Goal: Task Accomplishment & Management: Complete application form

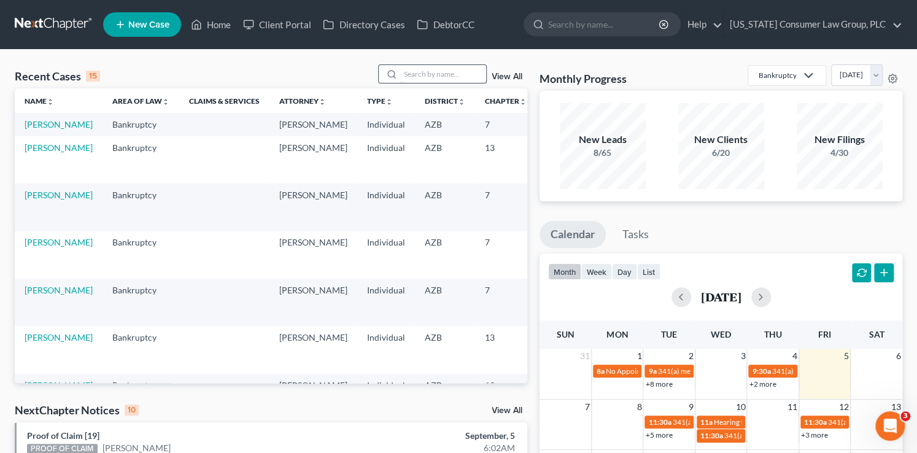
click at [412, 74] on input "search" at bounding box center [443, 74] width 86 height 18
type input "sergio"
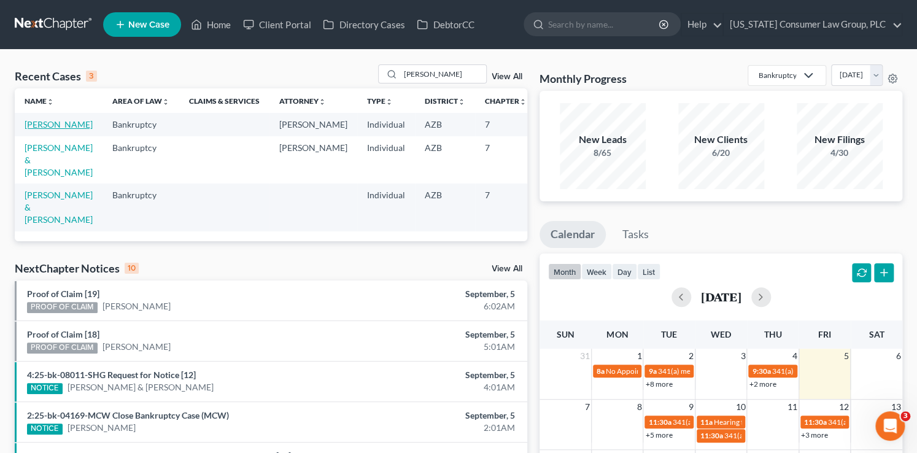
click at [37, 130] on link "Lopez, Sergio" at bounding box center [59, 124] width 68 height 10
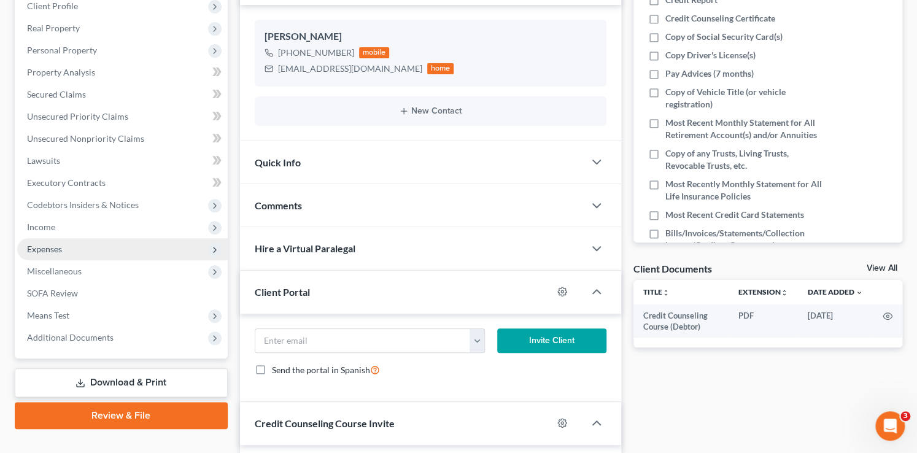
scroll to position [253, 0]
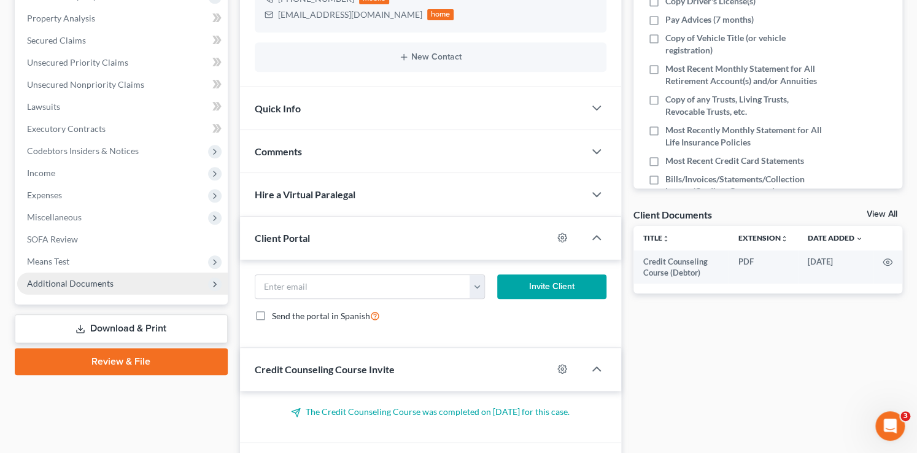
click at [117, 291] on span "Additional Documents" at bounding box center [122, 284] width 211 height 22
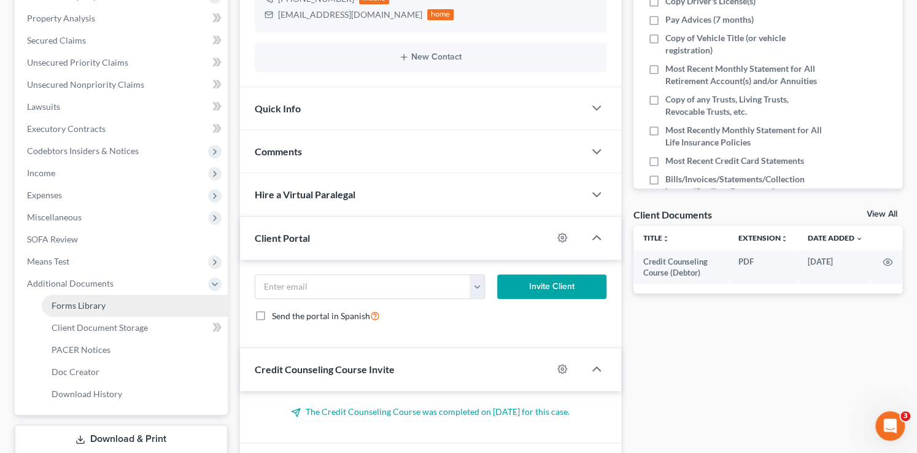
click at [116, 303] on link "Forms Library" at bounding box center [135, 306] width 186 height 22
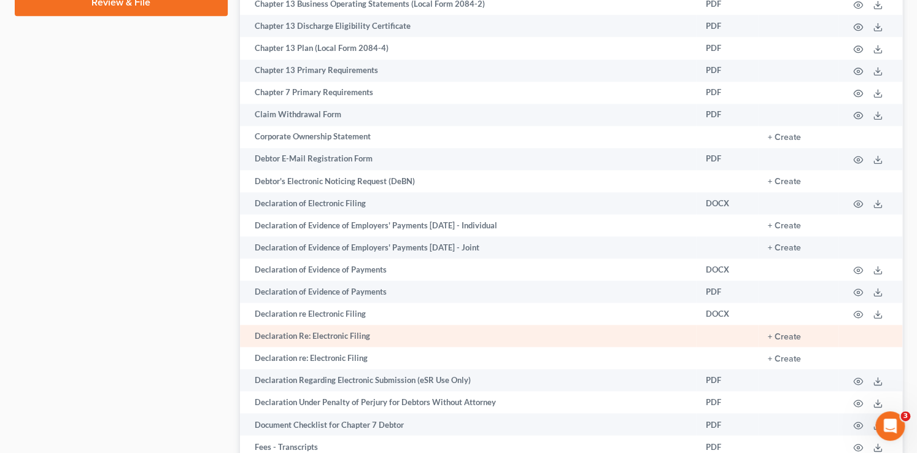
scroll to position [747, 0]
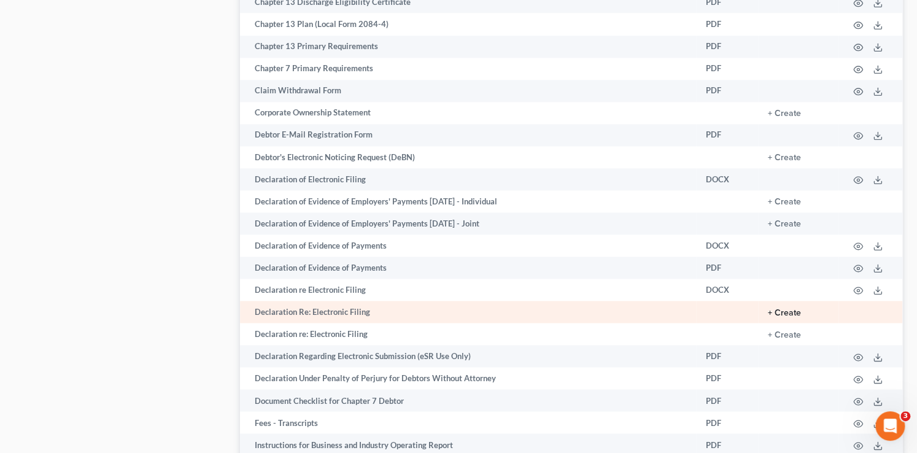
click at [785, 317] on button "+ Create" at bounding box center [784, 313] width 33 height 9
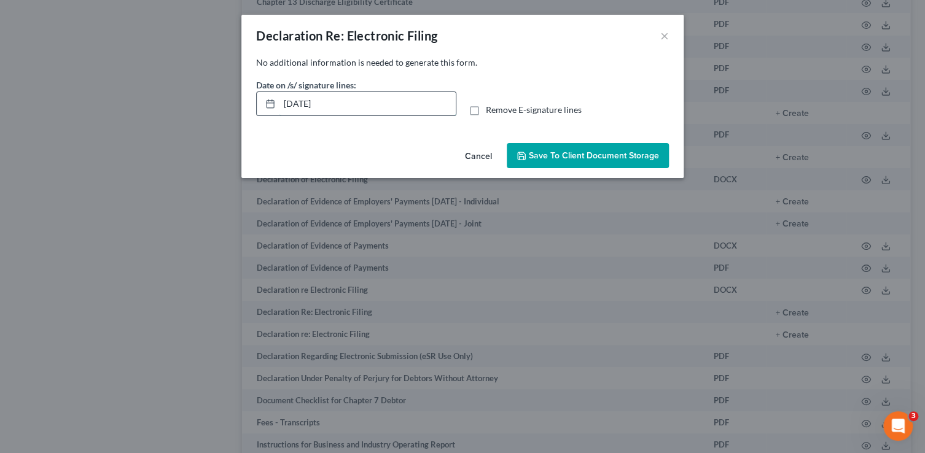
drag, startPoint x: 377, startPoint y: 113, endPoint x: 260, endPoint y: 98, distance: 117.7
click at [260, 98] on div "09/05/2025" at bounding box center [356, 103] width 200 height 25
click at [491, 104] on input "Remove E-signature lines" at bounding box center [495, 108] width 8 height 8
checkbox input "true"
click at [661, 157] on button "Save to Client Document Storage" at bounding box center [588, 156] width 162 height 26
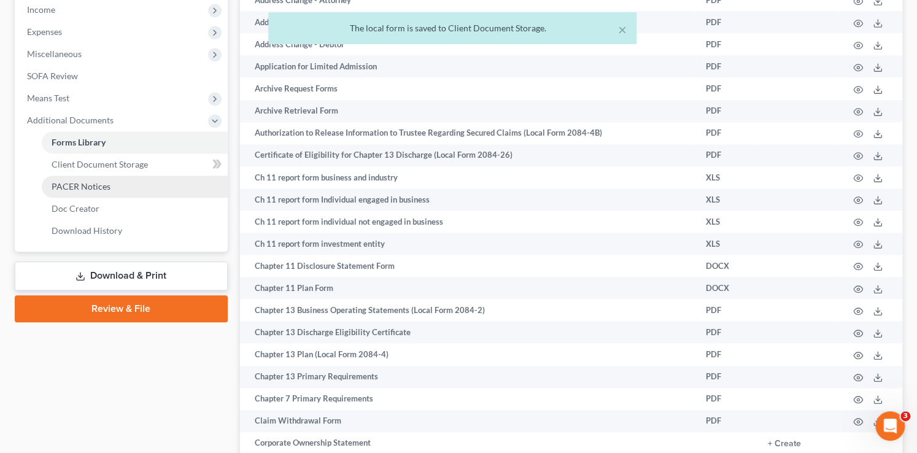
click at [146, 281] on link "Download & Print" at bounding box center [121, 276] width 213 height 29
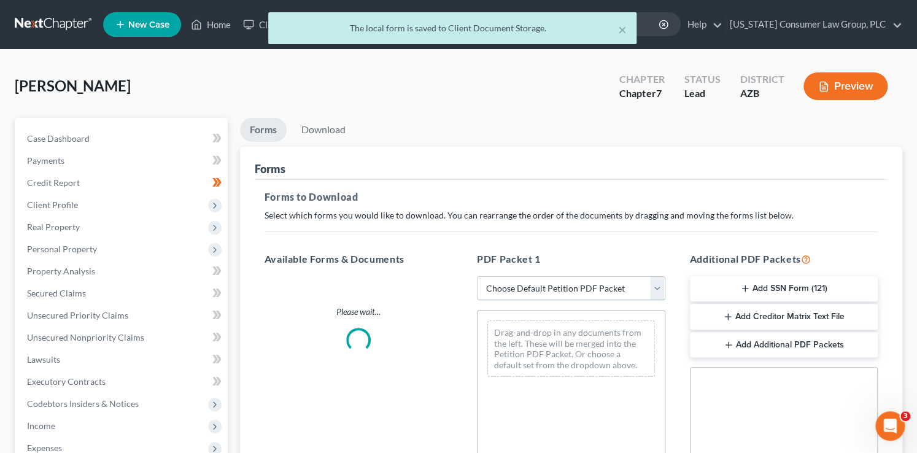
click at [604, 292] on select "Choose Default Petition PDF Packet Complete Bankruptcy Petition (all forms and …" at bounding box center [571, 288] width 189 height 25
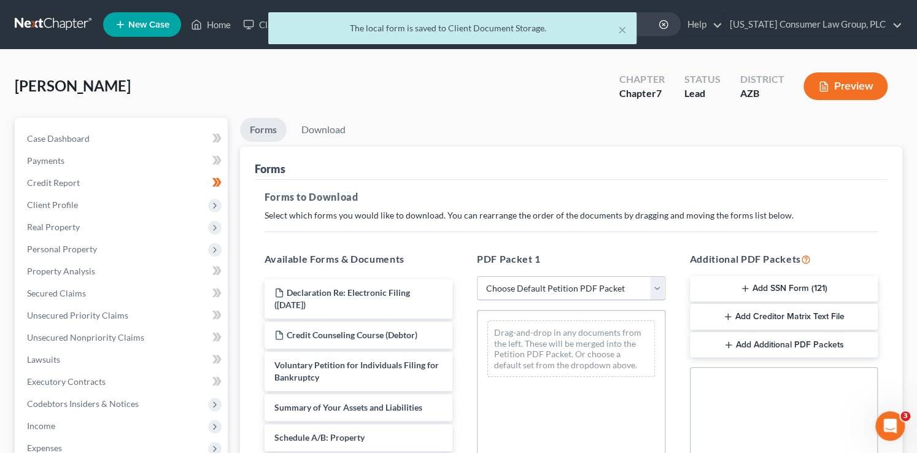
select select "1"
click at [477, 276] on select "Choose Default Petition PDF Packet Complete Bankruptcy Petition (all forms and …" at bounding box center [571, 288] width 189 height 25
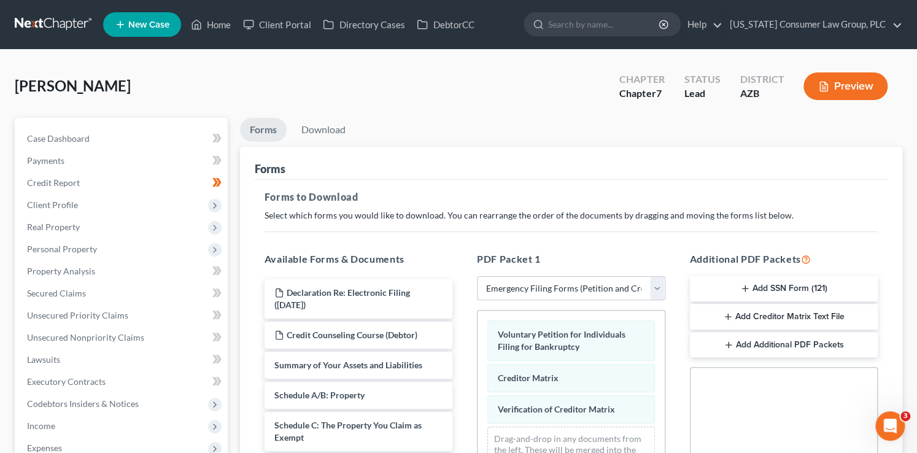
click at [733, 350] on button "Add Additional PDF Packets" at bounding box center [784, 345] width 189 height 26
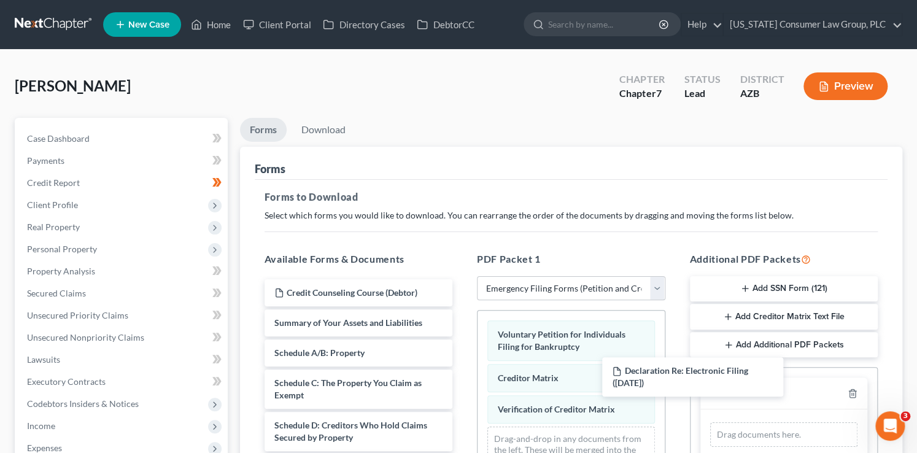
drag, startPoint x: 368, startPoint y: 292, endPoint x: 755, endPoint y: 400, distance: 401.2
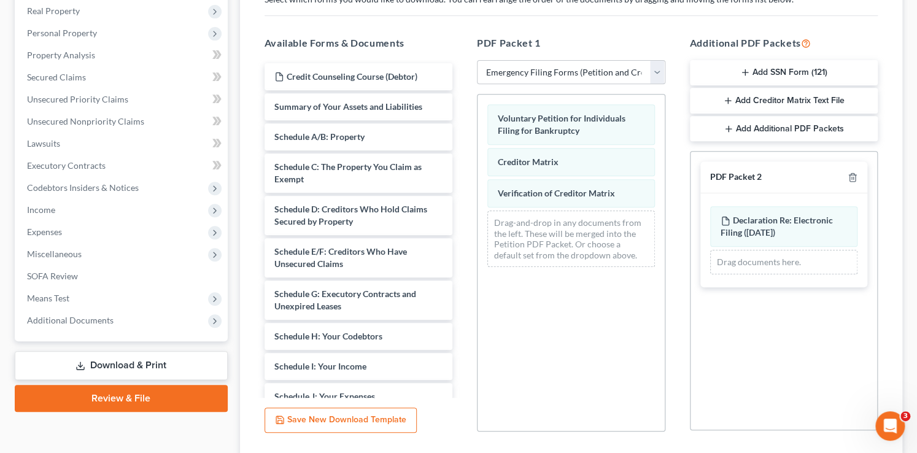
scroll to position [305, 0]
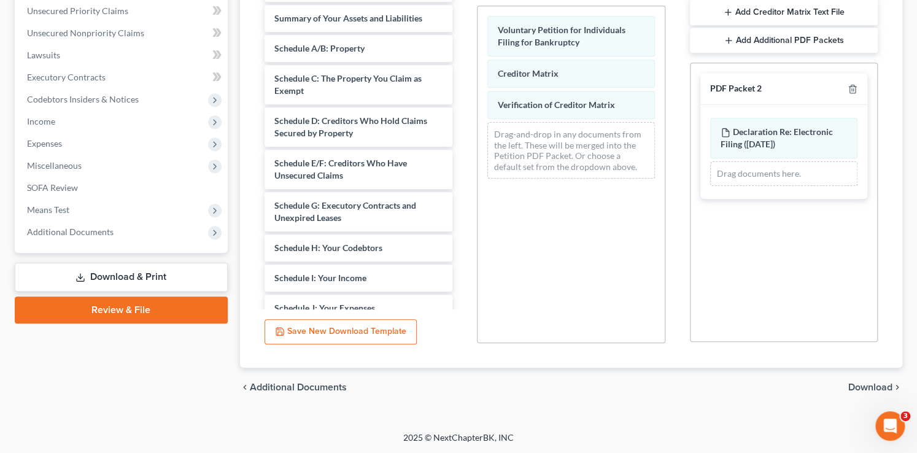
click at [869, 387] on span "Download" at bounding box center [871, 388] width 44 height 10
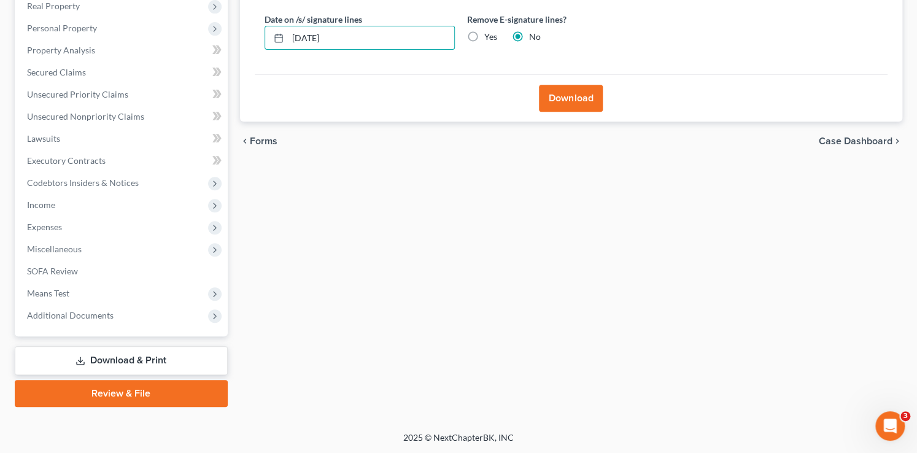
drag, startPoint x: 364, startPoint y: 39, endPoint x: 234, endPoint y: 26, distance: 130.1
click at [234, 26] on div "Forms Download Forms Forms to Download Select which forms you would like to dow…" at bounding box center [571, 152] width 675 height 510
click at [489, 31] on input "Yes" at bounding box center [493, 35] width 8 height 8
radio input "true"
radio input "false"
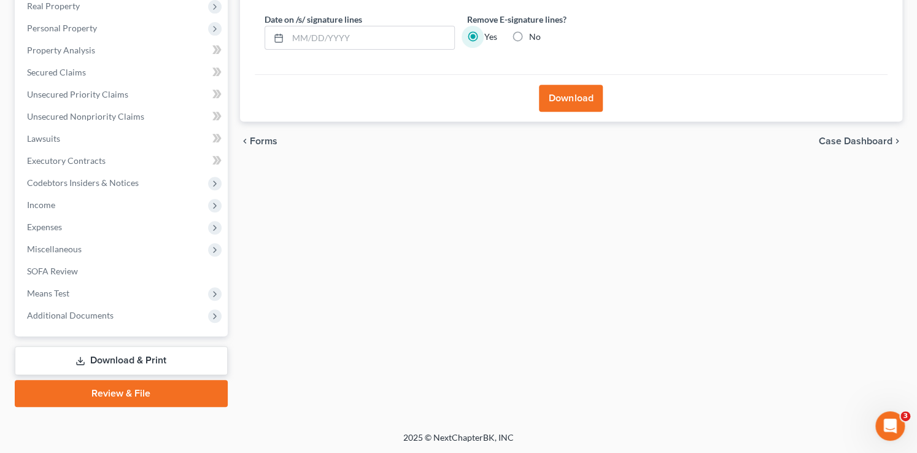
click at [567, 95] on button "Download" at bounding box center [571, 98] width 64 height 27
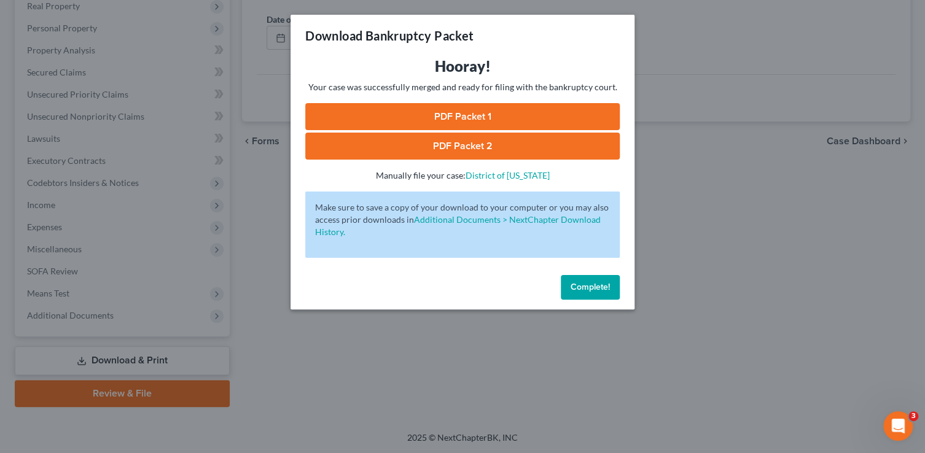
click at [534, 115] on link "PDF Packet 1" at bounding box center [462, 116] width 314 height 27
click at [480, 154] on link "PDF Packet 2" at bounding box center [462, 146] width 314 height 27
click at [604, 287] on span "Complete!" at bounding box center [589, 287] width 39 height 10
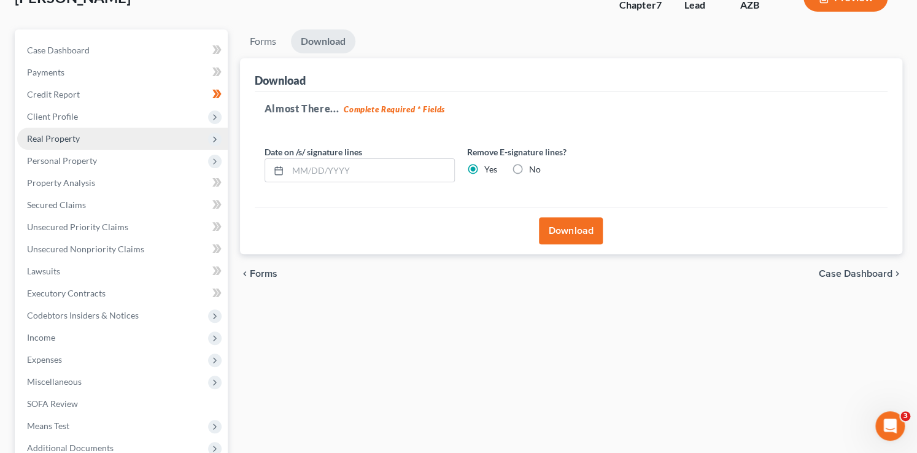
scroll to position [0, 0]
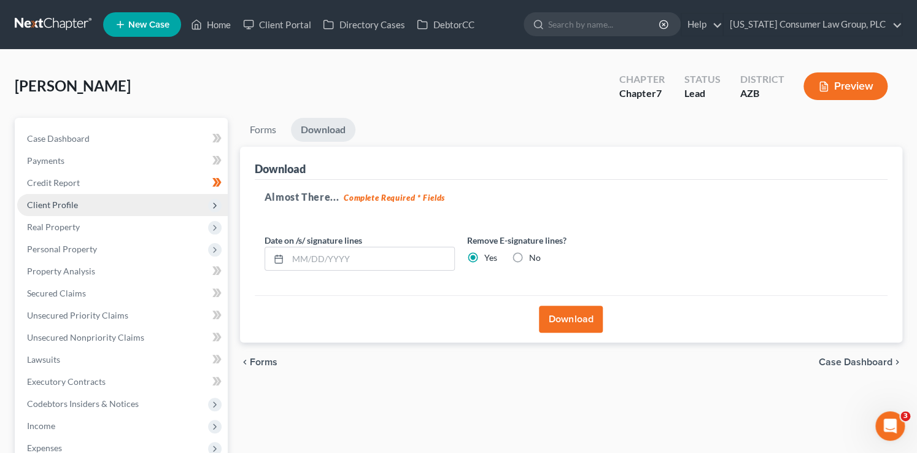
click at [59, 202] on span "Client Profile" at bounding box center [52, 205] width 51 height 10
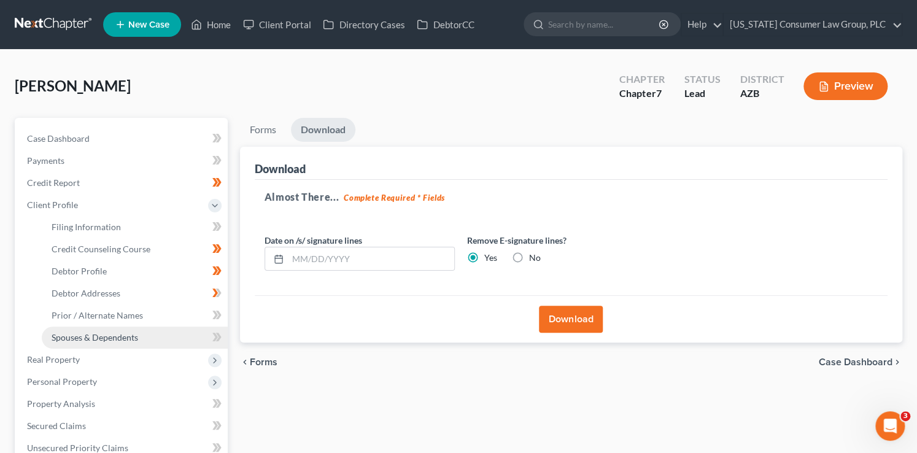
click at [120, 331] on link "Spouses & Dependents" at bounding box center [135, 338] width 186 height 22
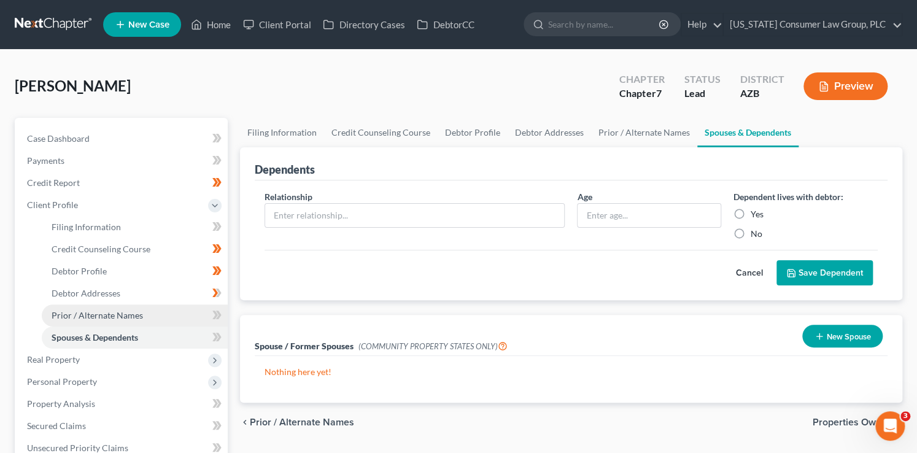
click at [159, 311] on link "Prior / Alternate Names" at bounding box center [135, 316] width 186 height 22
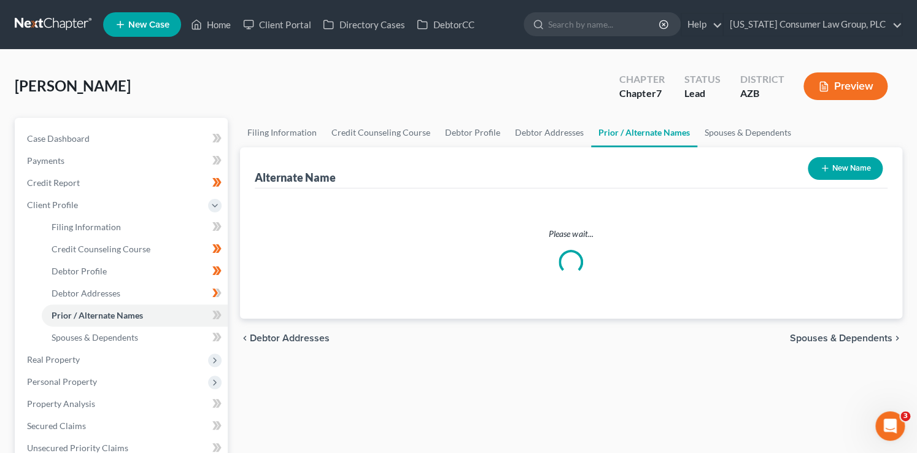
click at [826, 166] on icon "button" at bounding box center [825, 168] width 10 height 10
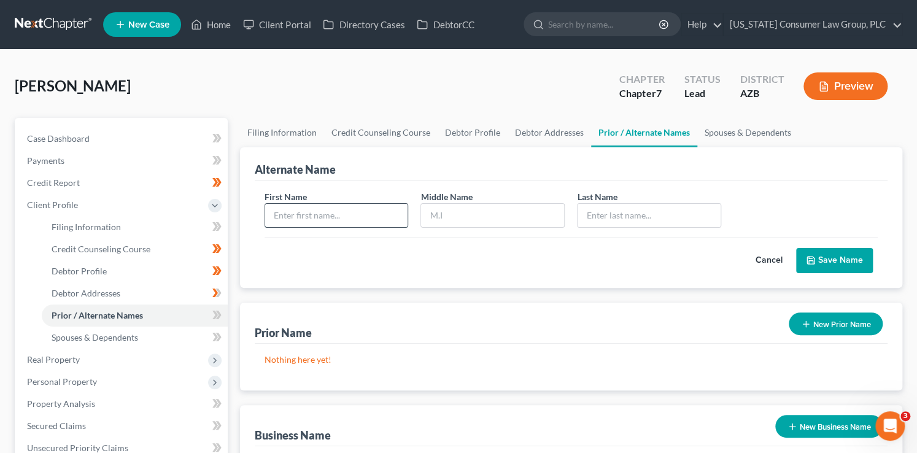
click at [321, 206] on input "text" at bounding box center [336, 215] width 143 height 23
type input "Sergio"
type input "Miguel"
type input "Lopez Valdez"
click at [845, 262] on button "Save Name" at bounding box center [834, 261] width 77 height 26
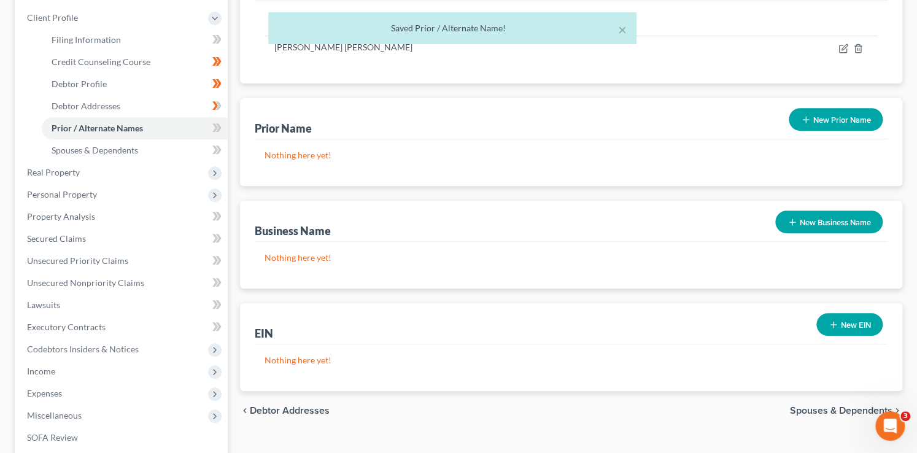
scroll to position [354, 0]
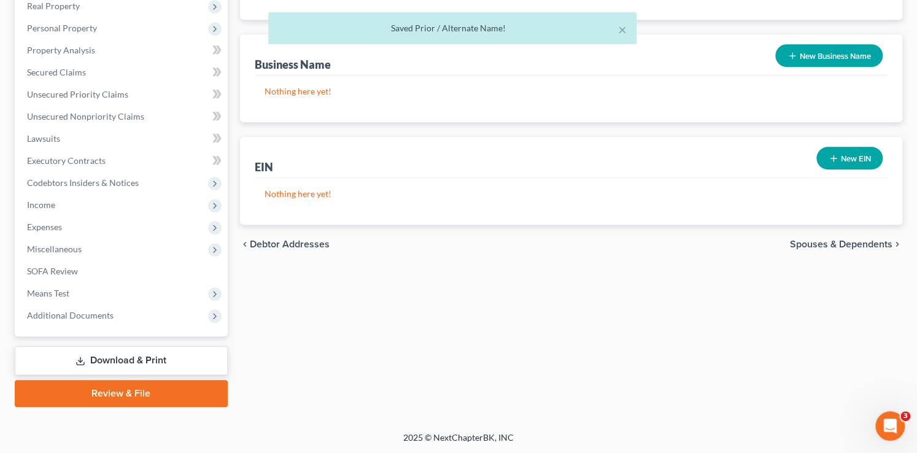
click at [153, 362] on link "Download & Print" at bounding box center [121, 360] width 213 height 29
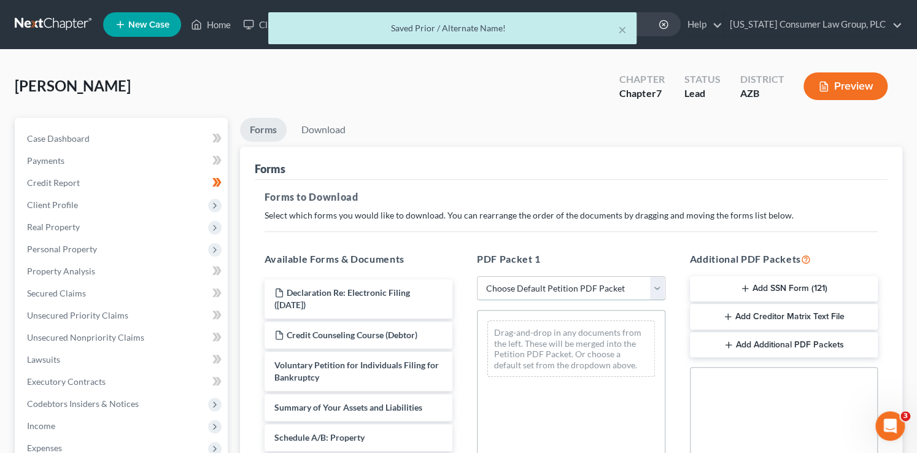
click at [570, 285] on select "Choose Default Petition PDF Packet Complete Bankruptcy Petition (all forms and …" at bounding box center [571, 288] width 189 height 25
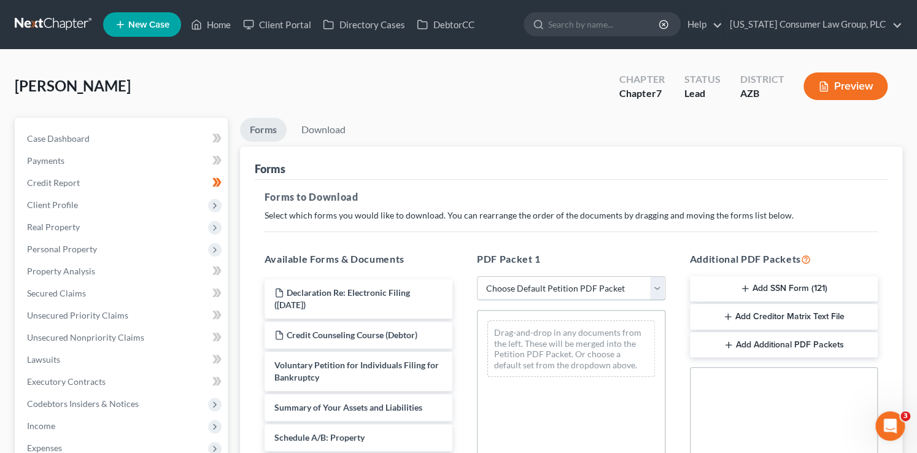
select select "1"
click at [477, 276] on select "Choose Default Petition PDF Packet Complete Bankruptcy Petition (all forms and …" at bounding box center [571, 288] width 189 height 25
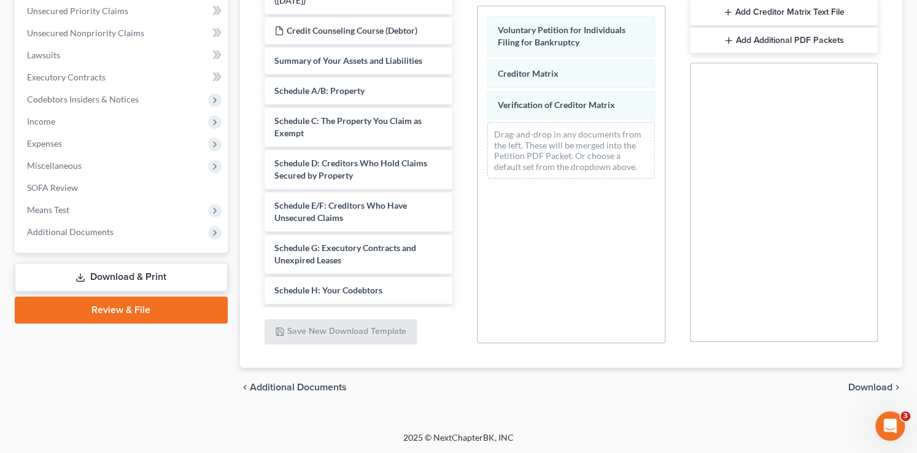
drag, startPoint x: 867, startPoint y: 387, endPoint x: 858, endPoint y: 372, distance: 17.4
click at [868, 387] on span "Download" at bounding box center [871, 388] width 44 height 10
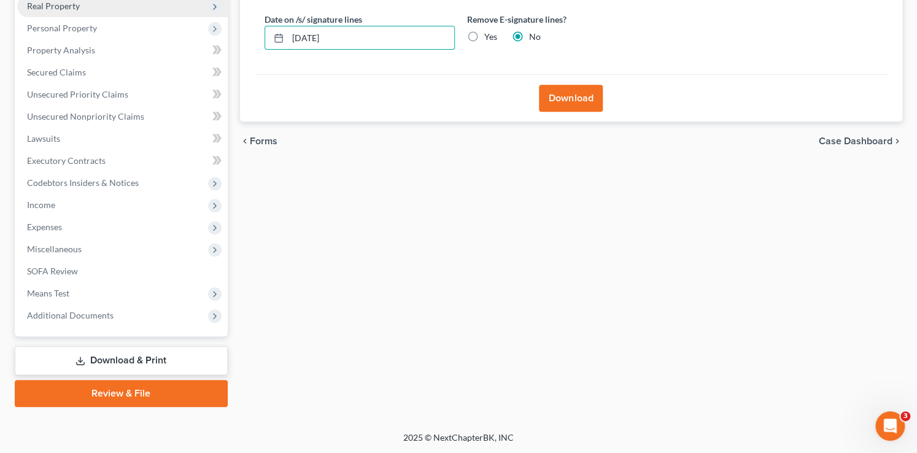
drag, startPoint x: 395, startPoint y: 37, endPoint x: 181, endPoint y: 13, distance: 215.6
click at [181, 13] on div "Petition Navigation Case Dashboard Payments Invoices Payments Payments Credit R…" at bounding box center [459, 152] width 900 height 510
click at [489, 31] on input "Yes" at bounding box center [493, 35] width 8 height 8
radio input "true"
radio input "false"
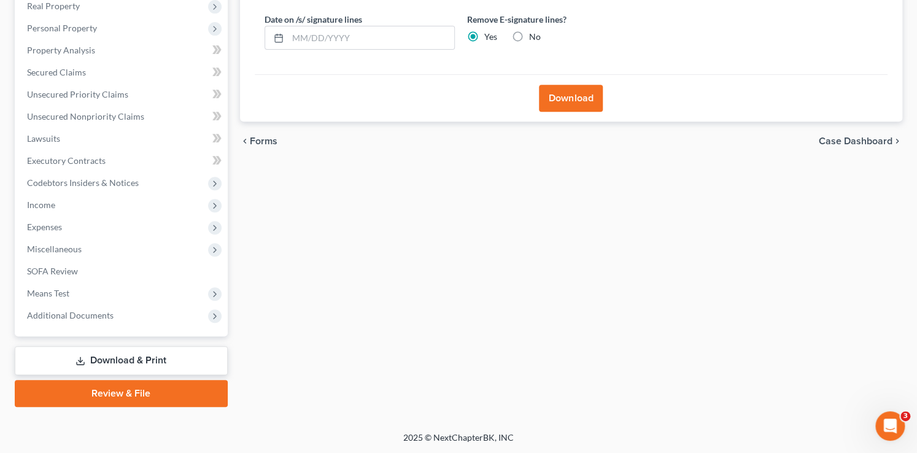
click at [561, 98] on button "Download" at bounding box center [571, 98] width 64 height 27
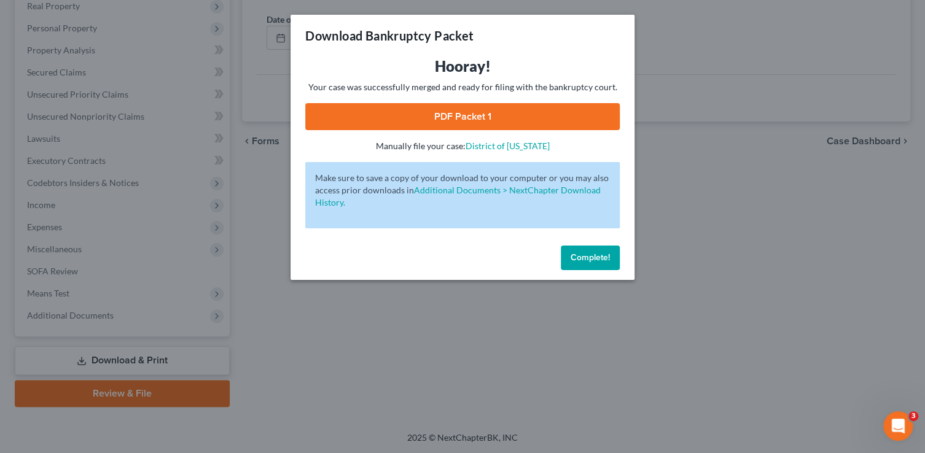
click at [581, 115] on link "PDF Packet 1" at bounding box center [462, 116] width 314 height 27
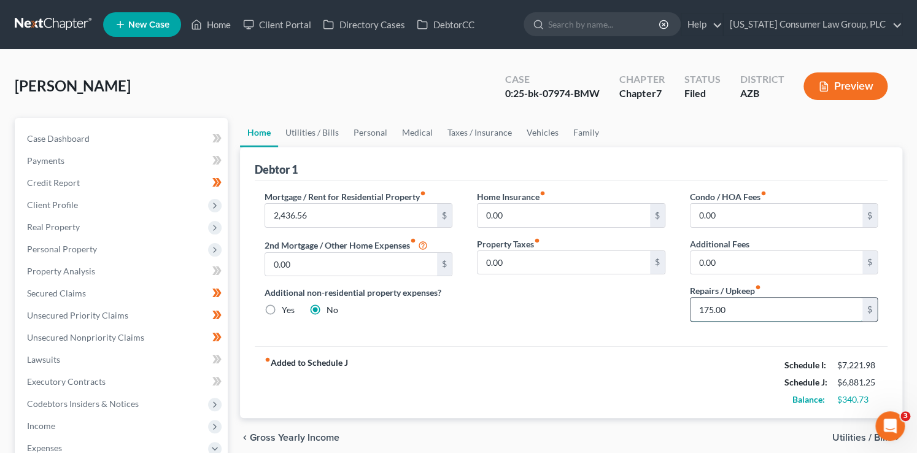
click at [709, 309] on input "175.00" at bounding box center [777, 309] width 173 height 23
type input "200"
click at [328, 135] on link "Utilities / Bills" at bounding box center [312, 132] width 68 height 29
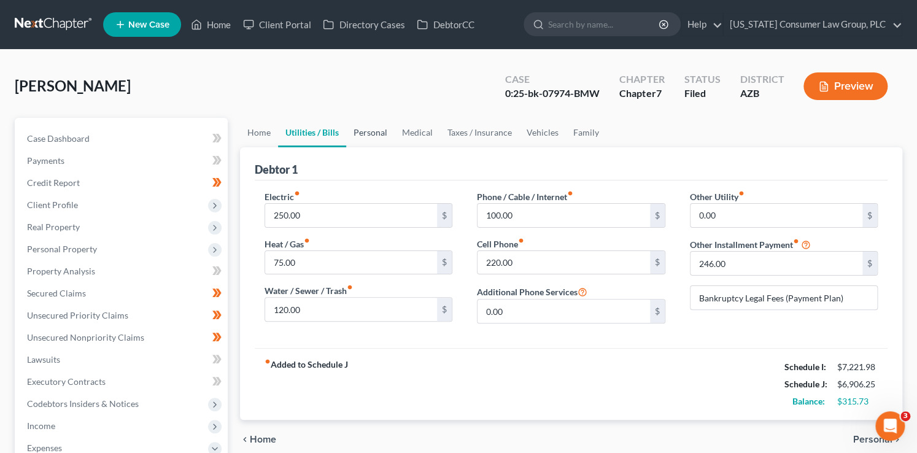
click at [374, 130] on link "Personal" at bounding box center [370, 132] width 49 height 29
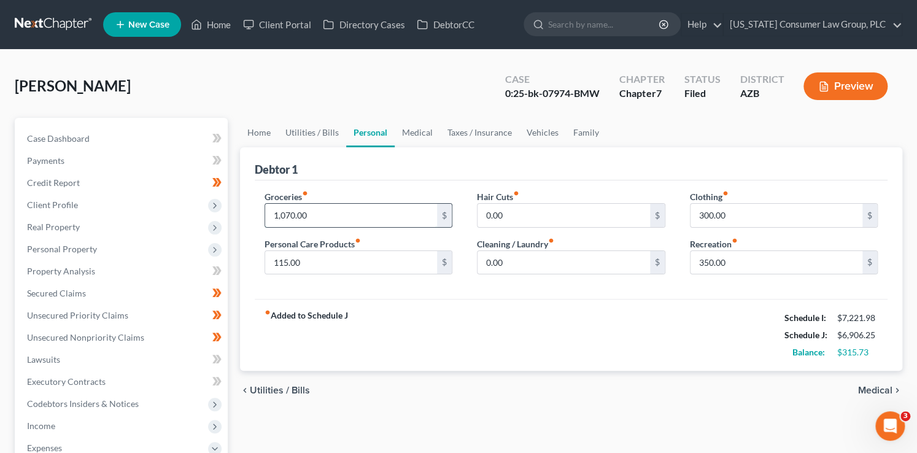
click at [278, 219] on input "1,070.00" at bounding box center [351, 215] width 173 height 23
type input "2"
type input "1,200"
click at [402, 314] on div "fiber_manual_record Added to Schedule J Schedule I: $7,221.98 Schedule J: $7,03…" at bounding box center [572, 335] width 634 height 72
click at [576, 124] on link "Family" at bounding box center [586, 132] width 41 height 29
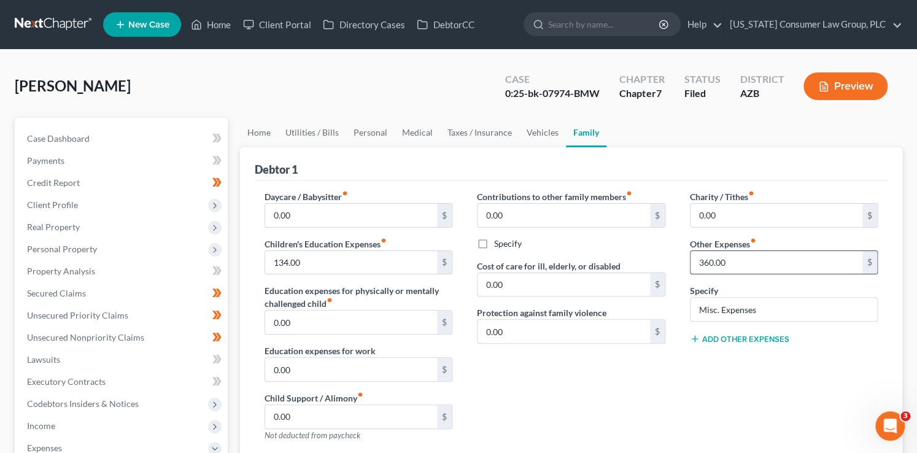
click at [736, 254] on input "360.00" at bounding box center [777, 262] width 173 height 23
type input "375"
click at [620, 360] on div "Contributions to other family members fiber_manual_record 0.00 $ Specify Cost o…" at bounding box center [571, 320] width 213 height 261
click at [553, 131] on link "Vehicles" at bounding box center [542, 132] width 47 height 29
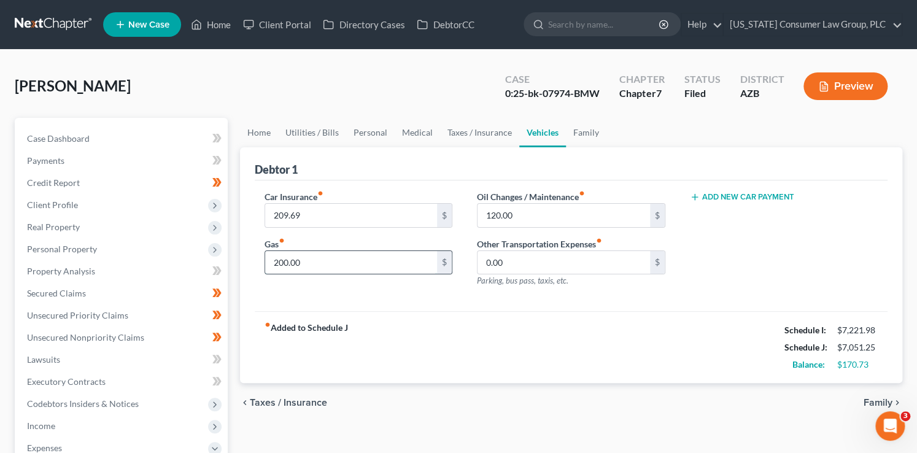
click at [351, 263] on input "200.00" at bounding box center [351, 262] width 173 height 23
type input "300"
click at [393, 172] on div "Debtor 1" at bounding box center [572, 163] width 634 height 33
click at [499, 211] on input "120.00" at bounding box center [564, 215] width 173 height 23
type input "100"
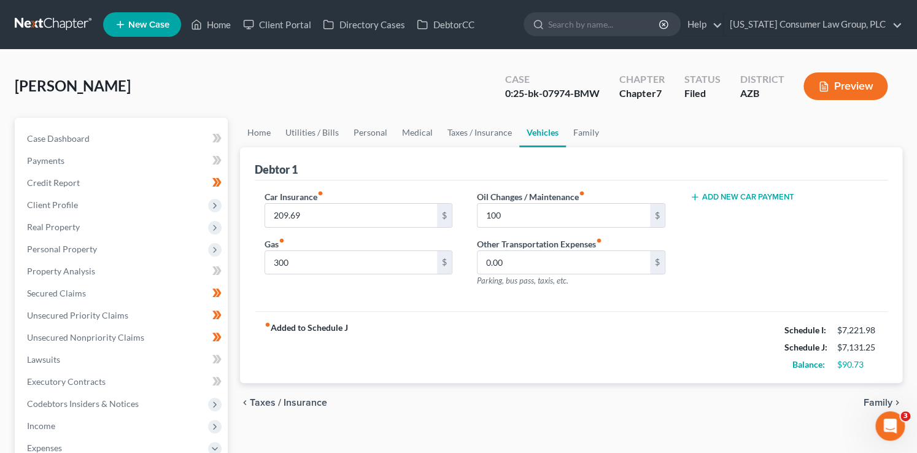
click at [465, 335] on div "fiber_manual_record Added to Schedule J Schedule I: $7,221.98 Schedule J: $7,13…" at bounding box center [572, 347] width 634 height 72
click at [481, 134] on link "Taxes / Insurance" at bounding box center [479, 132] width 79 height 29
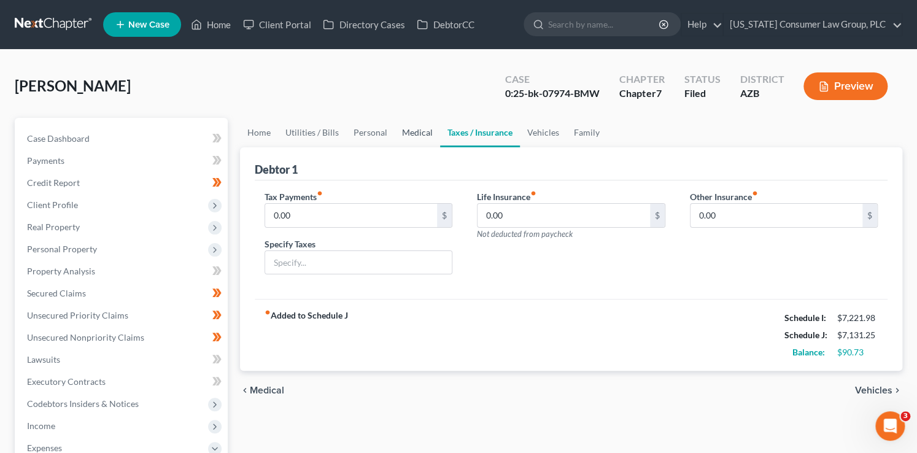
click at [410, 134] on link "Medical" at bounding box center [417, 132] width 45 height 29
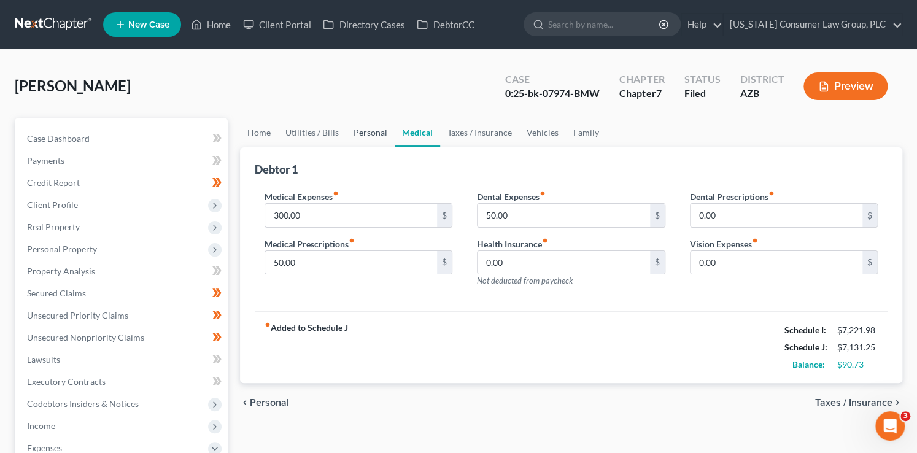
click at [362, 134] on link "Personal" at bounding box center [370, 132] width 49 height 29
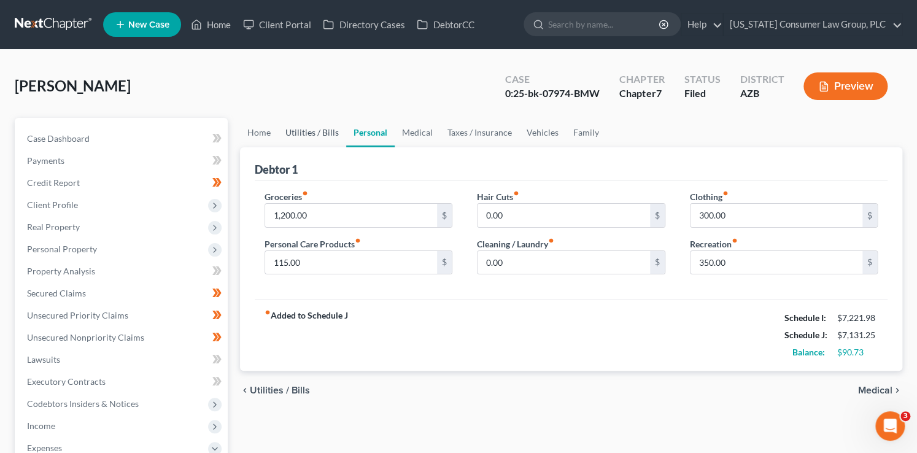
click at [322, 134] on link "Utilities / Bills" at bounding box center [312, 132] width 68 height 29
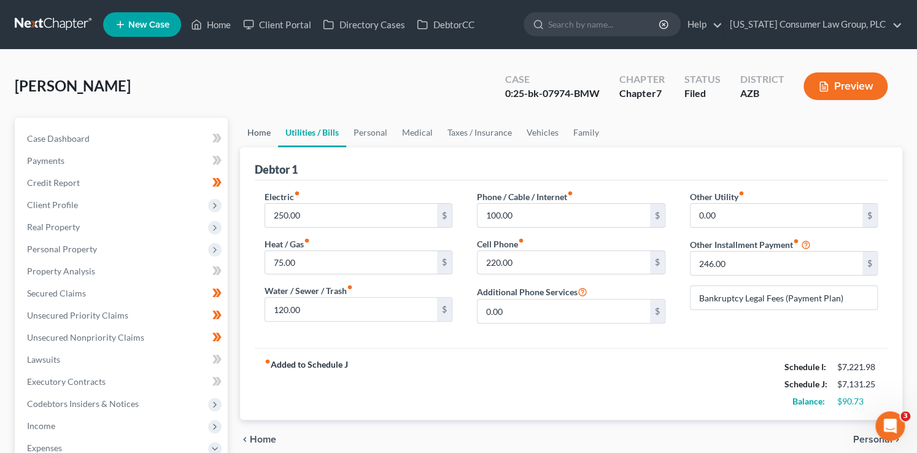
click at [266, 134] on link "Home" at bounding box center [259, 132] width 38 height 29
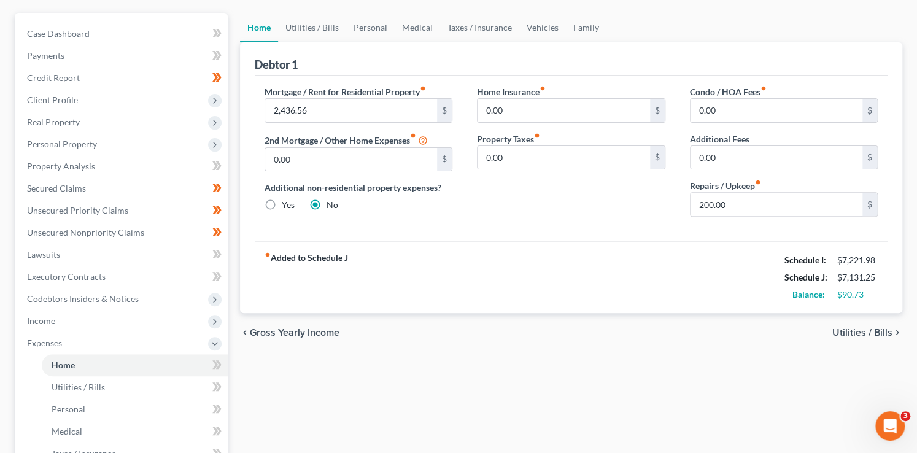
scroll to position [134, 0]
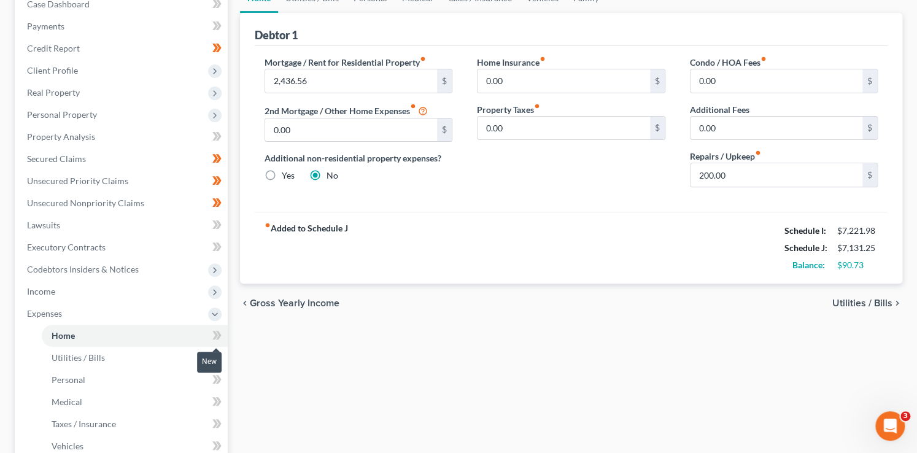
click at [219, 328] on icon at bounding box center [216, 335] width 9 height 15
click at [222, 354] on span at bounding box center [216, 359] width 21 height 18
drag, startPoint x: 222, startPoint y: 354, endPoint x: 224, endPoint y: 387, distance: 33.2
click at [223, 356] on span at bounding box center [216, 359] width 21 height 18
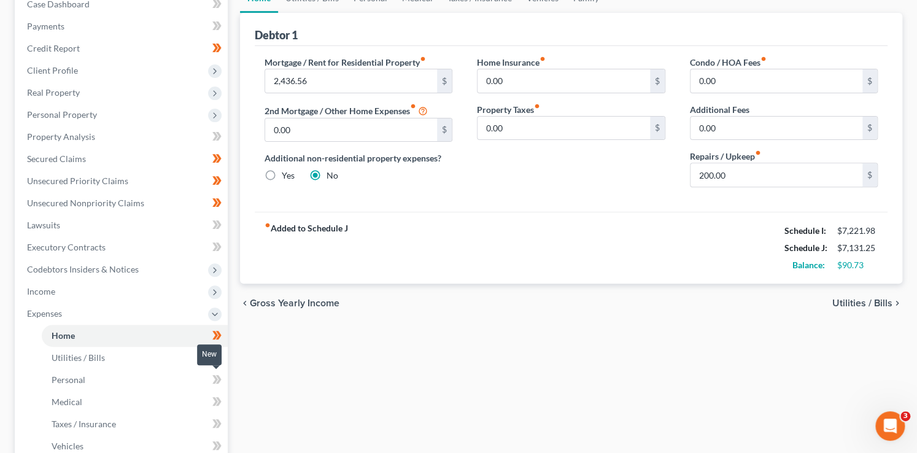
click at [222, 383] on span at bounding box center [216, 381] width 21 height 18
click at [220, 407] on icon at bounding box center [216, 401] width 9 height 15
drag, startPoint x: 220, startPoint y: 407, endPoint x: 224, endPoint y: 429, distance: 22.3
click at [221, 408] on icon at bounding box center [216, 401] width 9 height 15
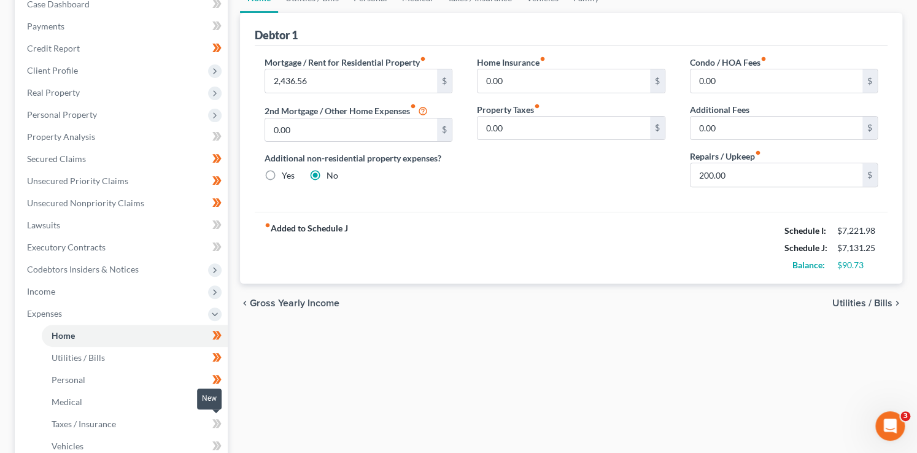
click at [225, 430] on span at bounding box center [216, 425] width 21 height 18
drag, startPoint x: 225, startPoint y: 430, endPoint x: 225, endPoint y: 448, distance: 18.4
click at [225, 430] on span at bounding box center [216, 425] width 21 height 18
click at [224, 446] on span at bounding box center [216, 447] width 21 height 18
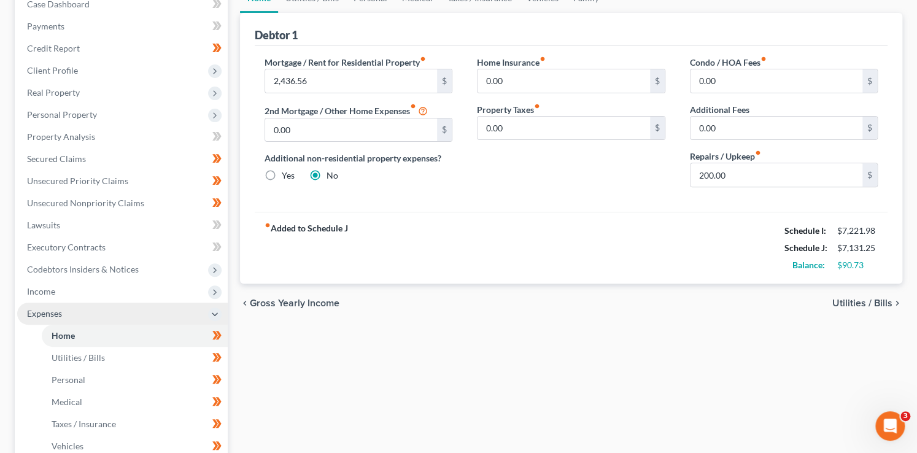
click at [212, 313] on polyline at bounding box center [214, 314] width 5 height 2
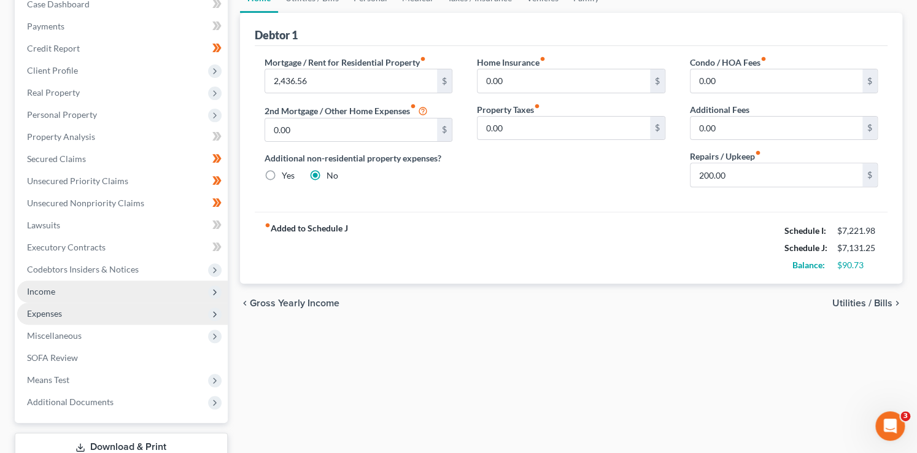
click at [211, 292] on icon at bounding box center [215, 292] width 10 height 10
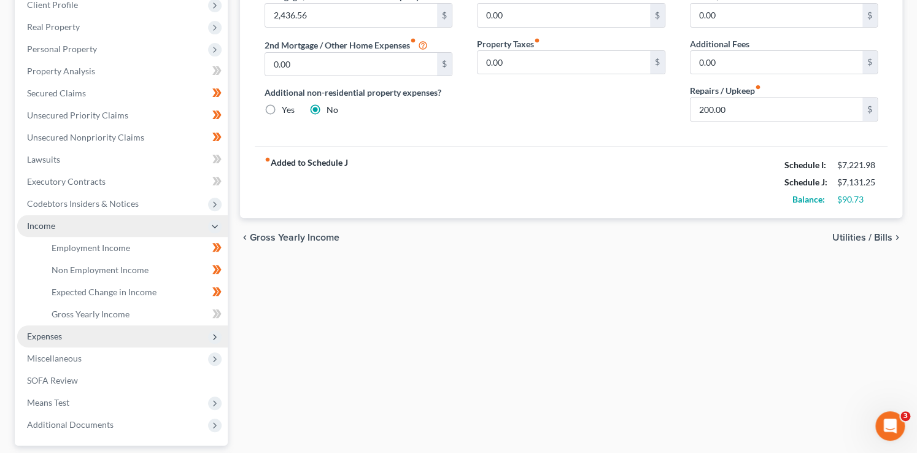
scroll to position [202, 0]
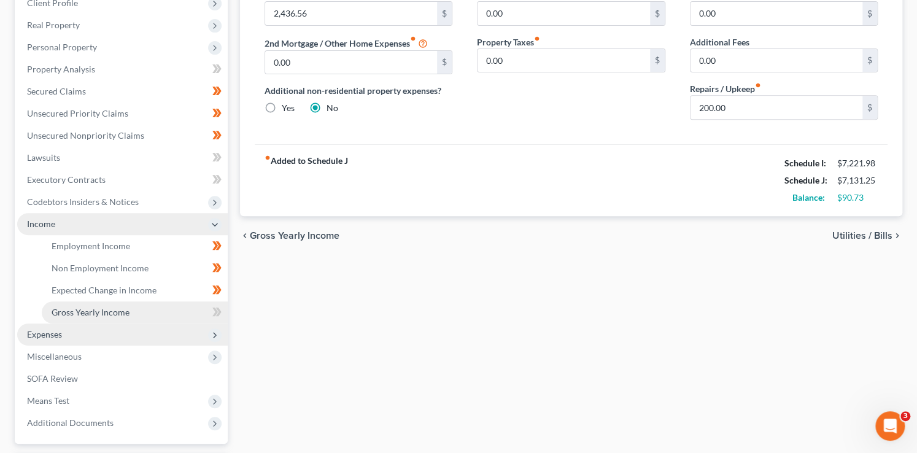
click at [131, 314] on link "Gross Yearly Income" at bounding box center [135, 312] width 186 height 22
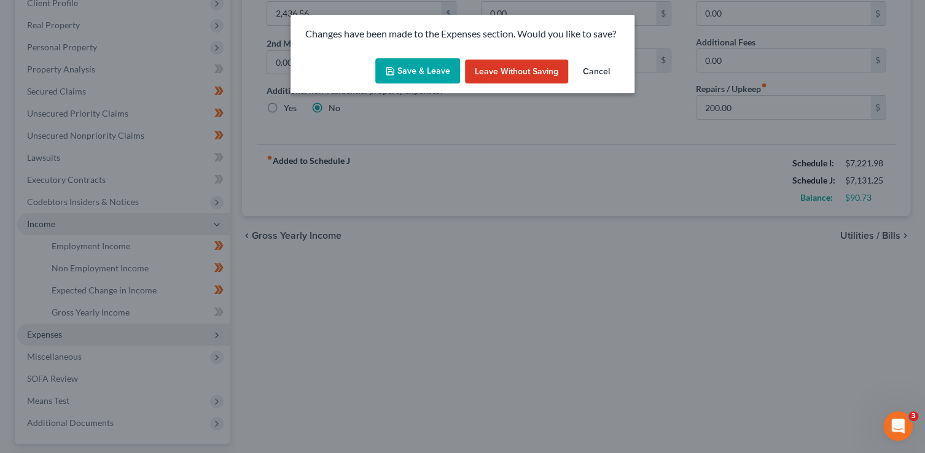
click at [426, 73] on button "Save & Leave" at bounding box center [417, 71] width 85 height 26
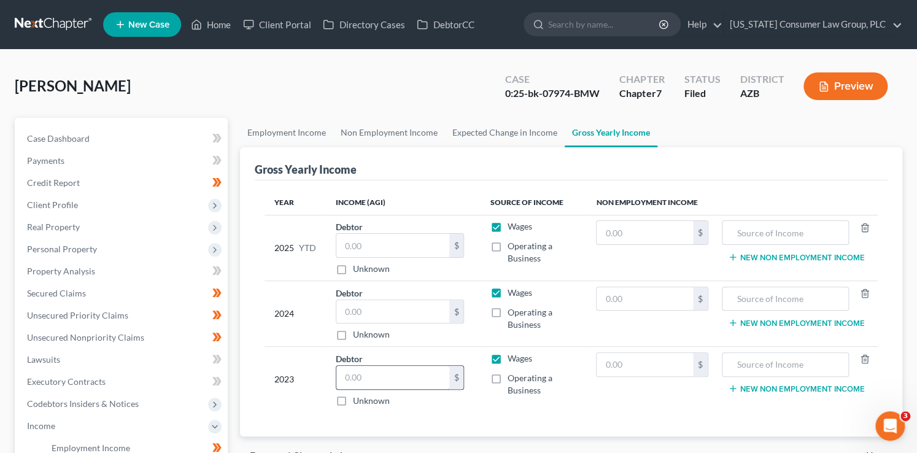
click at [397, 380] on input "text" at bounding box center [392, 377] width 113 height 23
type input "71,602"
click at [363, 310] on input "text" at bounding box center [392, 311] width 113 height 23
type input "139,502"
click at [368, 248] on input "text" at bounding box center [392, 245] width 113 height 23
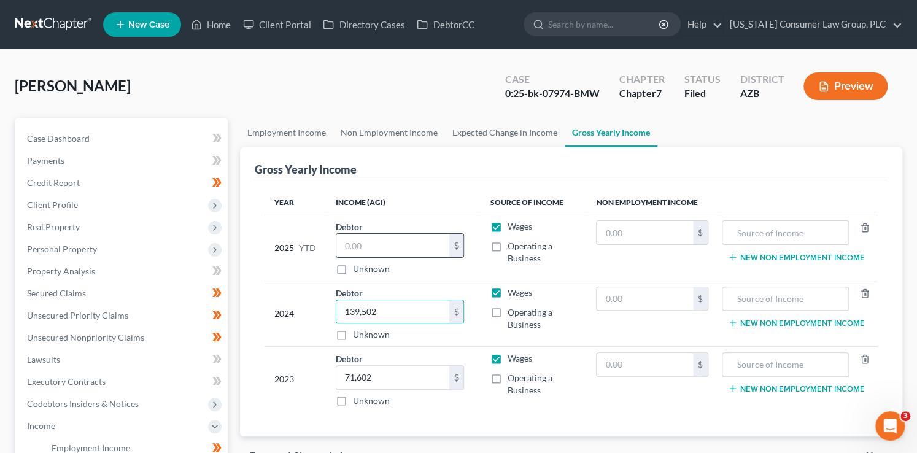
click at [368, 248] on input "text" at bounding box center [392, 245] width 113 height 23
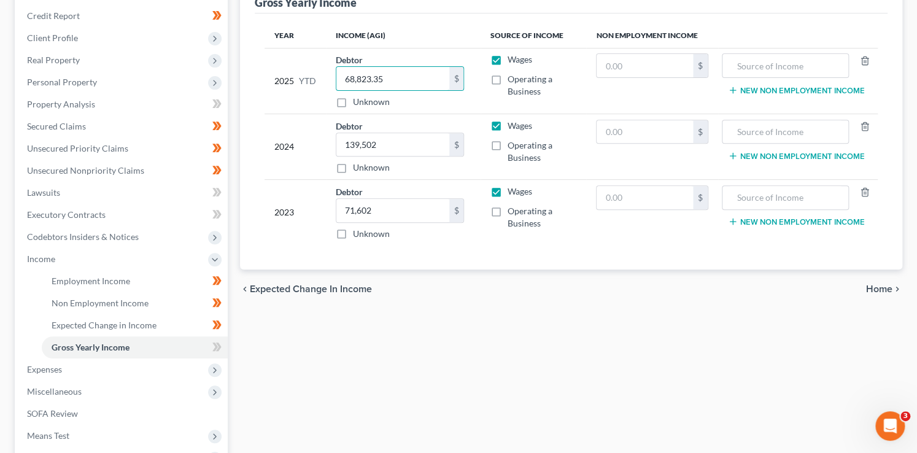
scroll to position [173, 0]
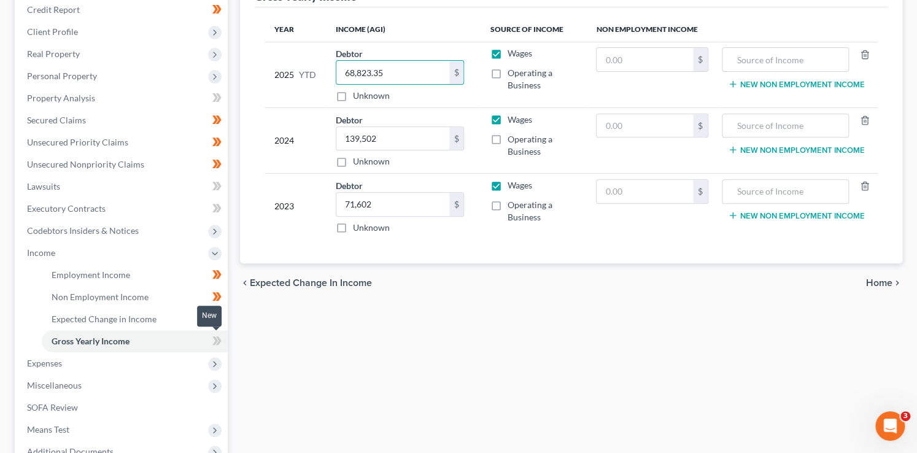
type input "68,823.35"
click at [214, 344] on icon at bounding box center [216, 340] width 9 height 15
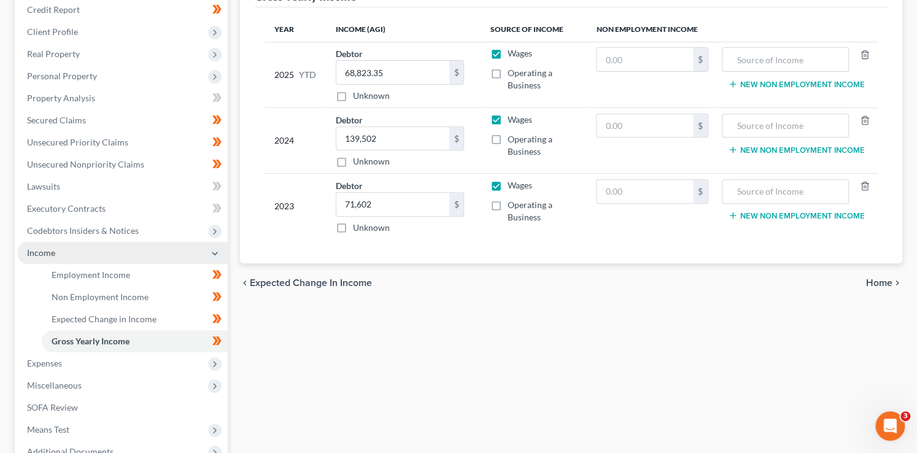
click at [211, 252] on icon at bounding box center [215, 254] width 10 height 10
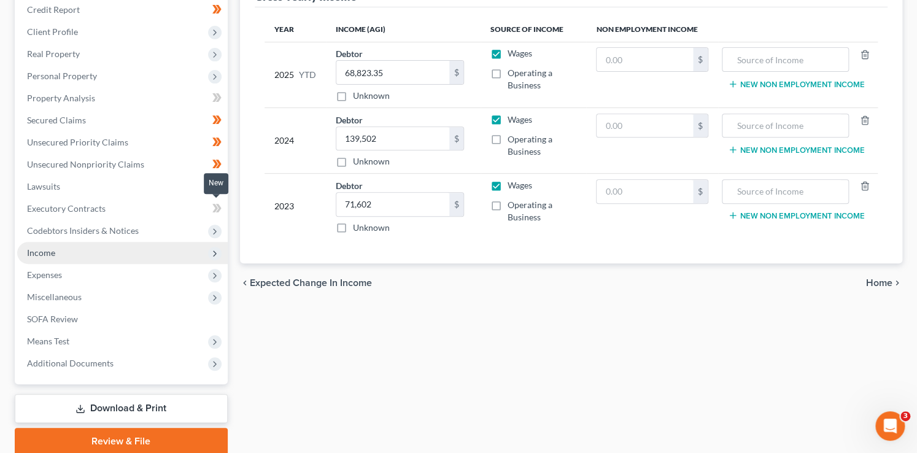
click at [216, 211] on icon at bounding box center [219, 208] width 6 height 9
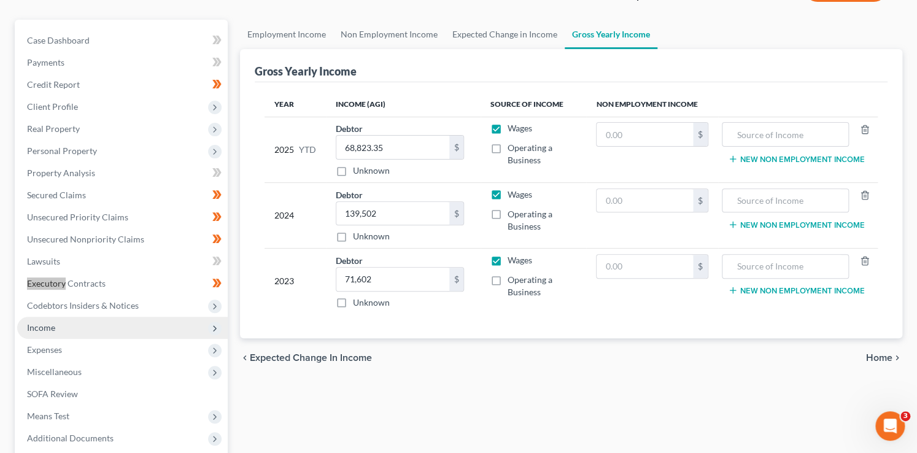
scroll to position [97, 0]
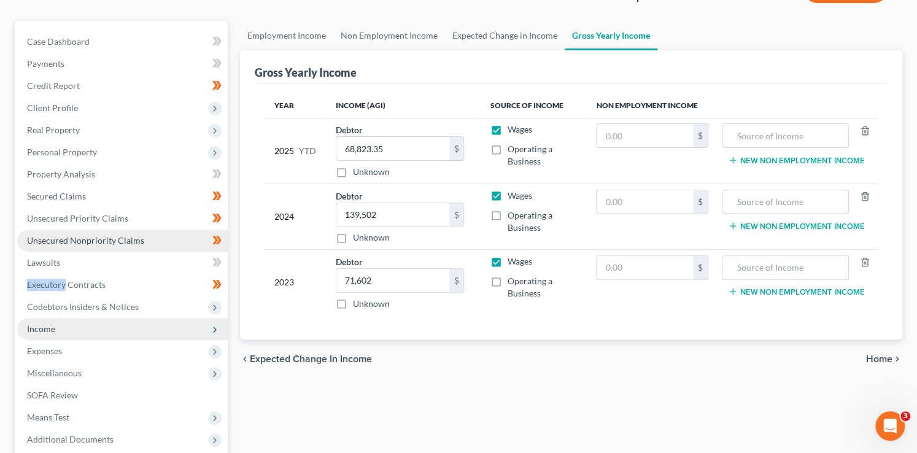
click at [121, 242] on span "Unsecured Nonpriority Claims" at bounding box center [85, 240] width 117 height 10
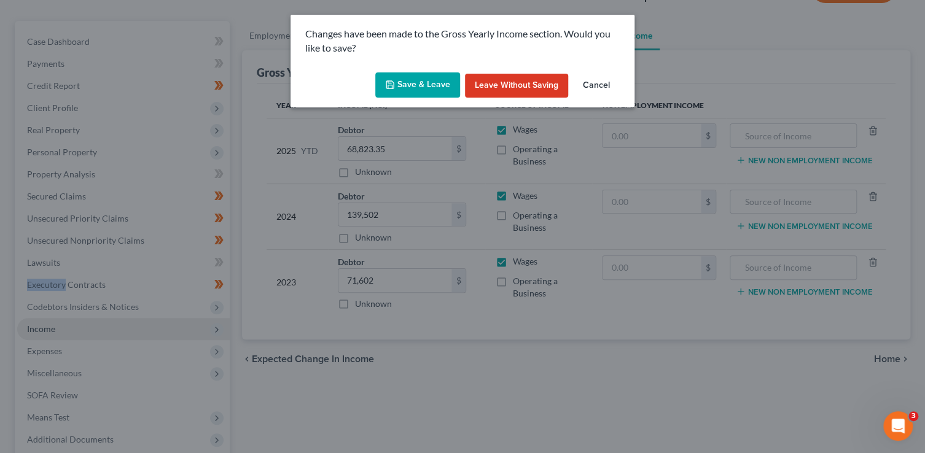
click at [435, 76] on button "Save & Leave" at bounding box center [417, 85] width 85 height 26
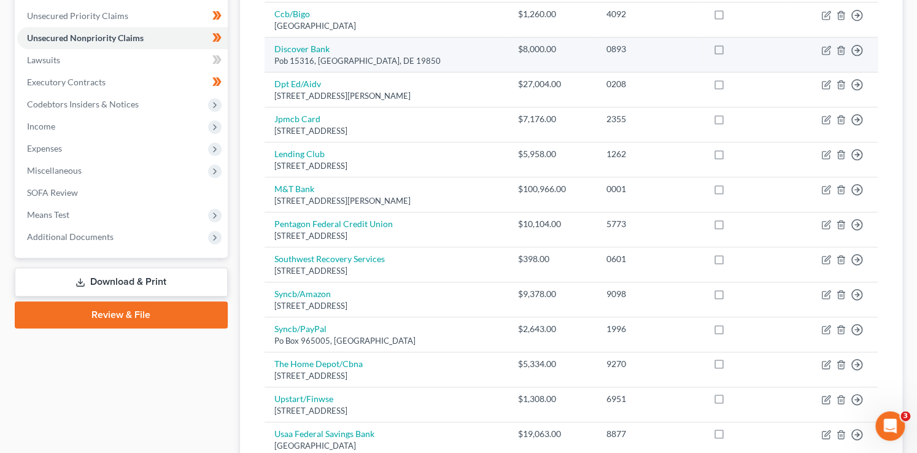
scroll to position [290, 0]
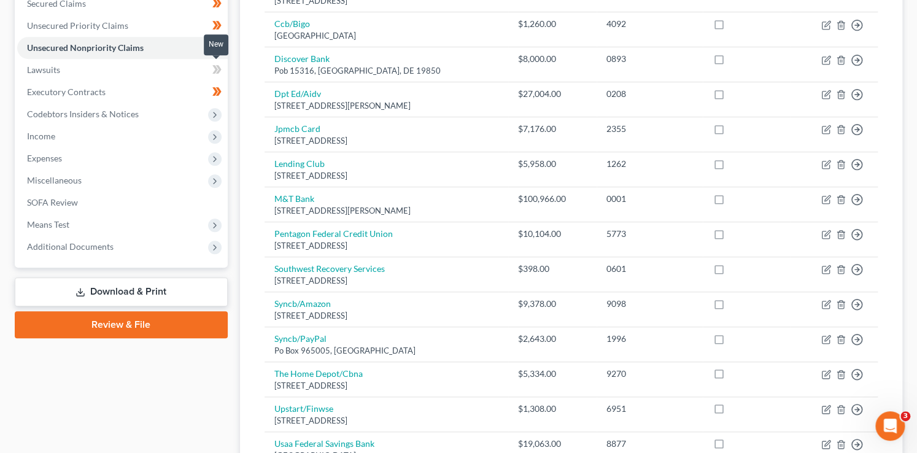
click at [221, 74] on icon at bounding box center [216, 69] width 9 height 15
click at [210, 113] on icon at bounding box center [215, 115] width 10 height 10
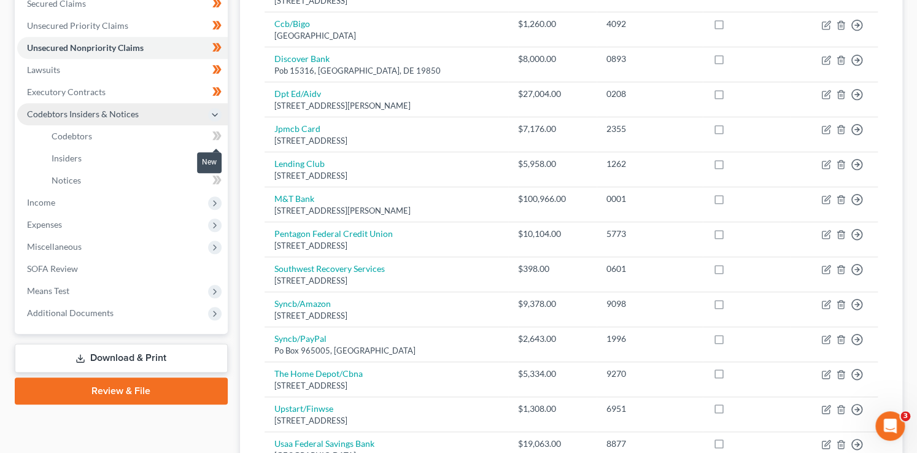
click at [217, 139] on icon at bounding box center [219, 135] width 6 height 9
click at [217, 144] on span at bounding box center [216, 137] width 21 height 18
click at [220, 154] on icon at bounding box center [216, 157] width 9 height 15
click at [224, 158] on span at bounding box center [216, 159] width 21 height 18
click at [220, 177] on icon at bounding box center [216, 180] width 9 height 15
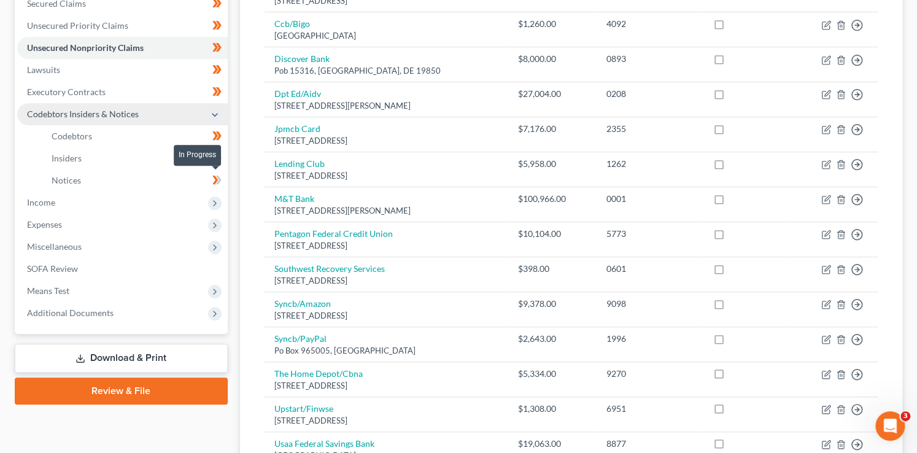
click at [221, 180] on icon at bounding box center [216, 180] width 9 height 15
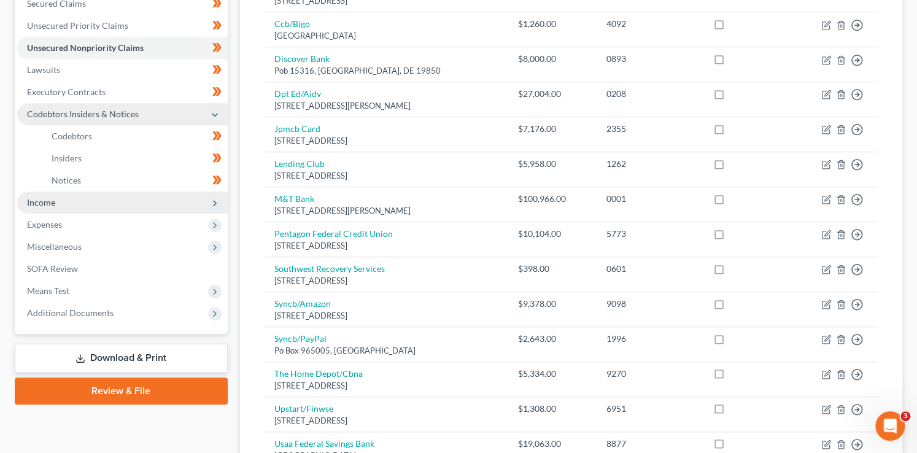
click at [215, 202] on polyline at bounding box center [215, 203] width 2 height 5
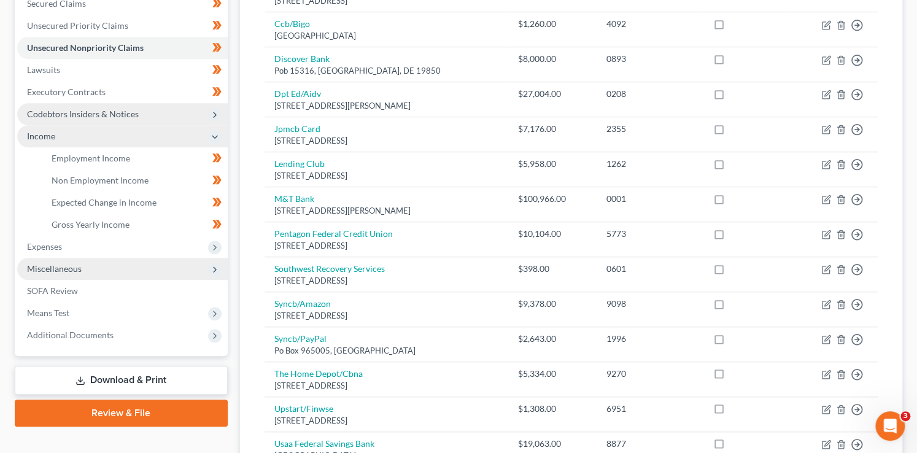
drag, startPoint x: 214, startPoint y: 248, endPoint x: 216, endPoint y: 259, distance: 11.2
click at [215, 248] on icon at bounding box center [215, 248] width 10 height 10
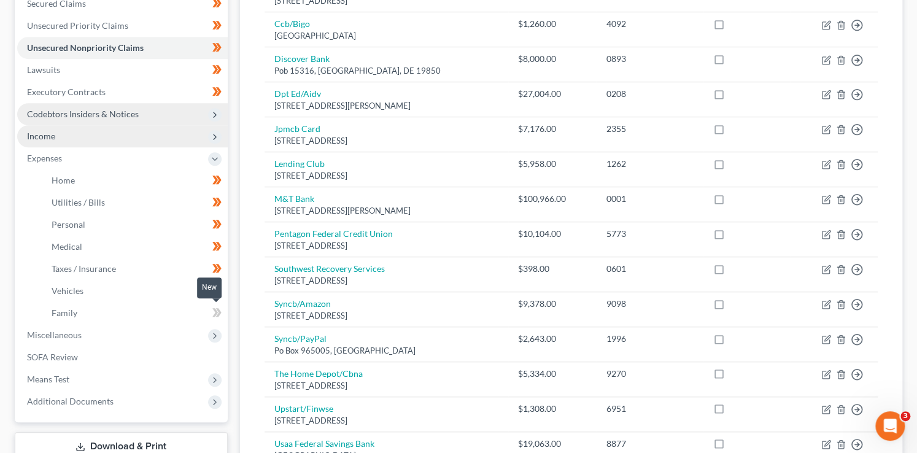
click at [217, 314] on icon at bounding box center [219, 312] width 6 height 9
click at [214, 331] on icon at bounding box center [215, 336] width 10 height 10
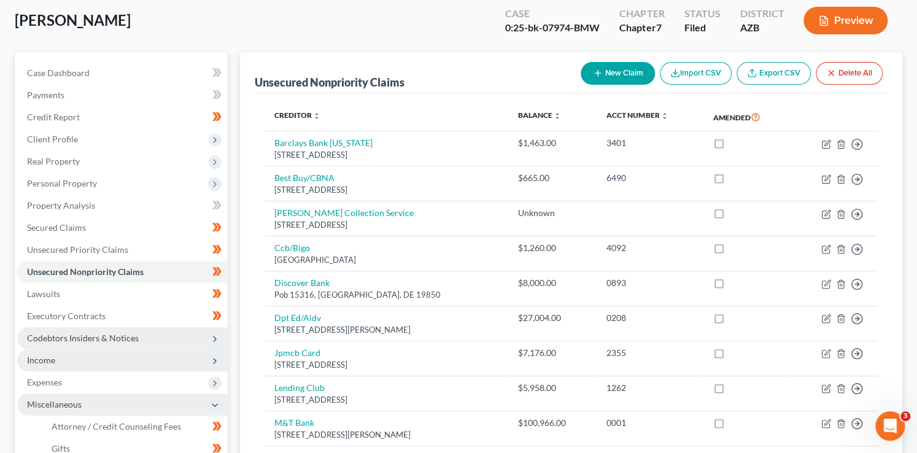
scroll to position [0, 0]
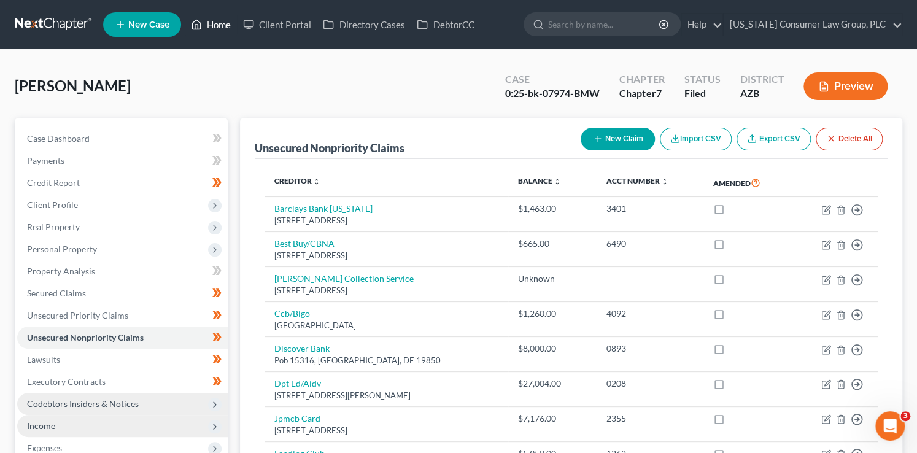
click at [220, 27] on link "Home" at bounding box center [211, 25] width 52 height 22
click at [220, 26] on link "Home" at bounding box center [211, 25] width 52 height 22
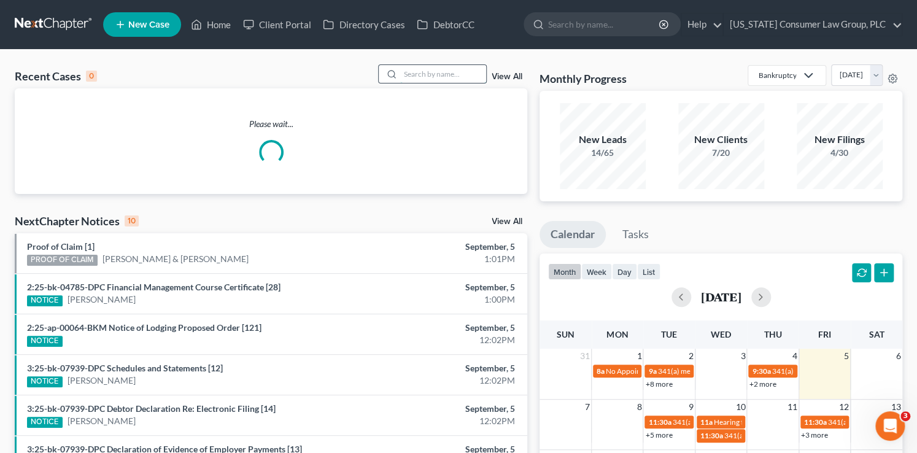
click at [459, 74] on input "search" at bounding box center [443, 74] width 86 height 18
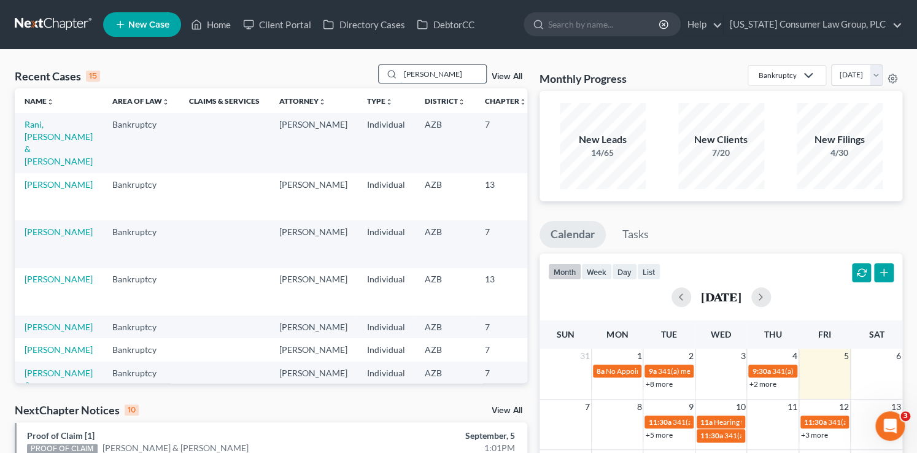
type input "luckett"
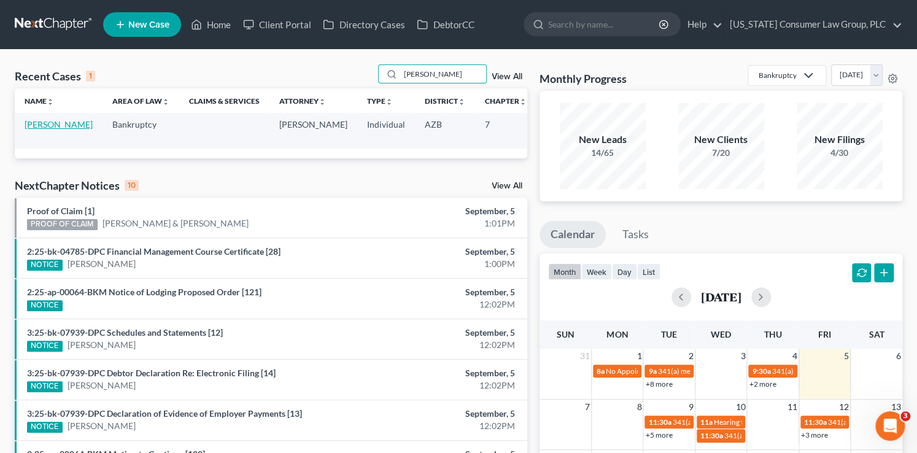
click at [30, 130] on link "[PERSON_NAME]" at bounding box center [59, 124] width 68 height 10
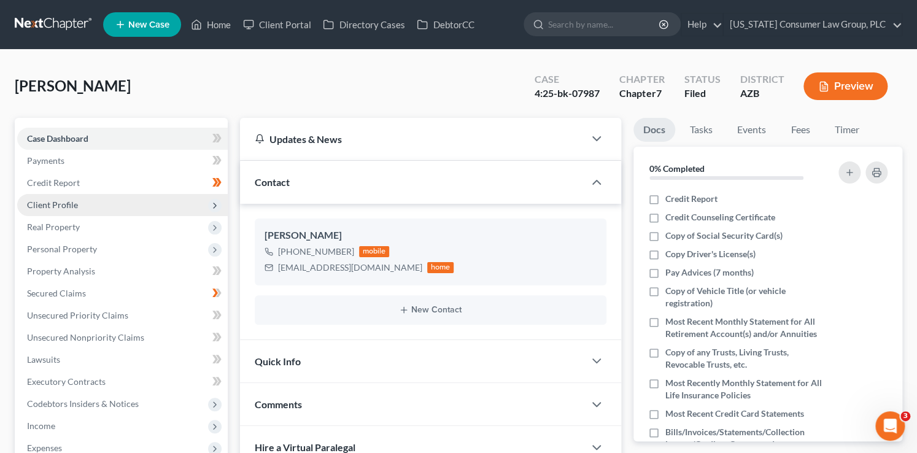
click at [177, 204] on span "Client Profile" at bounding box center [122, 205] width 211 height 22
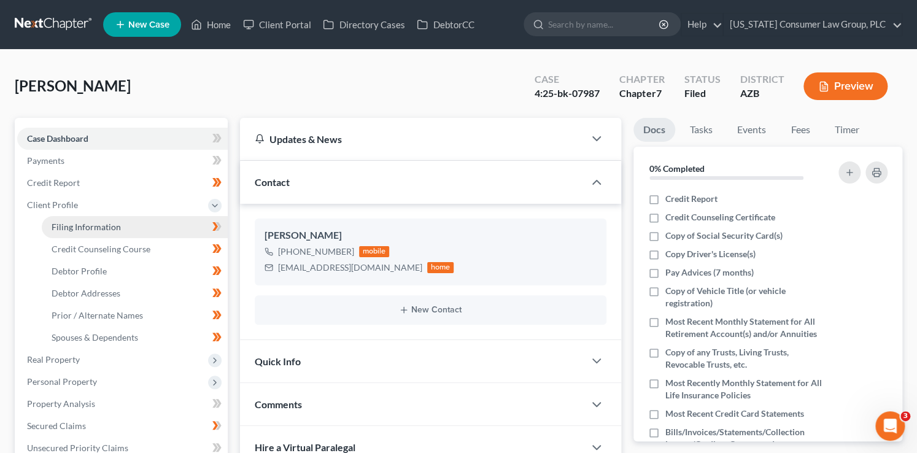
click at [175, 224] on link "Filing Information" at bounding box center [135, 227] width 186 height 22
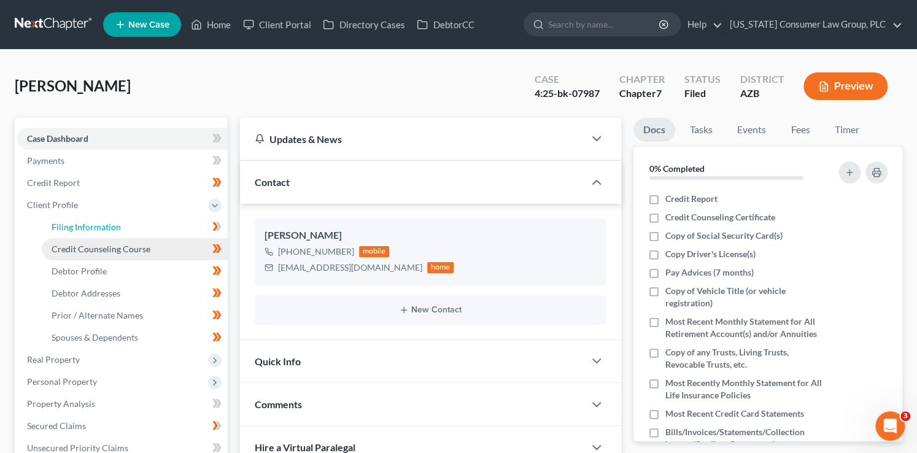
select select "1"
select select "0"
select select "4"
select select "0"
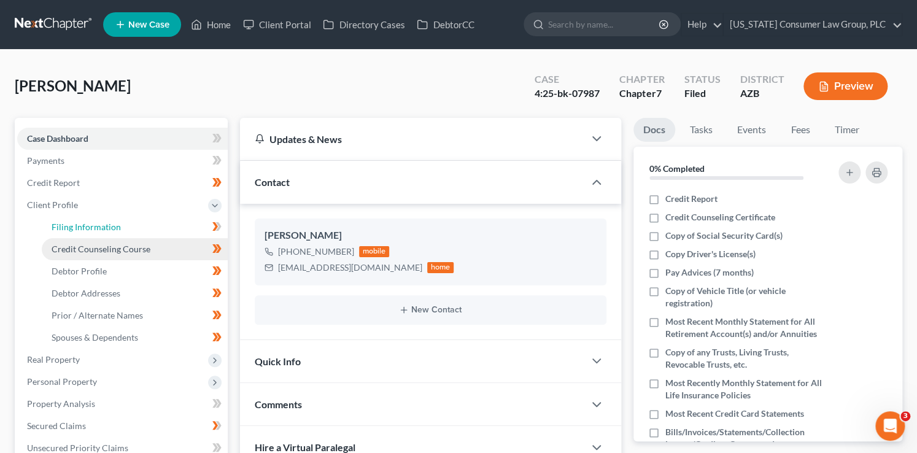
select select "3"
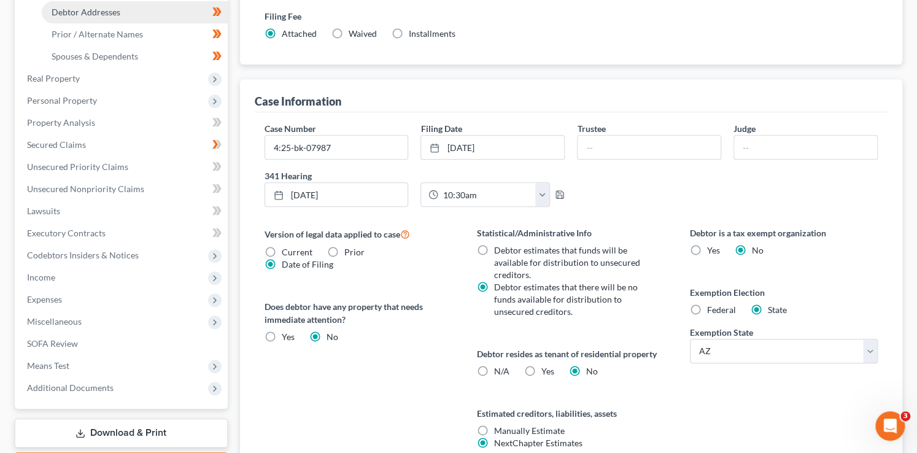
scroll to position [391, 0]
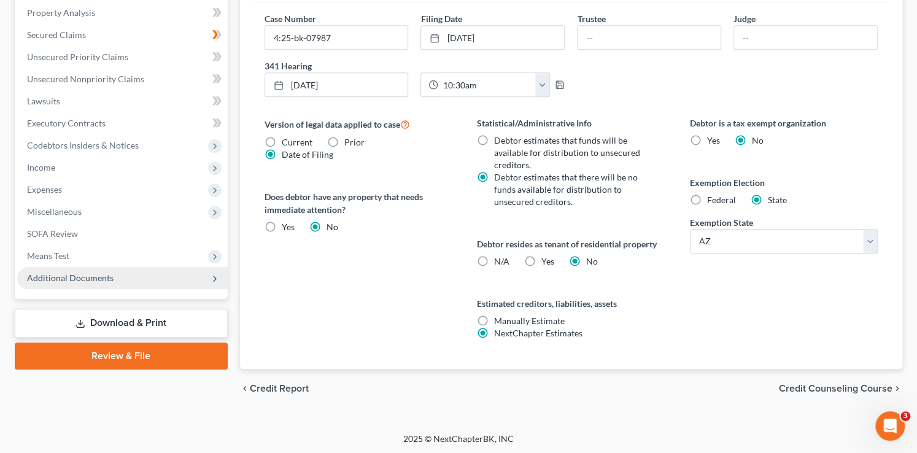
click at [98, 275] on span "Additional Documents" at bounding box center [70, 278] width 87 height 10
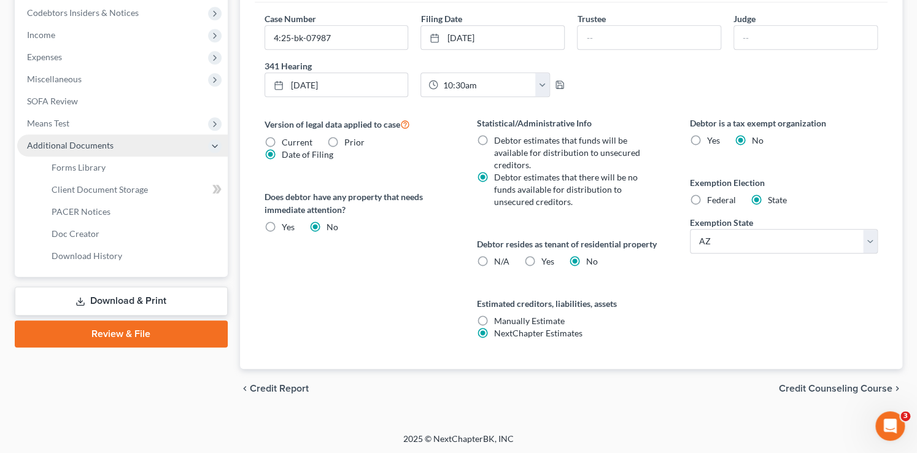
scroll to position [259, 0]
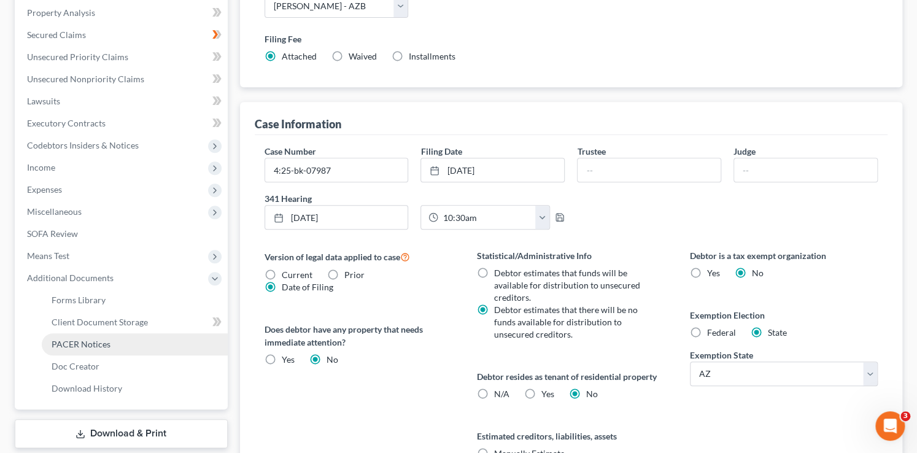
click at [108, 344] on span "PACER Notices" at bounding box center [81, 344] width 59 height 10
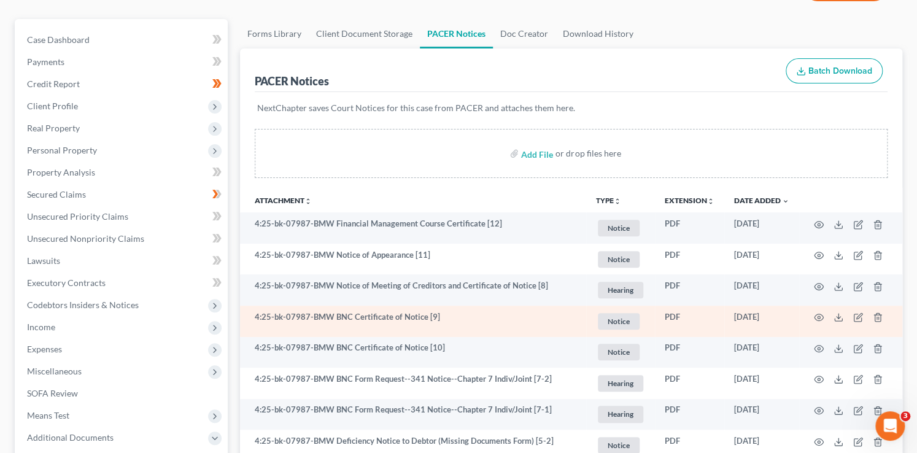
scroll to position [109, 0]
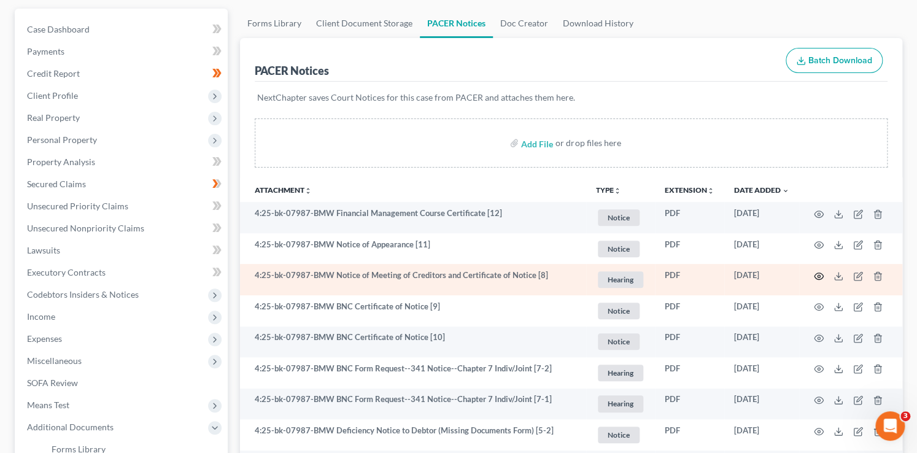
click at [819, 277] on icon "button" at bounding box center [819, 276] width 10 height 10
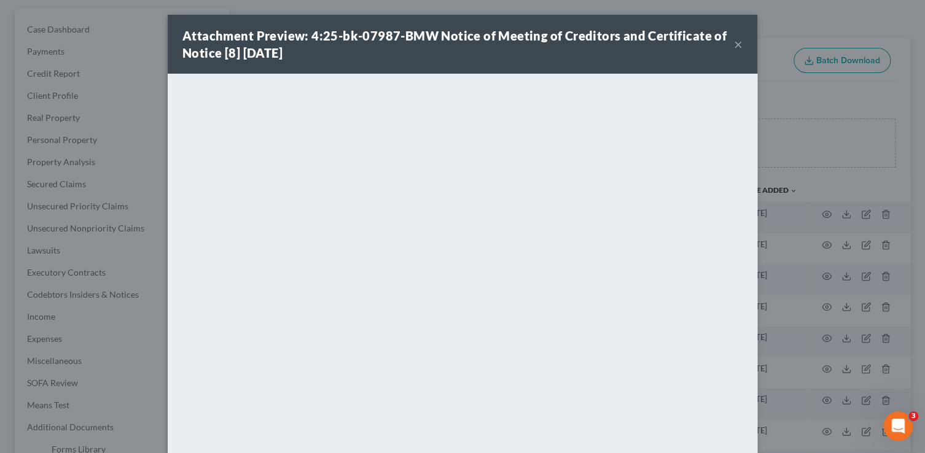
click at [734, 50] on button "×" at bounding box center [738, 44] width 9 height 15
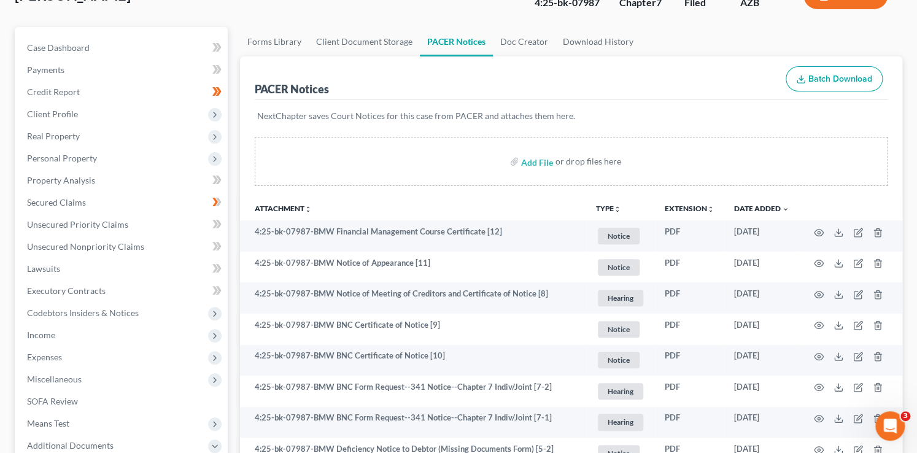
scroll to position [77, 0]
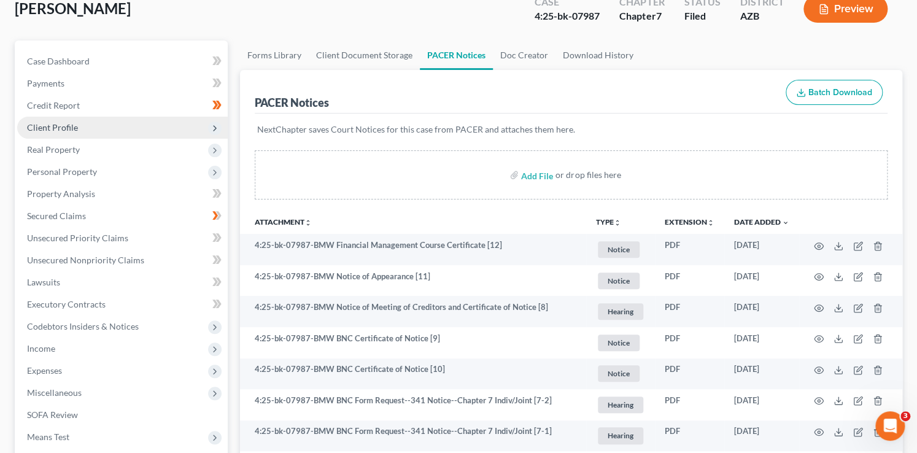
click at [63, 133] on span "Client Profile" at bounding box center [122, 128] width 211 height 22
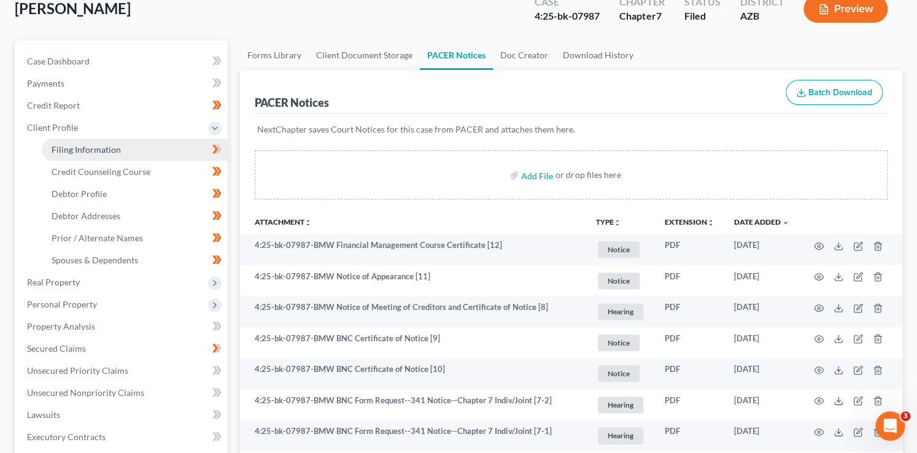
click at [80, 148] on span "Filing Information" at bounding box center [86, 149] width 69 height 10
select select "1"
select select "0"
select select "4"
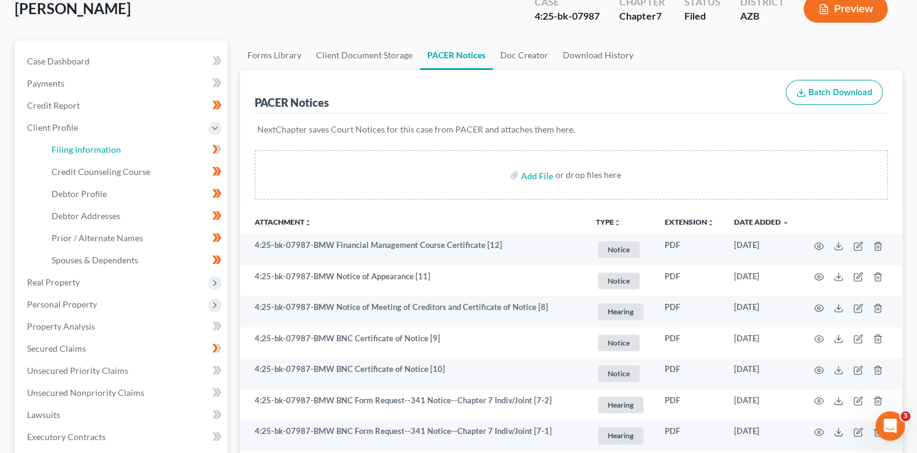
select select "0"
select select "3"
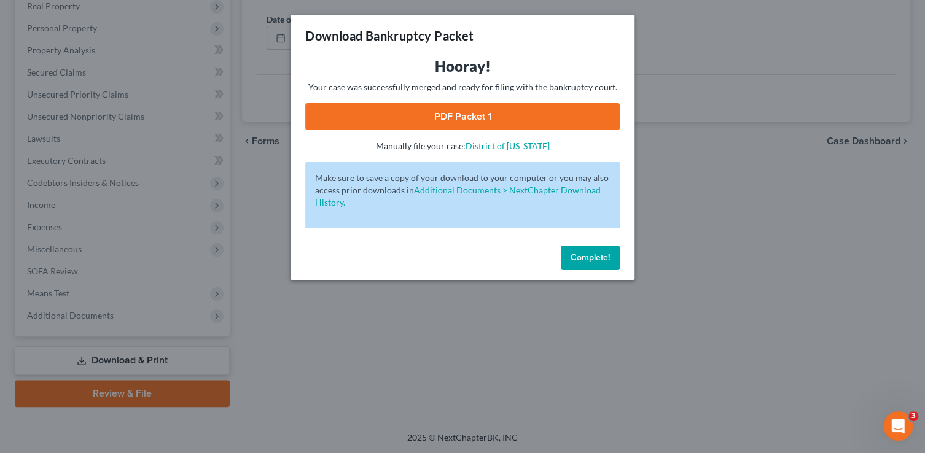
drag, startPoint x: 595, startPoint y: 261, endPoint x: 581, endPoint y: 255, distance: 14.8
click at [595, 260] on span "Complete!" at bounding box center [589, 257] width 39 height 10
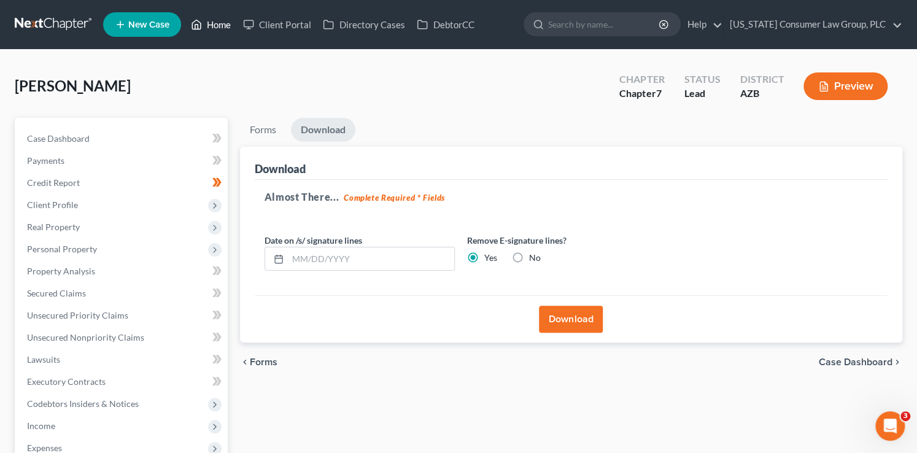
click at [209, 28] on link "Home" at bounding box center [211, 25] width 52 height 22
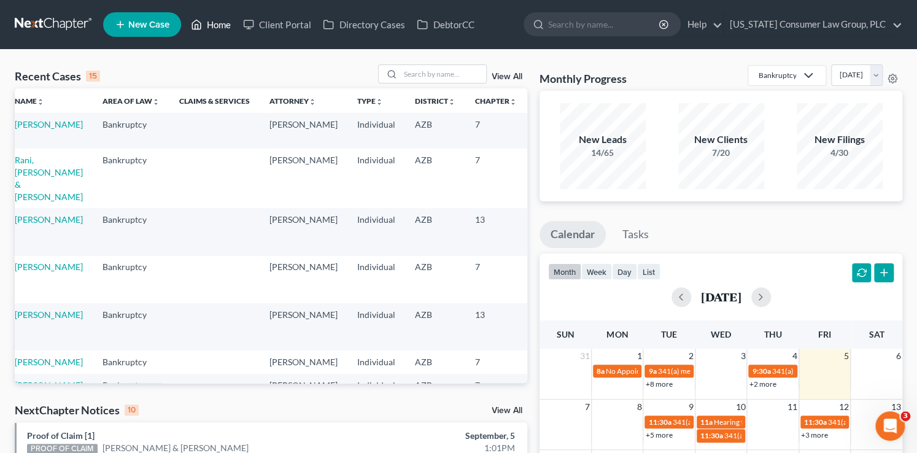
scroll to position [0, 31]
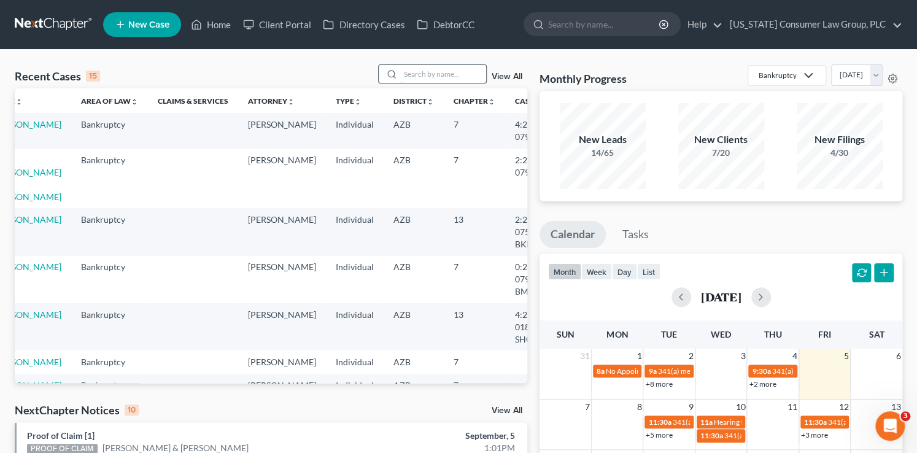
click at [419, 75] on input "search" at bounding box center [443, 74] width 86 height 18
type input "[PERSON_NAME]"
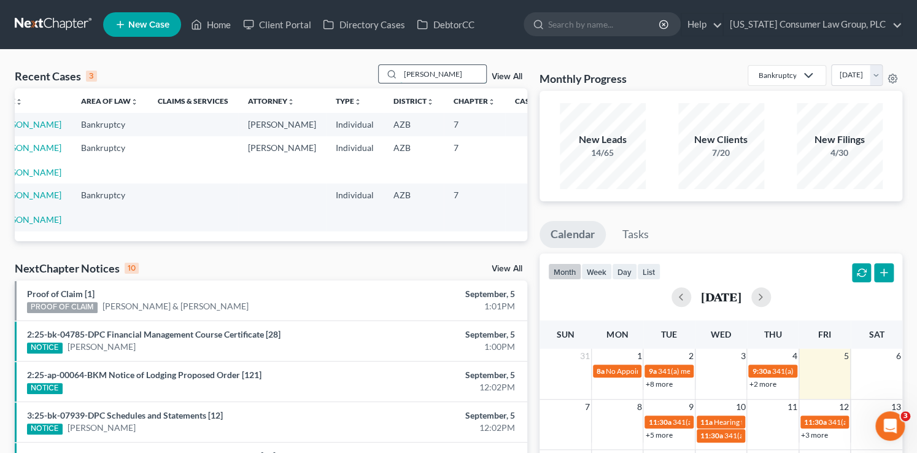
scroll to position [0, 22]
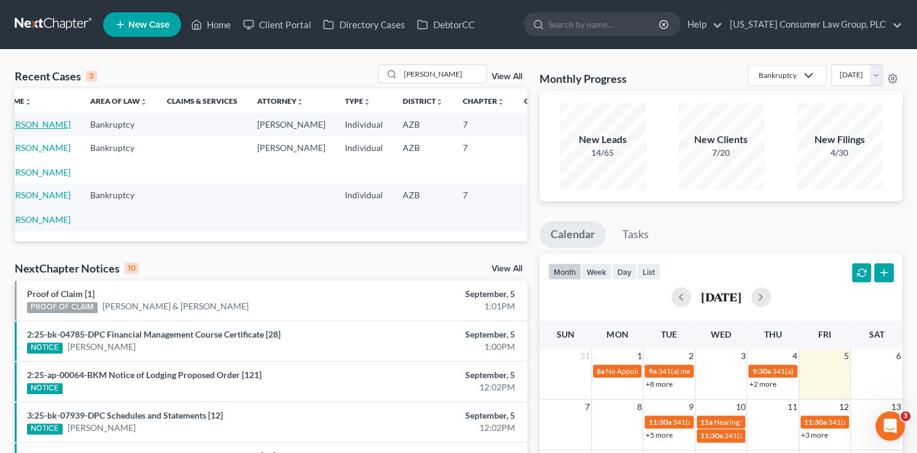
click at [21, 130] on link "[PERSON_NAME]" at bounding box center [36, 124] width 68 height 10
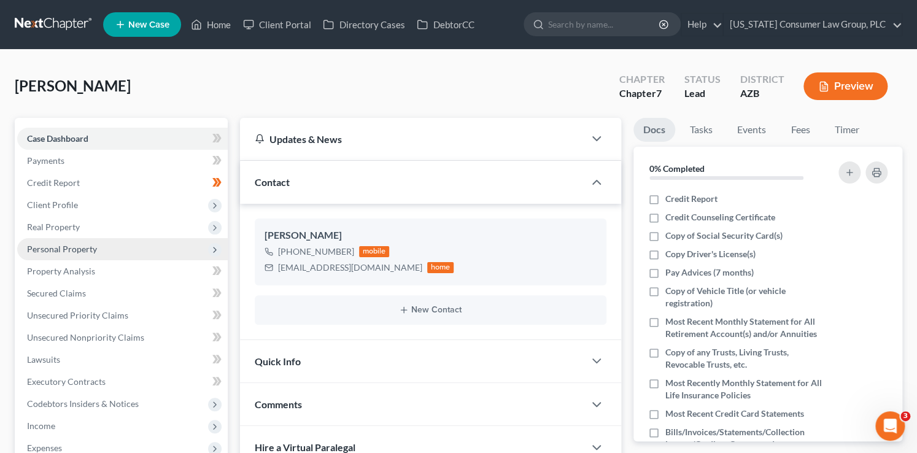
click at [80, 246] on span "Personal Property" at bounding box center [62, 249] width 70 height 10
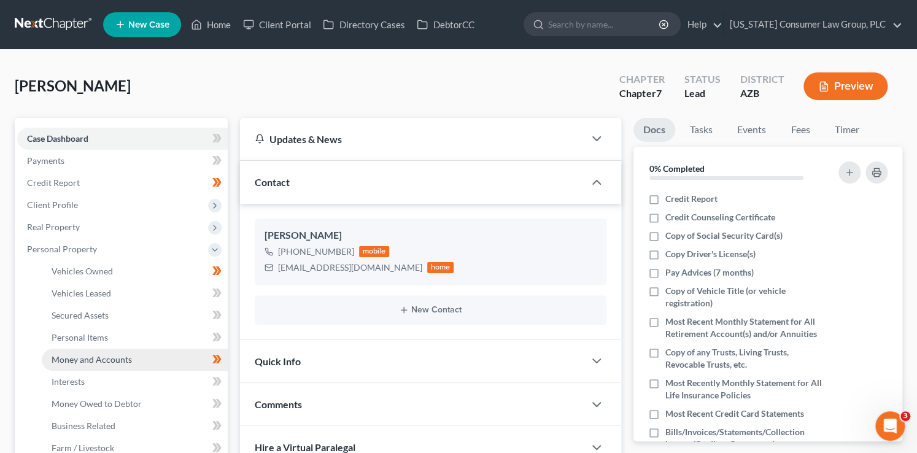
click at [134, 362] on link "Money and Accounts" at bounding box center [135, 360] width 186 height 22
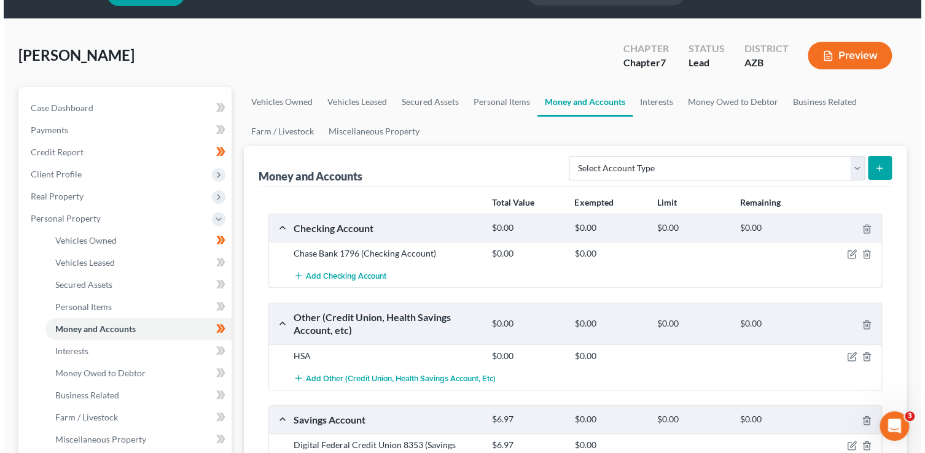
scroll to position [103, 0]
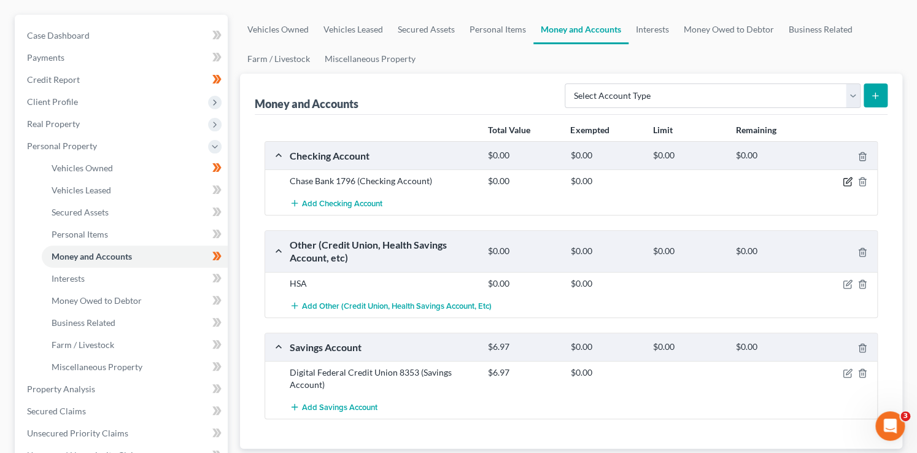
click at [845, 179] on icon "button" at bounding box center [848, 182] width 10 height 10
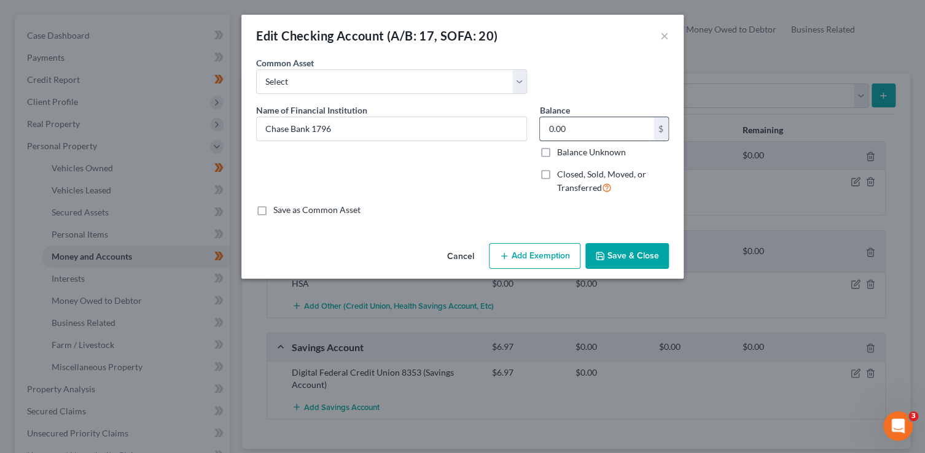
click at [573, 131] on input "0.00" at bounding box center [597, 128] width 114 height 23
type input "1,262.69"
click at [626, 259] on button "Save & Close" at bounding box center [627, 256] width 84 height 26
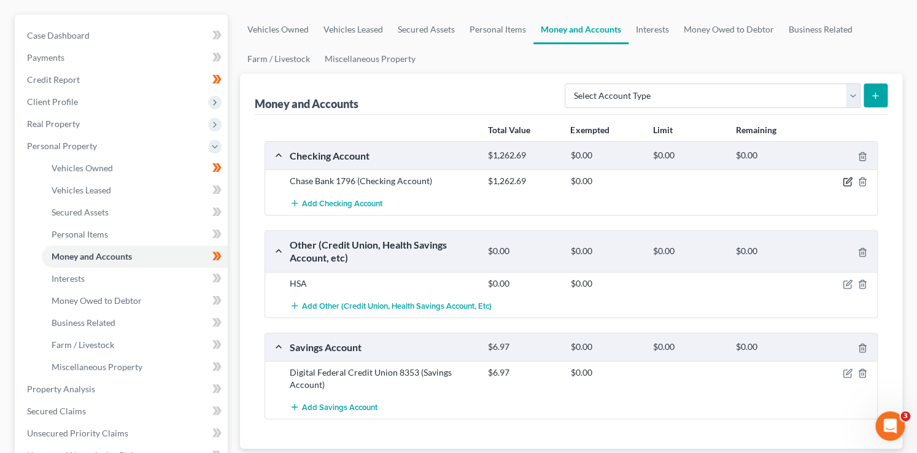
click at [844, 179] on icon "button" at bounding box center [847, 182] width 7 height 7
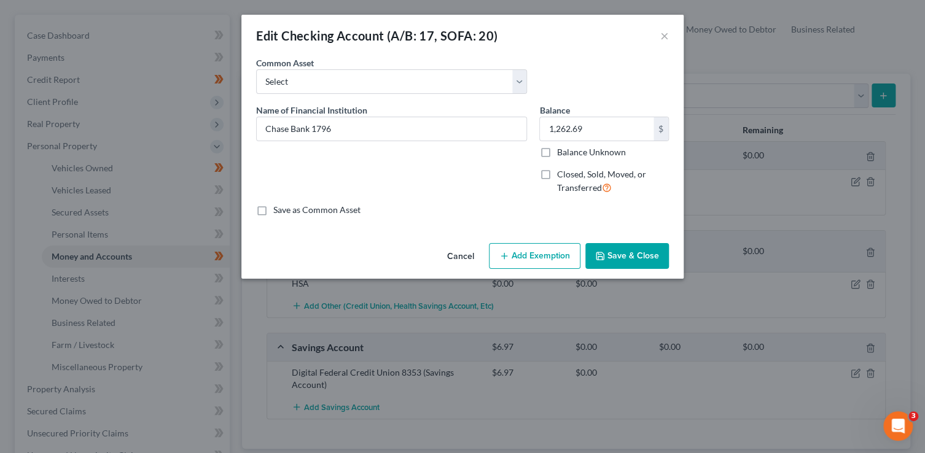
click at [546, 251] on button "Add Exemption" at bounding box center [534, 256] width 91 height 26
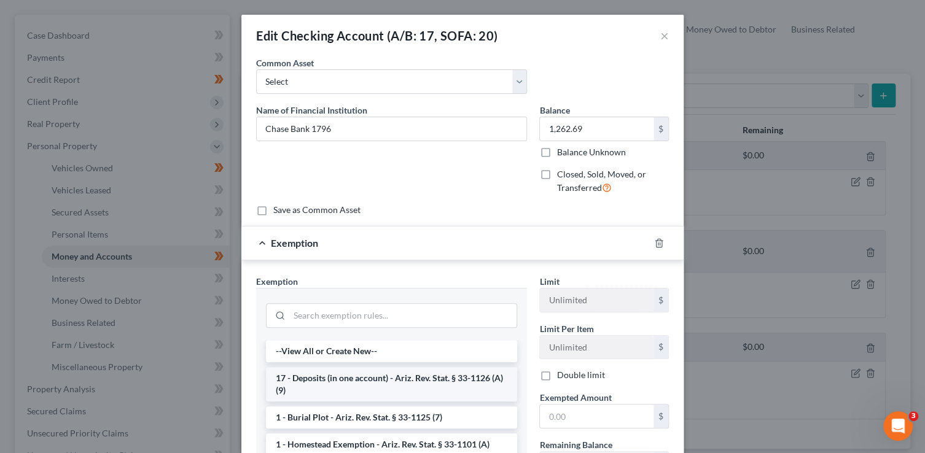
click at [384, 387] on li "17 - Deposits (in one account) - Ariz. Rev. Stat. § 33-1126 (A)(9)" at bounding box center [391, 384] width 251 height 34
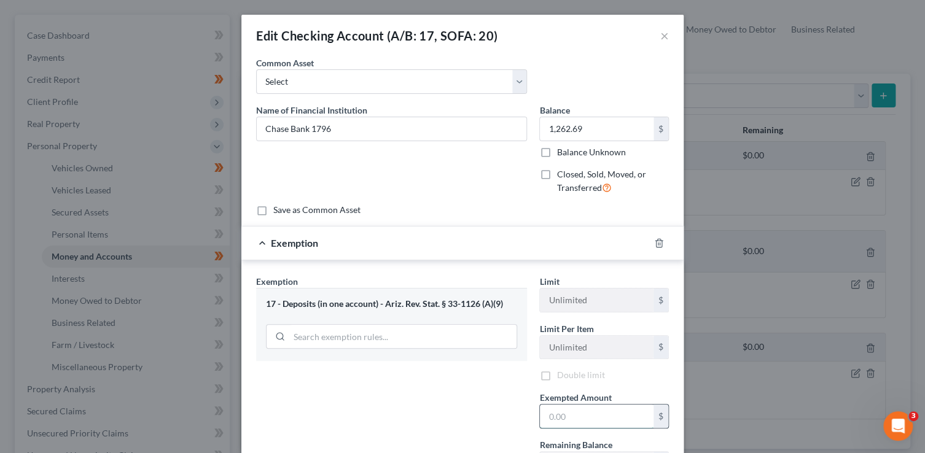
click at [576, 425] on input "text" at bounding box center [597, 416] width 114 height 23
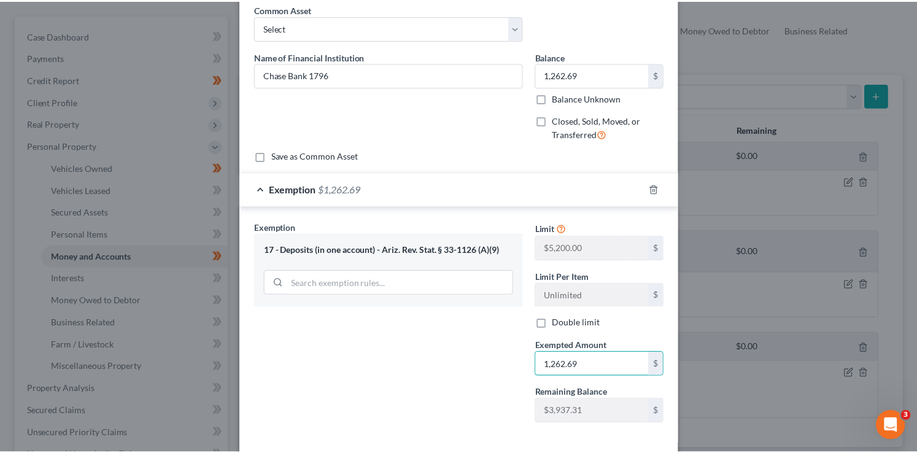
scroll to position [111, 0]
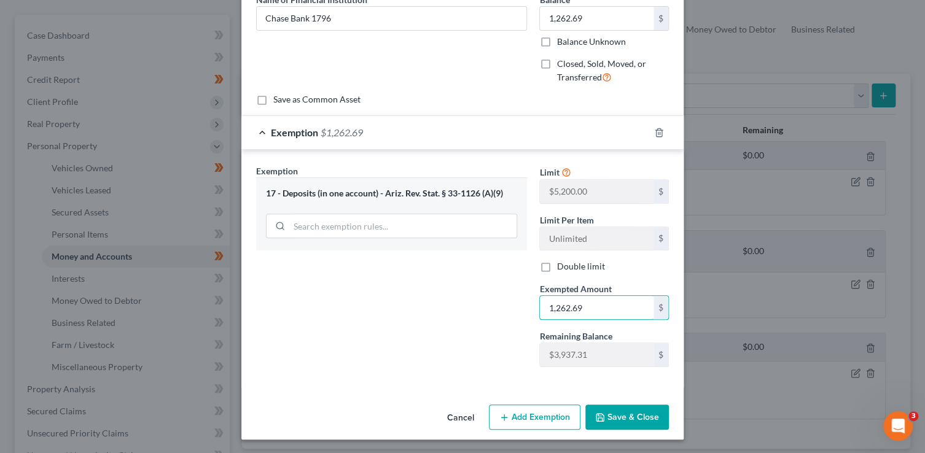
type input "1,262.69"
click at [610, 411] on button "Save & Close" at bounding box center [627, 418] width 84 height 26
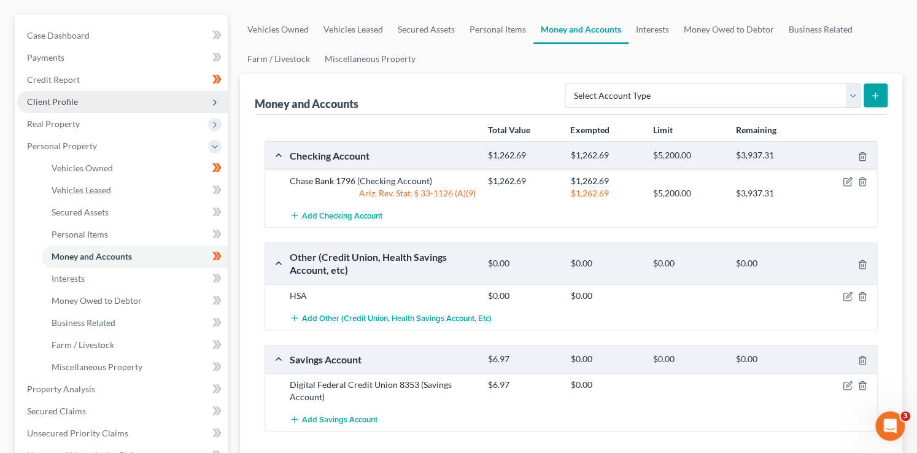
click at [216, 103] on icon at bounding box center [215, 103] width 10 height 10
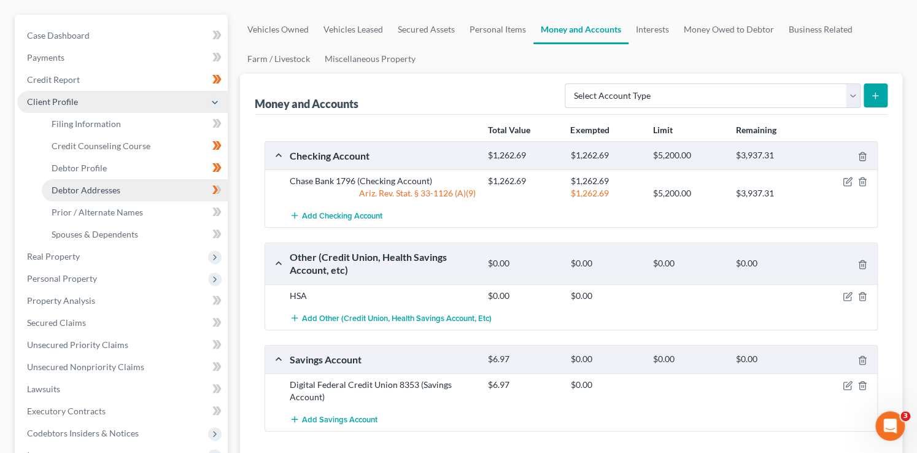
click at [152, 184] on link "Debtor Addresses" at bounding box center [135, 190] width 186 height 22
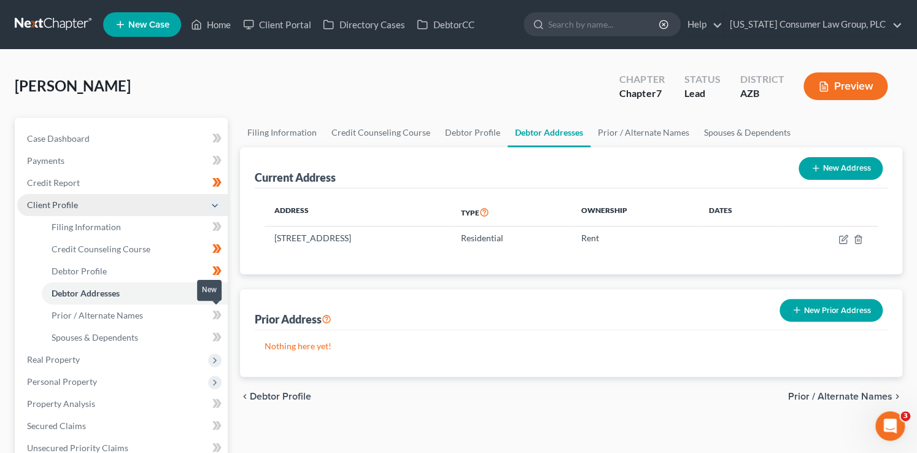
click at [220, 315] on icon at bounding box center [219, 315] width 6 height 9
click at [216, 336] on icon at bounding box center [215, 337] width 6 height 9
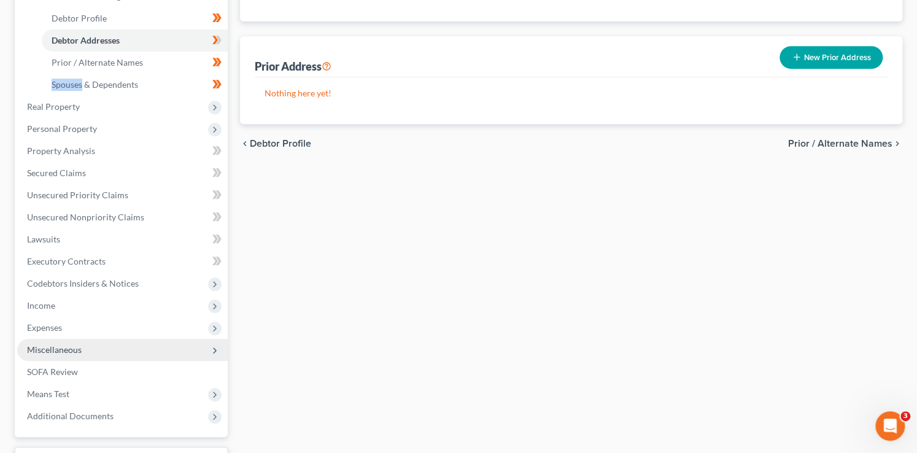
scroll to position [253, 0]
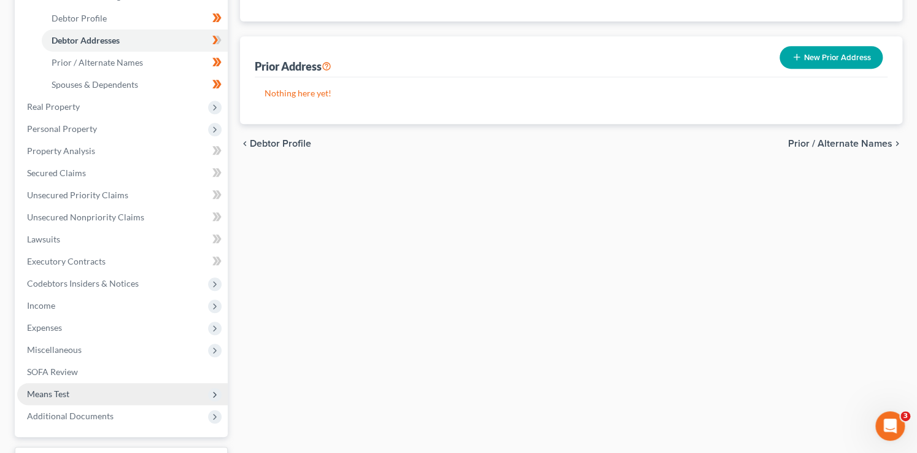
click at [72, 398] on span "Means Test" at bounding box center [122, 394] width 211 height 22
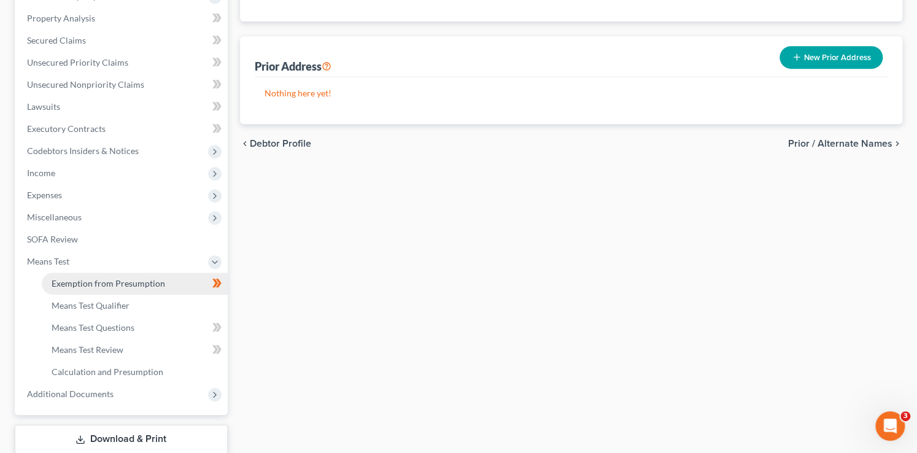
click at [163, 284] on link "Exemption from Presumption" at bounding box center [135, 284] width 186 height 22
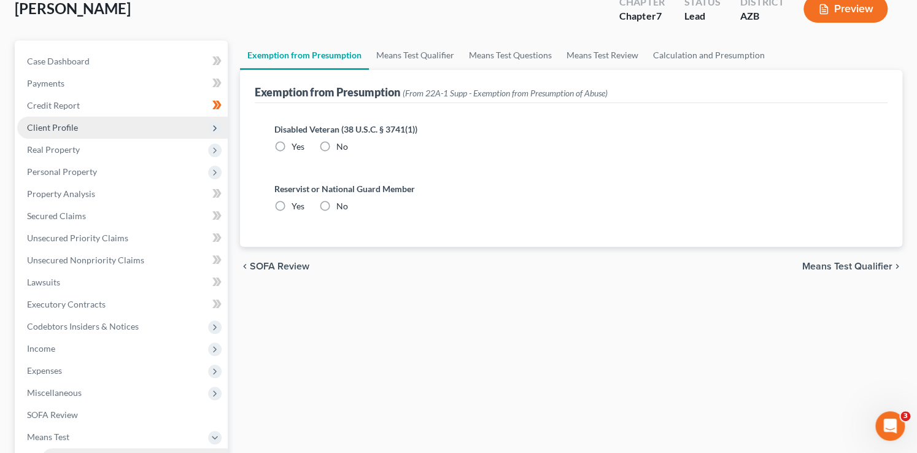
scroll to position [2, 0]
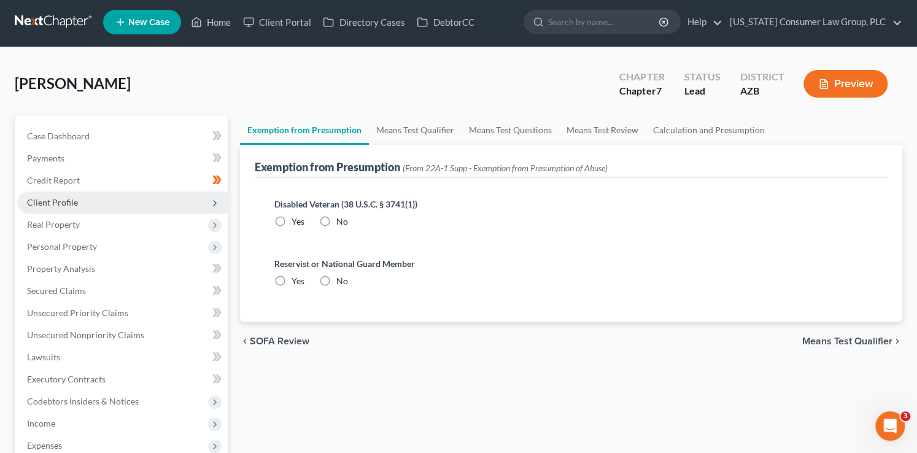
radio input "true"
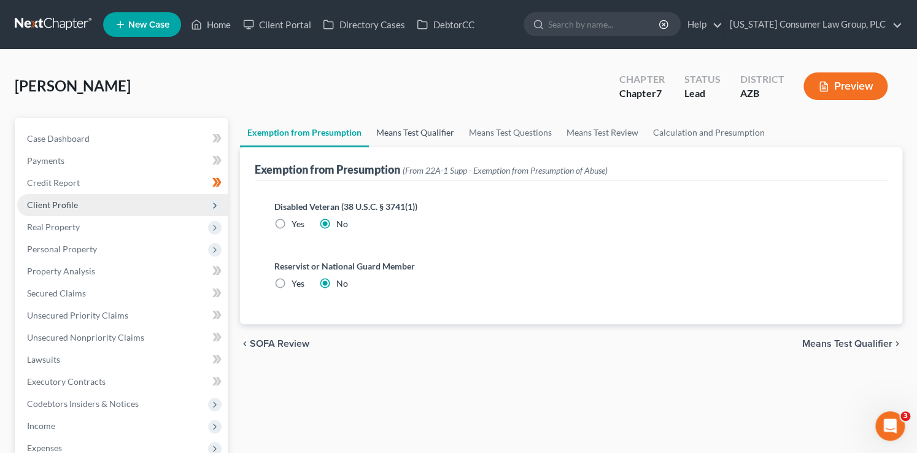
click at [434, 130] on link "Means Test Qualifier" at bounding box center [415, 132] width 93 height 29
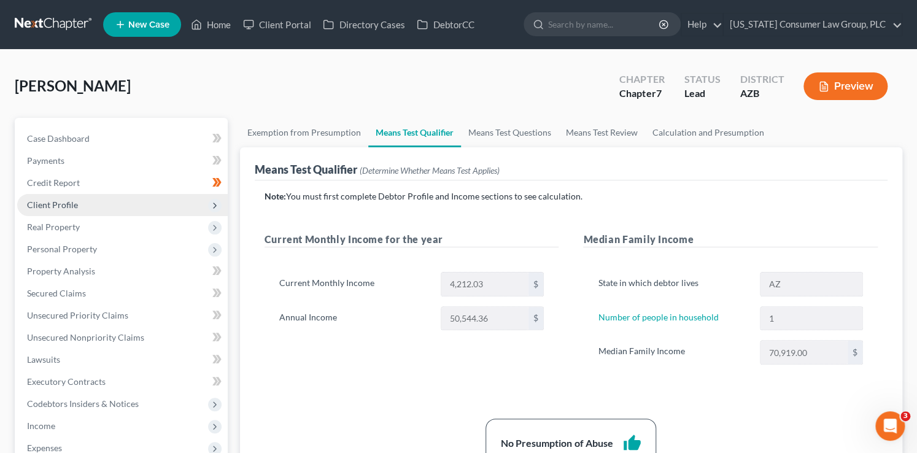
click at [72, 207] on span "Client Profile" at bounding box center [52, 205] width 51 height 10
click at [73, 206] on span "Client Profile" at bounding box center [52, 205] width 51 height 10
click at [210, 204] on icon at bounding box center [215, 206] width 10 height 10
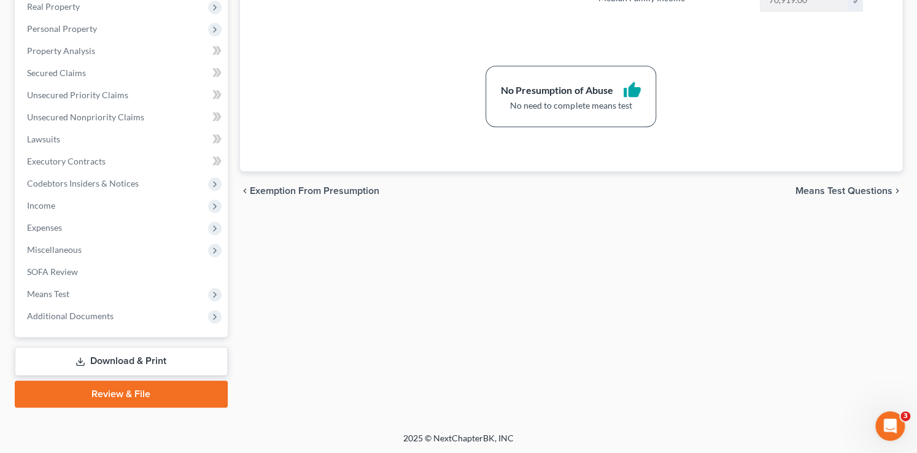
scroll to position [354, 0]
click at [88, 397] on link "Review & File" at bounding box center [121, 393] width 213 height 27
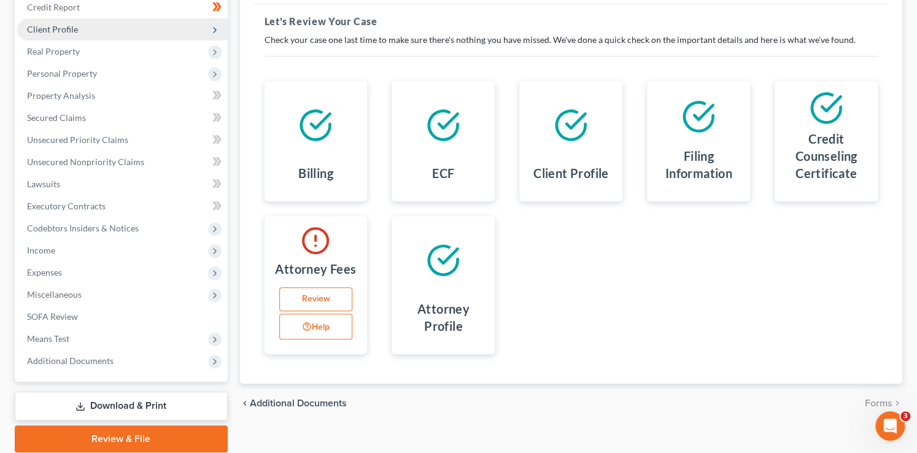
click at [319, 302] on link "Review" at bounding box center [316, 299] width 74 height 25
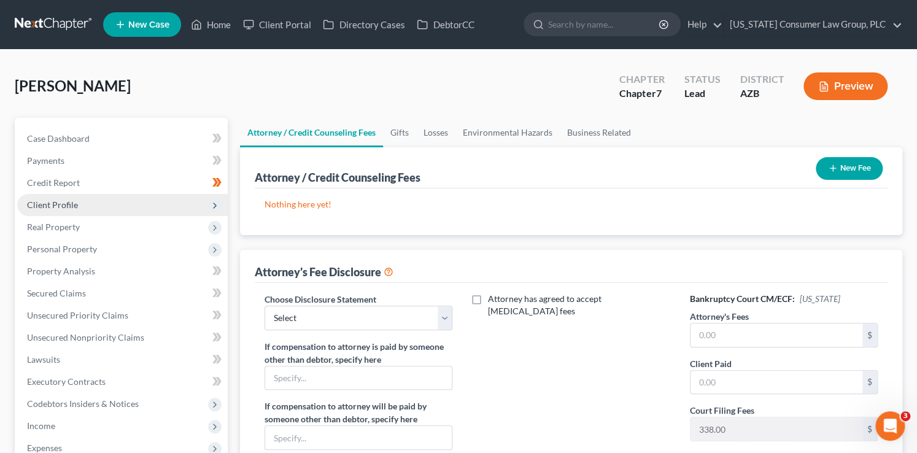
click at [852, 171] on button "New Fee" at bounding box center [849, 168] width 67 height 23
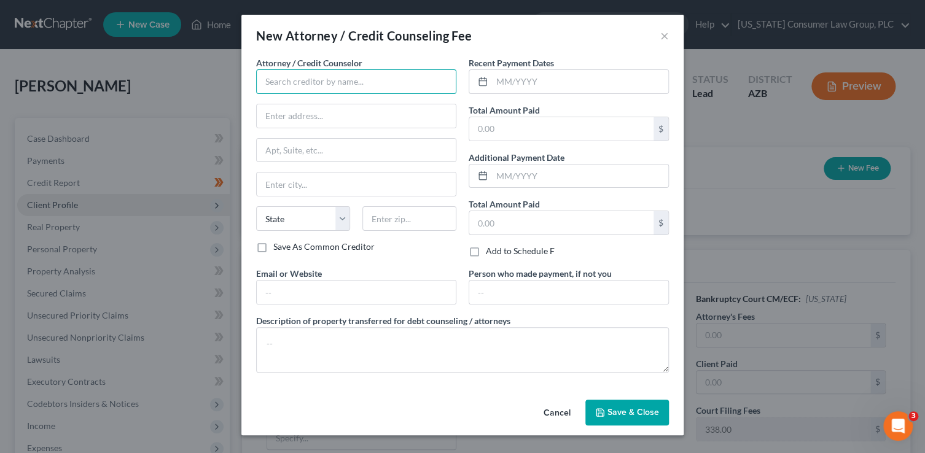
click at [347, 90] on input "text" at bounding box center [356, 81] width 200 height 25
type input "[US_STATE] Consumer Law Group, PLC"
type input "2350 East Germann Road, Suite 38"
type input "Chandler"
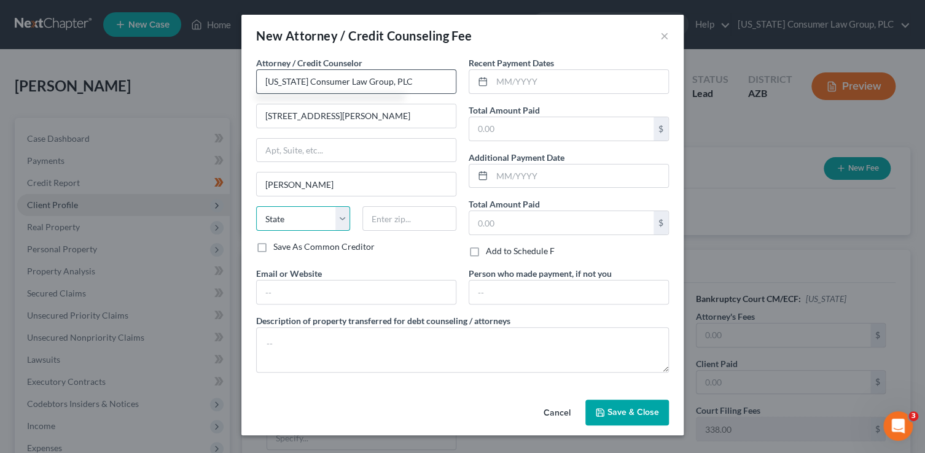
select select "3"
type input "85286"
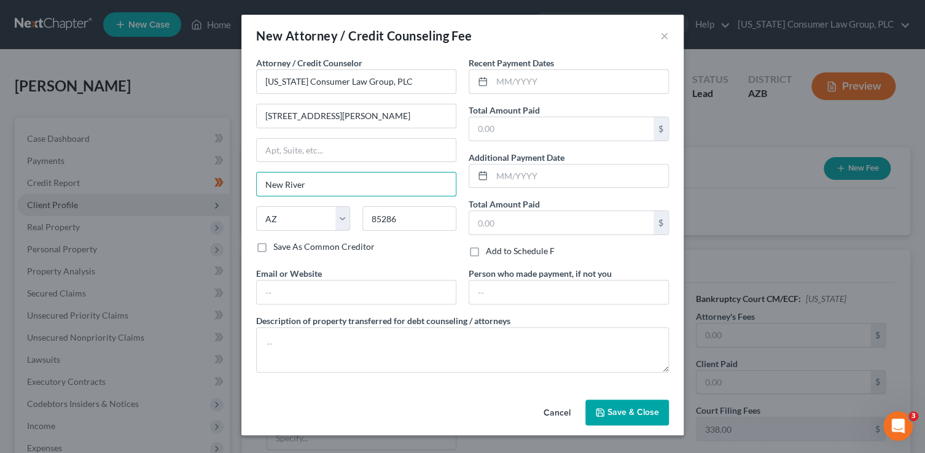
drag, startPoint x: 337, startPoint y: 188, endPoint x: 224, endPoint y: 184, distance: 113.7
click at [224, 184] on div "New Attorney / Credit Counseling Fee × Attorney / Credit Counselor * Arizona Co…" at bounding box center [462, 226] width 925 height 453
type input "Chandler"
click at [333, 287] on input "text" at bounding box center [356, 292] width 199 height 23
type input "www.skibalaw.com"
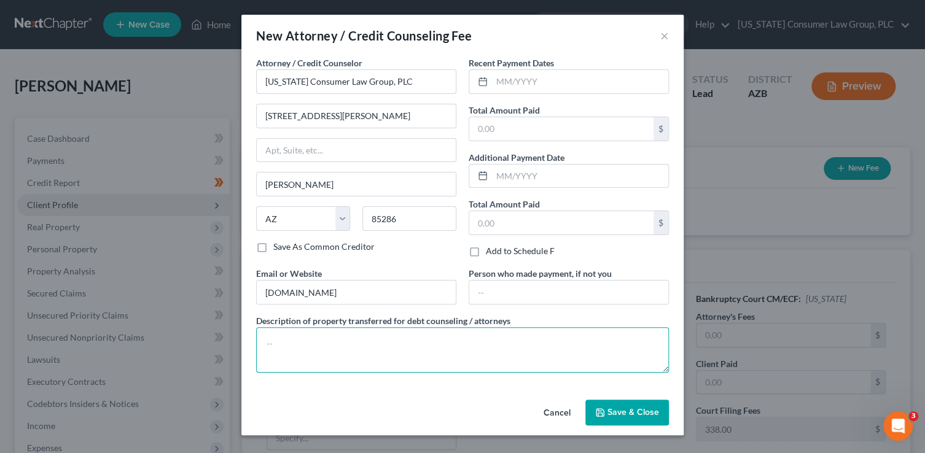
click at [334, 353] on textarea at bounding box center [462, 349] width 413 height 45
type textarea ";"
paste textarea "Filing fee: $338.00"
type textarea "Filing fee: $338.00"
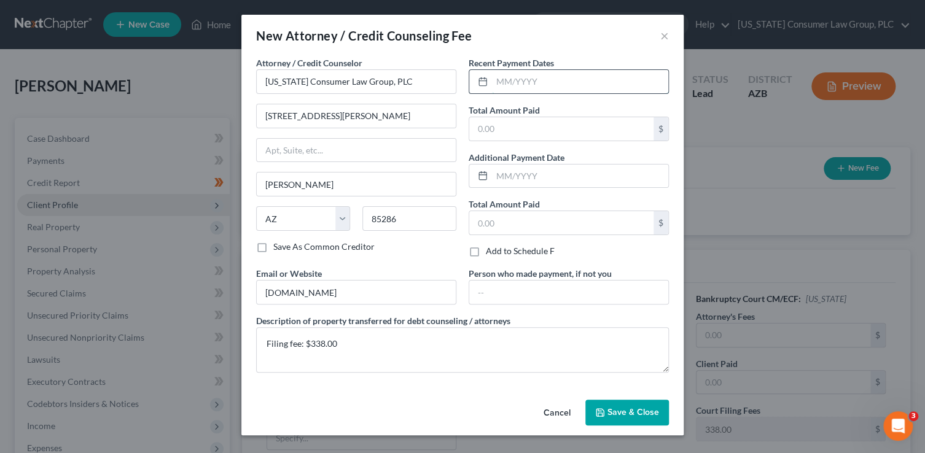
click at [540, 85] on input "text" at bounding box center [580, 81] width 176 height 23
type input "09/2025"
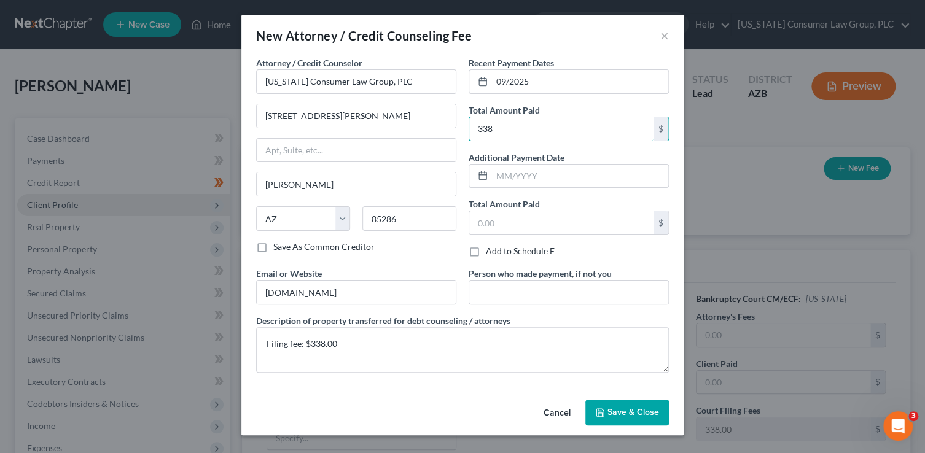
type input "338"
click at [642, 415] on span "Save & Close" at bounding box center [633, 412] width 52 height 10
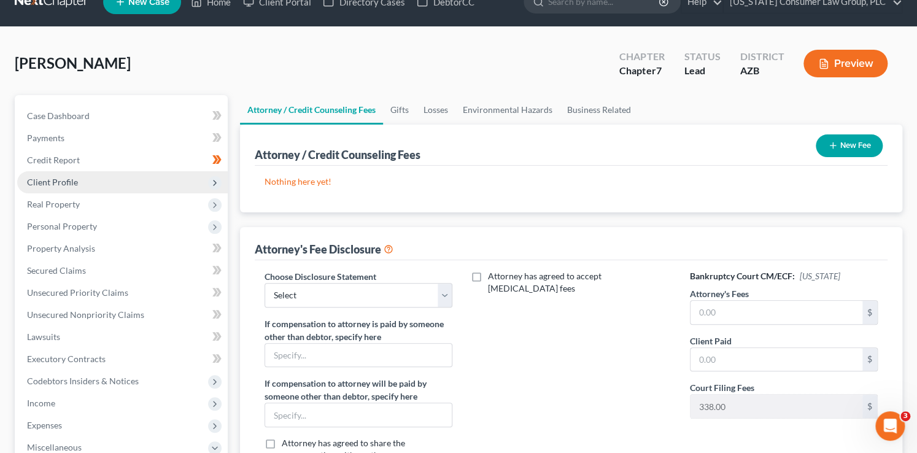
scroll to position [64, 0]
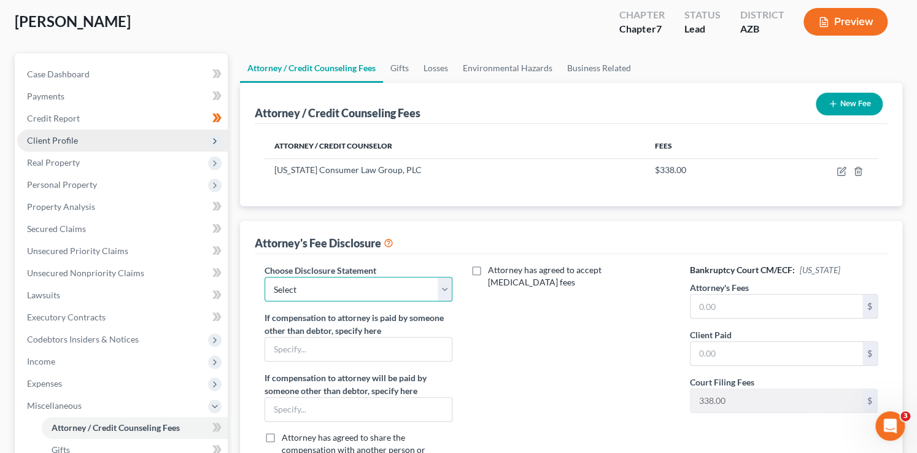
click at [342, 290] on select "Select Brashear Viscardi Disclosure McCarty Disclosure Hout - Disclosure Hourly…" at bounding box center [359, 289] width 189 height 25
select select "7"
click at [265, 277] on select "Select Brashear Viscardi Disclosure McCarty Disclosure Hout - Disclosure Hourly…" at bounding box center [359, 289] width 189 height 25
click at [703, 307] on input "text" at bounding box center [777, 306] width 173 height 23
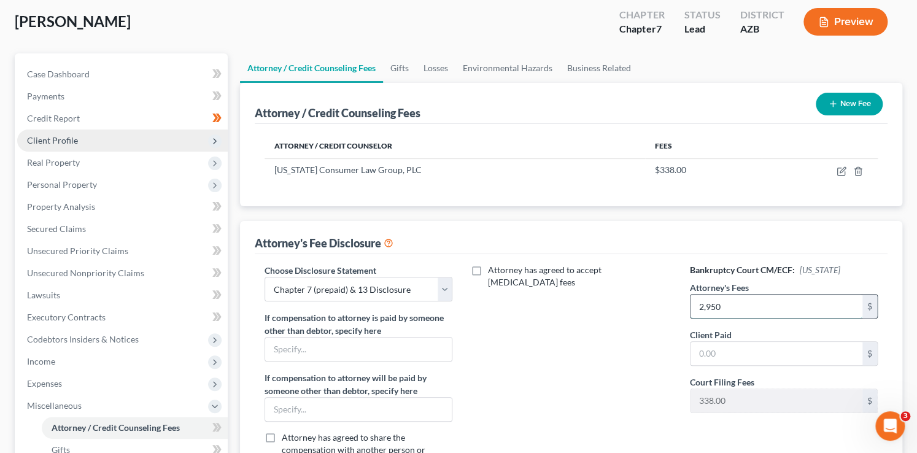
type input "2,950"
type input "0"
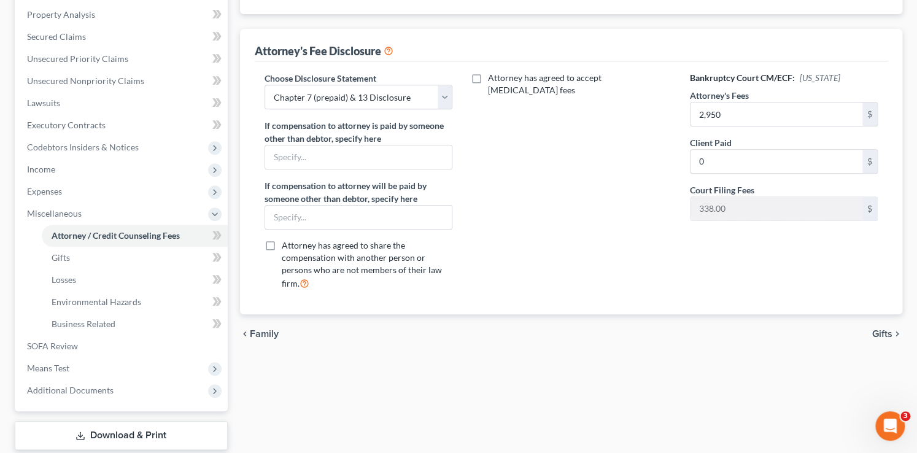
scroll to position [142, 0]
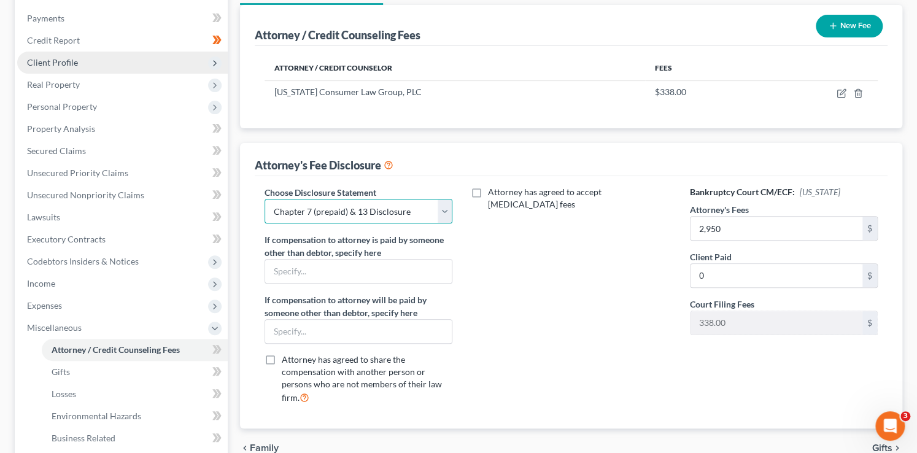
click at [379, 214] on select "Select Brashear Viscardi Disclosure McCarty Disclosure Hout - Disclosure Hourly…" at bounding box center [359, 211] width 189 height 25
select select "5"
click at [265, 199] on select "Select Brashear Viscardi Disclosure McCarty Disclosure Hout - Disclosure Hourly…" at bounding box center [359, 211] width 189 height 25
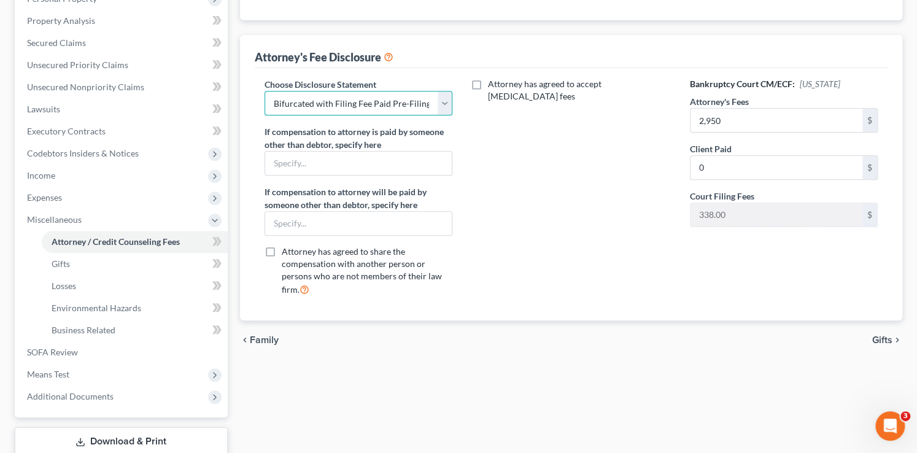
scroll to position [332, 0]
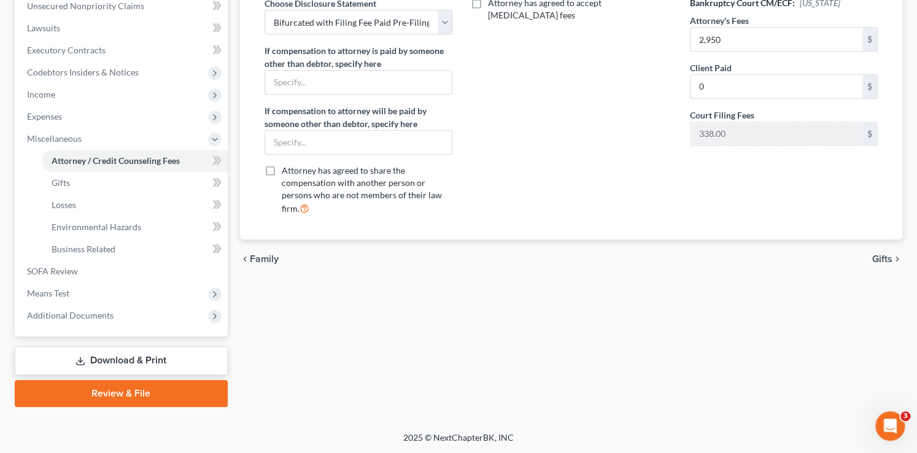
click at [127, 395] on link "Review & File" at bounding box center [121, 393] width 213 height 27
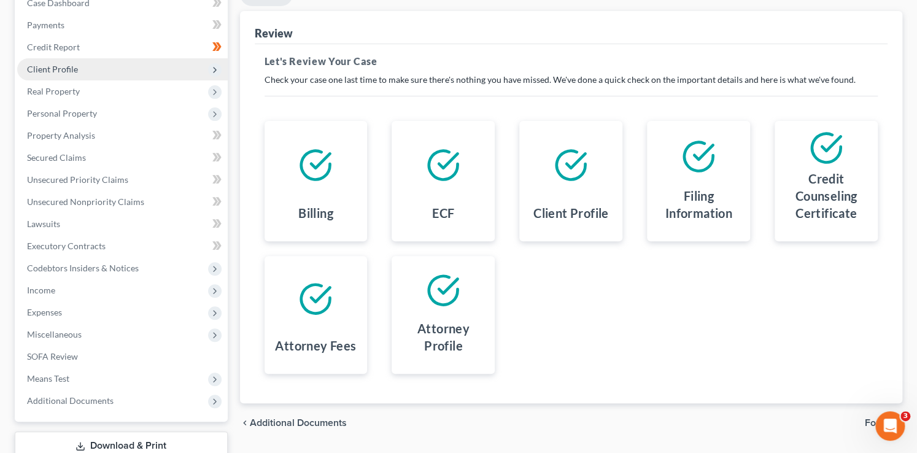
scroll to position [221, 0]
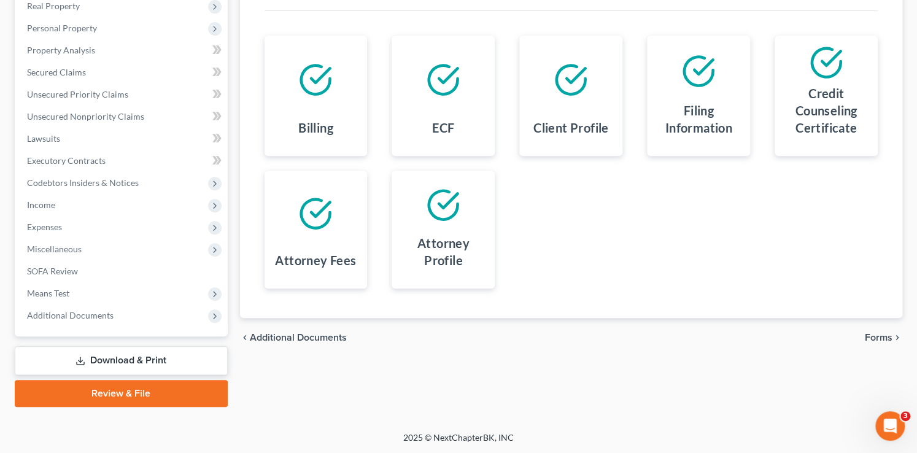
click at [874, 336] on span "Forms" at bounding box center [879, 338] width 28 height 10
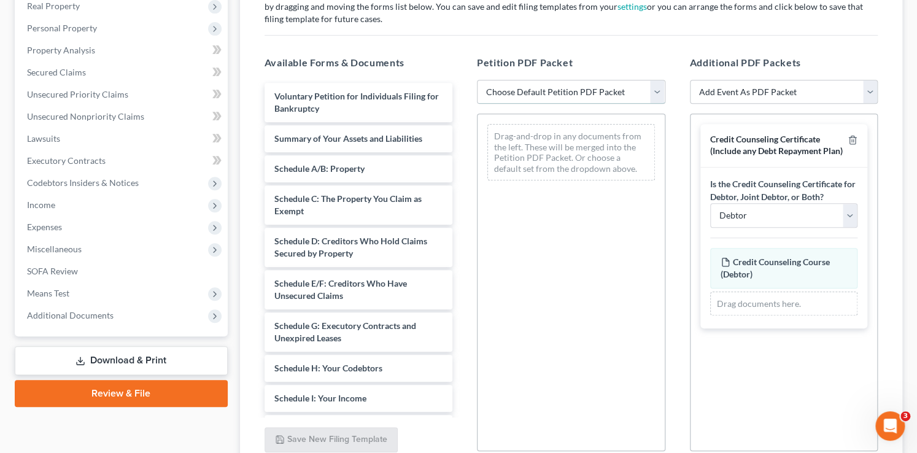
click at [519, 90] on select "Choose Default Petition PDF Packet Complete Bankruptcy Petition (all forms and …" at bounding box center [571, 92] width 189 height 25
select select "1"
click at [477, 80] on select "Choose Default Petition PDF Packet Complete Bankruptcy Petition (all forms and …" at bounding box center [571, 92] width 189 height 25
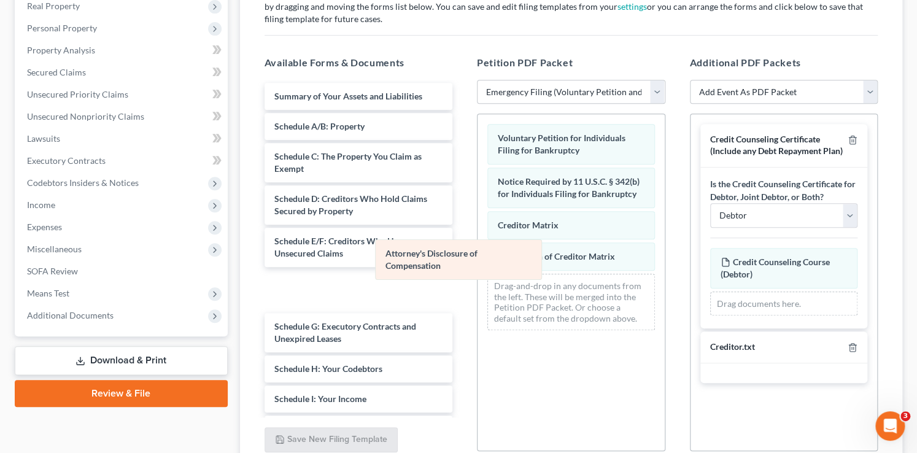
drag, startPoint x: 540, startPoint y: 298, endPoint x: 422, endPoint y: 257, distance: 124.9
click at [478, 265] on div "Attorney's Disclosure of Compensation Voluntary Petition for Individuals Filing…" at bounding box center [571, 227] width 187 height 226
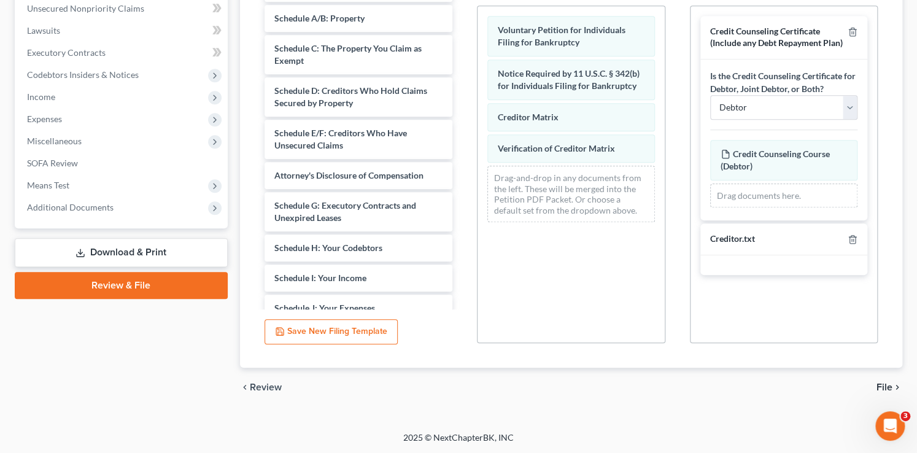
click at [881, 386] on span "File" at bounding box center [885, 388] width 16 height 10
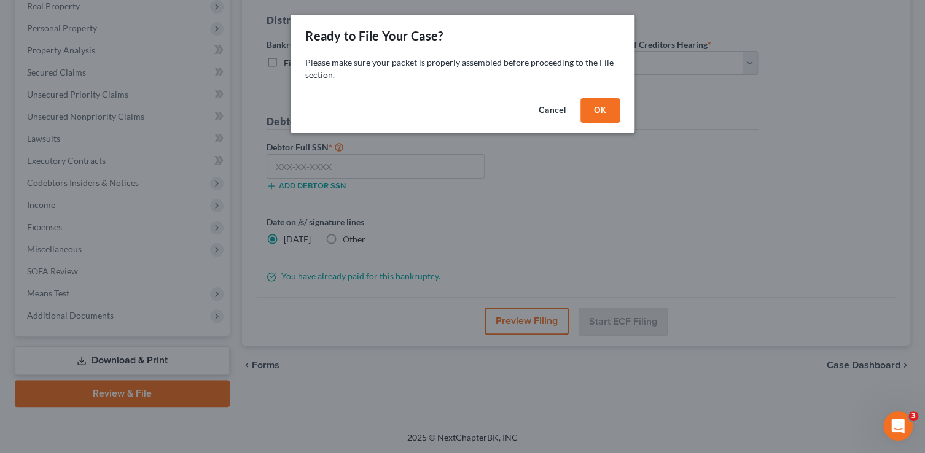
click at [601, 114] on button "OK" at bounding box center [599, 110] width 39 height 25
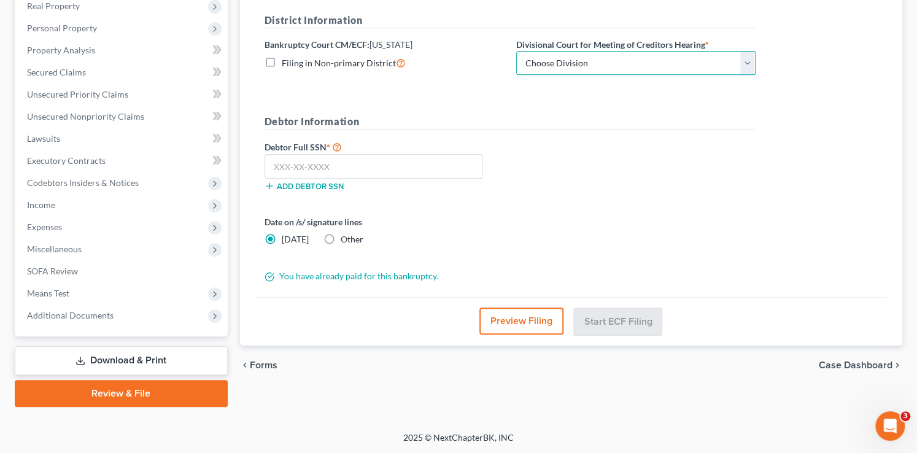
click at [595, 63] on select "Choose Division Phoenix Tucson Yuma Prescott" at bounding box center [635, 63] width 239 height 25
click at [516, 51] on select "Choose Division Phoenix Tucson Yuma Prescott" at bounding box center [635, 63] width 239 height 25
click at [545, 60] on select "Choose Division Phoenix Tucson Yuma Prescott" at bounding box center [635, 63] width 239 height 25
select select "1"
click at [516, 51] on select "Choose Division Phoenix Tucson Yuma Prescott" at bounding box center [635, 63] width 239 height 25
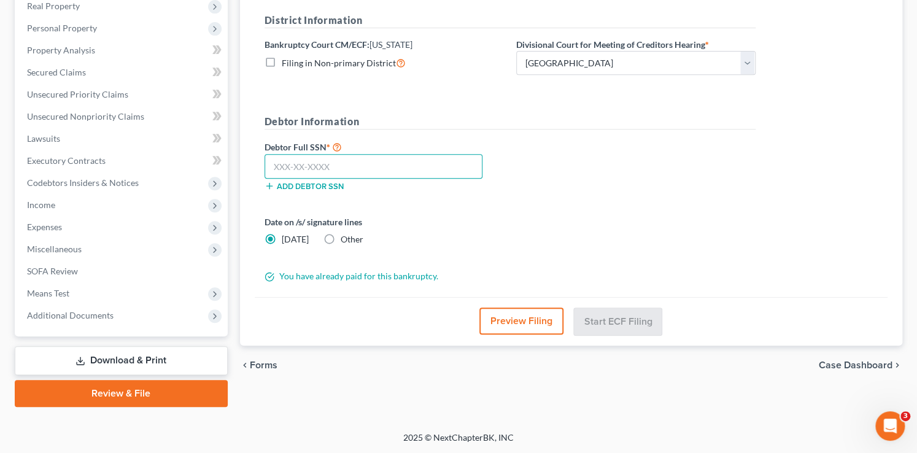
click at [413, 166] on input "text" at bounding box center [374, 166] width 219 height 25
type input "634-70-0698"
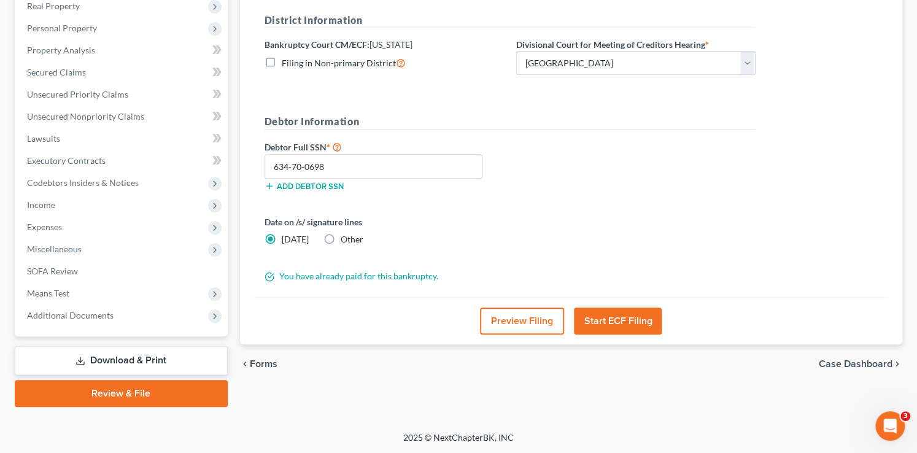
click at [546, 317] on button "Preview Filing" at bounding box center [522, 321] width 84 height 27
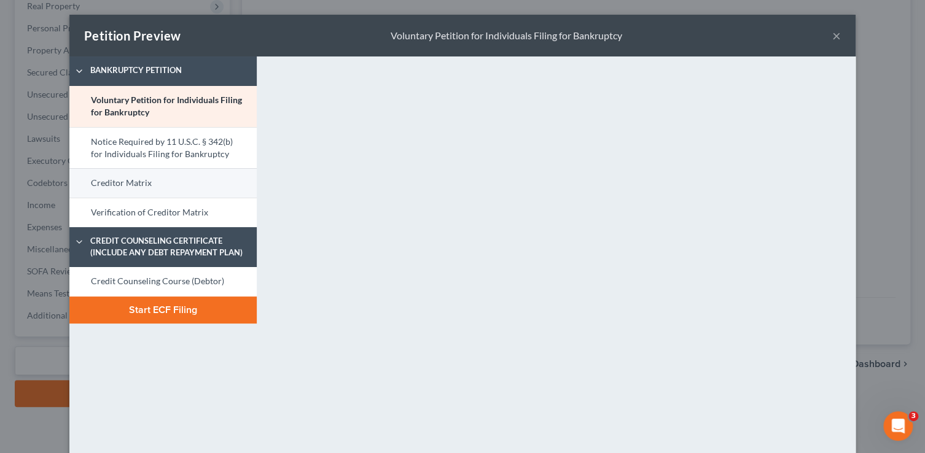
click at [139, 175] on link "Creditor Matrix" at bounding box center [162, 182] width 187 height 29
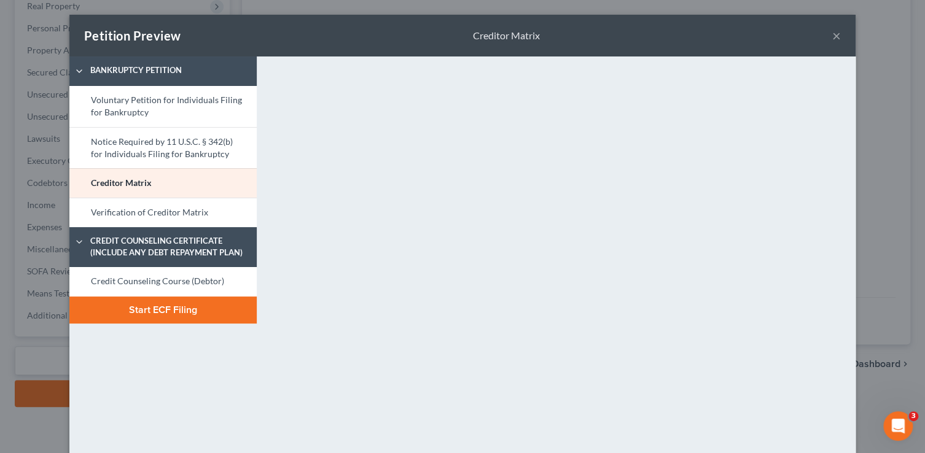
scroll to position [171, 0]
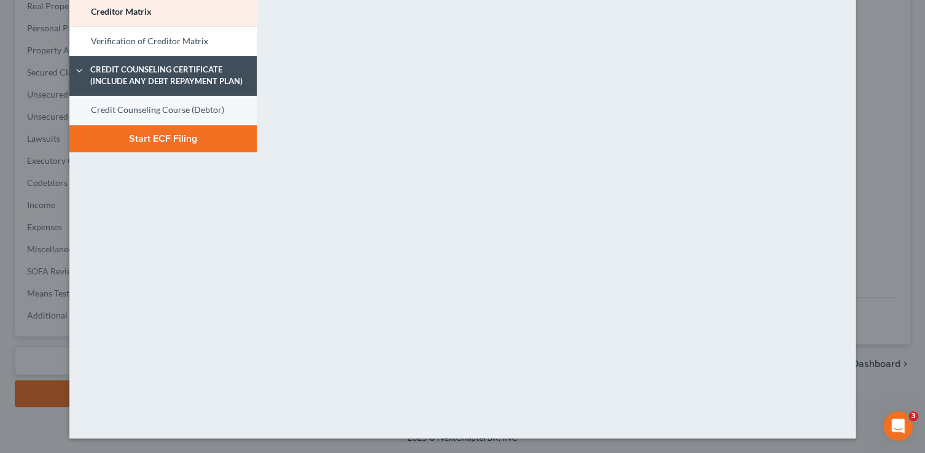
click at [211, 113] on link "Credit Counseling Course (Debtor)" at bounding box center [162, 110] width 187 height 29
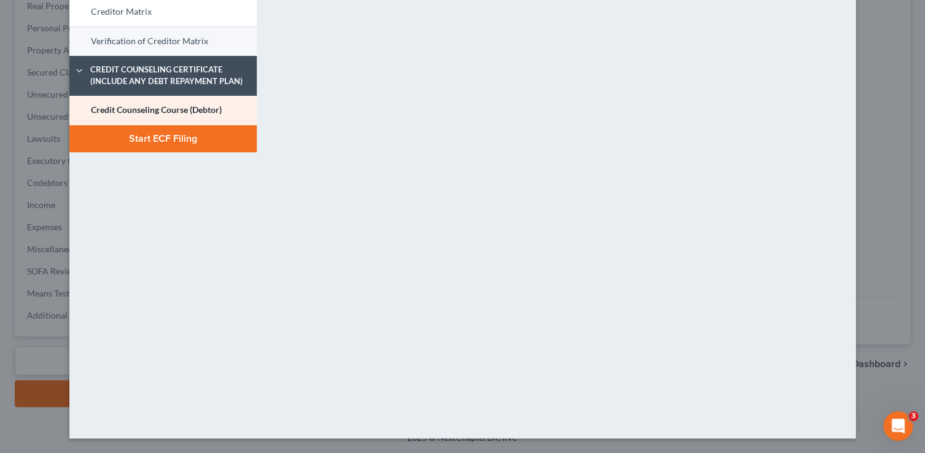
click at [174, 34] on link "Verification of Creditor Matrix" at bounding box center [162, 40] width 187 height 29
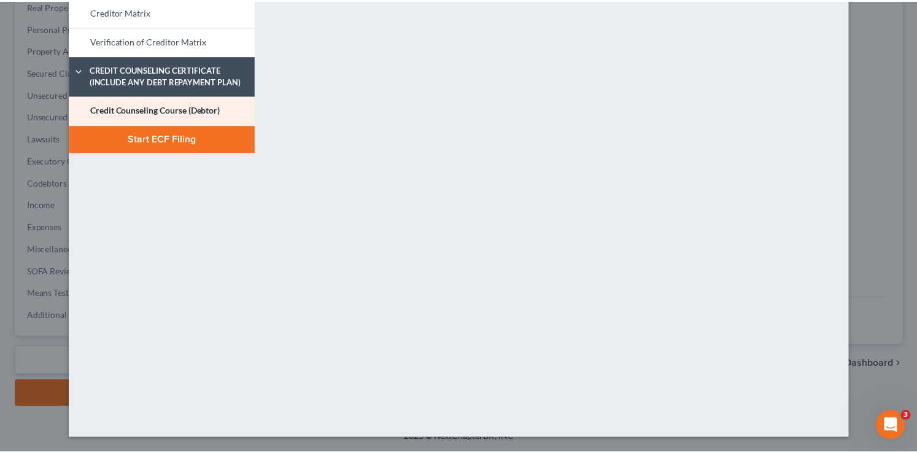
scroll to position [0, 0]
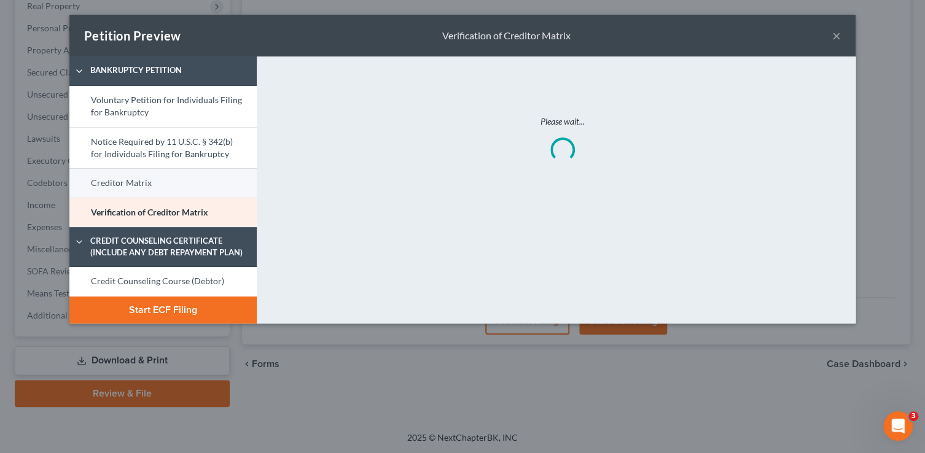
click at [181, 181] on link "Creditor Matrix" at bounding box center [162, 182] width 187 height 29
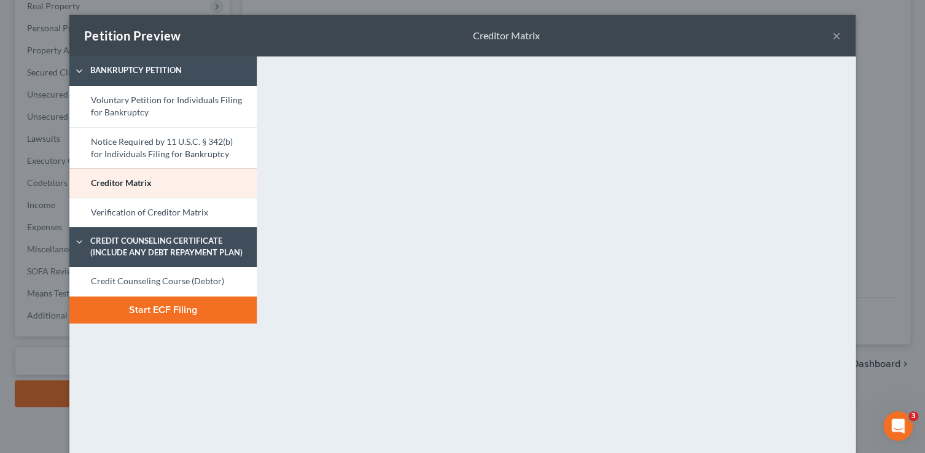
click at [834, 40] on button "×" at bounding box center [836, 35] width 9 height 15
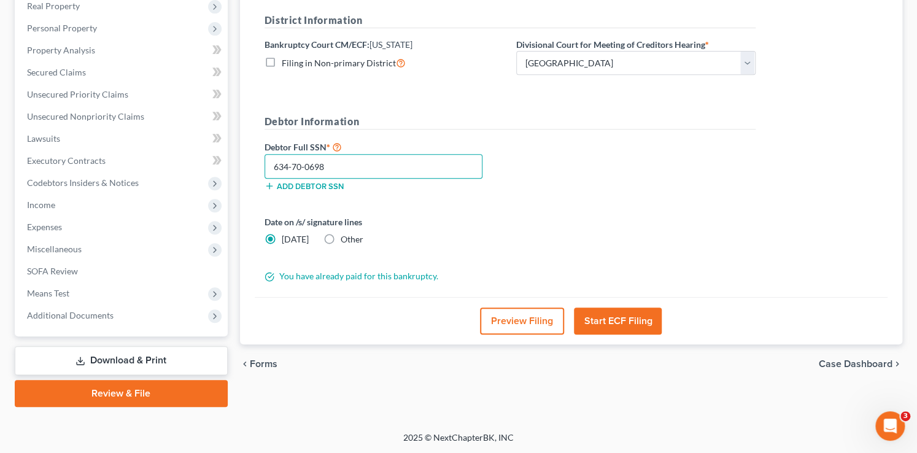
click at [366, 162] on input "634-70-0698" at bounding box center [374, 166] width 219 height 25
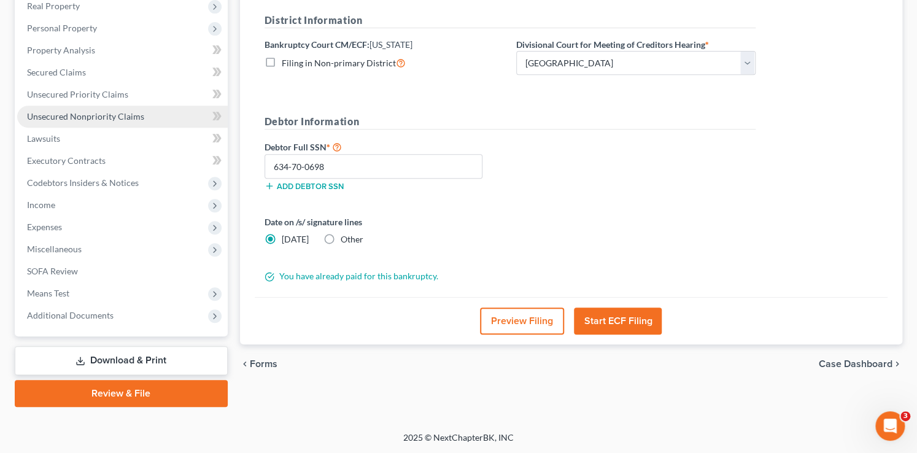
click at [152, 118] on link "Unsecured Nonpriority Claims" at bounding box center [122, 117] width 211 height 22
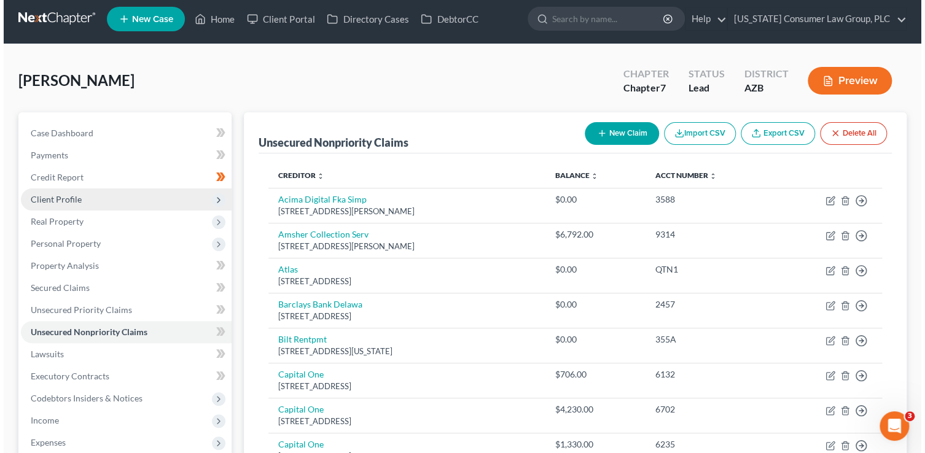
scroll to position [7, 0]
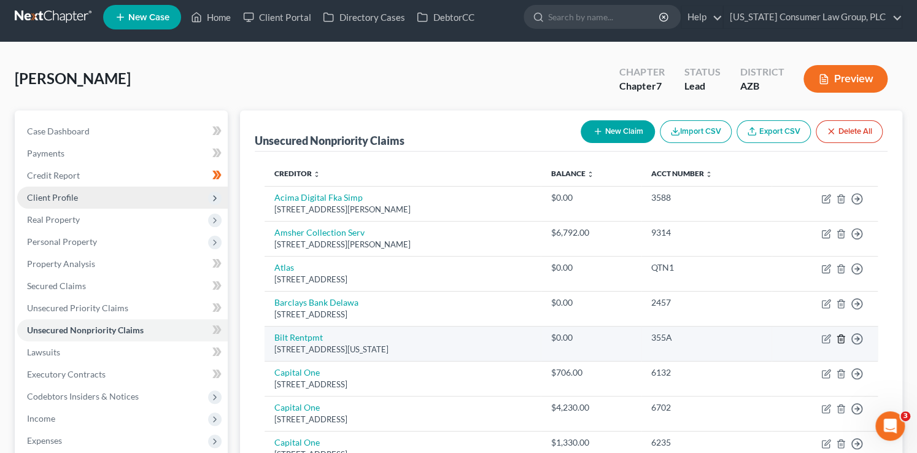
click at [842, 336] on icon "button" at bounding box center [841, 339] width 10 height 10
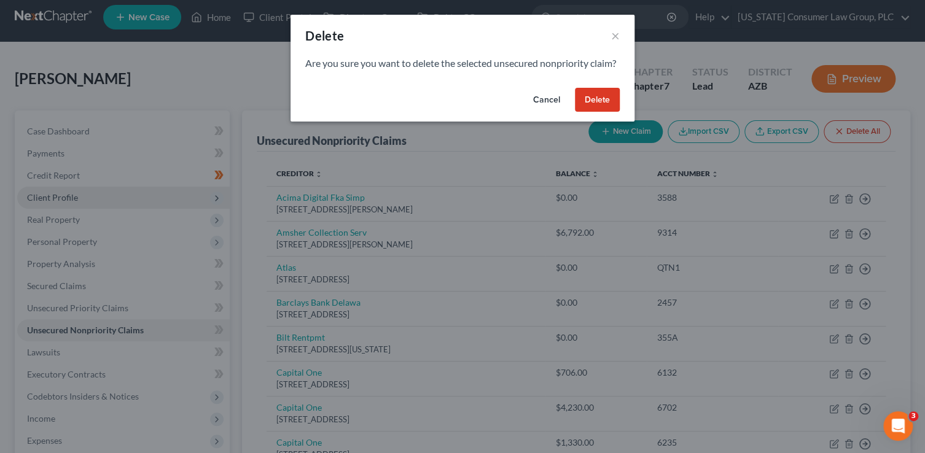
click at [588, 112] on button "Delete" at bounding box center [597, 100] width 45 height 25
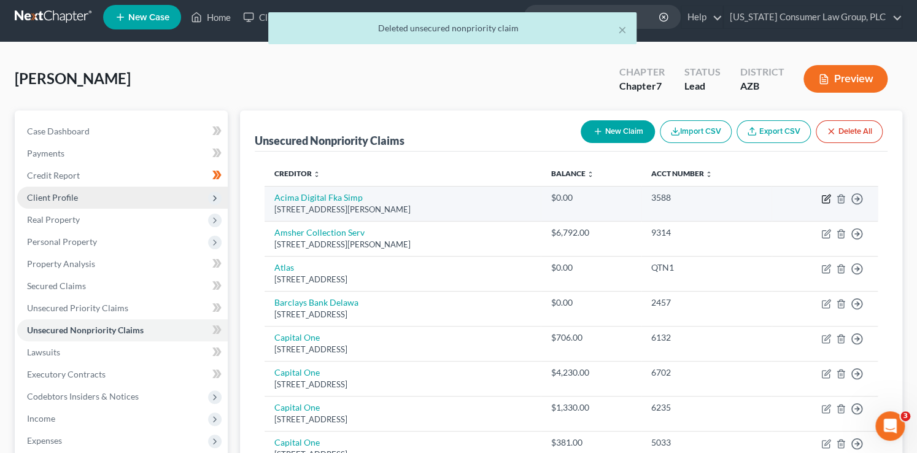
click at [827, 198] on icon "button" at bounding box center [828, 198] width 6 height 6
select select "46"
select select "0"
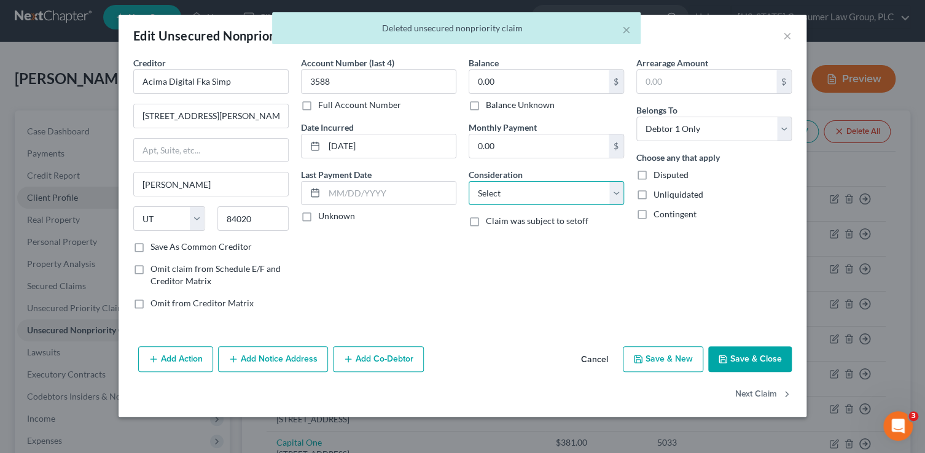
click at [537, 193] on select "Select Cable / Satellite Services Collection Agency Credit Card Debt Debt Couns…" at bounding box center [546, 193] width 155 height 25
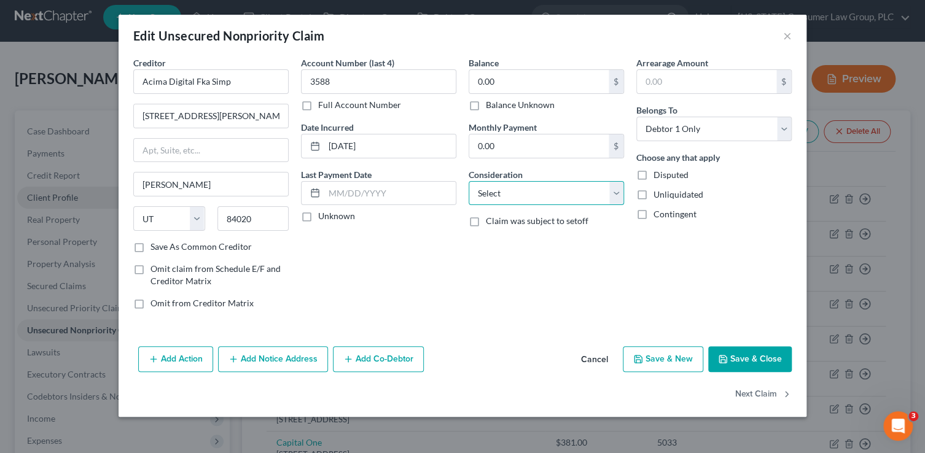
select select "2"
click at [469, 181] on select "Select Cable / Satellite Services Collection Agency Credit Card Debt Debt Couns…" at bounding box center [546, 193] width 155 height 25
click at [749, 395] on button "Next Claim" at bounding box center [763, 395] width 56 height 26
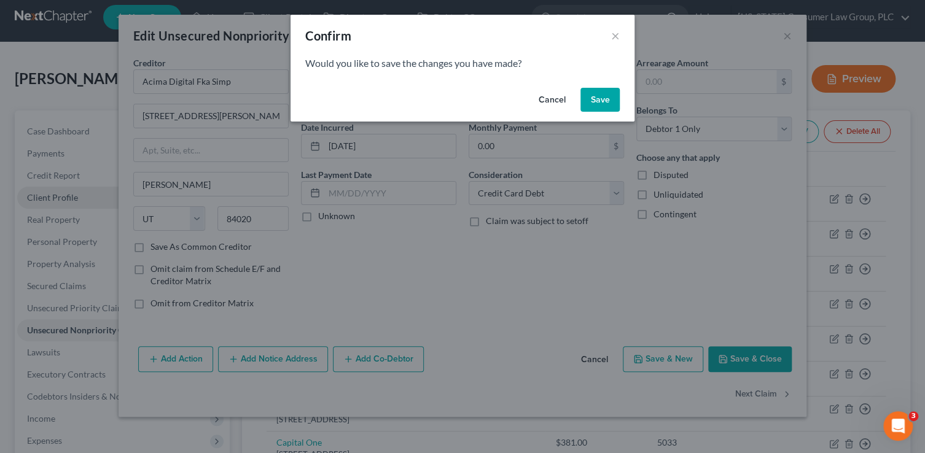
click at [605, 97] on button "Save" at bounding box center [599, 100] width 39 height 25
select select "0"
select select "1"
select select "0"
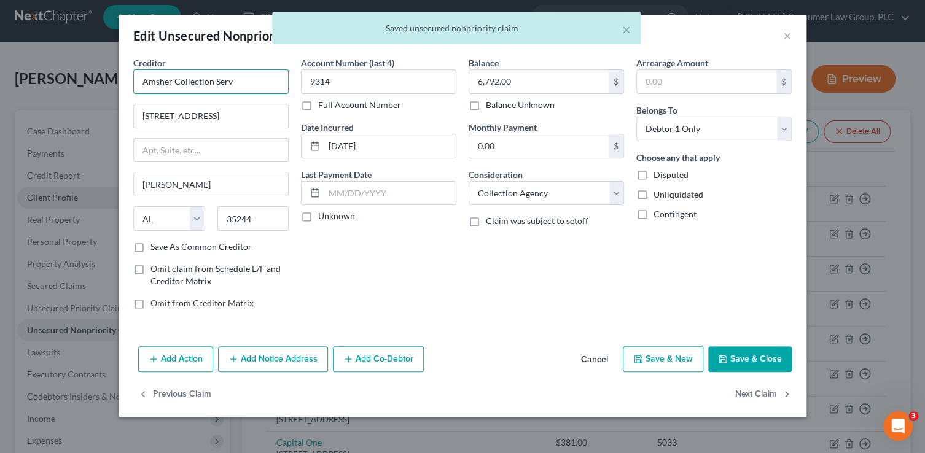
click at [242, 84] on input "Amsher Collection Serv" at bounding box center [210, 81] width 155 height 25
drag, startPoint x: 242, startPoint y: 84, endPoint x: 94, endPoint y: 59, distance: 150.0
click at [94, 59] on div "Edit Unsecured Nonpriority Claim × Creditor * Amsher Collection Serv 4524 South…" at bounding box center [462, 226] width 925 height 453
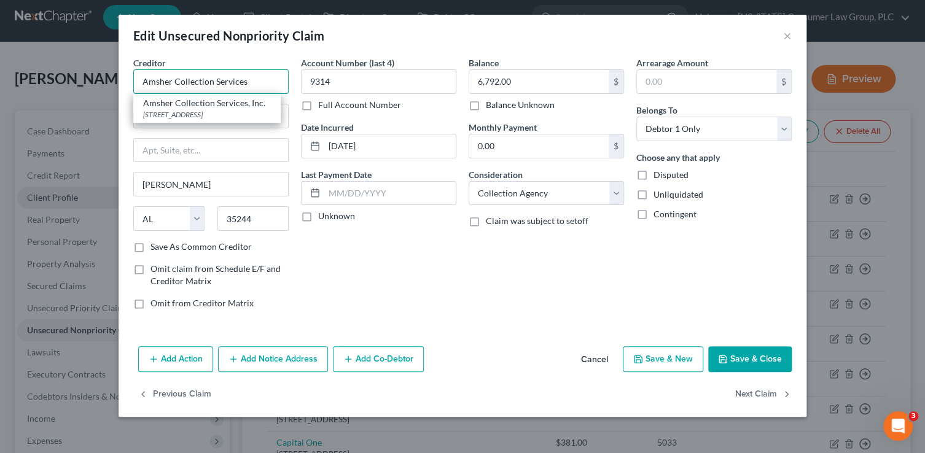
type input "Amsher Collection Services"
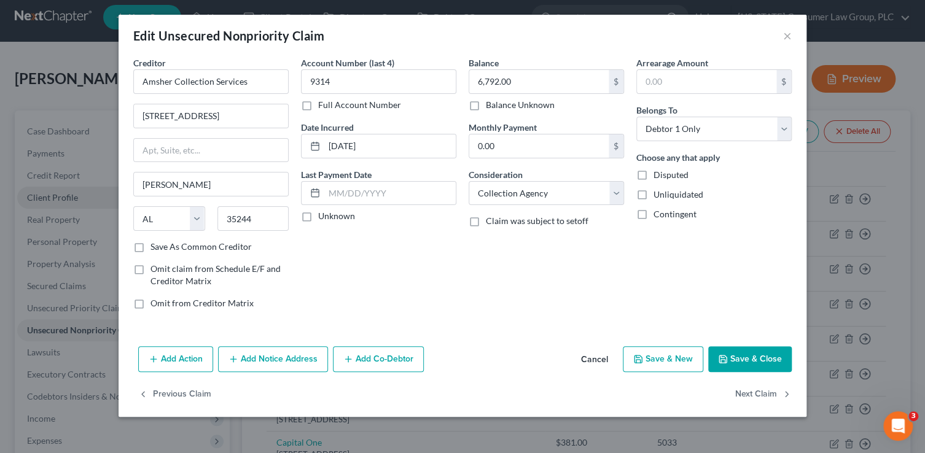
click at [272, 360] on button "Add Notice Address" at bounding box center [273, 359] width 110 height 26
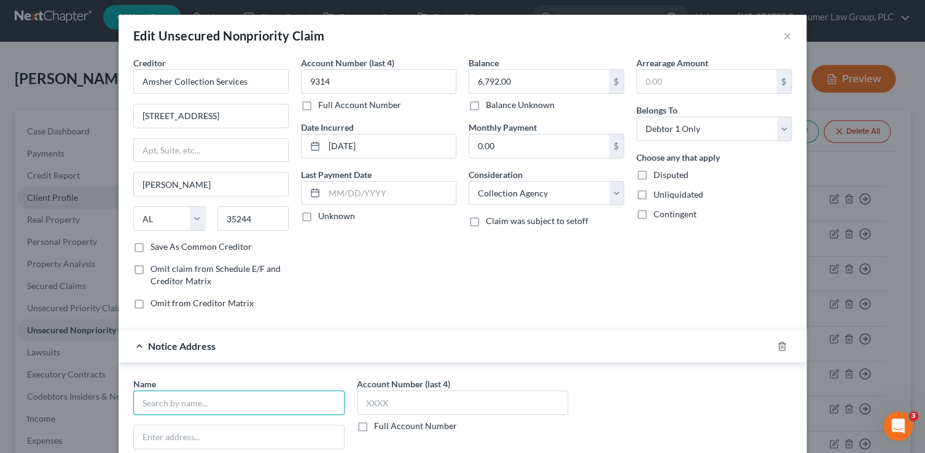
click at [239, 398] on input "text" at bounding box center [238, 403] width 211 height 25
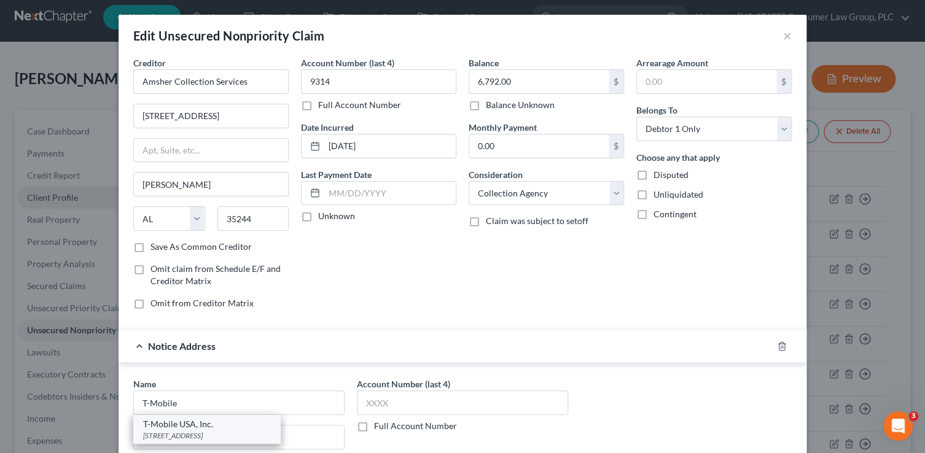
click at [247, 432] on div "12920 Southeast 38th Street, Bellevue, WA 98006" at bounding box center [207, 435] width 128 height 10
type input "T-Mobile USA, Inc."
type input "12920 Southeast 38th Street"
type input "Bellevue"
select select "50"
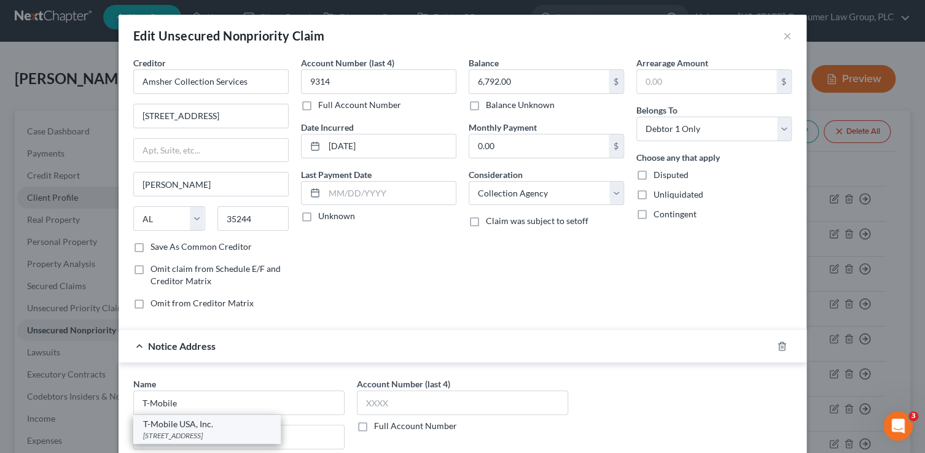
type input "98006"
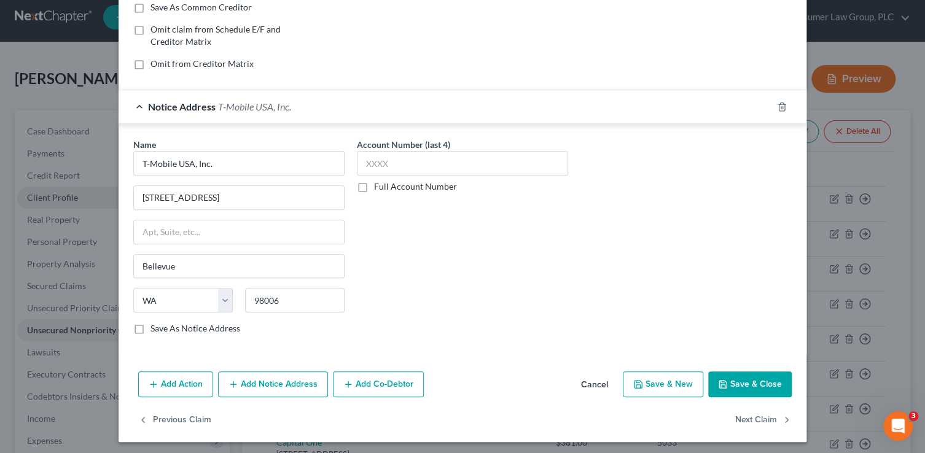
scroll to position [241, 0]
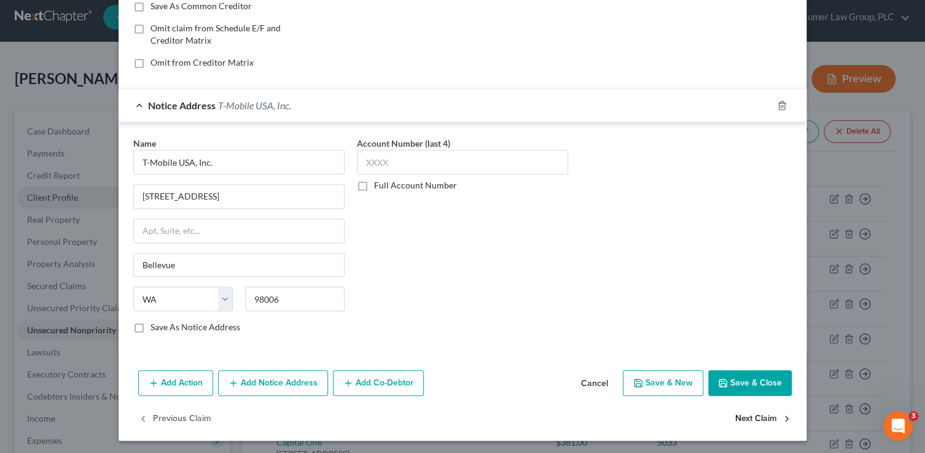
click at [754, 419] on button "Next Claim" at bounding box center [763, 419] width 56 height 26
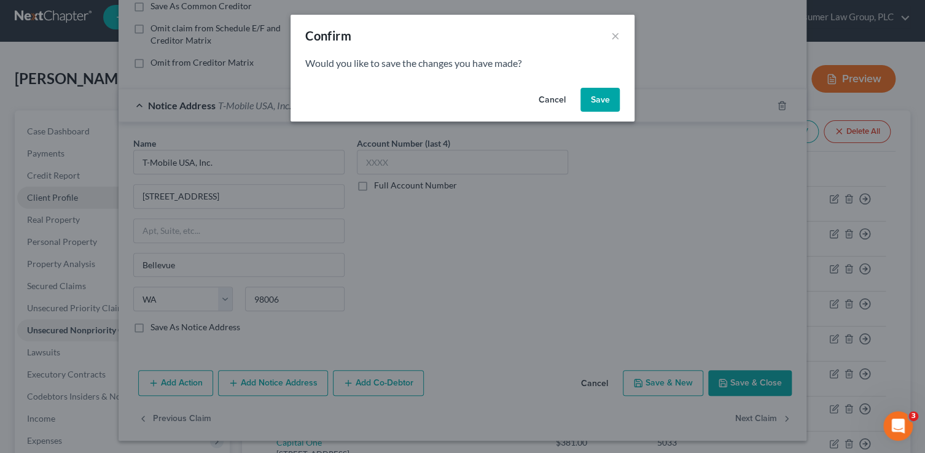
click at [606, 95] on button "Save" at bounding box center [599, 100] width 39 height 25
select select "4"
select select "2"
select select "0"
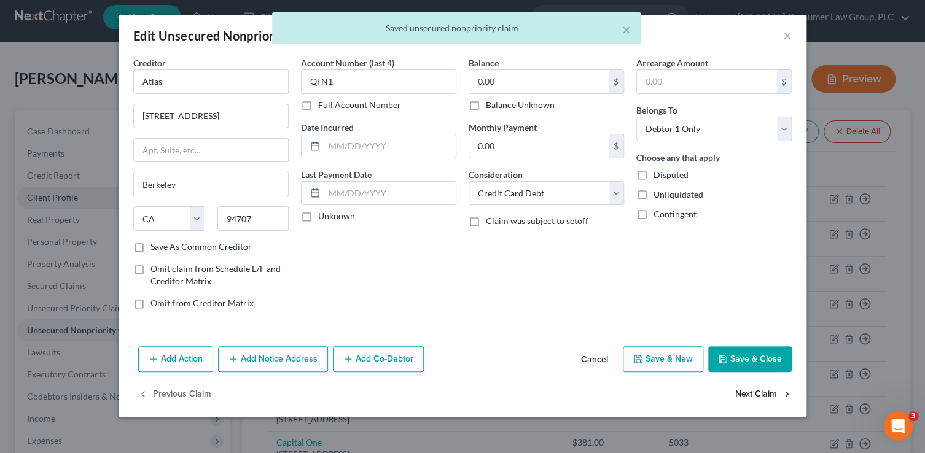
click at [753, 391] on button "Next Claim" at bounding box center [763, 395] width 56 height 26
select select "7"
select select "2"
select select "0"
click at [263, 85] on input "Barclays Bank Delawa" at bounding box center [210, 81] width 155 height 25
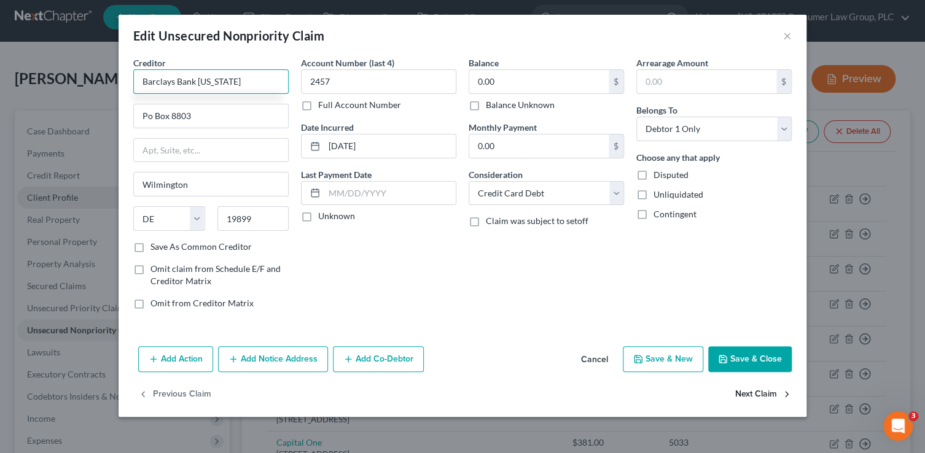
type input "Barclays Bank Delaware"
click at [772, 389] on button "Next Claim" at bounding box center [763, 395] width 56 height 26
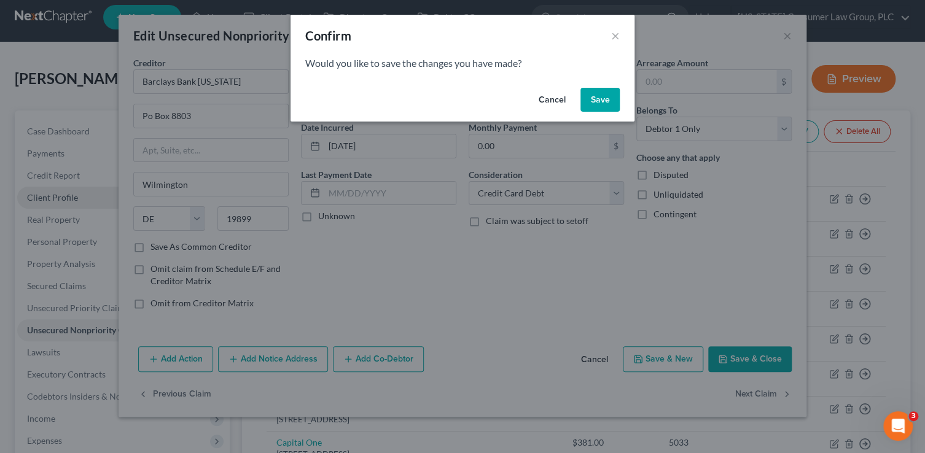
click at [589, 98] on button "Save" at bounding box center [599, 100] width 39 height 25
select select "46"
select select "2"
select select "0"
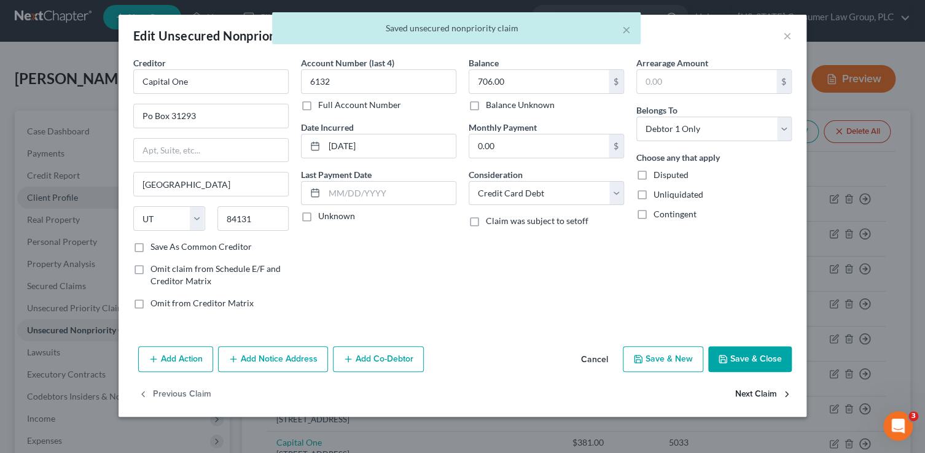
click at [758, 395] on button "Next Claim" at bounding box center [763, 395] width 56 height 26
select select "46"
select select "2"
select select "0"
click at [776, 394] on button "Next Claim" at bounding box center [763, 395] width 56 height 26
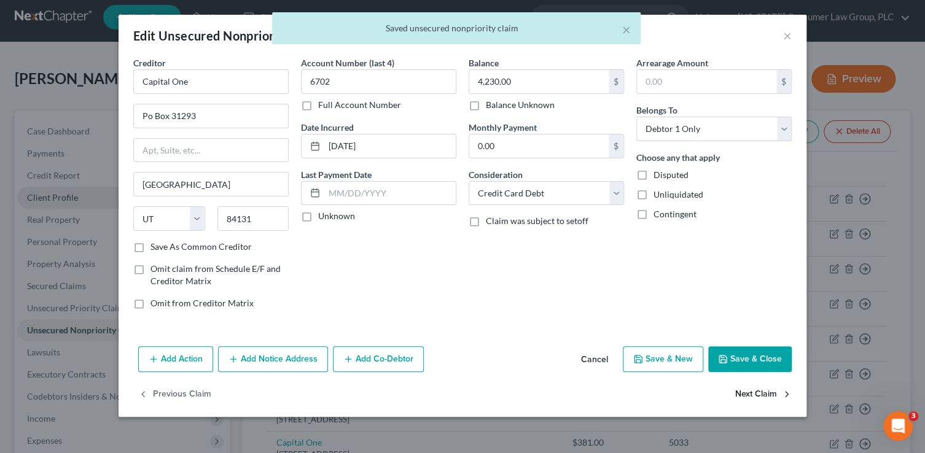
select select "46"
select select "2"
select select "0"
click at [775, 393] on button "Next Claim" at bounding box center [763, 395] width 56 height 26
select select "46"
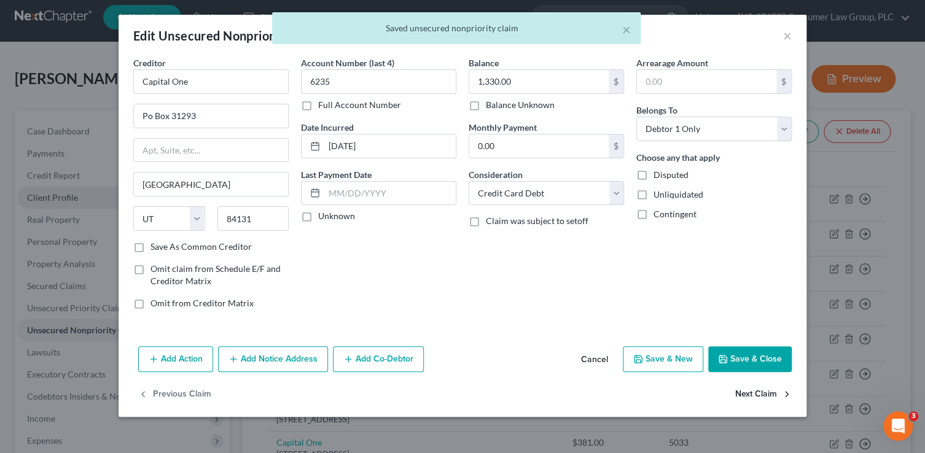
select select "2"
select select "0"
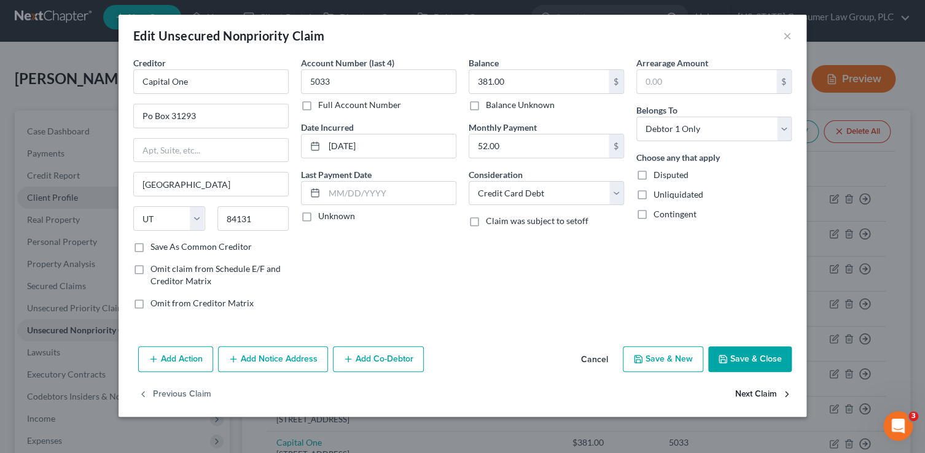
click at [775, 393] on button "Next Claim" at bounding box center [763, 395] width 56 height 26
select select "43"
select select "1"
select select "0"
drag, startPoint x: 775, startPoint y: 393, endPoint x: 545, endPoint y: 325, distance: 240.0
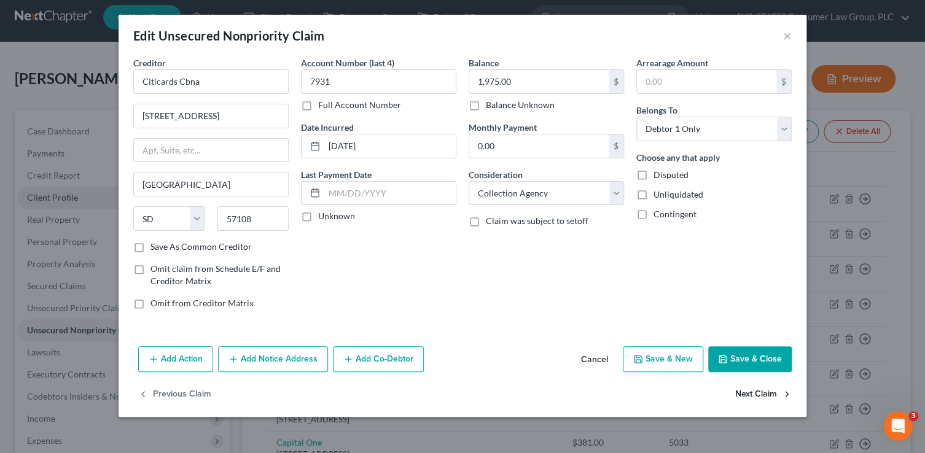
click at [545, 326] on div "Edit Unsecured Nonpriority Claim × Creditor * Citicards Cbna 5800 South Corpora…" at bounding box center [463, 216] width 688 height 402
click at [505, 191] on select "Select Cable / Satellite Services Collection Agency Credit Card Debt Debt Couns…" at bounding box center [546, 193] width 155 height 25
select select "2"
click at [469, 181] on select "Select Cable / Satellite Services Collection Agency Credit Card Debt Debt Couns…" at bounding box center [546, 193] width 155 height 25
click at [762, 387] on button "Next Claim" at bounding box center [763, 395] width 56 height 26
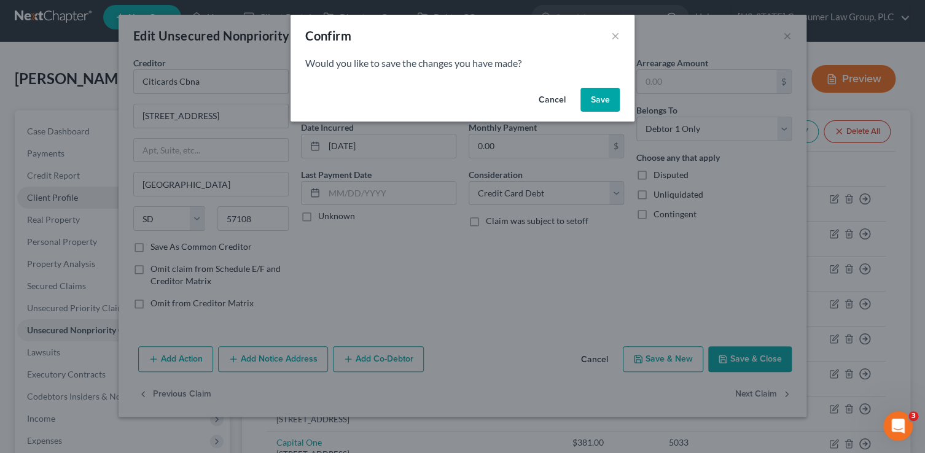
click at [608, 98] on button "Save" at bounding box center [599, 100] width 39 height 25
select select "31"
select select "2"
select select "0"
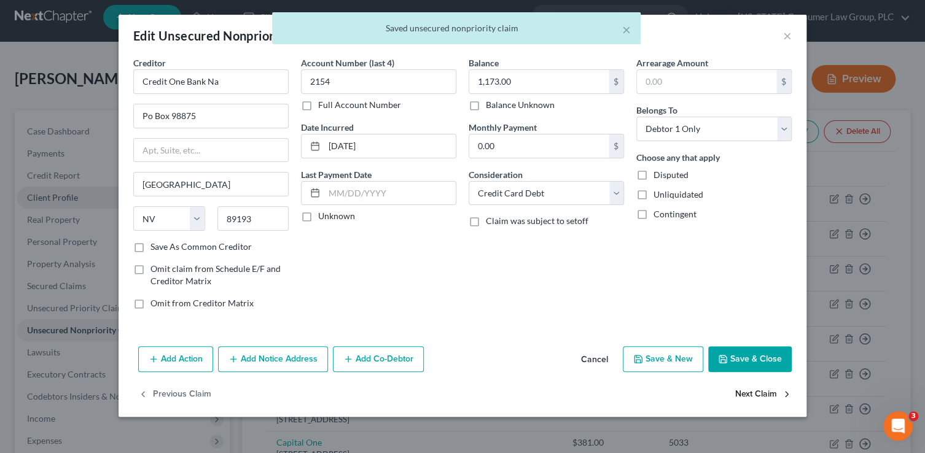
click at [756, 395] on button "Next Claim" at bounding box center [763, 395] width 56 height 26
select select "4"
select select "2"
select select "0"
click at [766, 393] on button "Next Claim" at bounding box center [763, 395] width 56 height 26
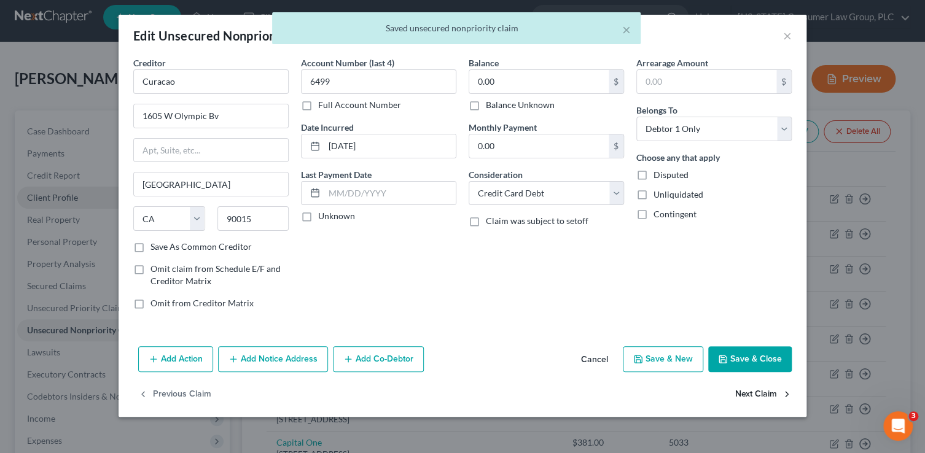
select select "30"
select select "17"
select select "0"
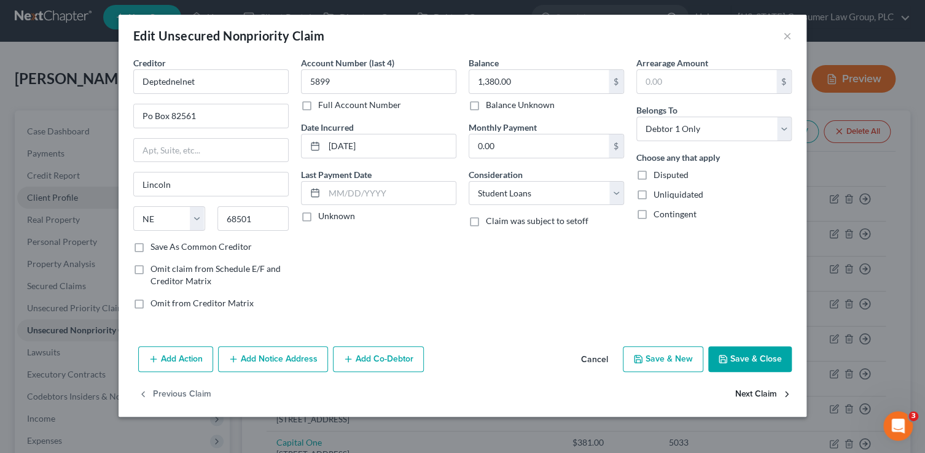
click at [745, 396] on button "Next Claim" at bounding box center [763, 395] width 56 height 26
select select "30"
select select "17"
select select "0"
click at [745, 396] on button "Next Claim" at bounding box center [763, 395] width 56 height 26
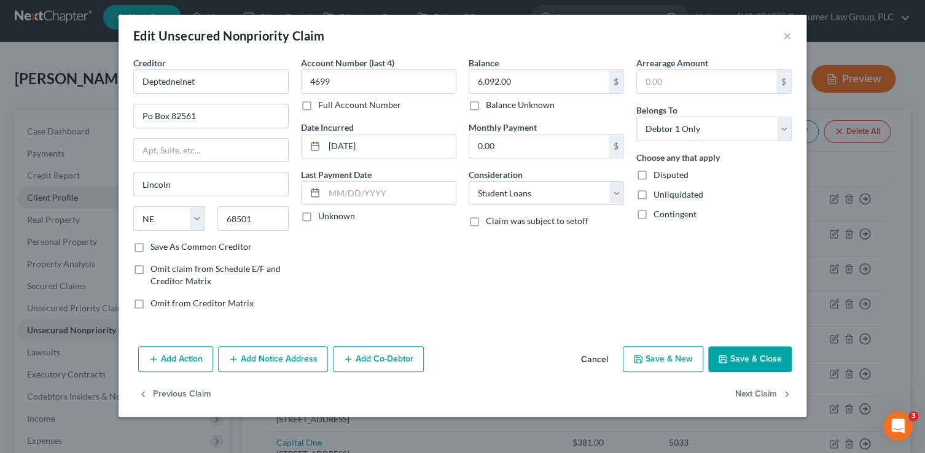
select select "30"
select select "17"
select select "0"
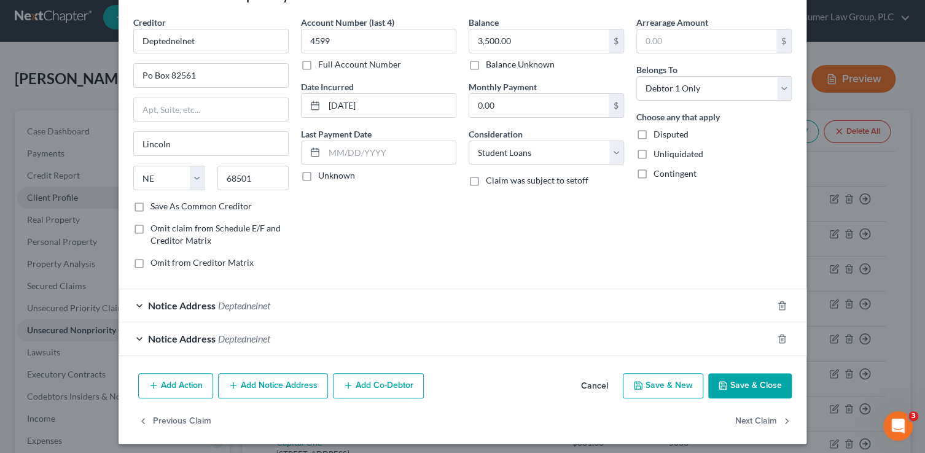
scroll to position [44, 0]
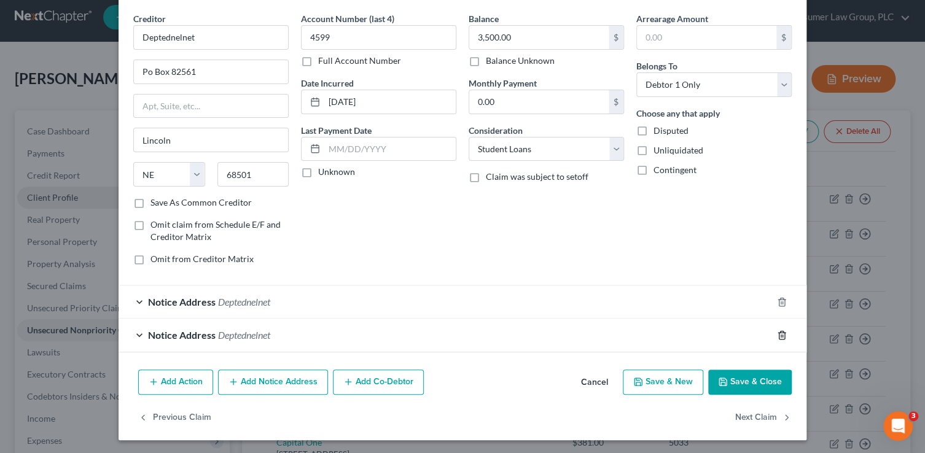
click at [781, 336] on icon "button" at bounding box center [782, 335] width 10 height 10
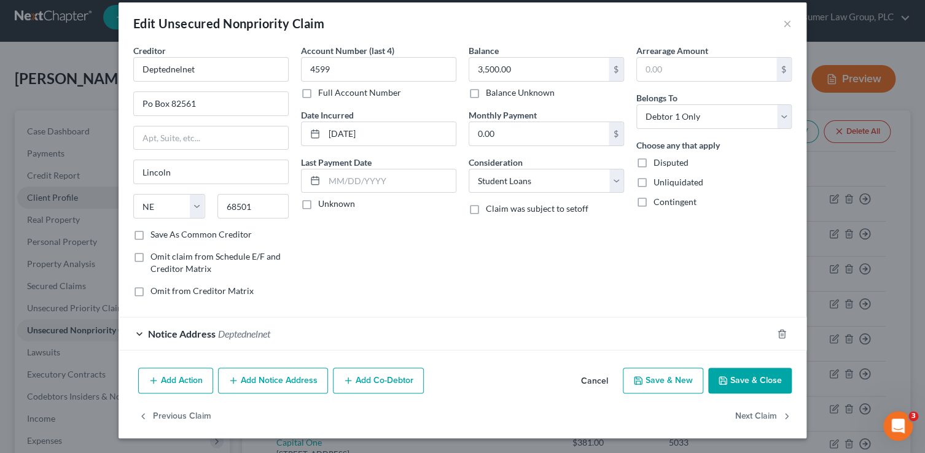
scroll to position [11, 0]
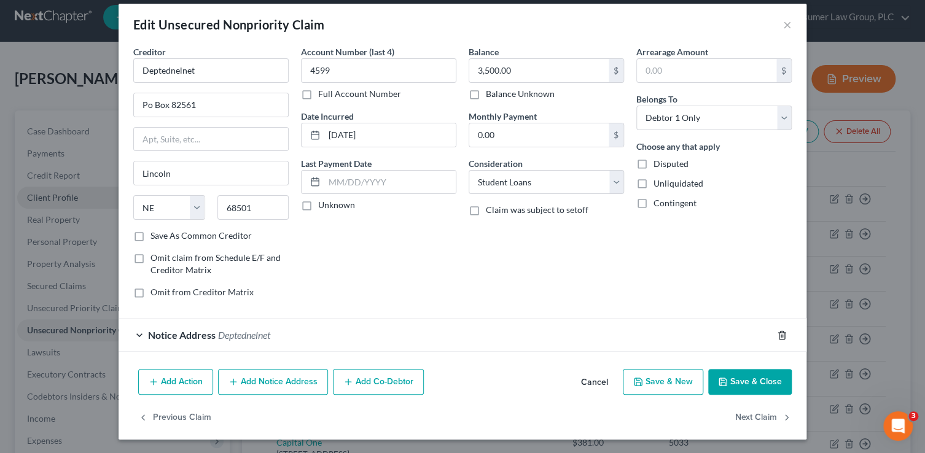
click at [782, 336] on icon "button" at bounding box center [782, 335] width 10 height 10
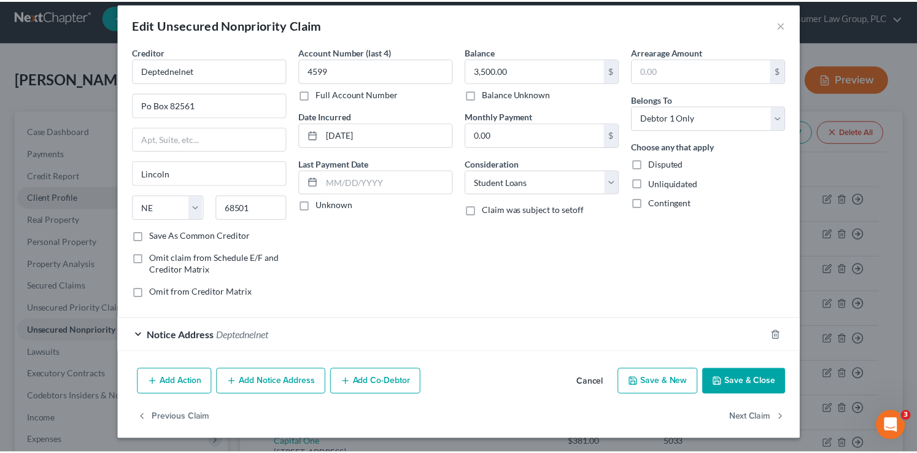
scroll to position [0, 0]
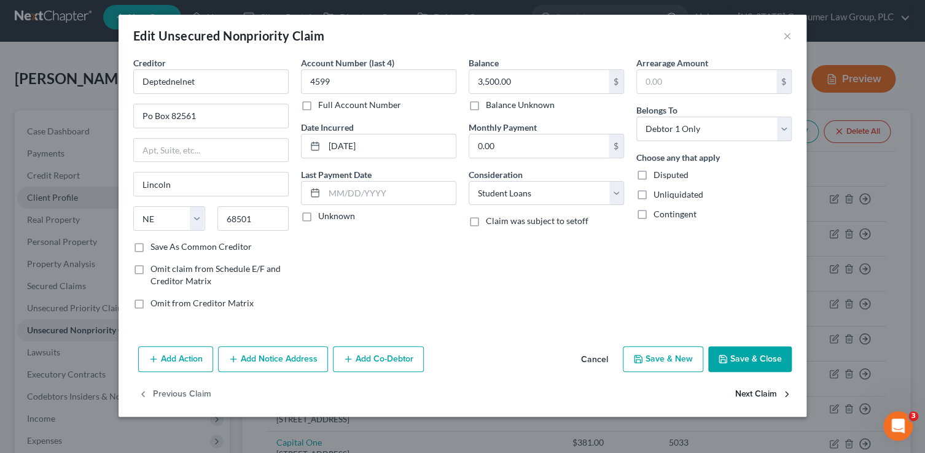
click at [752, 394] on button "Next Claim" at bounding box center [763, 395] width 56 height 26
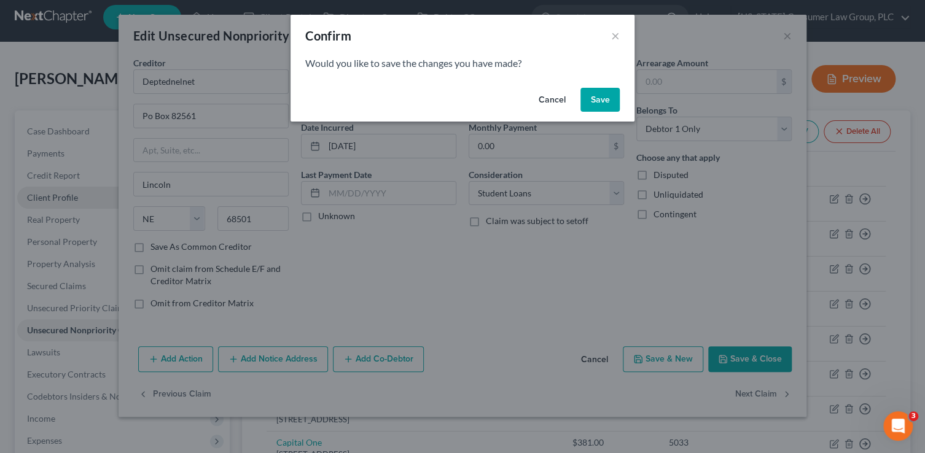
click at [593, 104] on button "Save" at bounding box center [599, 100] width 39 height 25
select select "30"
select select "17"
select select "0"
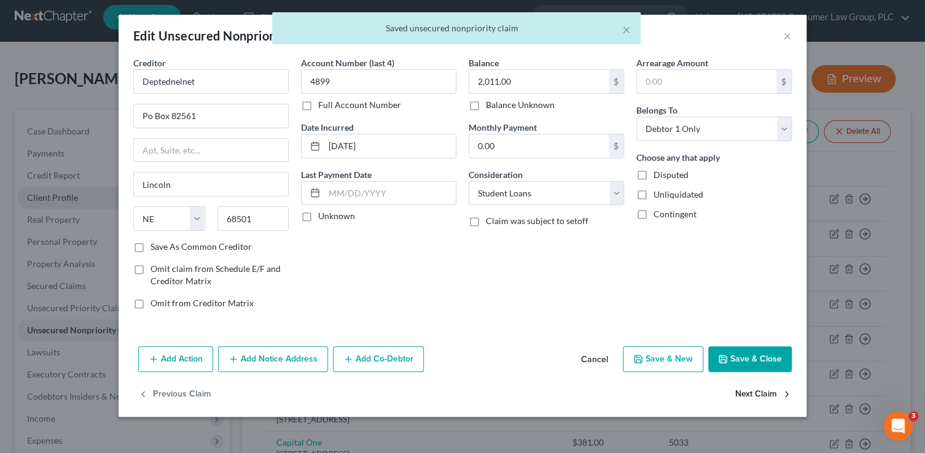
click at [769, 395] on button "Next Claim" at bounding box center [763, 395] width 56 height 26
select select "30"
select select "17"
select select "0"
click at [769, 395] on button "Next Claim" at bounding box center [763, 395] width 56 height 26
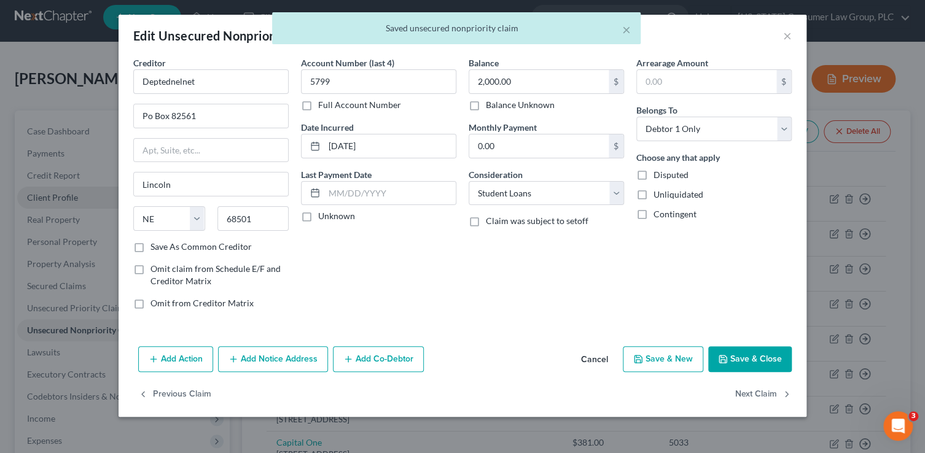
select select "30"
select select "17"
select select "0"
click at [769, 395] on button "Next Claim" at bounding box center [763, 395] width 56 height 26
select select "30"
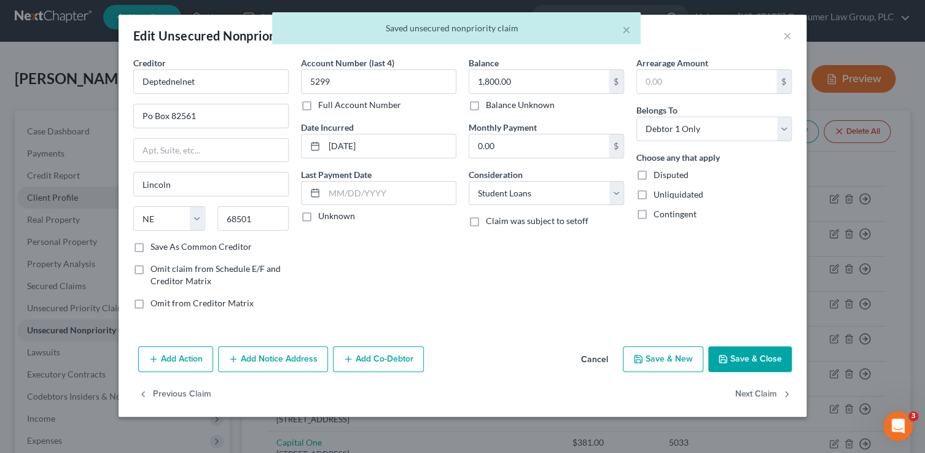
select select "17"
select select "0"
click at [769, 395] on button "Next Claim" at bounding box center [763, 395] width 56 height 26
select select "30"
select select "17"
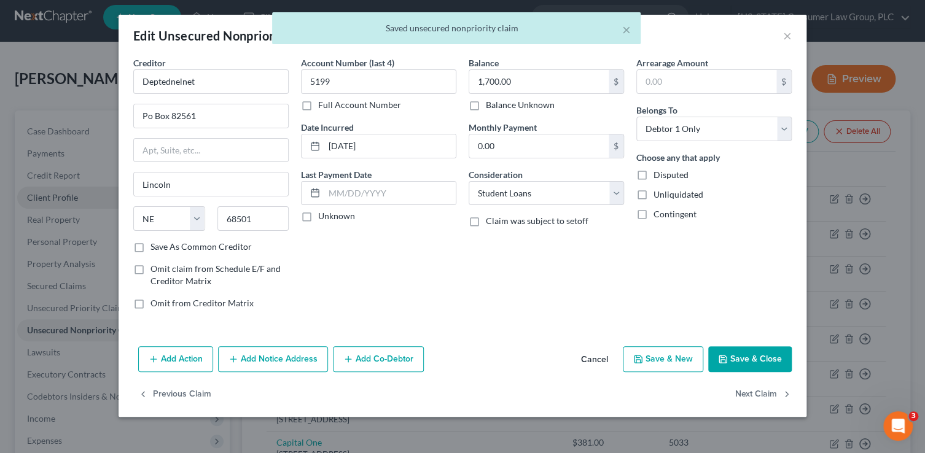
select select "0"
click at [769, 395] on button "Next Claim" at bounding box center [763, 395] width 56 height 26
select select "30"
select select "17"
select select "0"
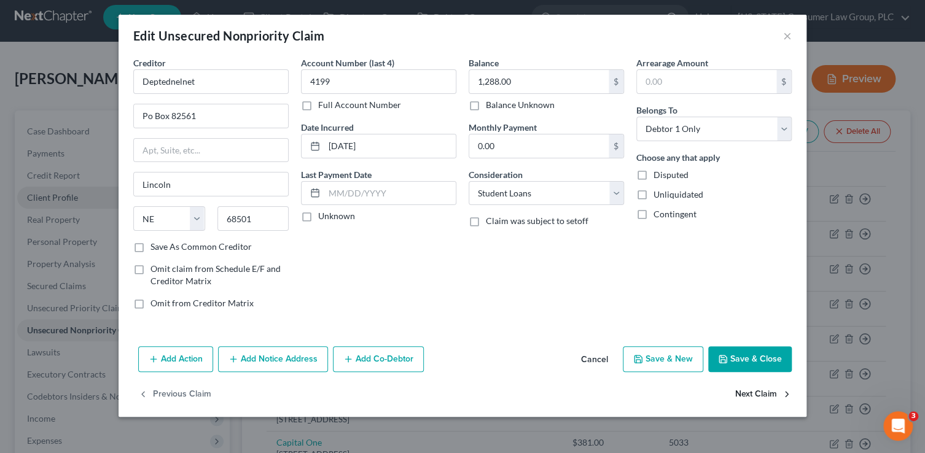
click at [769, 395] on button "Next Claim" at bounding box center [763, 395] width 56 height 26
select select "30"
select select "17"
select select "0"
click at [769, 395] on button "Next Claim" at bounding box center [763, 395] width 56 height 26
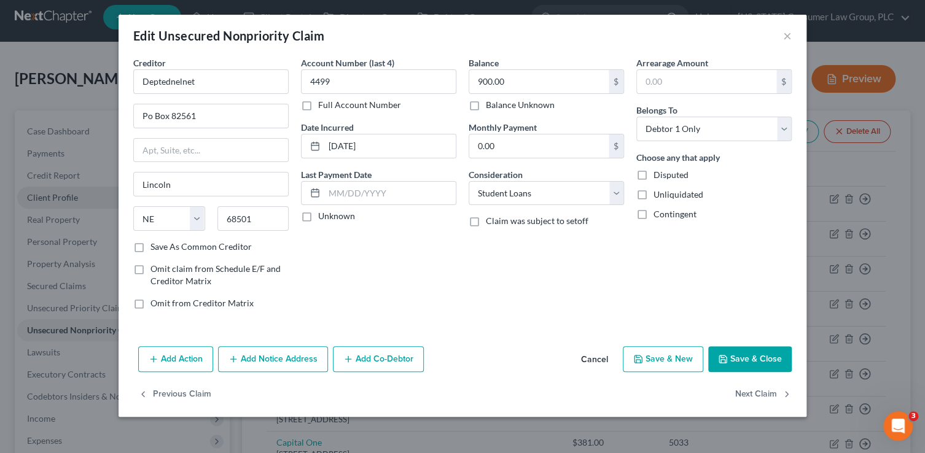
select select "30"
select select "17"
select select "0"
click at [769, 397] on button "Next Claim" at bounding box center [763, 395] width 56 height 26
select select "30"
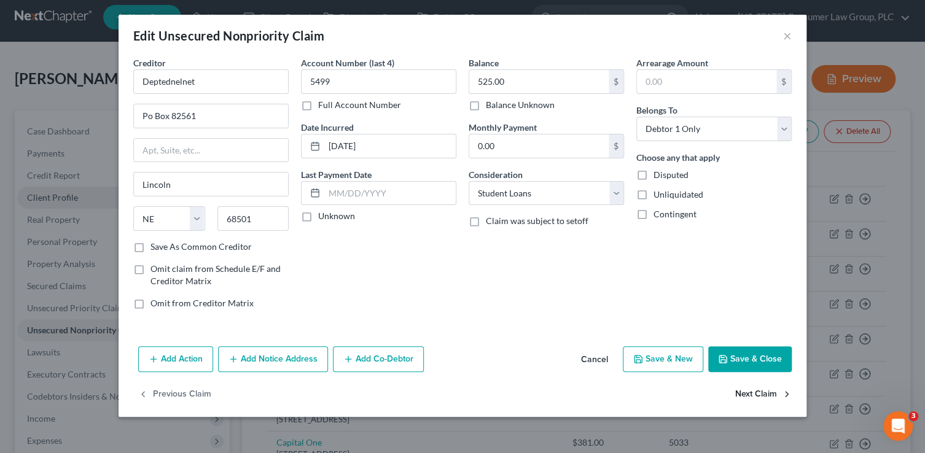
select select "17"
select select "0"
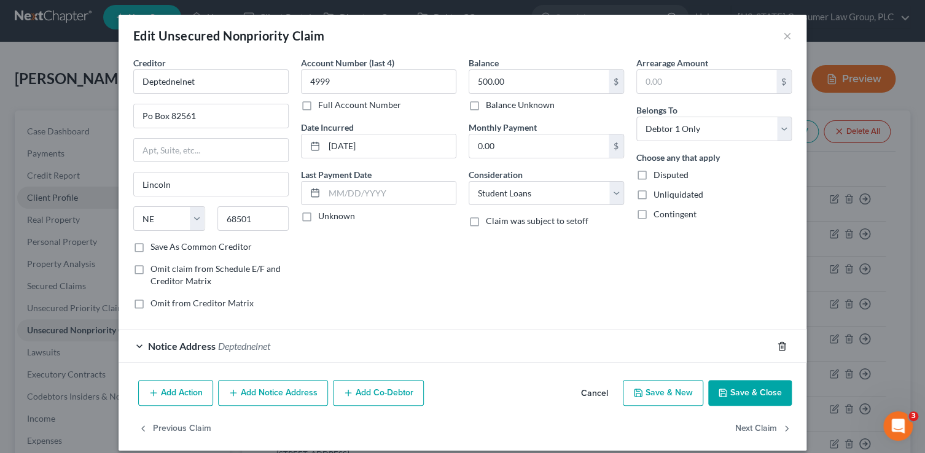
click at [777, 348] on icon "button" at bounding box center [782, 346] width 10 height 10
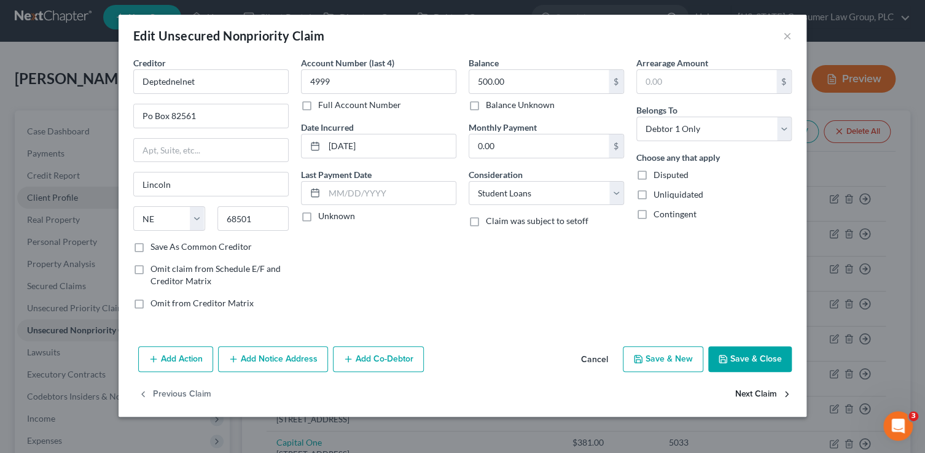
click at [757, 390] on button "Next Claim" at bounding box center [763, 395] width 56 height 26
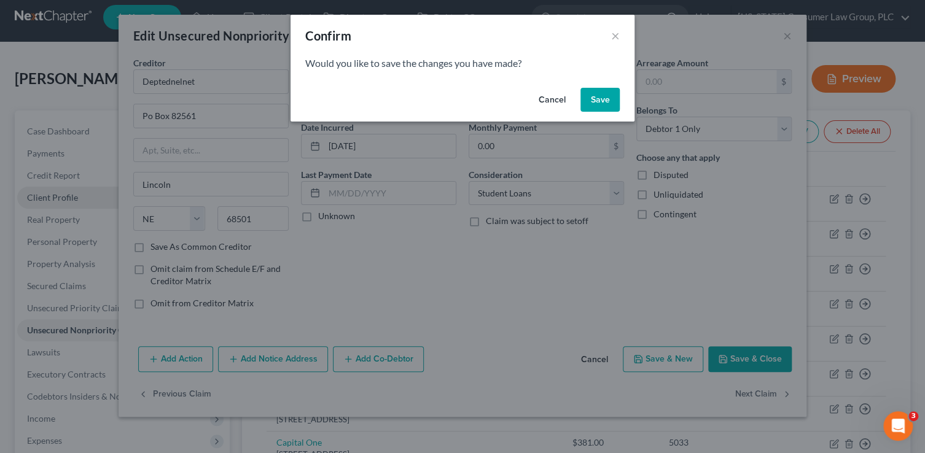
click at [594, 96] on button "Save" at bounding box center [599, 100] width 39 height 25
select select "30"
select select "17"
select select "0"
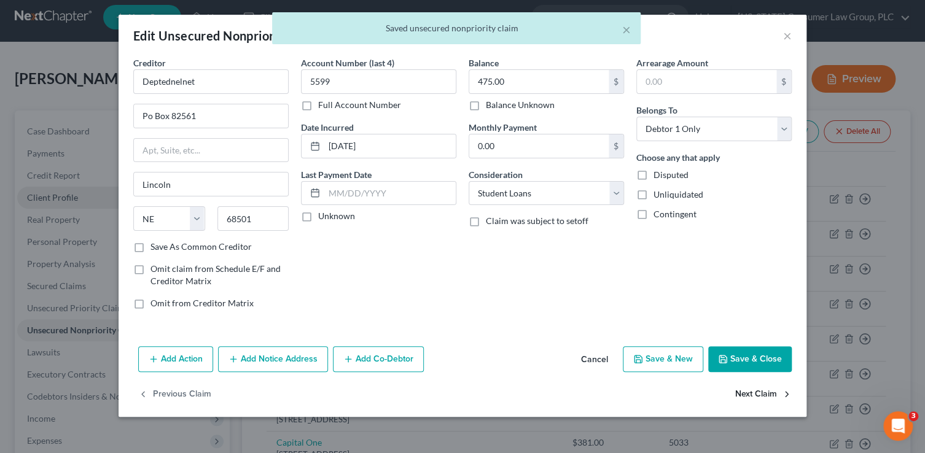
click at [754, 398] on button "Next Claim" at bounding box center [763, 395] width 56 height 26
select select "30"
select select "17"
select select "0"
click at [753, 395] on button "Next Claim" at bounding box center [763, 395] width 56 height 26
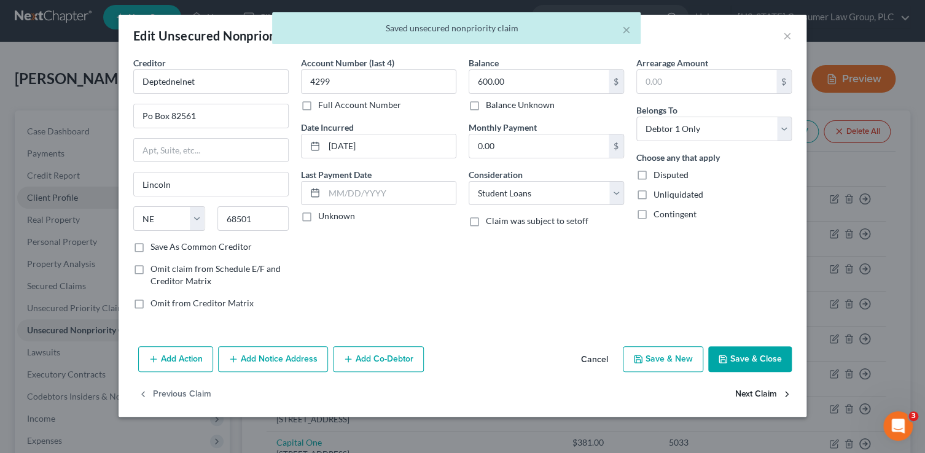
select select "30"
select select "17"
select select "0"
click at [753, 395] on button "Next Claim" at bounding box center [763, 395] width 56 height 26
select select "22"
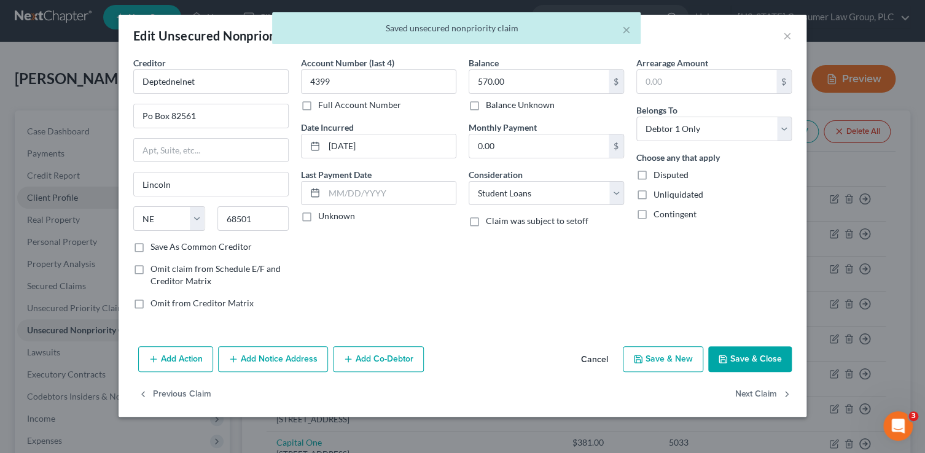
select select "0"
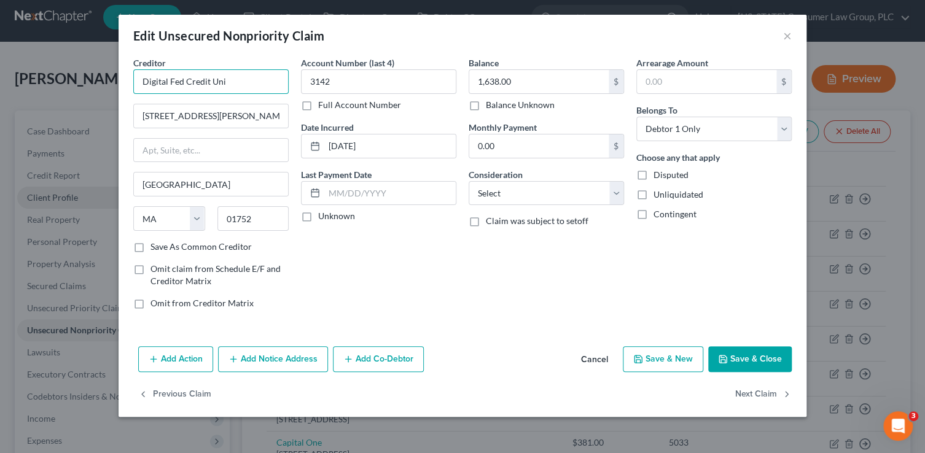
click at [273, 80] on input "Digital Fed Credit Uni" at bounding box center [210, 81] width 155 height 25
drag, startPoint x: 275, startPoint y: 85, endPoint x: 131, endPoint y: 64, distance: 145.7
click at [131, 64] on div "Creditor * Digital Fed Credit Uni 853 Donald Lynch Blvd Marlborough State AL AK…" at bounding box center [211, 187] width 168 height 263
type input "Digital Federal Credit Union"
click at [518, 199] on select "Select Cable / Satellite Services Collection Agency Credit Card Debt Debt Couns…" at bounding box center [546, 193] width 155 height 25
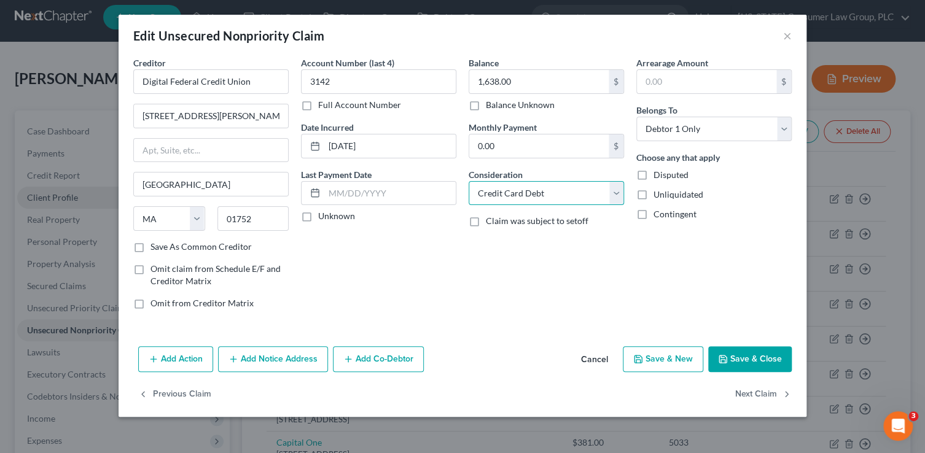
click at [469, 181] on select "Select Cable / Satellite Services Collection Agency Credit Card Debt Debt Couns…" at bounding box center [546, 193] width 155 height 25
click at [526, 190] on select "Select Cable / Satellite Services Collection Agency Credit Card Debt Debt Couns…" at bounding box center [546, 193] width 155 height 25
select select "10"
click at [469, 181] on select "Select Cable / Satellite Services Collection Agency Credit Card Debt Debt Couns…" at bounding box center [546, 193] width 155 height 25
click at [749, 395] on button "Next Claim" at bounding box center [763, 395] width 56 height 26
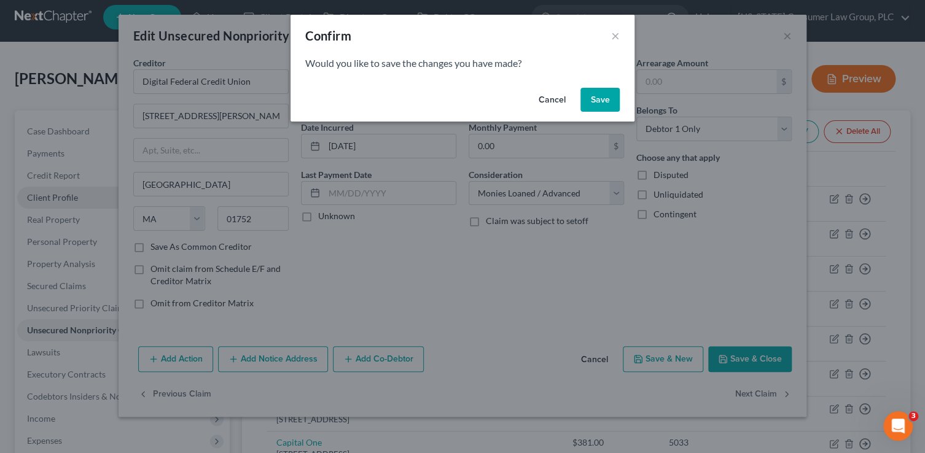
click at [605, 104] on button "Save" at bounding box center [599, 100] width 39 height 25
select select "22"
select select "0"
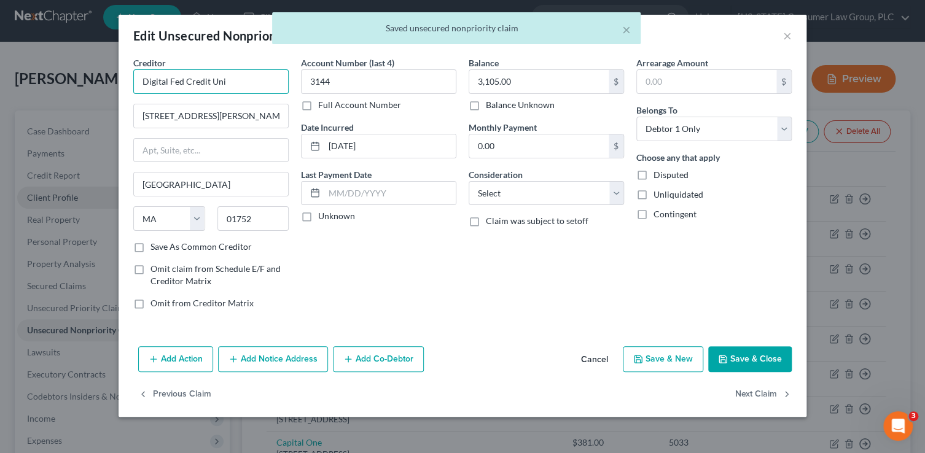
click at [266, 84] on input "Digital Fed Credit Uni" at bounding box center [210, 81] width 155 height 25
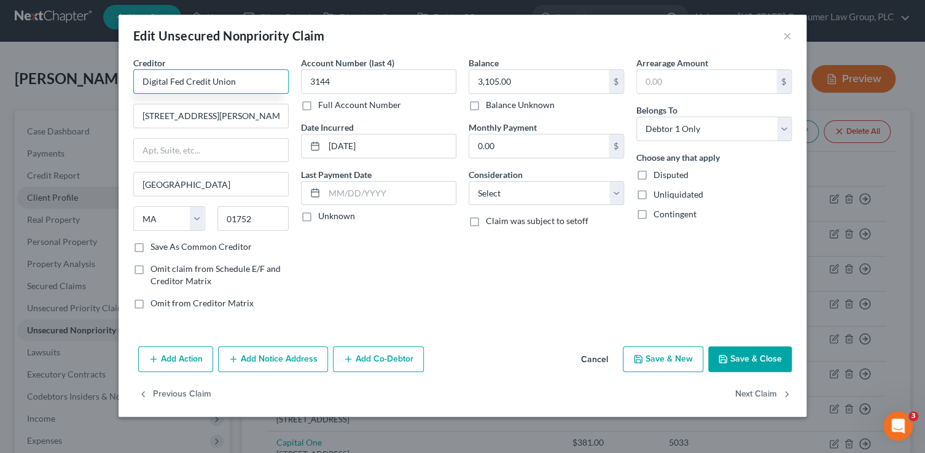
type input "Digital Fed Credit Union"
click at [531, 193] on select "Select Cable / Satellite Services Collection Agency Credit Card Debt Debt Couns…" at bounding box center [546, 193] width 155 height 25
select select "10"
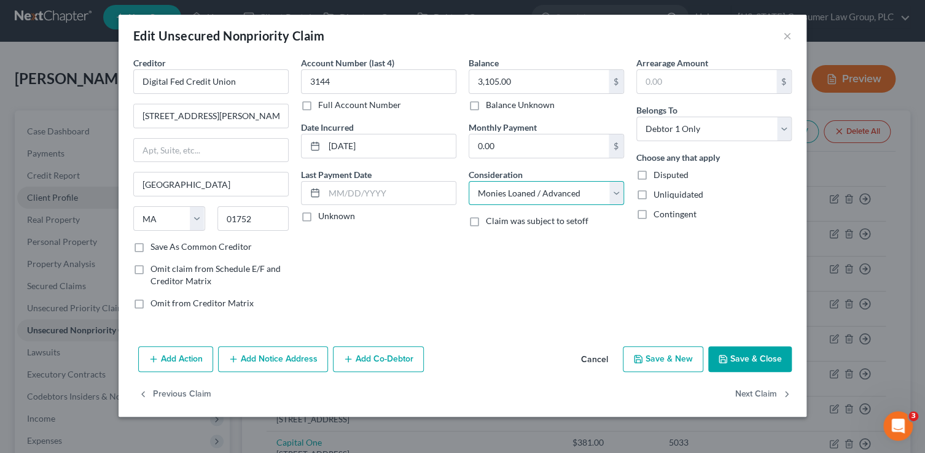
click at [469, 181] on select "Select Cable / Satellite Services Collection Agency Credit Card Debt Debt Couns…" at bounding box center [546, 193] width 155 height 25
click at [737, 392] on button "Next Claim" at bounding box center [763, 395] width 56 height 26
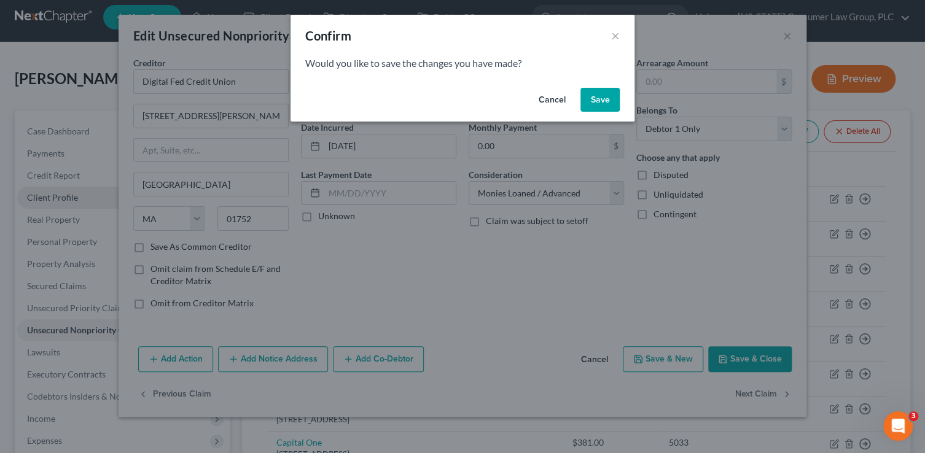
click at [595, 93] on button "Save" at bounding box center [599, 100] width 39 height 25
select select "22"
select select "0"
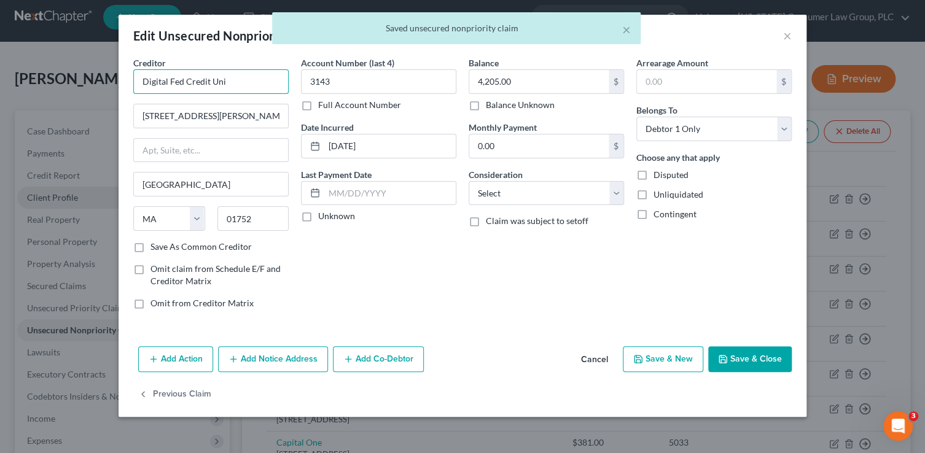
click at [273, 88] on input "Digital Fed Credit Uni" at bounding box center [210, 81] width 155 height 25
type input "Digital Fed Credit Union"
click at [499, 195] on select "Select Cable / Satellite Services Collection Agency Credit Card Debt Debt Couns…" at bounding box center [546, 193] width 155 height 25
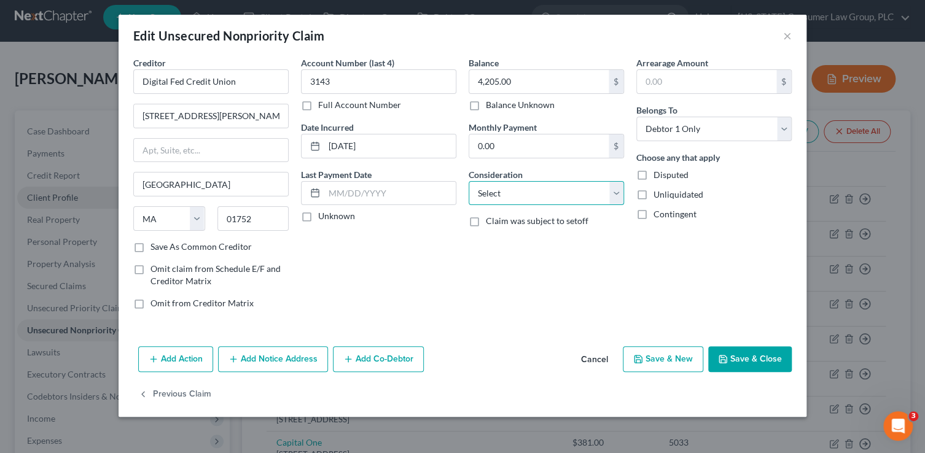
select select "10"
click at [469, 181] on select "Select Cable / Satellite Services Collection Agency Credit Card Debt Debt Couns…" at bounding box center [546, 193] width 155 height 25
click at [755, 367] on button "Save & Close" at bounding box center [750, 359] width 84 height 26
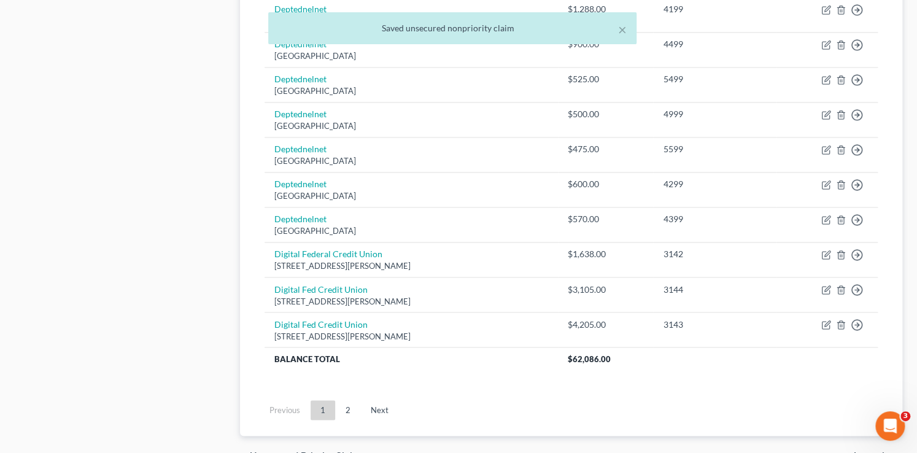
scroll to position [901, 0]
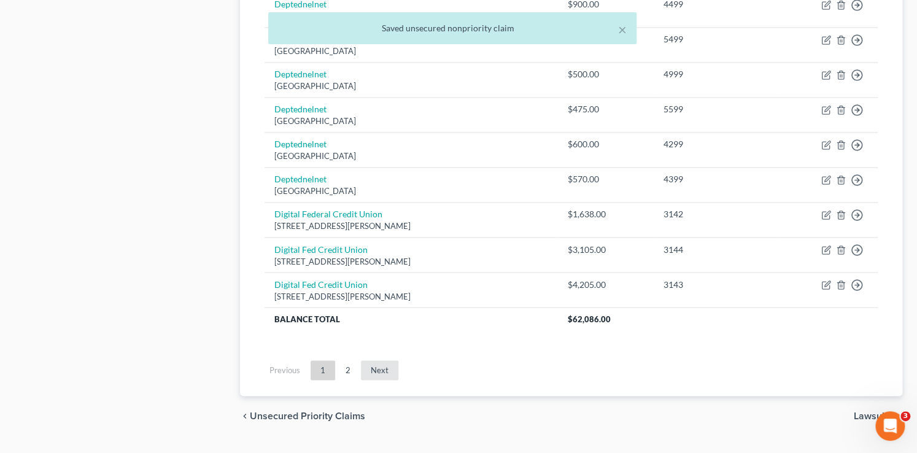
click at [376, 361] on link "Next" at bounding box center [379, 370] width 37 height 20
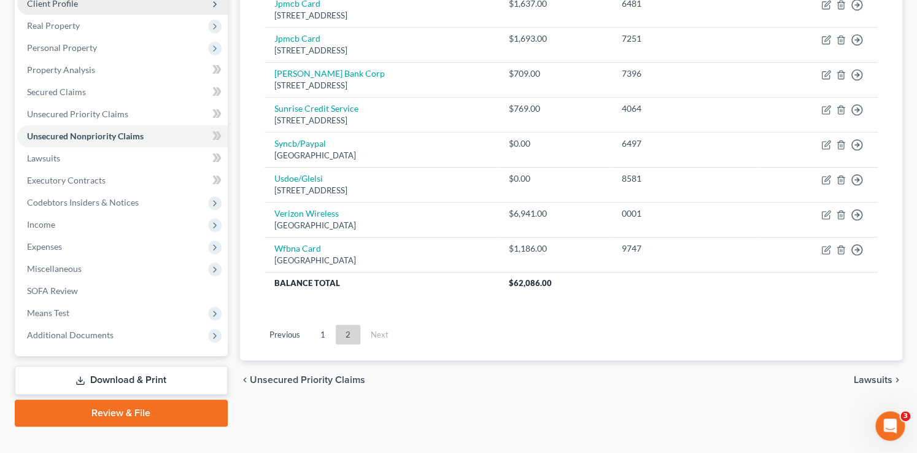
scroll to position [203, 0]
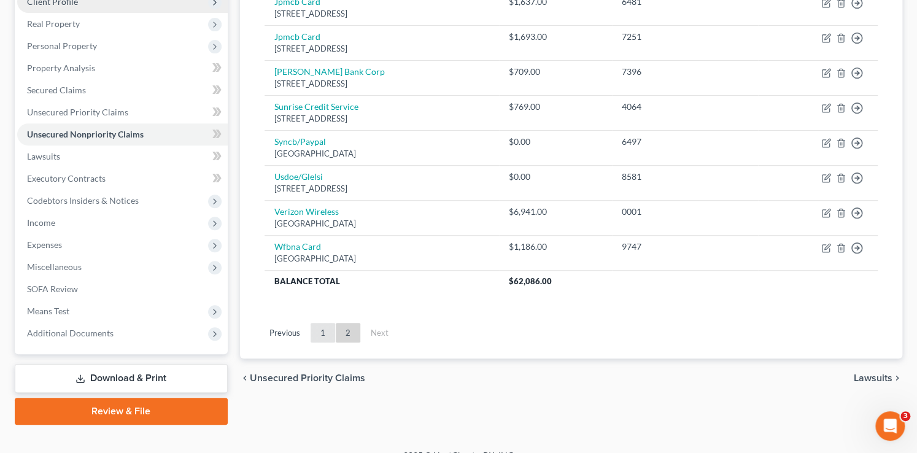
click at [324, 332] on link "1" at bounding box center [323, 333] width 25 height 20
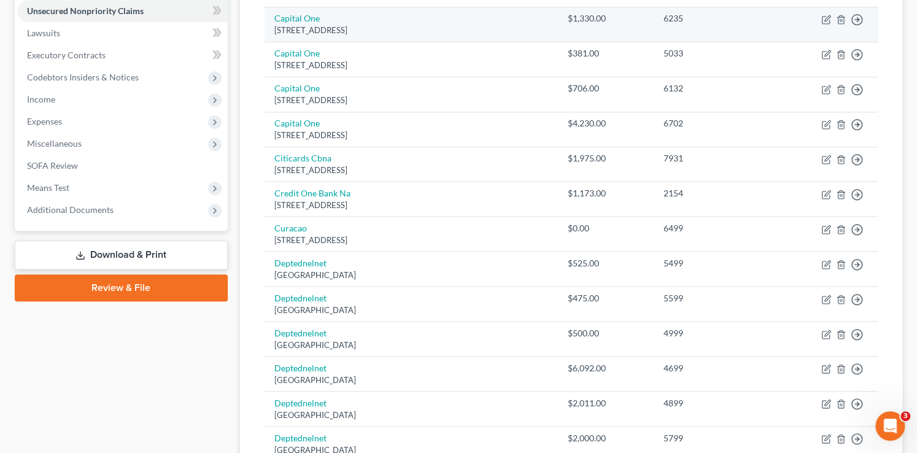
scroll to position [0, 0]
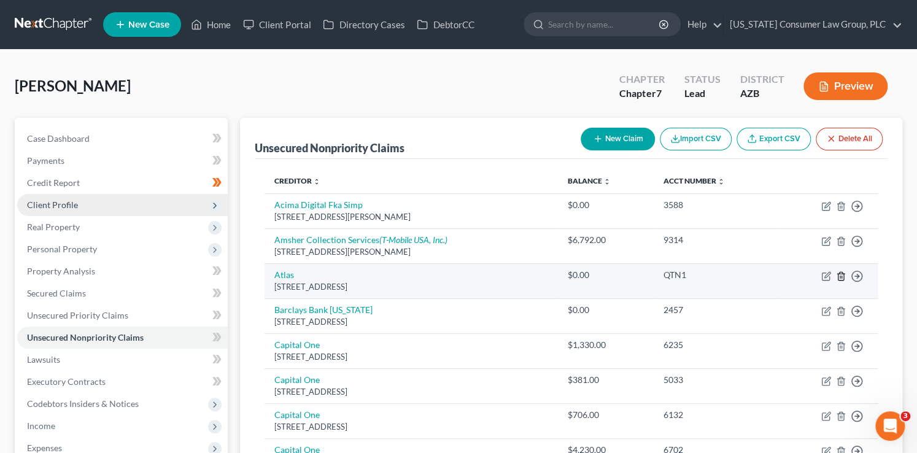
click at [841, 274] on icon "button" at bounding box center [841, 276] width 10 height 10
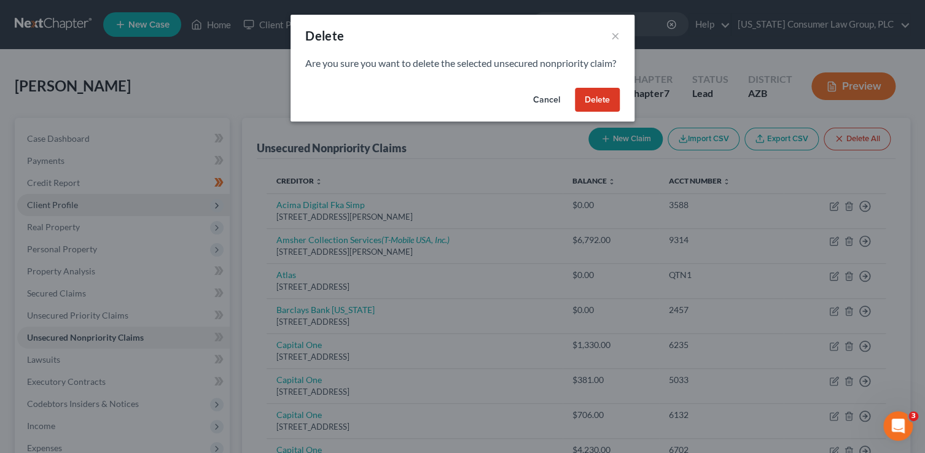
click at [600, 109] on button "Delete" at bounding box center [597, 100] width 45 height 25
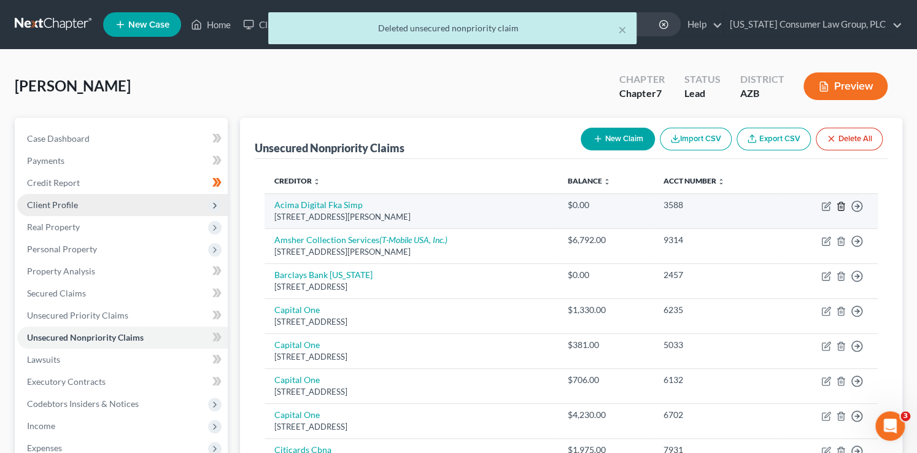
click at [841, 207] on icon "button" at bounding box center [841, 206] width 10 height 10
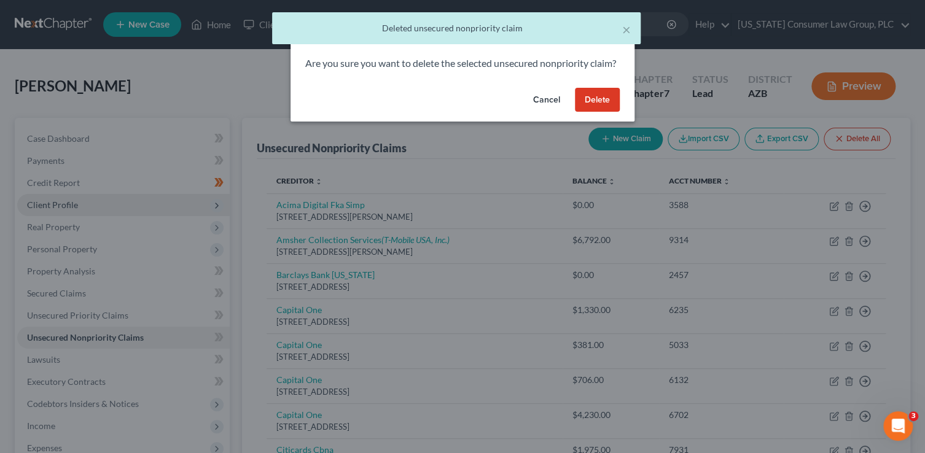
click at [604, 109] on button "Delete" at bounding box center [597, 100] width 45 height 25
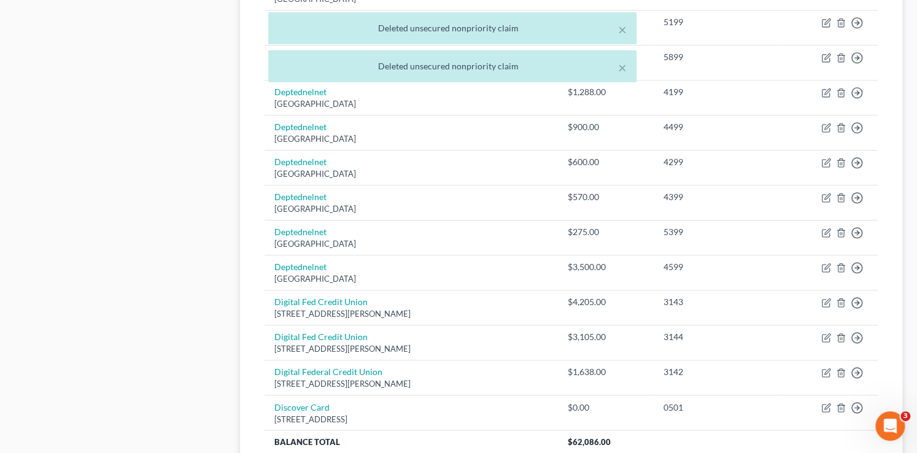
scroll to position [891, 0]
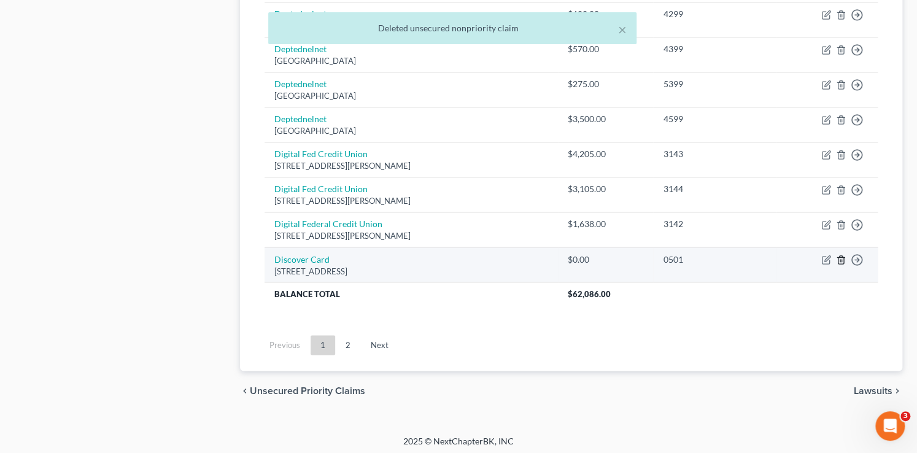
click at [840, 255] on icon "button" at bounding box center [841, 260] width 10 height 10
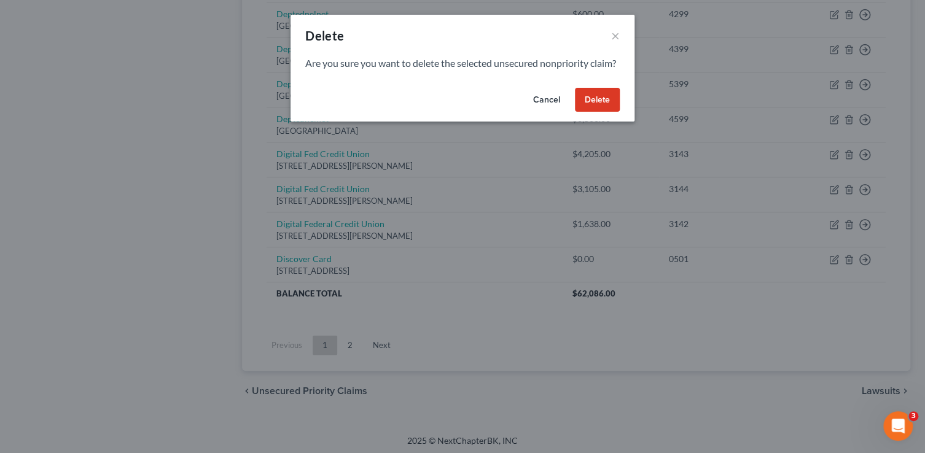
click at [607, 112] on button "Delete" at bounding box center [597, 100] width 45 height 25
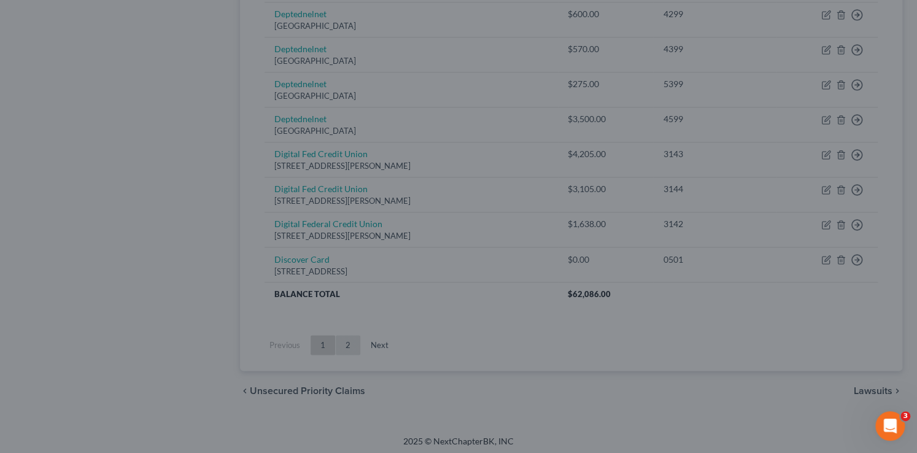
scroll to position [856, 0]
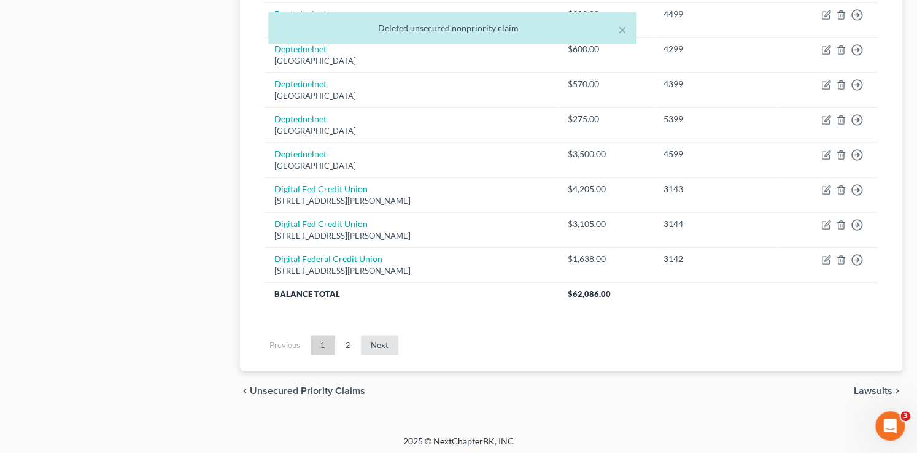
click at [389, 342] on link "Next" at bounding box center [379, 345] width 37 height 20
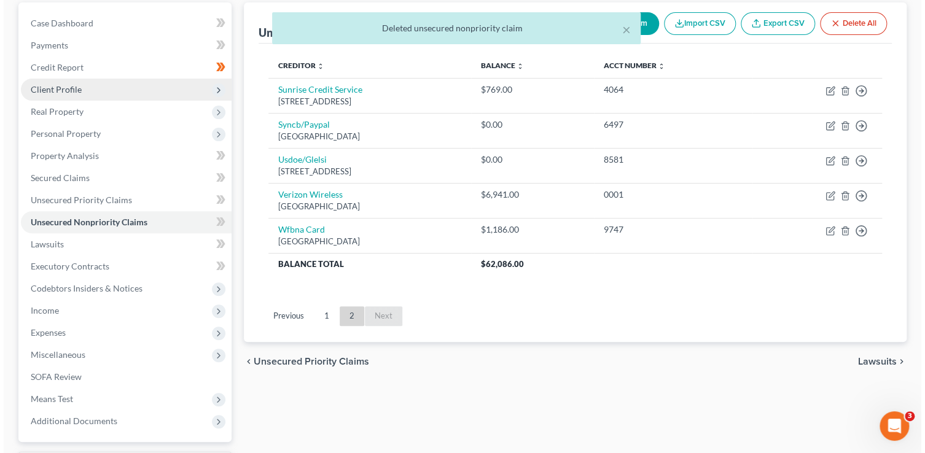
scroll to position [89, 0]
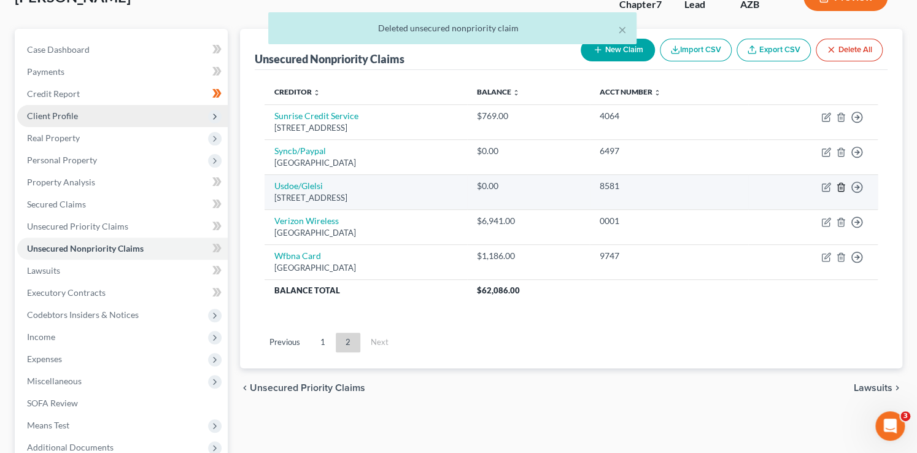
click at [840, 185] on polyline "button" at bounding box center [841, 185] width 7 height 0
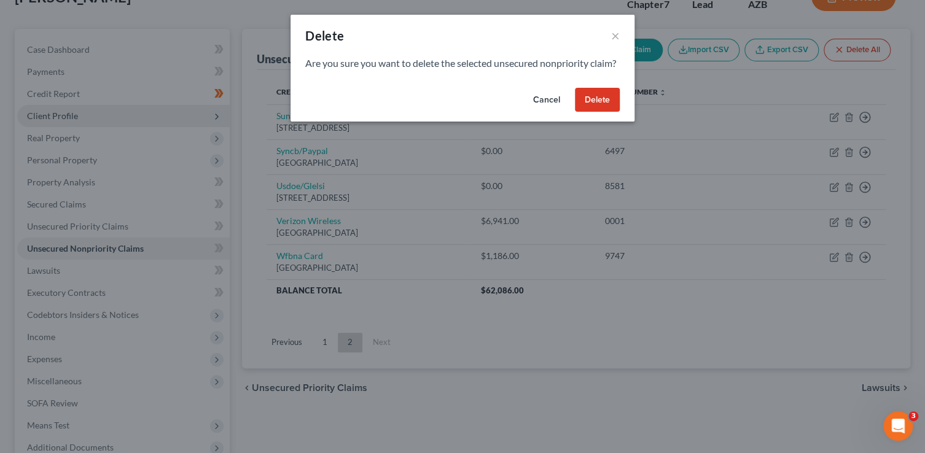
click at [596, 111] on button "Delete" at bounding box center [597, 100] width 45 height 25
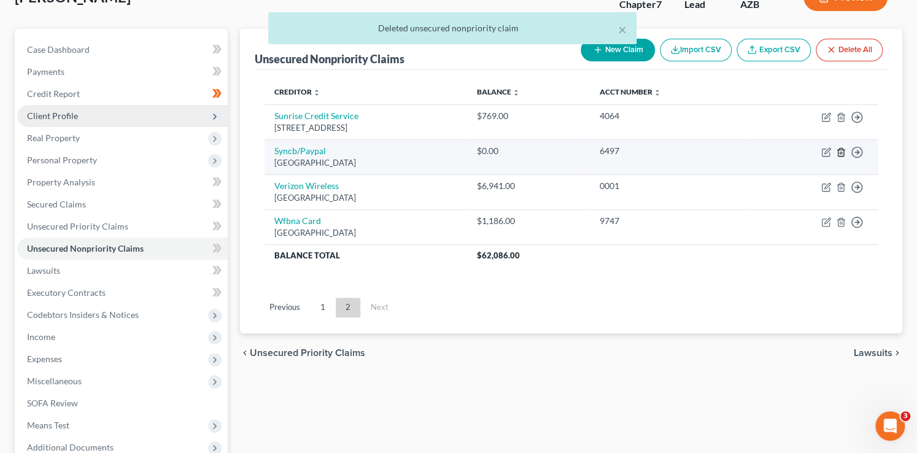
click at [842, 152] on icon "button" at bounding box center [841, 152] width 10 height 10
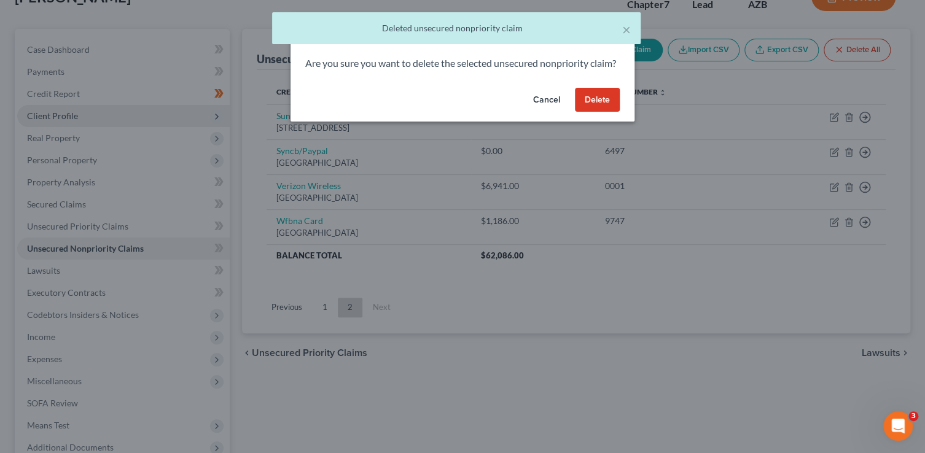
click at [612, 109] on button "Delete" at bounding box center [597, 100] width 45 height 25
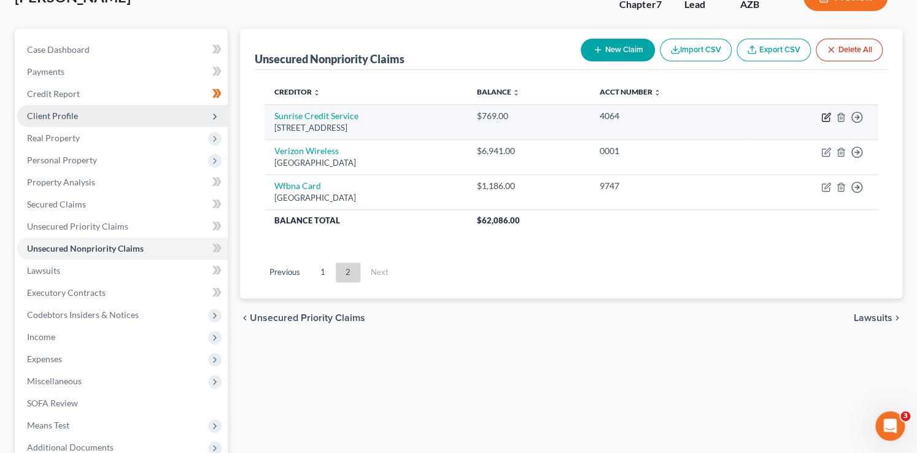
click at [826, 116] on icon "button" at bounding box center [827, 117] width 10 height 10
select select "35"
select select "1"
select select "0"
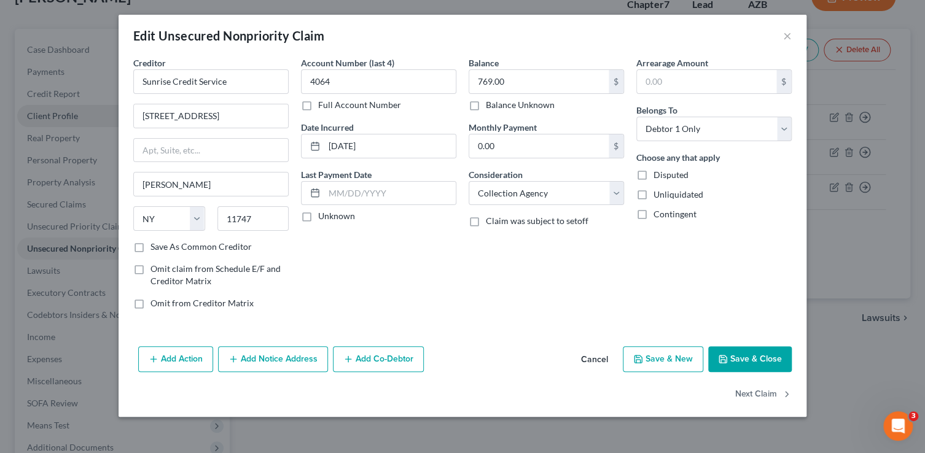
click at [257, 353] on button "Add Notice Address" at bounding box center [273, 359] width 110 height 26
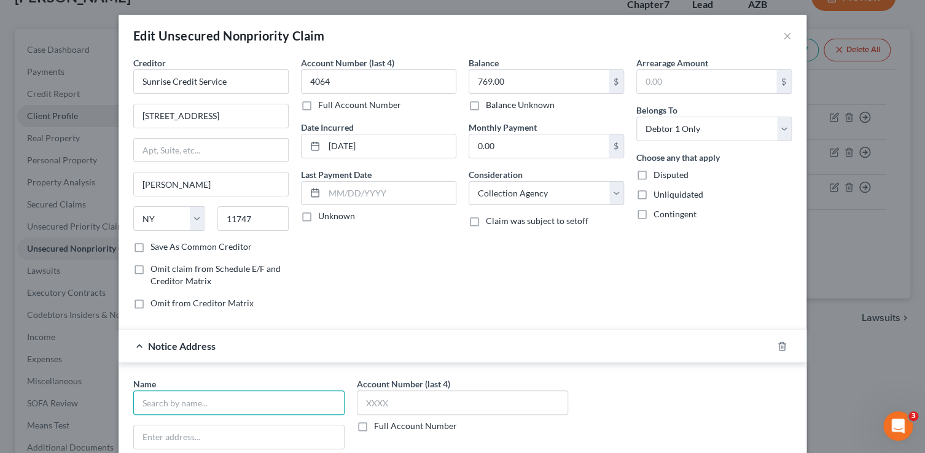
click at [236, 400] on input "text" at bounding box center [238, 403] width 211 height 25
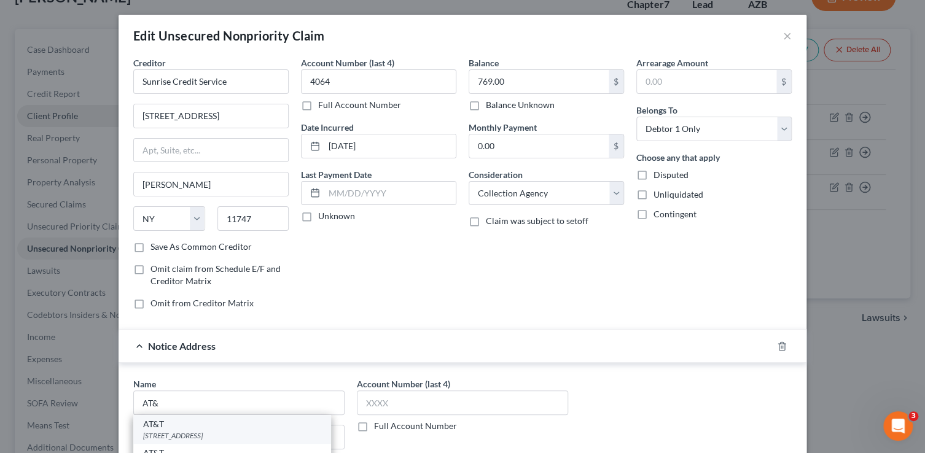
click at [235, 419] on div "AT&T" at bounding box center [232, 424] width 178 height 12
type input "AT&T"
type input "PO Box 5014"
type input "Carol Stream"
select select "14"
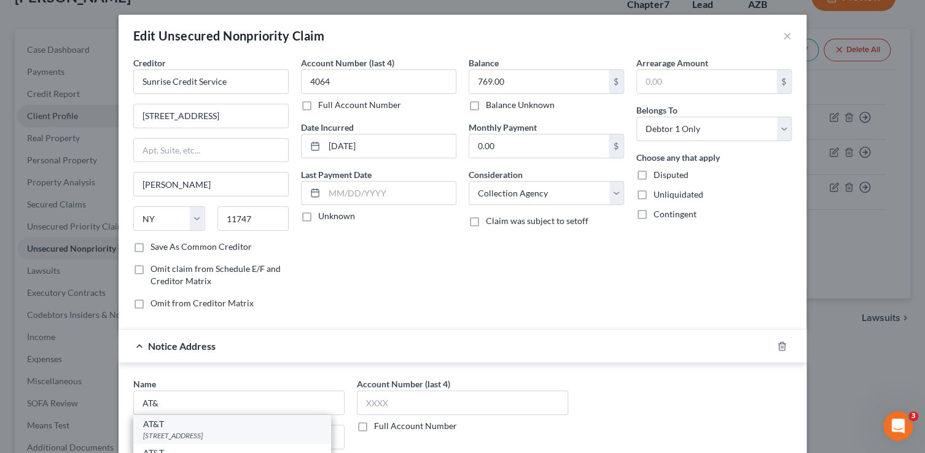
type input "60197"
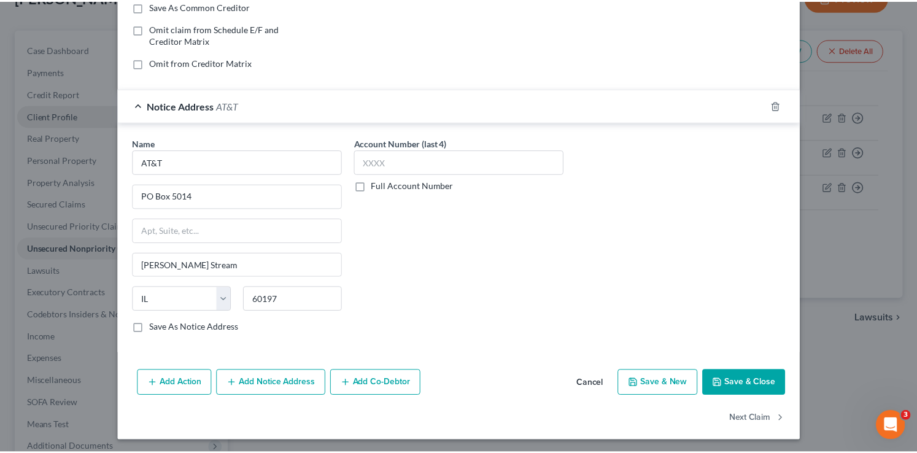
scroll to position [241, 0]
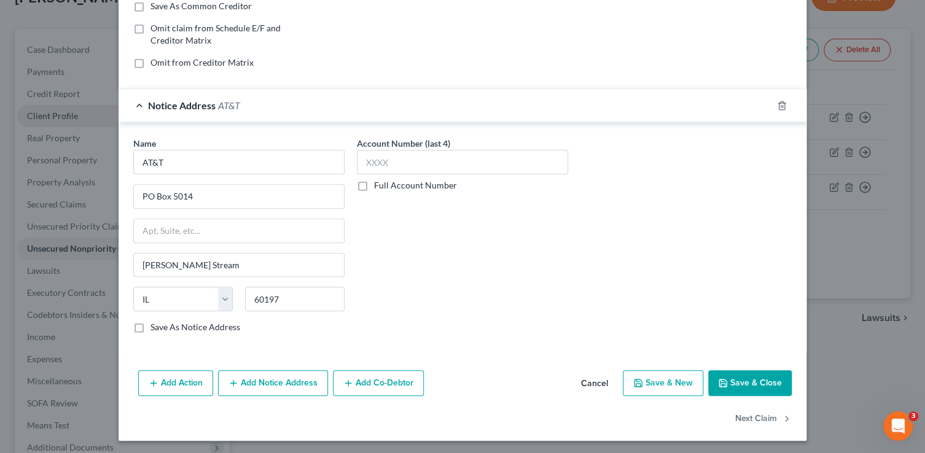
click at [733, 387] on button "Save & Close" at bounding box center [750, 383] width 84 height 26
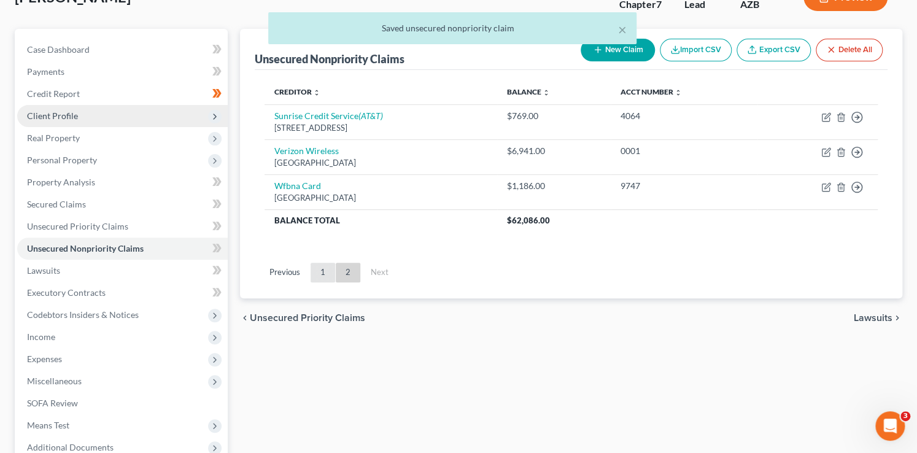
click at [326, 276] on link "1" at bounding box center [323, 273] width 25 height 20
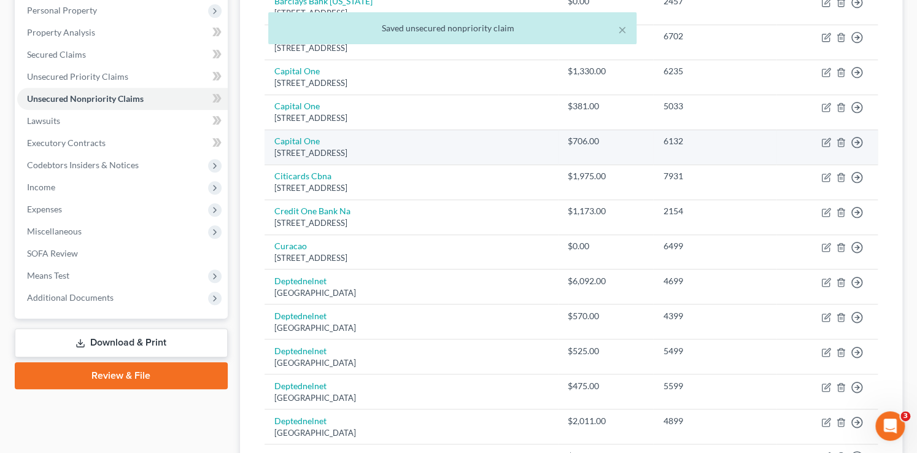
scroll to position [0, 0]
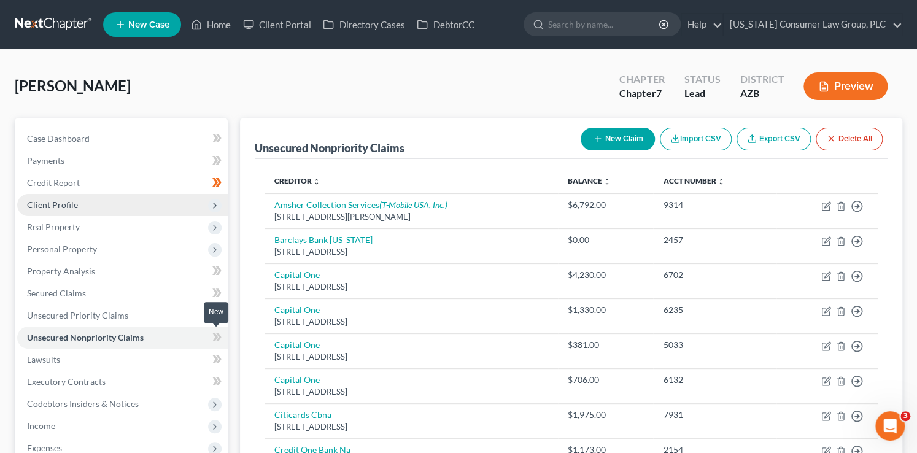
click at [213, 338] on icon at bounding box center [216, 337] width 9 height 15
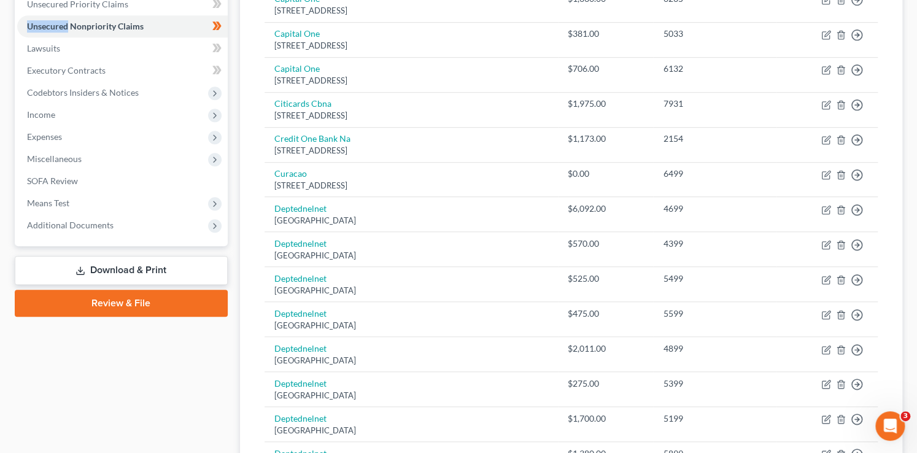
click at [118, 308] on link "Review & File" at bounding box center [121, 303] width 213 height 27
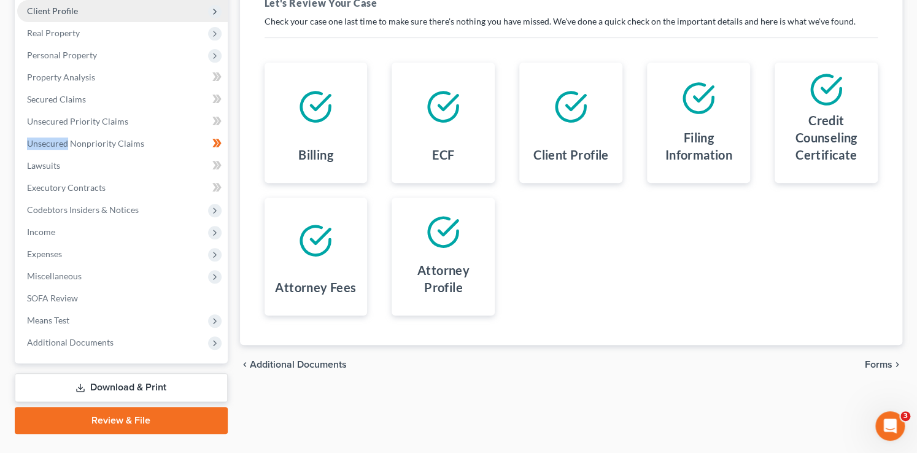
scroll to position [221, 0]
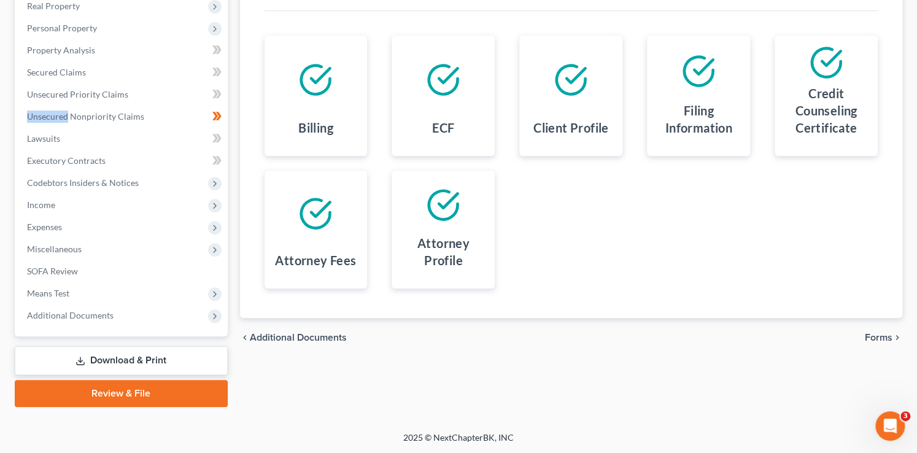
click at [876, 335] on span "Forms" at bounding box center [879, 338] width 28 height 10
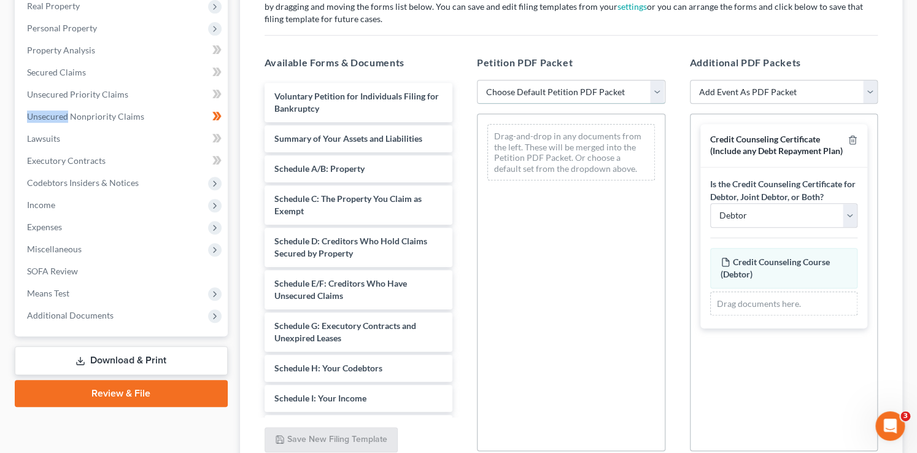
click at [577, 88] on select "Choose Default Petition PDF Packet Complete Bankruptcy Petition (all forms and …" at bounding box center [571, 92] width 189 height 25
select select "1"
click at [477, 80] on select "Choose Default Petition PDF Packet Complete Bankruptcy Petition (all forms and …" at bounding box center [571, 92] width 189 height 25
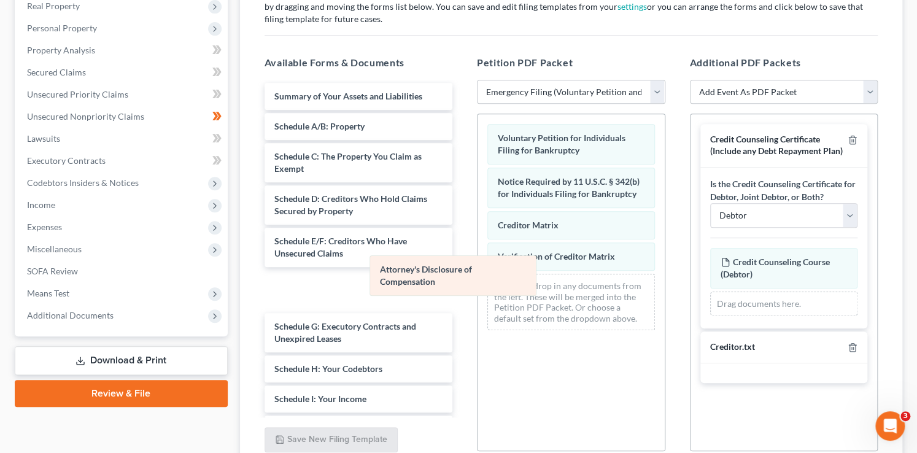
drag, startPoint x: 543, startPoint y: 295, endPoint x: 402, endPoint y: 276, distance: 142.0
click at [478, 276] on div "Attorney's Disclosure of Compensation Voluntary Petition for Individuals Filing…" at bounding box center [571, 227] width 187 height 226
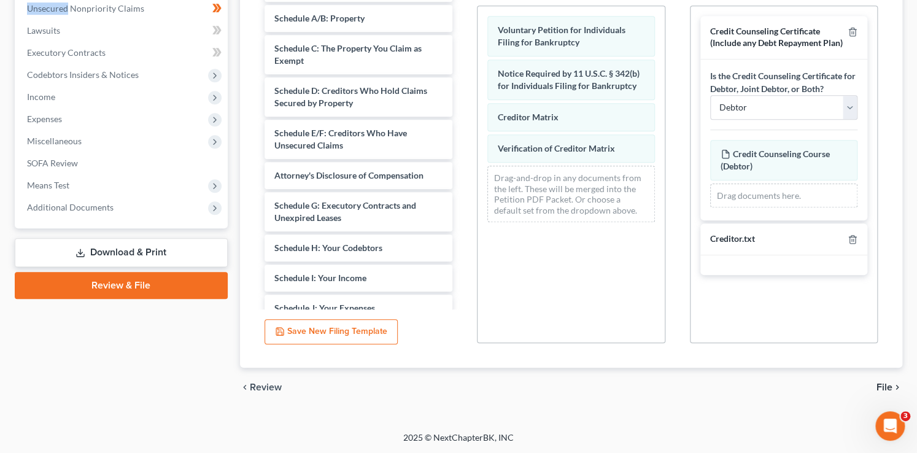
click at [878, 385] on span "File" at bounding box center [885, 388] width 16 height 10
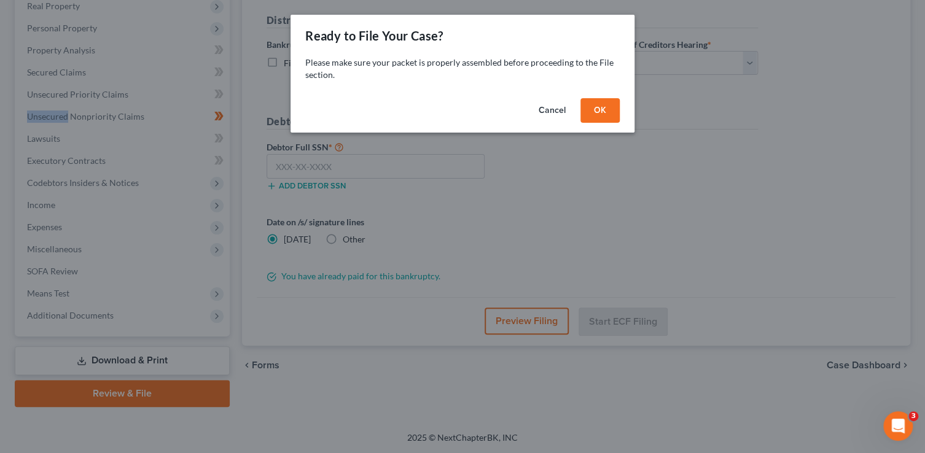
click at [599, 111] on button "OK" at bounding box center [599, 110] width 39 height 25
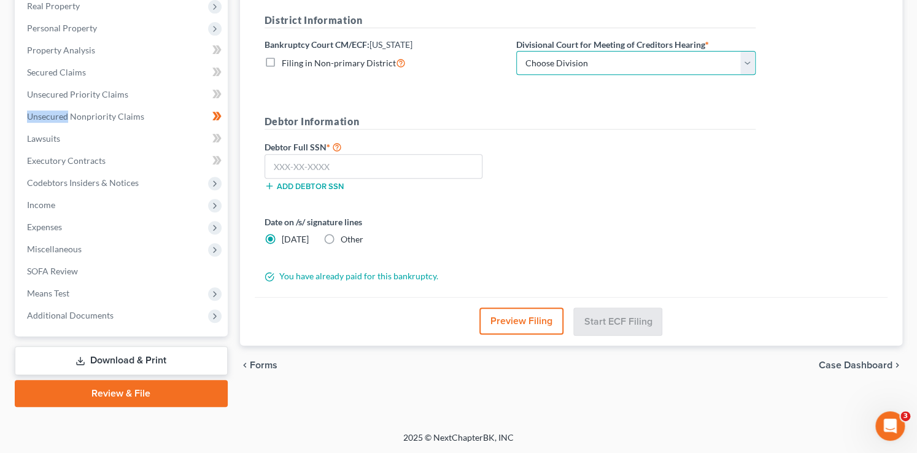
click at [617, 54] on select "Choose Division Phoenix Tucson Yuma Prescott" at bounding box center [635, 63] width 239 height 25
select select "1"
click at [516, 51] on select "Choose Division Phoenix Tucson Yuma Prescott" at bounding box center [635, 63] width 239 height 25
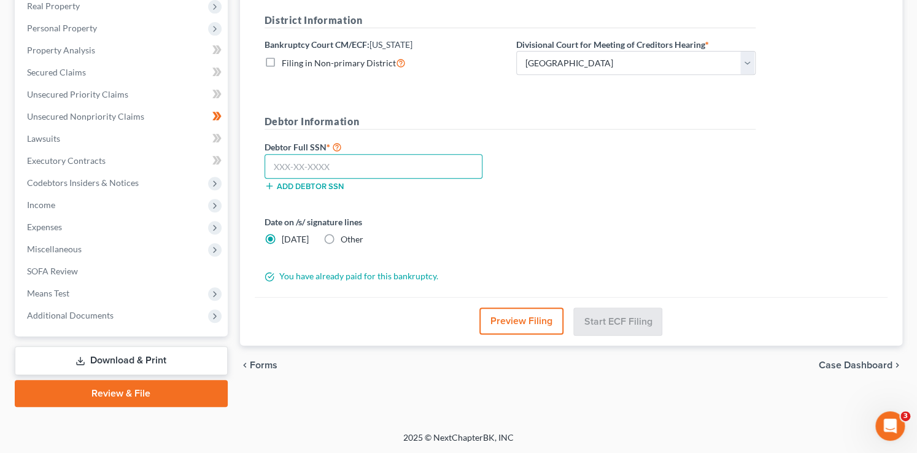
click at [448, 164] on input "text" at bounding box center [374, 166] width 219 height 25
type input "634-70-0698"
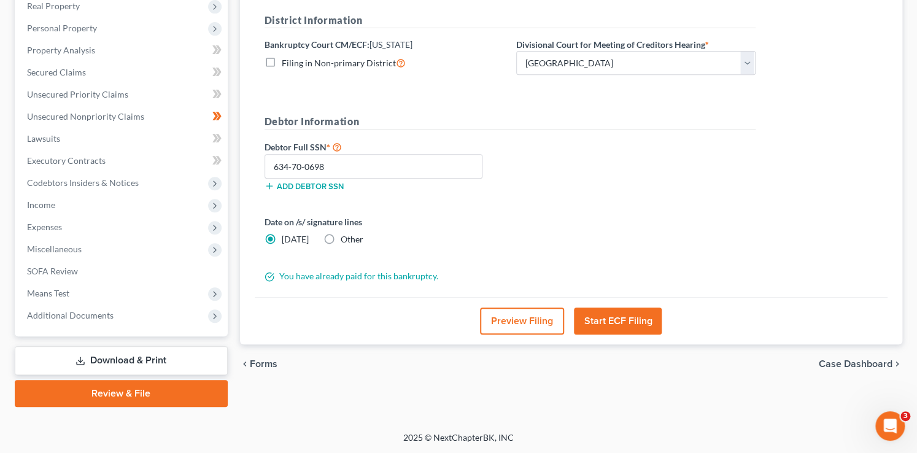
click at [523, 308] on button "Preview Filing" at bounding box center [522, 321] width 84 height 27
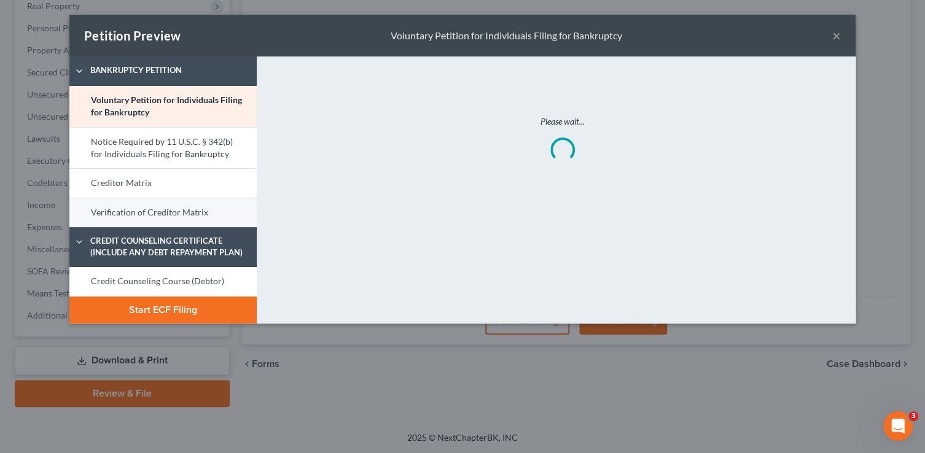
click at [213, 209] on link "Verification of Creditor Matrix" at bounding box center [162, 212] width 187 height 29
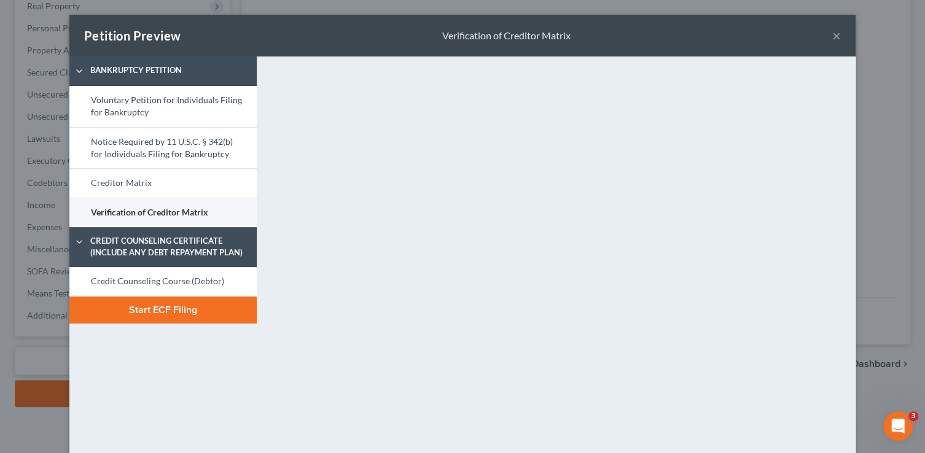
click at [212, 203] on link "Verification of Creditor Matrix" at bounding box center [162, 212] width 187 height 29
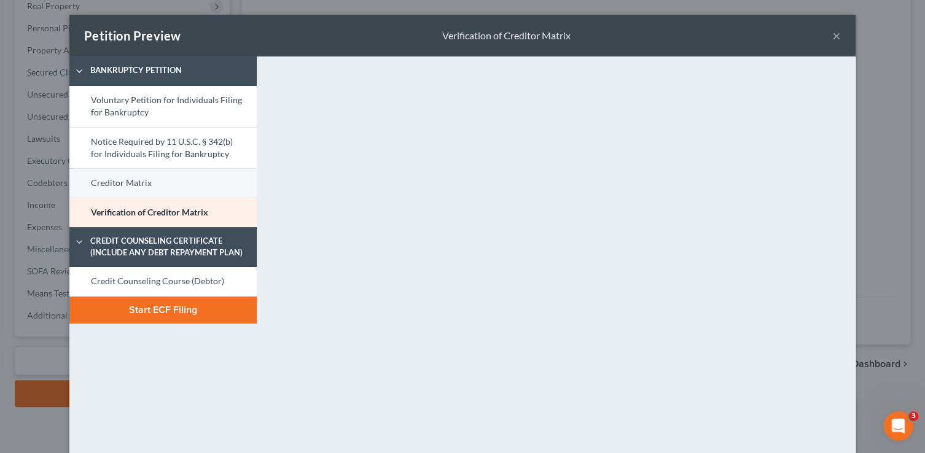
click at [214, 179] on link "Creditor Matrix" at bounding box center [162, 182] width 187 height 29
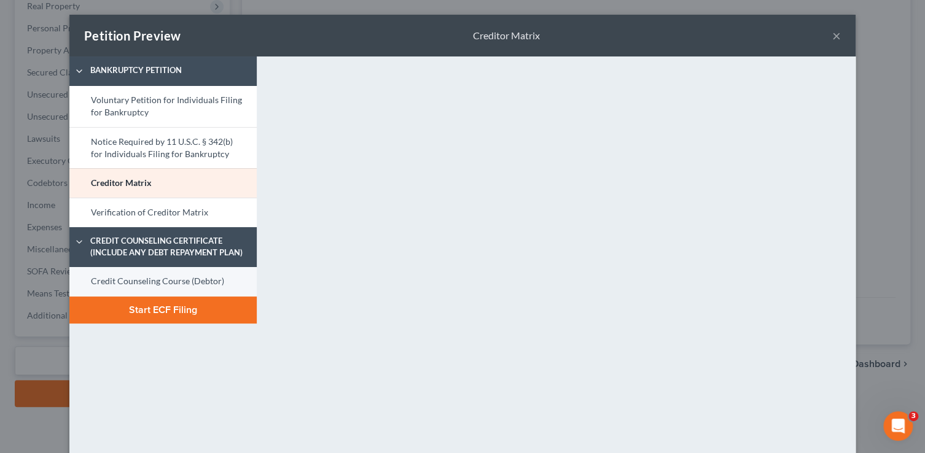
click at [219, 287] on link "Credit Counseling Course (Debtor)" at bounding box center [162, 281] width 187 height 29
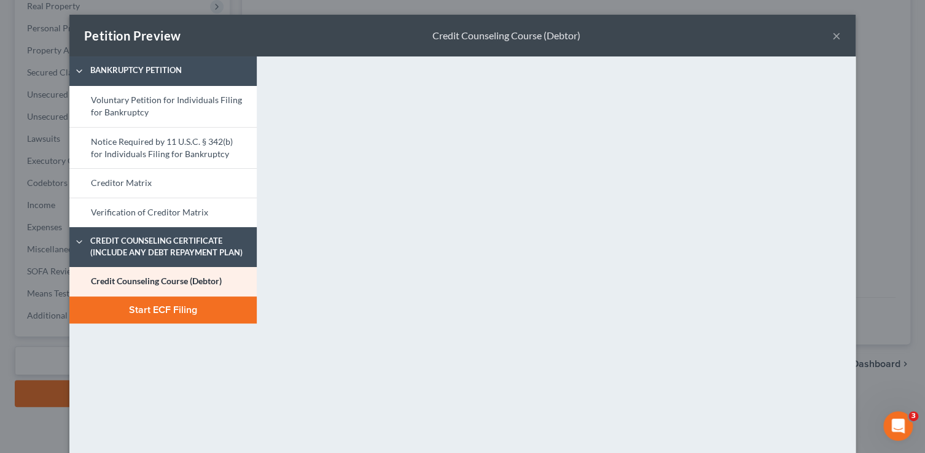
click at [835, 39] on button "×" at bounding box center [836, 35] width 9 height 15
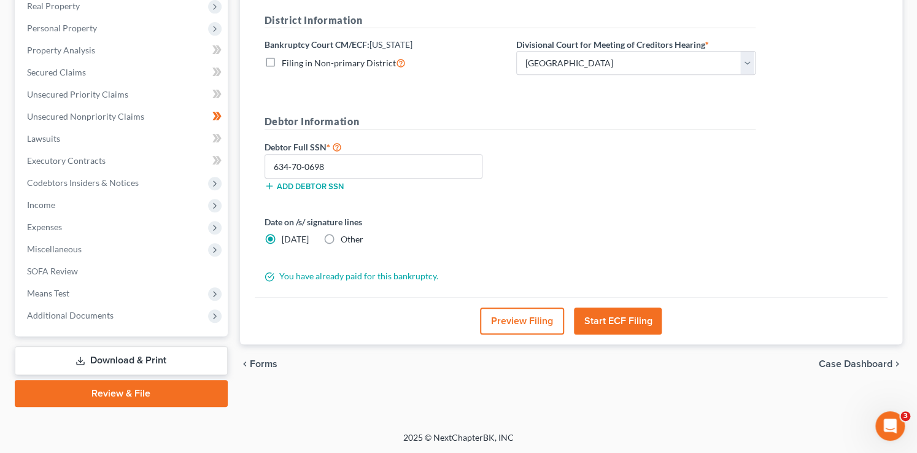
click at [608, 319] on button "Start ECF Filing" at bounding box center [618, 321] width 88 height 27
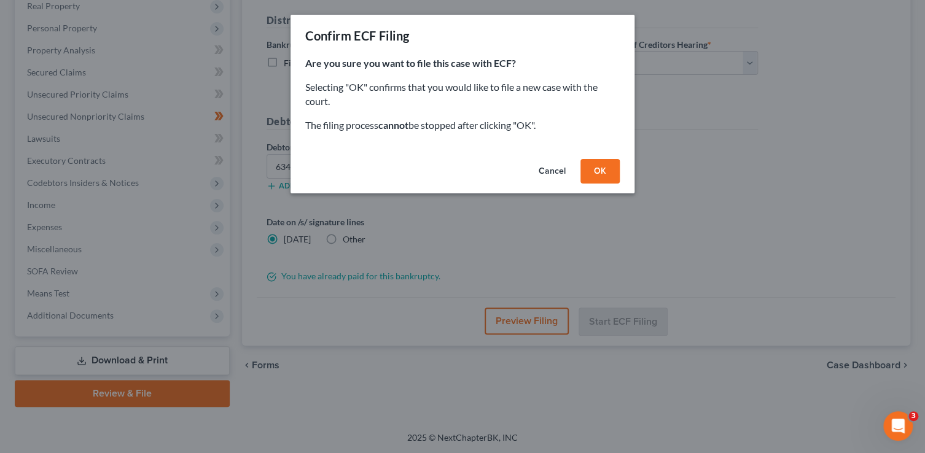
click at [599, 161] on button "OK" at bounding box center [599, 171] width 39 height 25
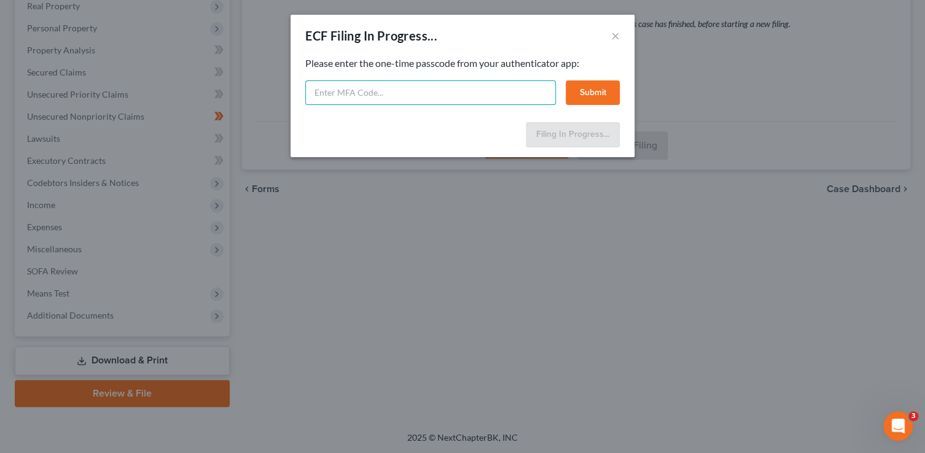
click at [521, 93] on input "text" at bounding box center [430, 92] width 251 height 25
type input "525225"
click at [587, 85] on button "Submit" at bounding box center [593, 92] width 54 height 25
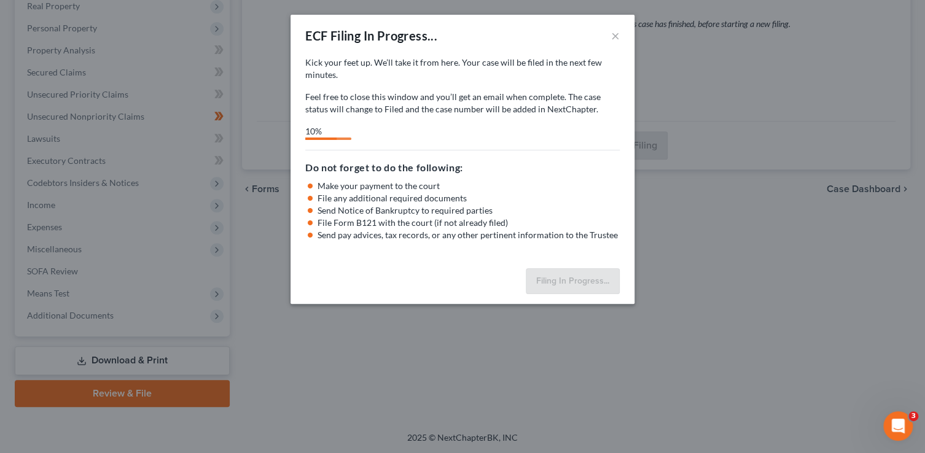
select select "1"
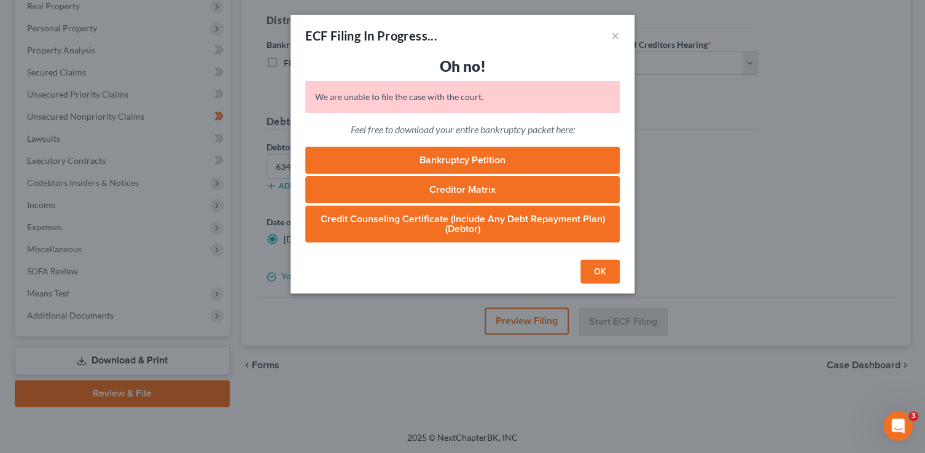
click at [604, 270] on button "OK" at bounding box center [599, 272] width 39 height 25
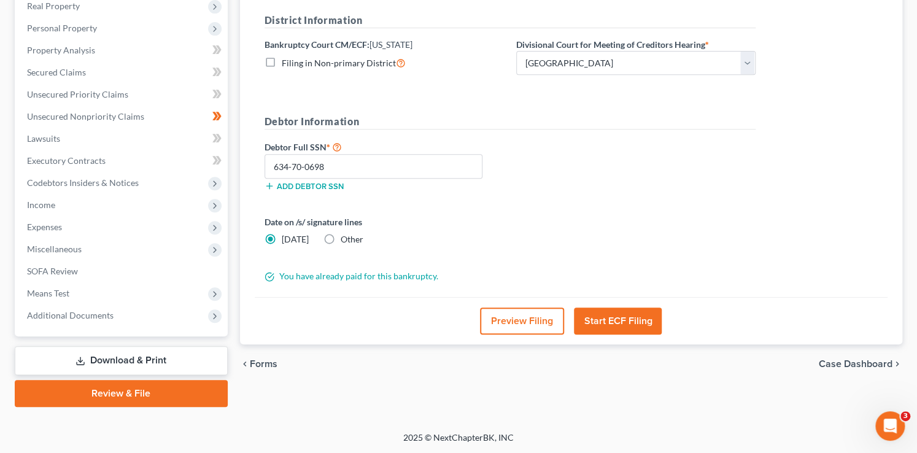
click at [629, 319] on button "Start ECF Filing" at bounding box center [618, 321] width 88 height 27
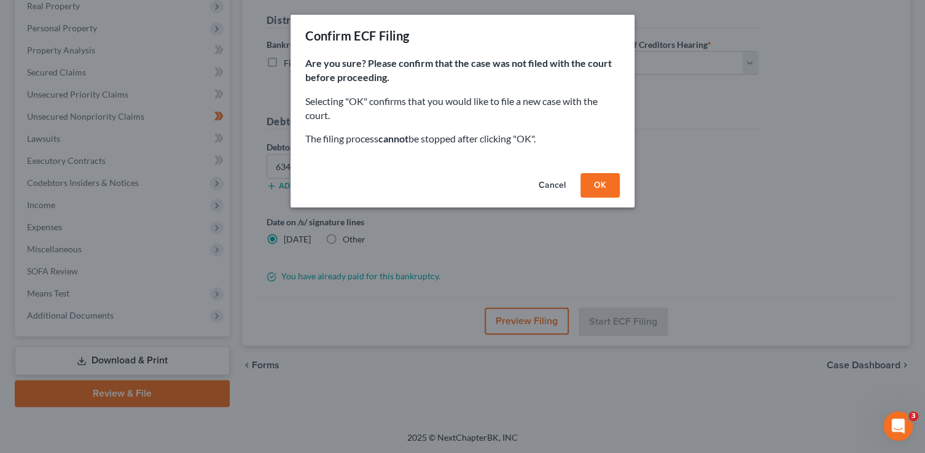
click at [621, 189] on div "Cancel OK" at bounding box center [462, 187] width 344 height 39
click at [594, 190] on button "OK" at bounding box center [599, 185] width 39 height 25
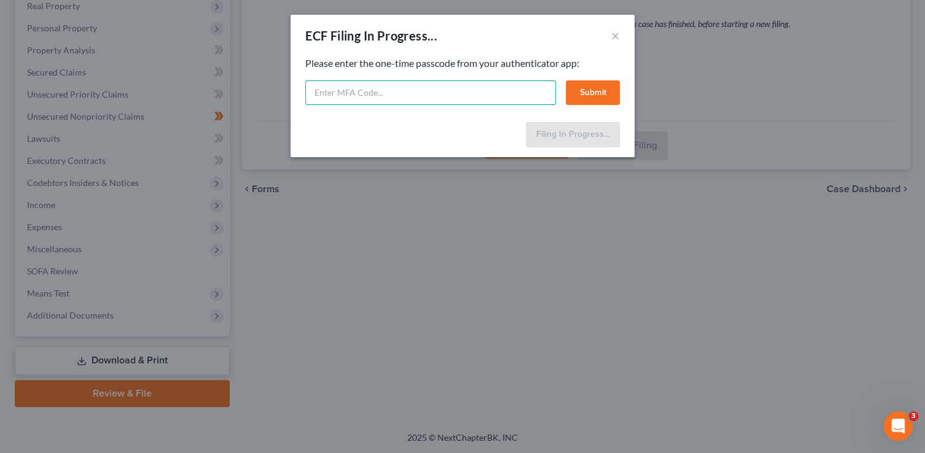
click at [352, 94] on input "text" at bounding box center [430, 92] width 251 height 25
type input "914249"
click at [588, 90] on button "Submit" at bounding box center [593, 92] width 54 height 25
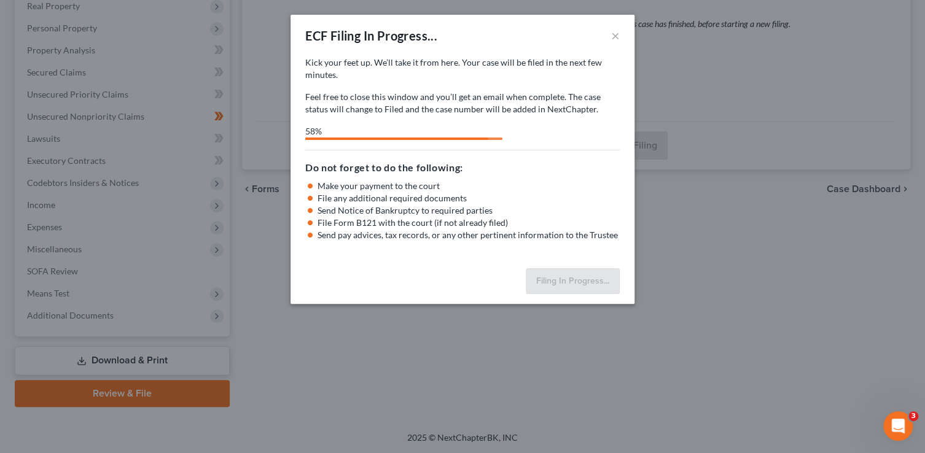
select select "1"
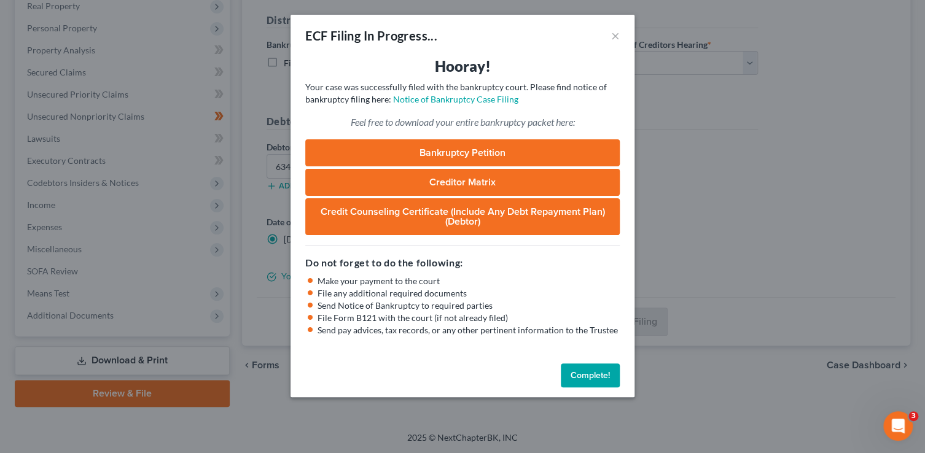
click at [606, 371] on button "Complete!" at bounding box center [590, 376] width 59 height 25
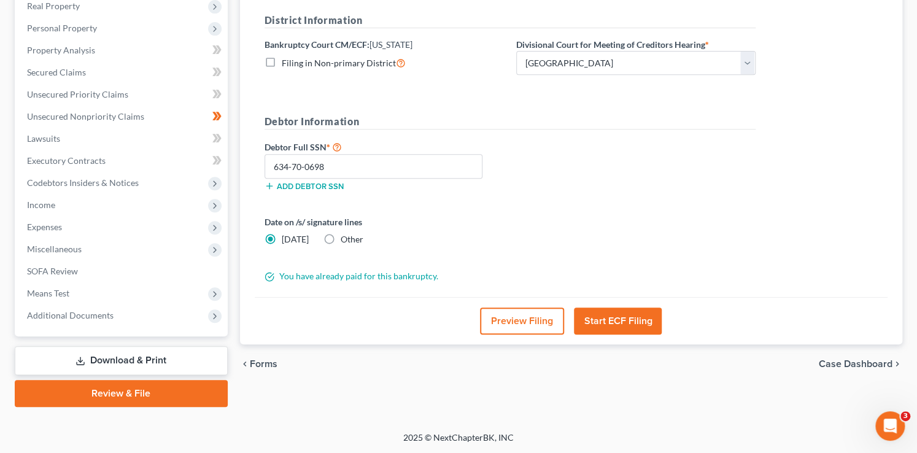
scroll to position [0, 0]
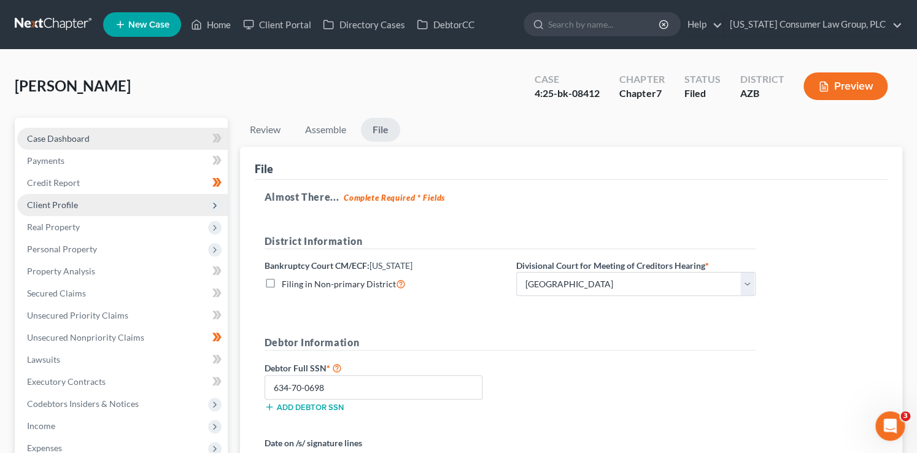
click at [126, 136] on link "Case Dashboard" at bounding box center [122, 139] width 211 height 22
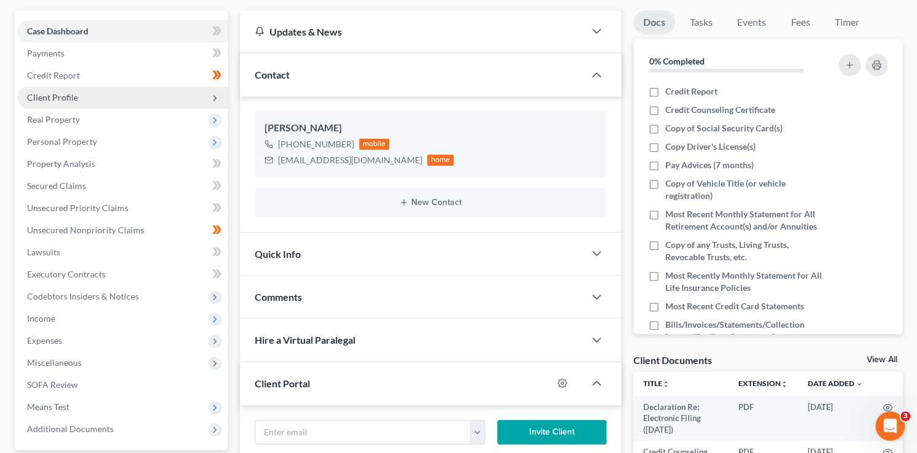
scroll to position [130, 0]
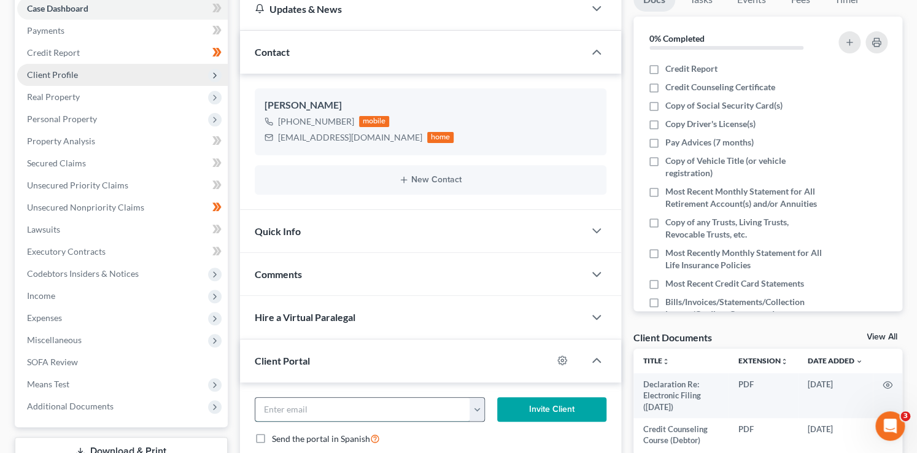
click at [309, 412] on input "email" at bounding box center [362, 409] width 215 height 23
type input "sergiolopez1314@hotmail.com"
click at [551, 405] on button "Invite Client" at bounding box center [551, 409] width 109 height 25
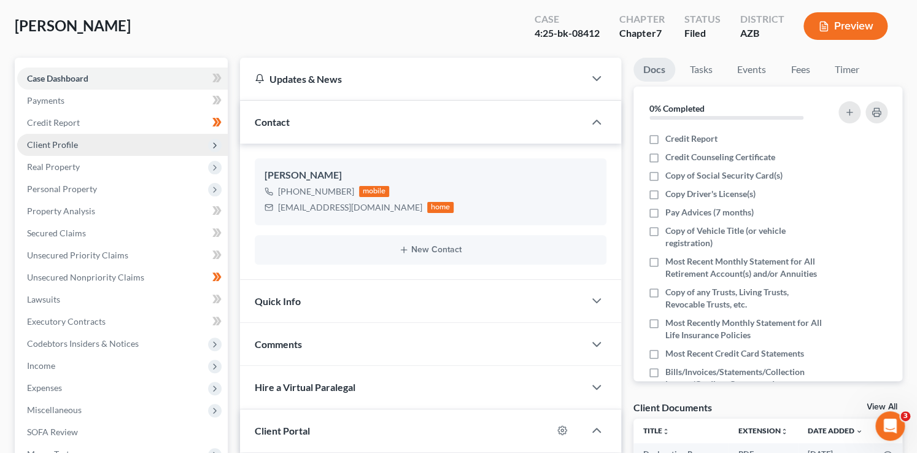
scroll to position [0, 0]
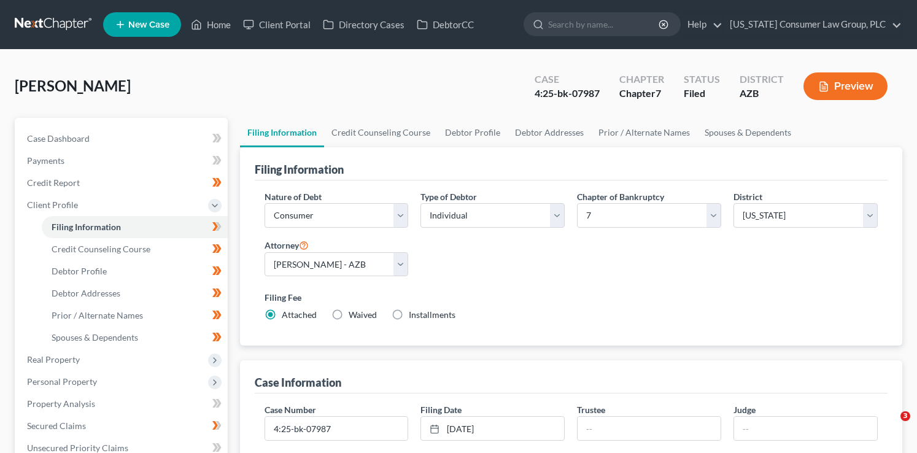
select select "1"
select select "0"
select select "4"
select select "0"
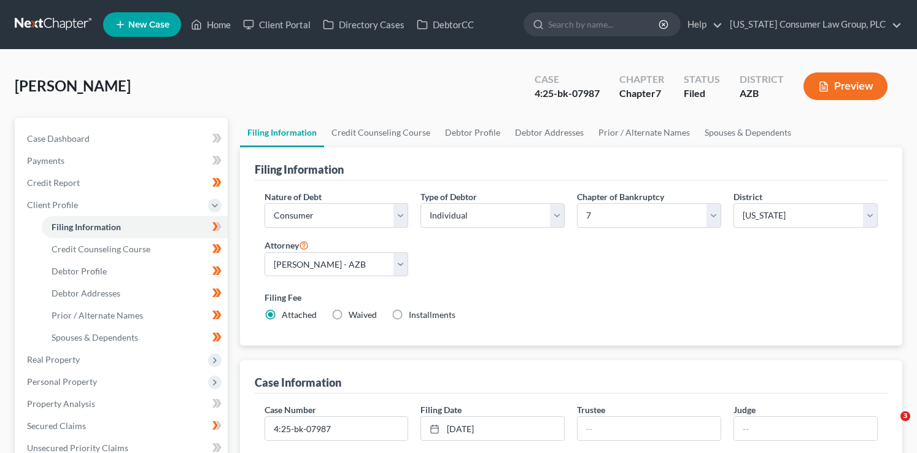
select select "3"
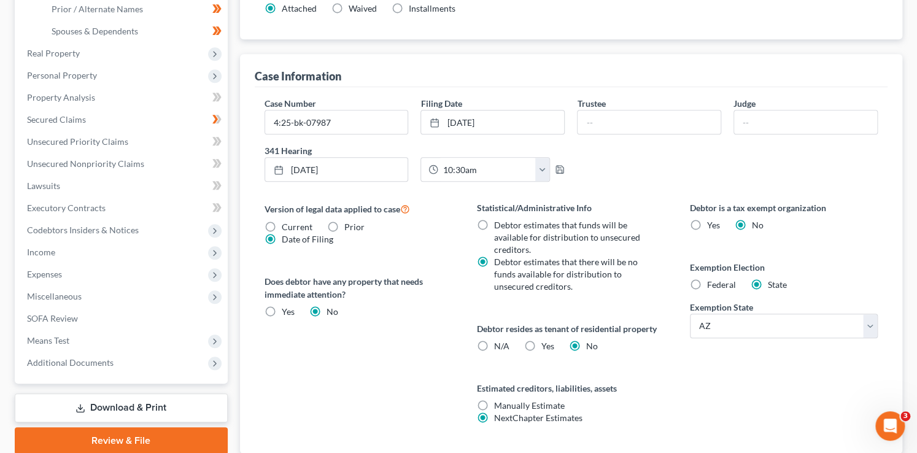
scroll to position [391, 0]
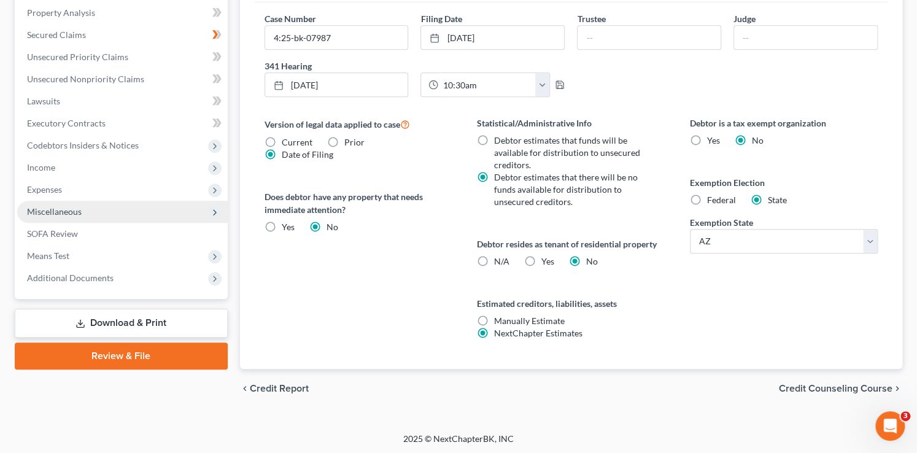
click at [69, 213] on span "Miscellaneous" at bounding box center [54, 211] width 55 height 10
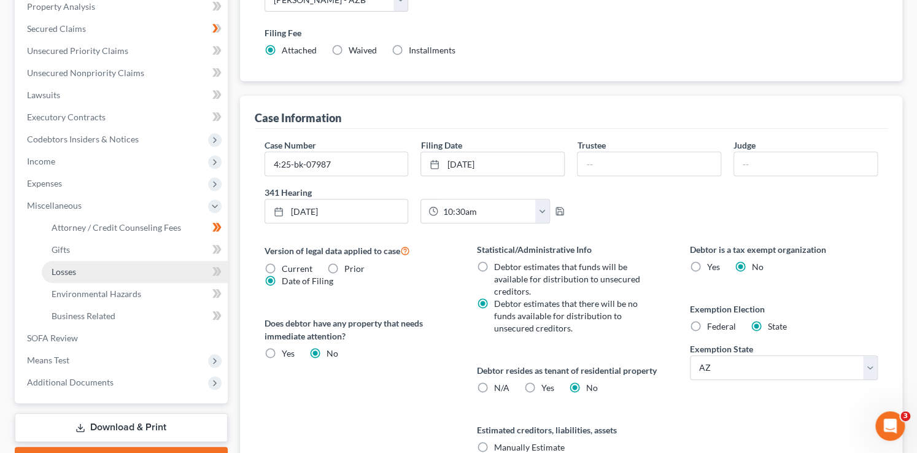
scroll to position [259, 0]
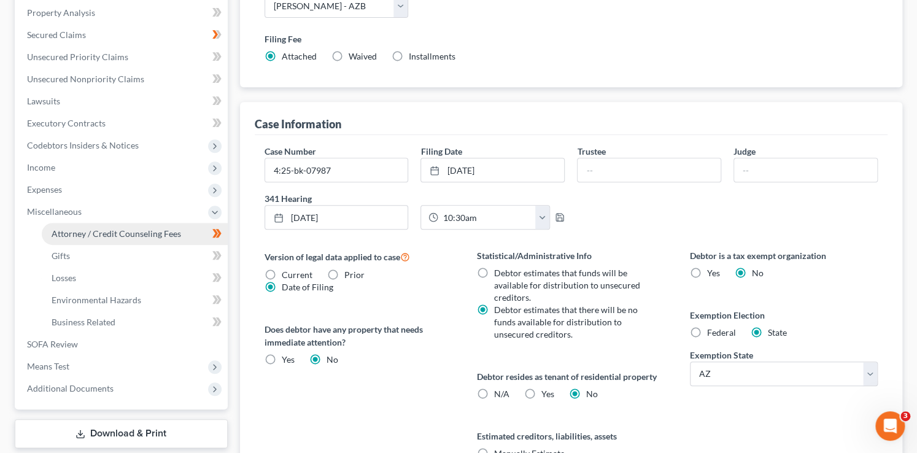
click at [144, 236] on span "Attorney / Credit Counseling Fees" at bounding box center [117, 233] width 130 height 10
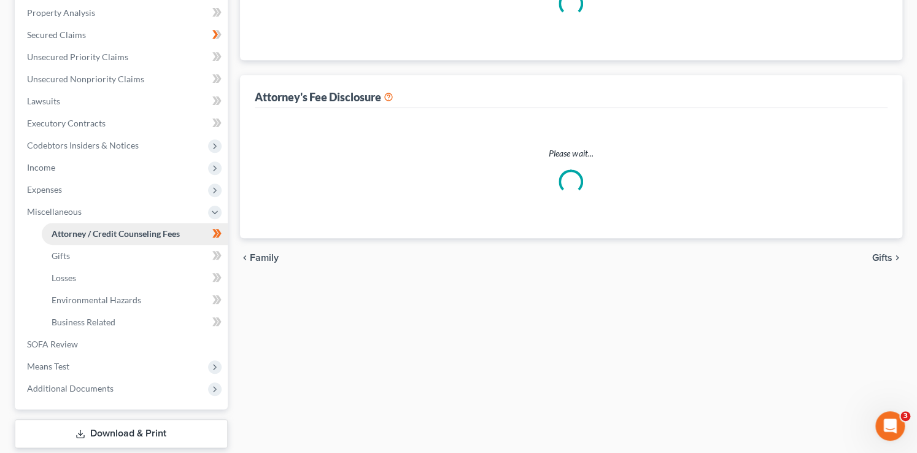
scroll to position [82, 0]
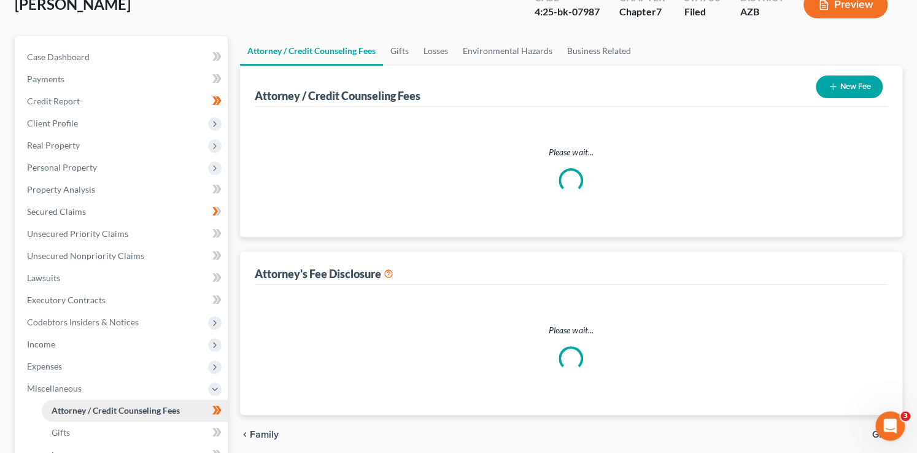
select select "7"
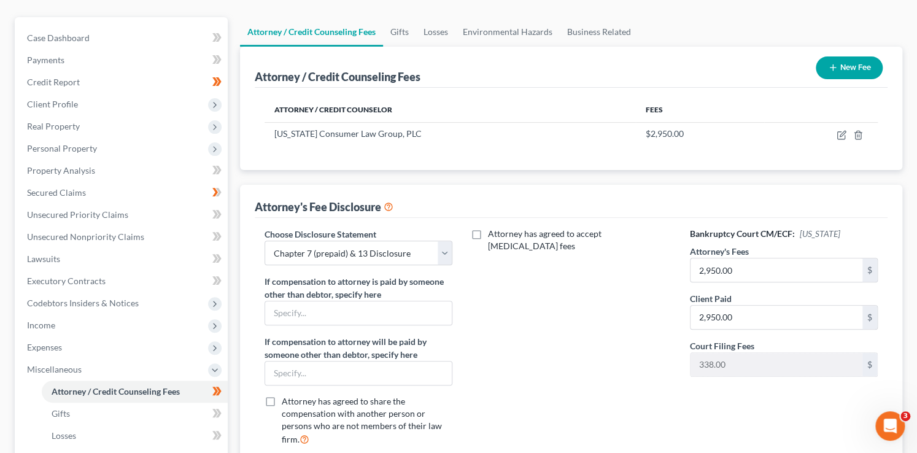
scroll to position [136, 0]
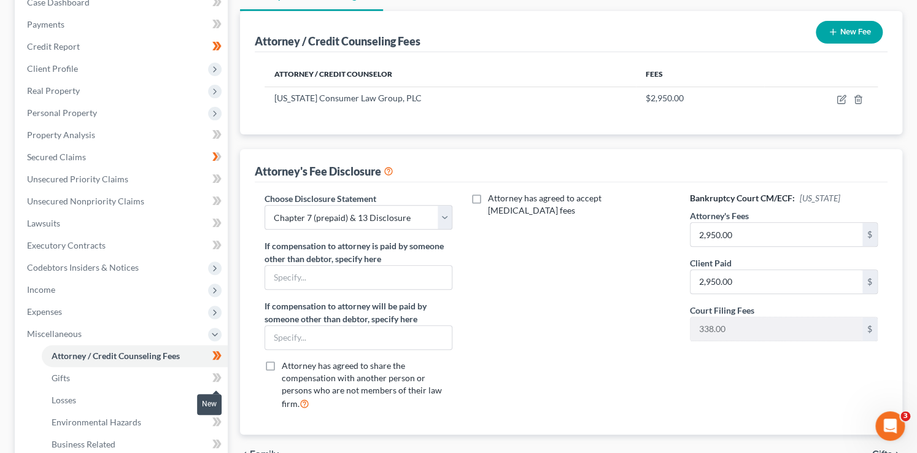
click at [216, 375] on icon at bounding box center [215, 377] width 6 height 9
drag, startPoint x: 216, startPoint y: 375, endPoint x: 225, endPoint y: 387, distance: 15.4
click at [217, 375] on icon at bounding box center [216, 377] width 9 height 15
click at [222, 395] on span at bounding box center [216, 401] width 21 height 18
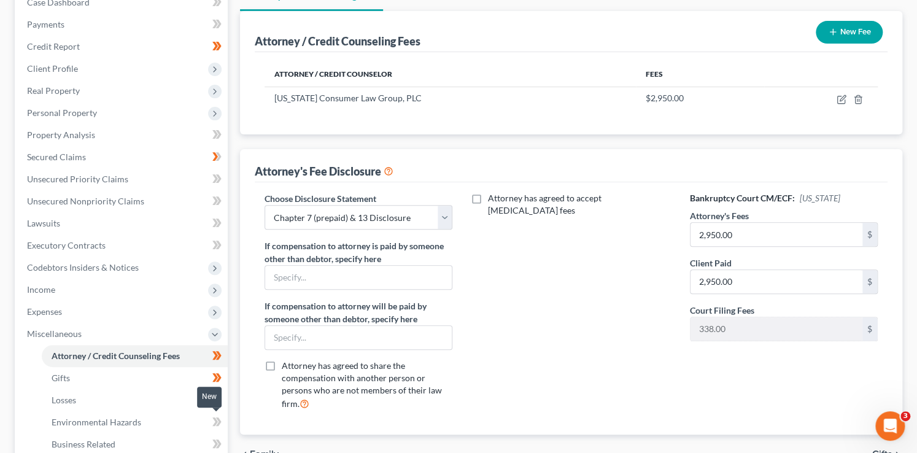
click at [221, 420] on span at bounding box center [216, 423] width 21 height 18
click at [221, 439] on icon at bounding box center [216, 444] width 9 height 15
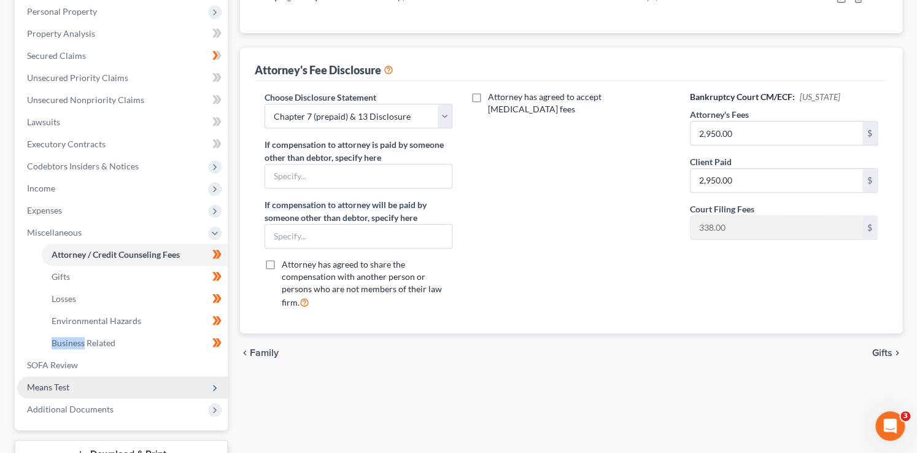
scroll to position [238, 0]
click at [216, 387] on icon at bounding box center [215, 388] width 10 height 10
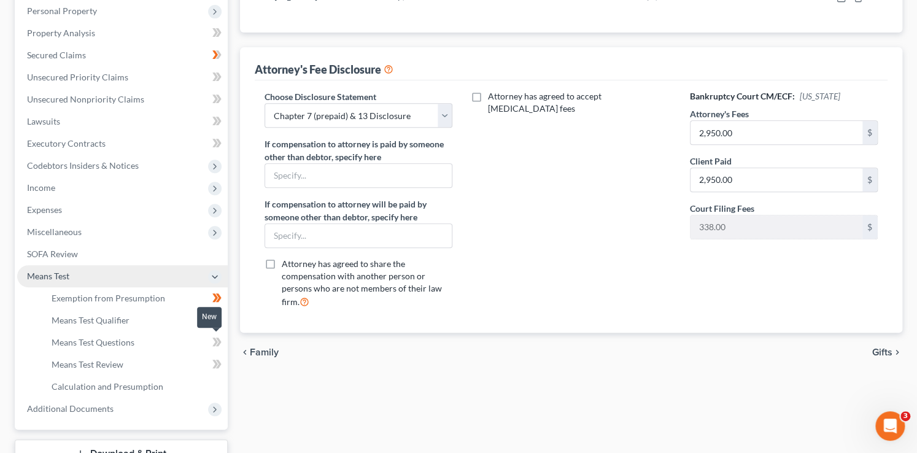
click at [218, 344] on icon at bounding box center [216, 342] width 9 height 15
click at [221, 361] on icon at bounding box center [216, 364] width 9 height 15
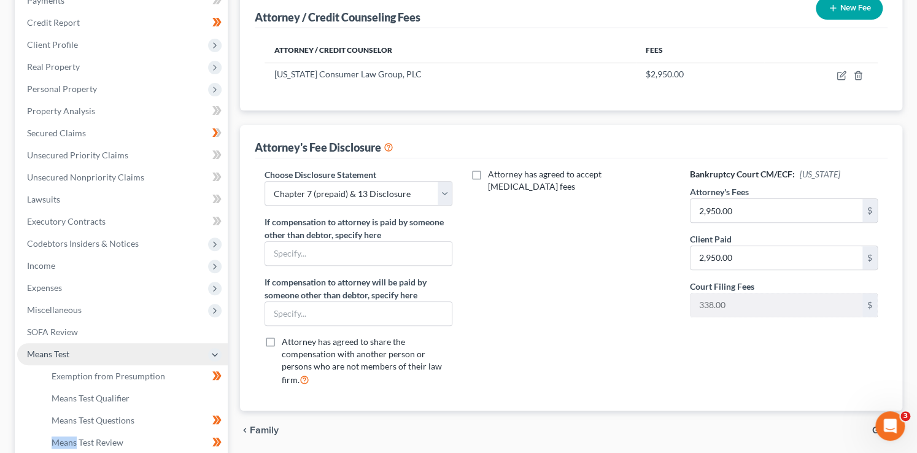
scroll to position [0, 0]
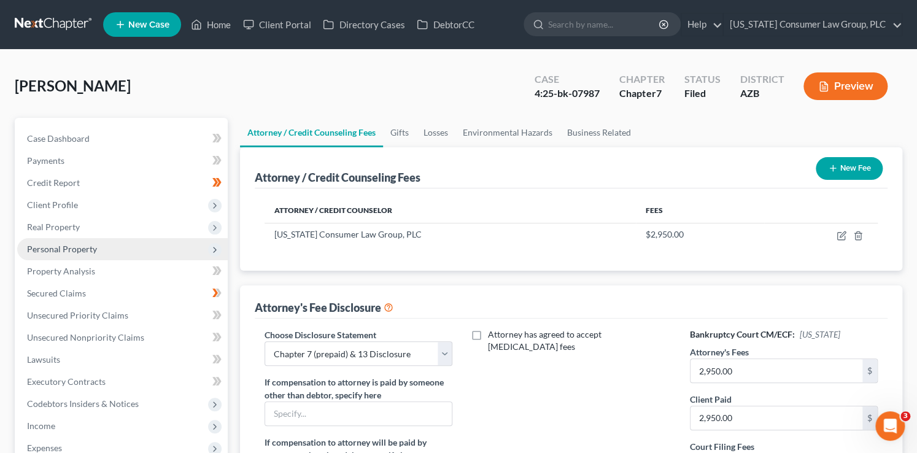
click at [119, 251] on span "Personal Property" at bounding box center [122, 249] width 211 height 22
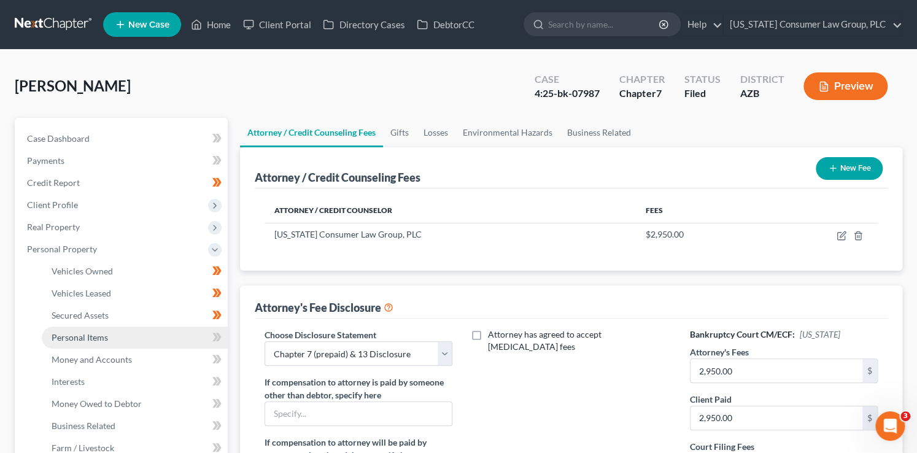
click at [154, 330] on link "Personal Items" at bounding box center [135, 338] width 186 height 22
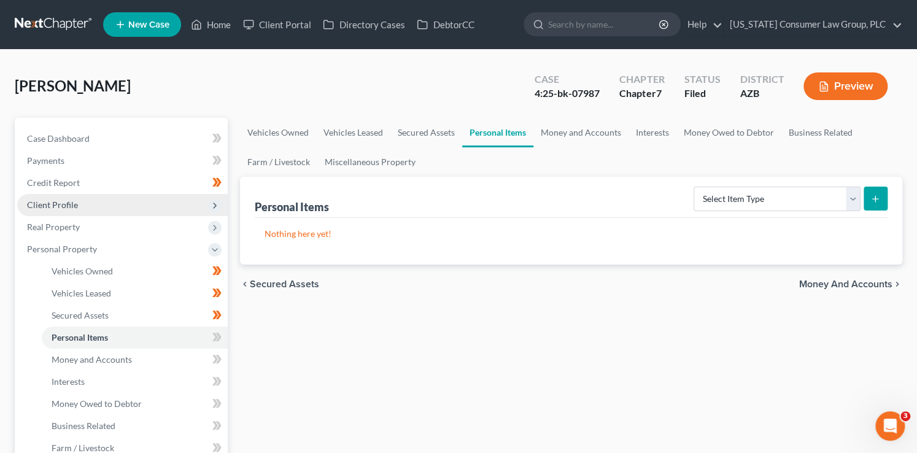
click at [214, 201] on icon at bounding box center [215, 206] width 10 height 10
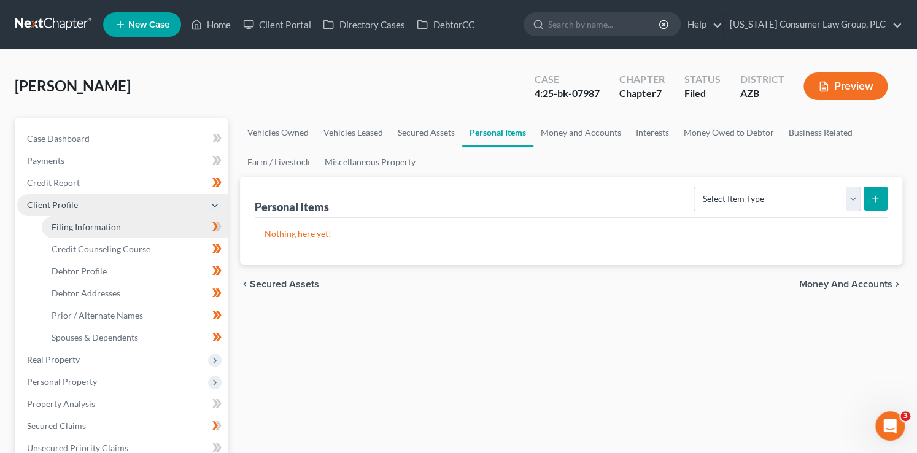
click at [168, 228] on link "Filing Information" at bounding box center [135, 227] width 186 height 22
select select "1"
select select "0"
select select "4"
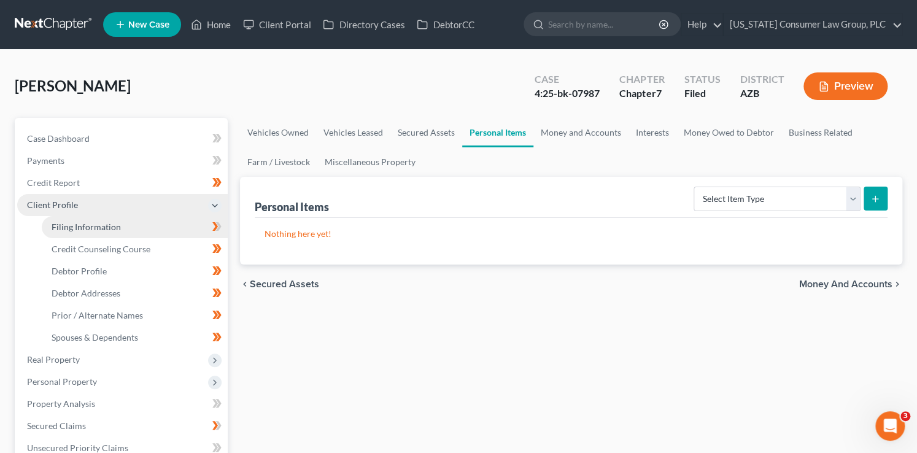
select select "0"
select select "3"
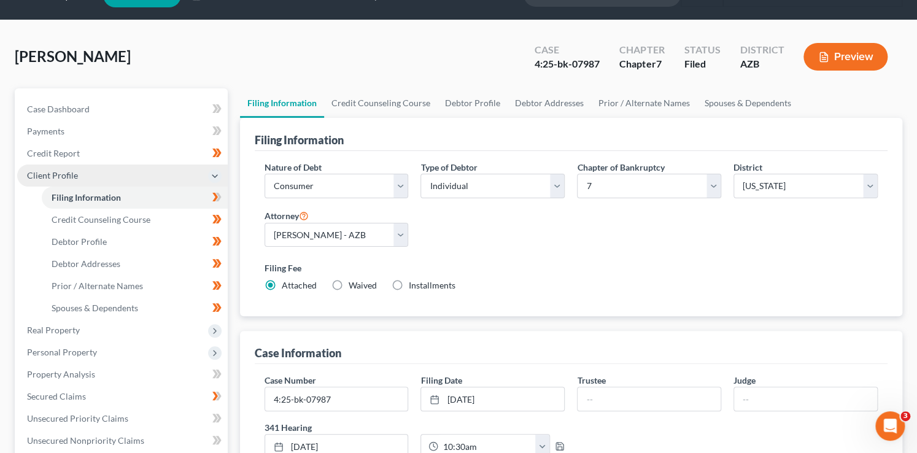
scroll to position [52, 0]
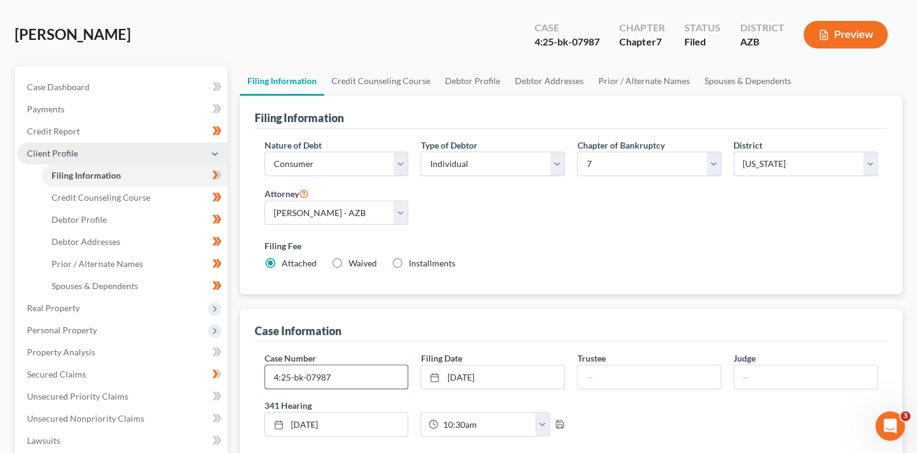
click at [353, 373] on input "4:25-bk-07987" at bounding box center [336, 376] width 143 height 23
type input "4:25-bk-07987-BMW"
type input "[PERSON_NAME]"
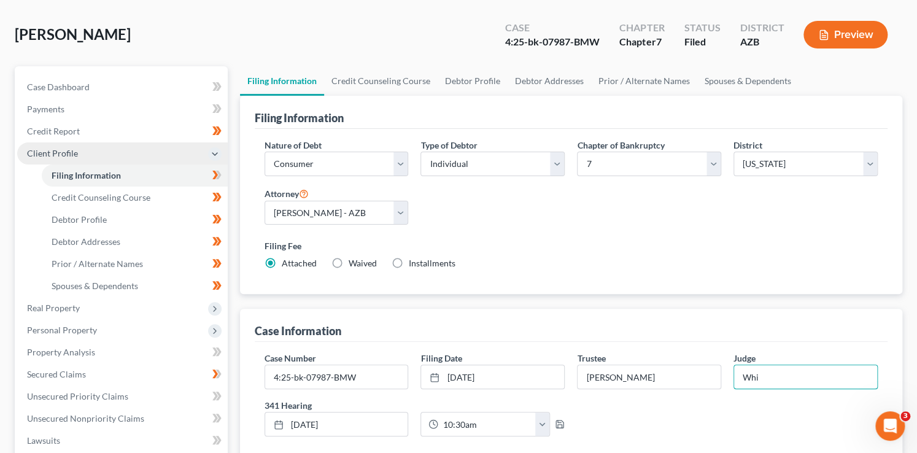
type input "[PERSON_NAME]"
click at [227, 176] on span at bounding box center [216, 177] width 21 height 18
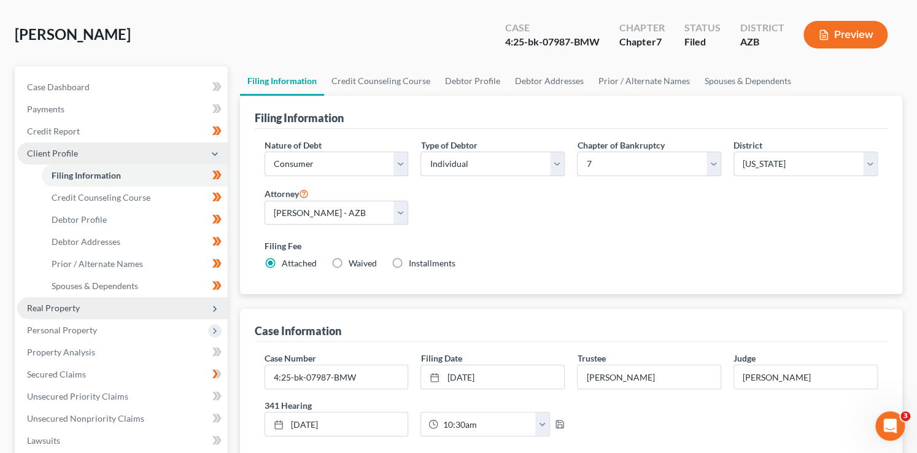
click at [157, 311] on span "Real Property" at bounding box center [122, 308] width 211 height 22
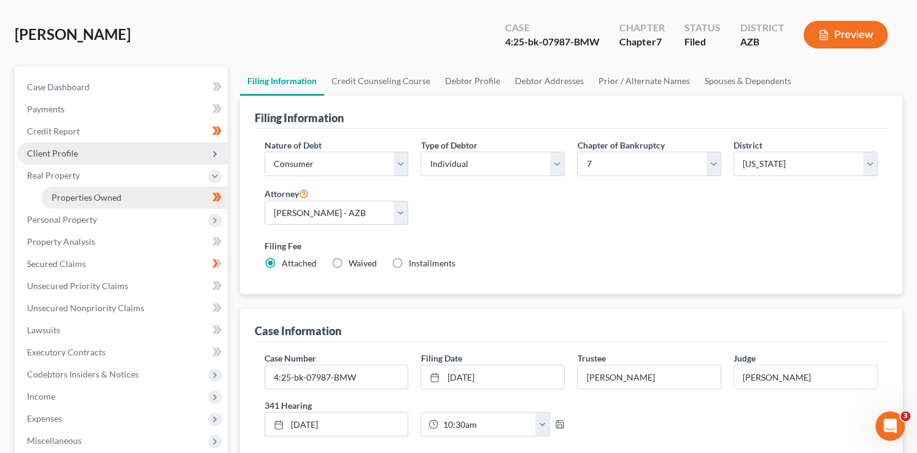
click at [193, 193] on link "Properties Owned" at bounding box center [135, 198] width 186 height 22
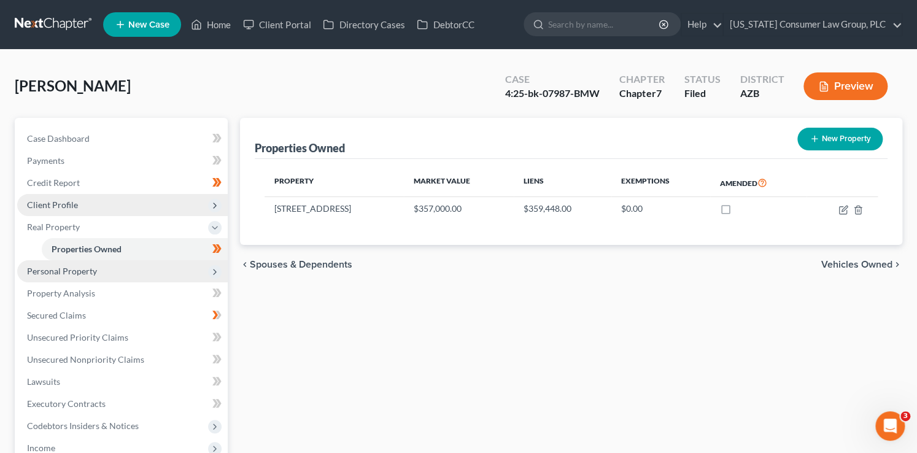
click at [159, 270] on span "Personal Property" at bounding box center [122, 271] width 211 height 22
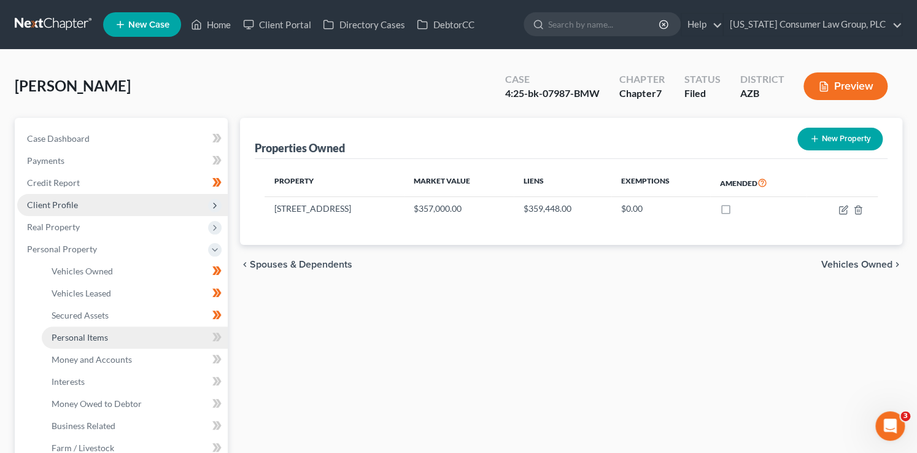
click at [158, 341] on link "Personal Items" at bounding box center [135, 338] width 186 height 22
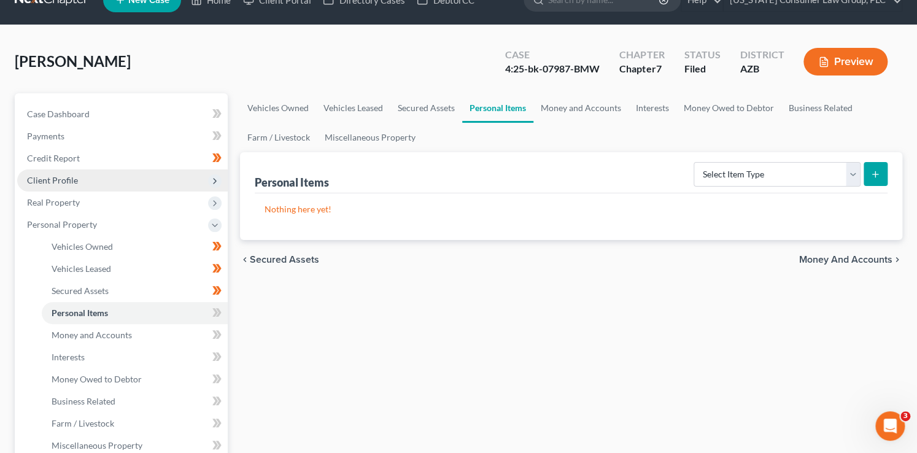
scroll to position [52, 0]
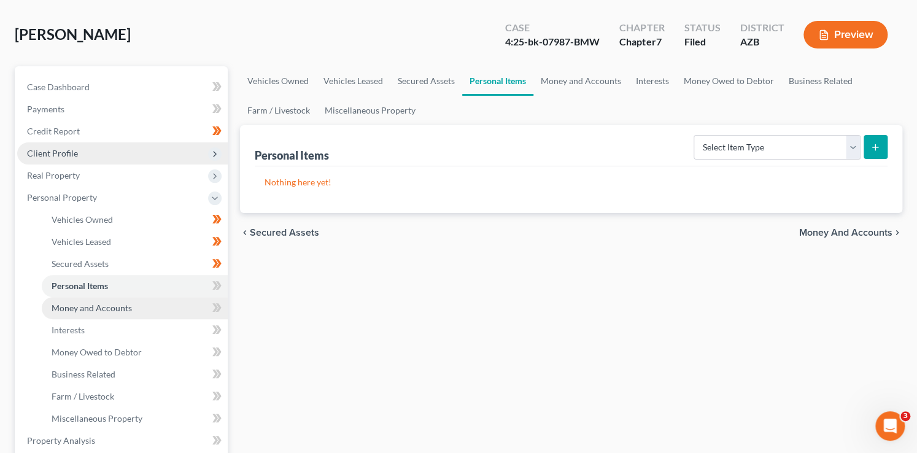
click at [171, 306] on link "Money and Accounts" at bounding box center [135, 308] width 186 height 22
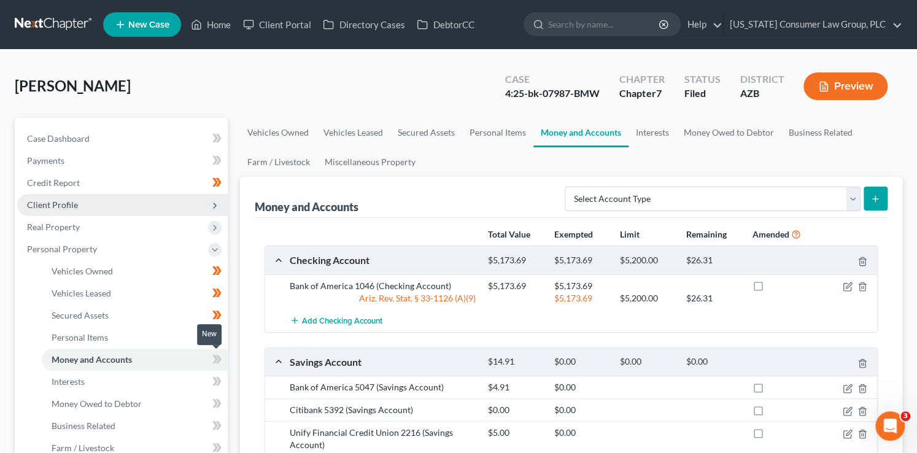
click at [219, 360] on icon at bounding box center [219, 359] width 6 height 9
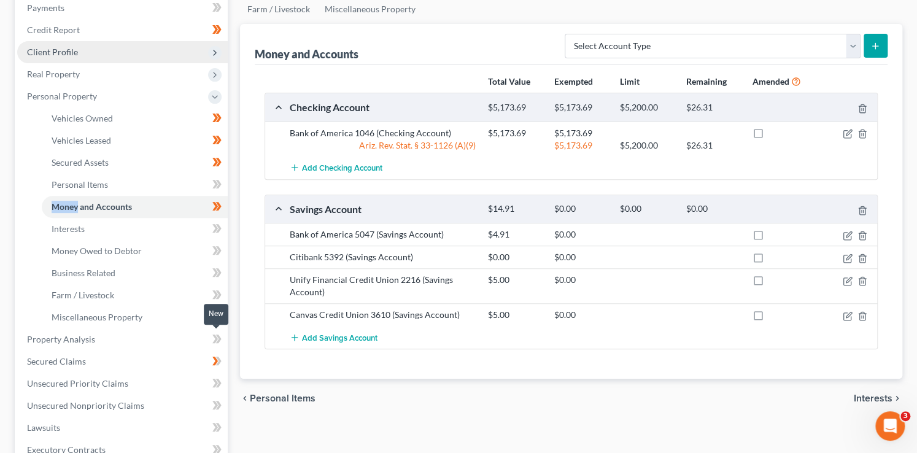
scroll to position [158, 0]
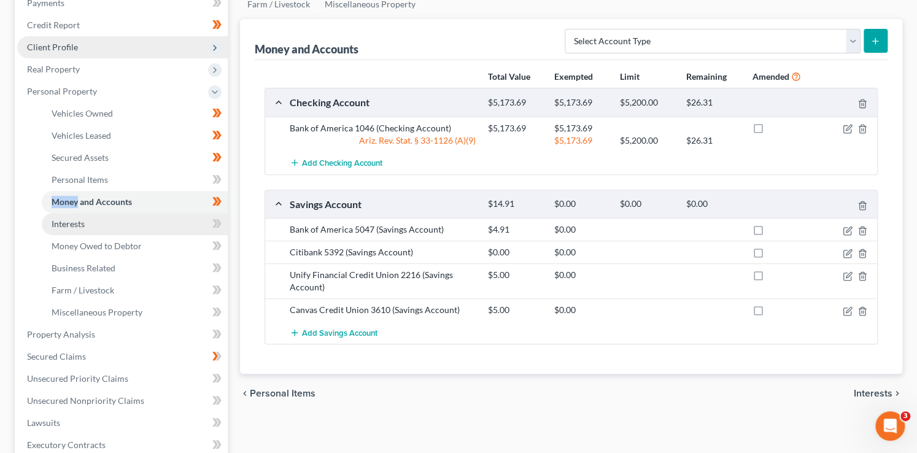
click at [170, 225] on link "Interests" at bounding box center [135, 224] width 186 height 22
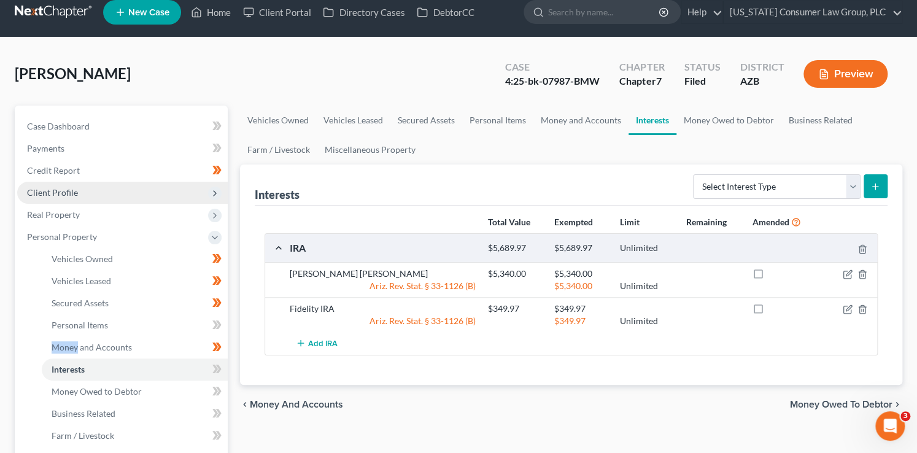
scroll to position [38, 0]
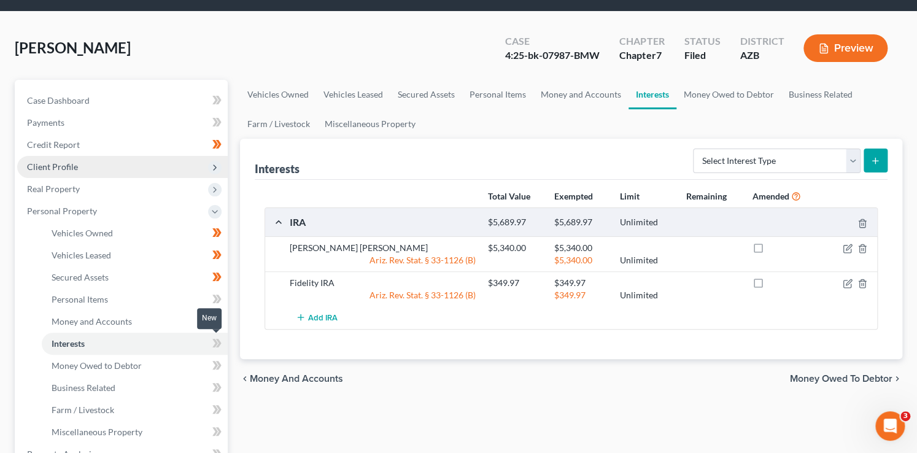
click at [215, 340] on icon at bounding box center [215, 343] width 6 height 9
click at [170, 364] on link "Money Owed to Debtor" at bounding box center [135, 366] width 186 height 22
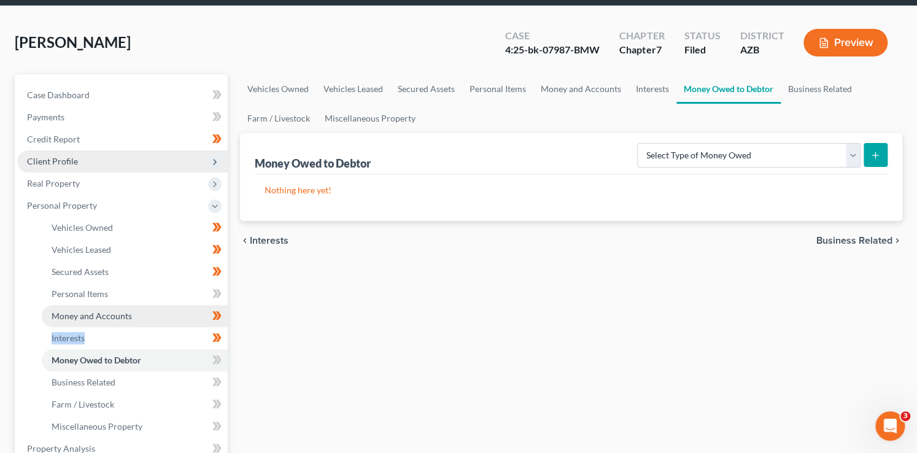
scroll to position [56, 0]
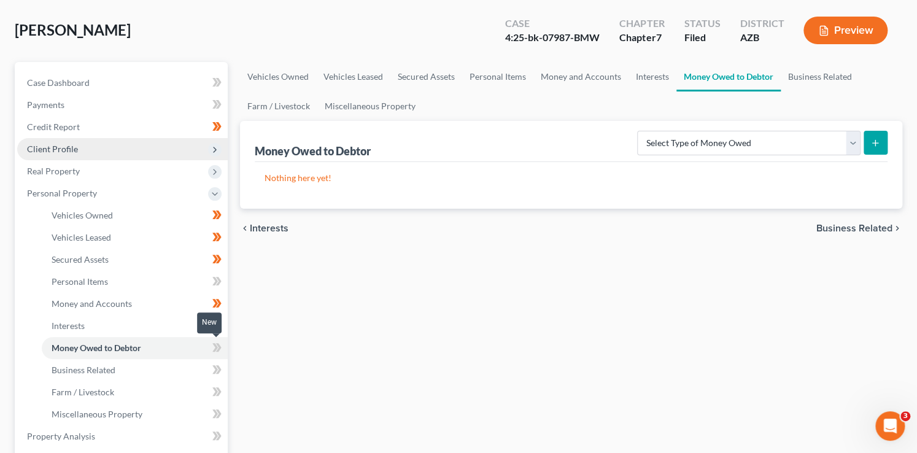
click at [224, 349] on span at bounding box center [216, 349] width 21 height 18
click at [219, 367] on icon at bounding box center [219, 369] width 6 height 9
click at [222, 389] on span at bounding box center [216, 393] width 21 height 18
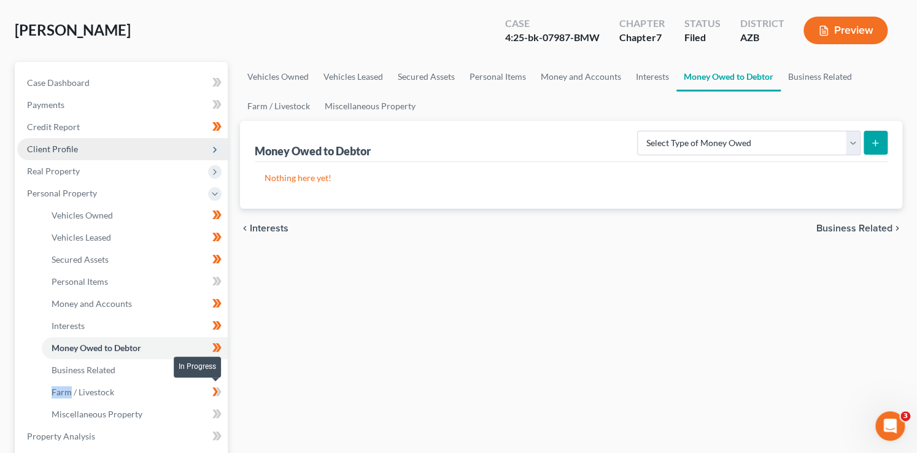
click at [222, 389] on span at bounding box center [216, 393] width 21 height 18
click at [220, 418] on icon at bounding box center [216, 413] width 9 height 15
click at [108, 141] on span "Client Profile" at bounding box center [122, 149] width 211 height 22
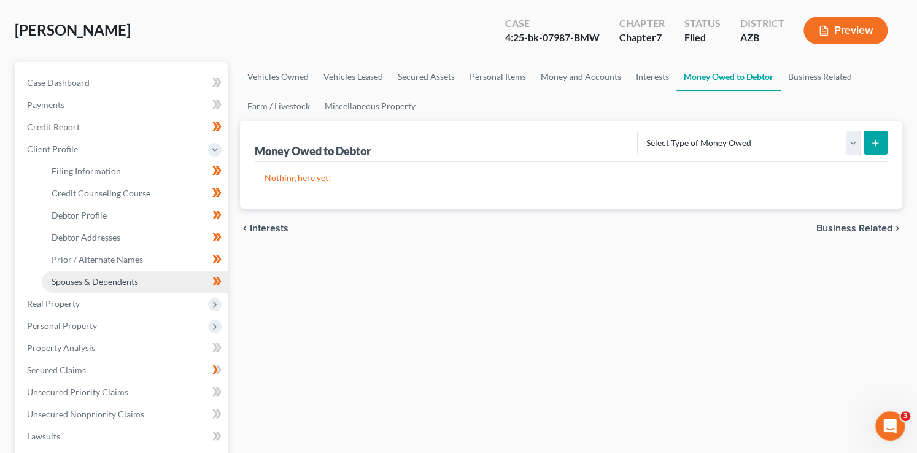
click at [144, 279] on link "Spouses & Dependents" at bounding box center [135, 282] width 186 height 22
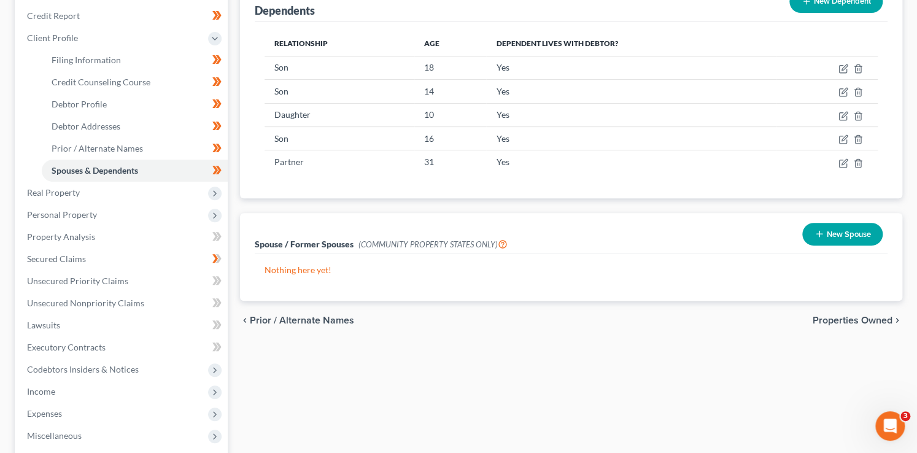
scroll to position [198, 0]
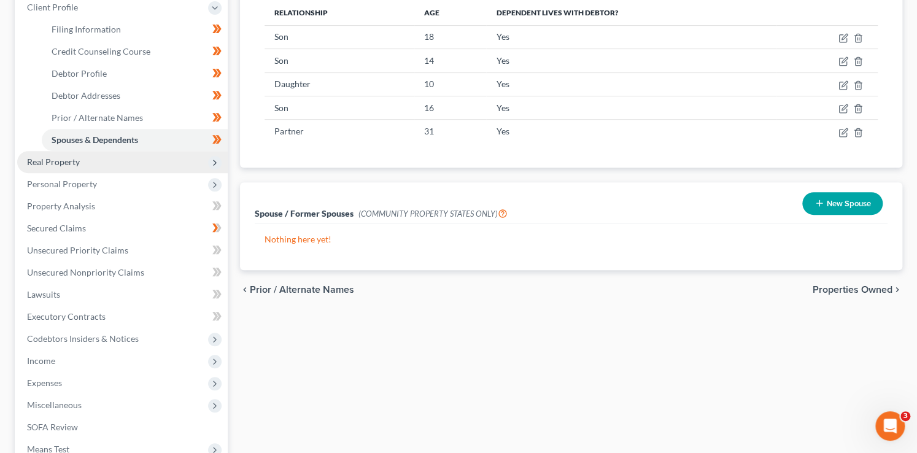
click at [225, 165] on span "Real Property" at bounding box center [122, 162] width 211 height 22
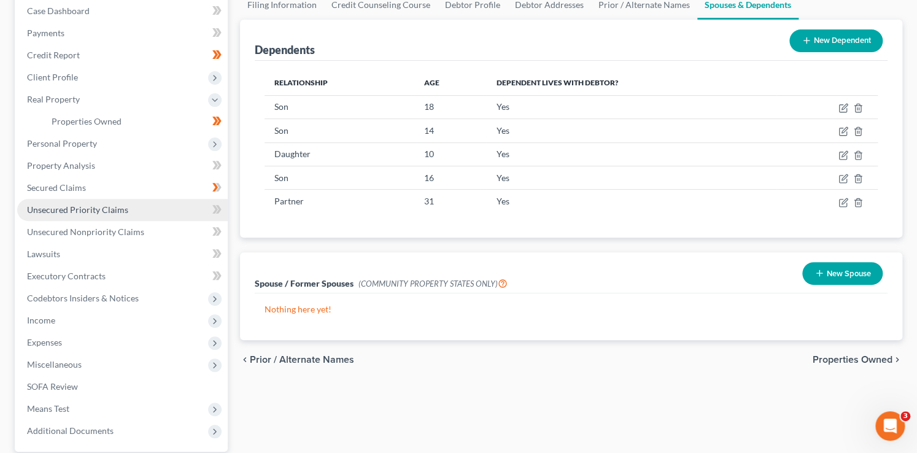
scroll to position [125, 0]
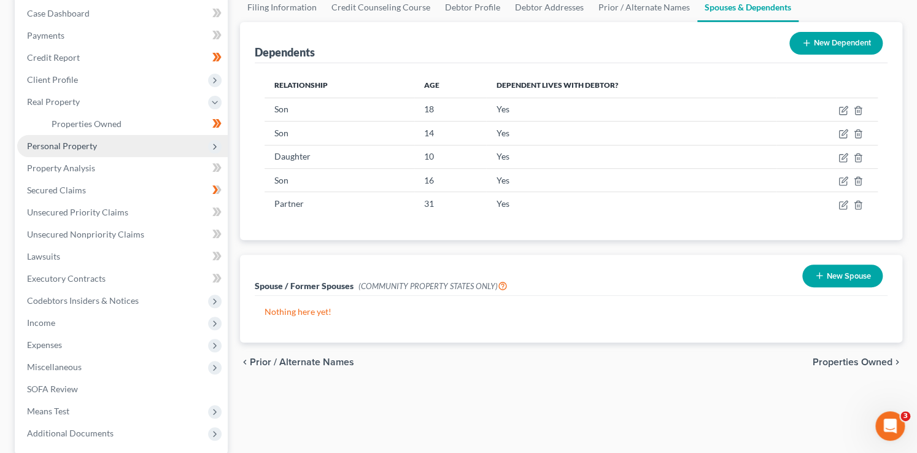
click at [216, 147] on icon at bounding box center [215, 147] width 10 height 10
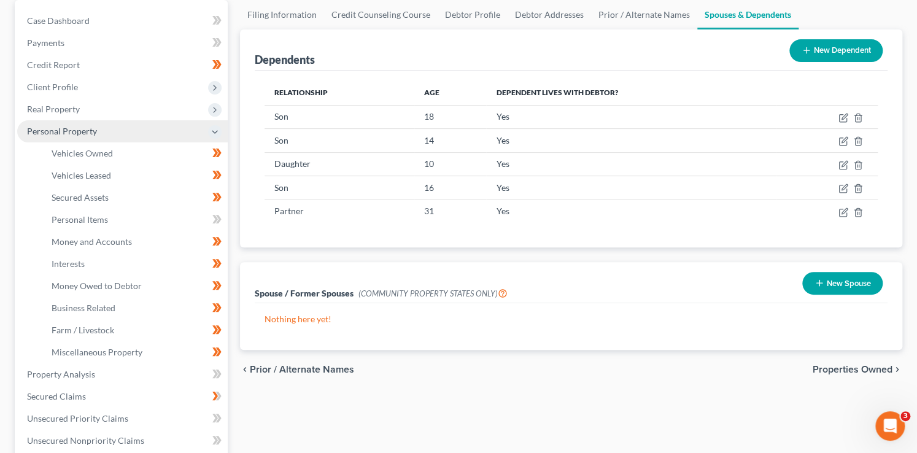
scroll to position [110, 0]
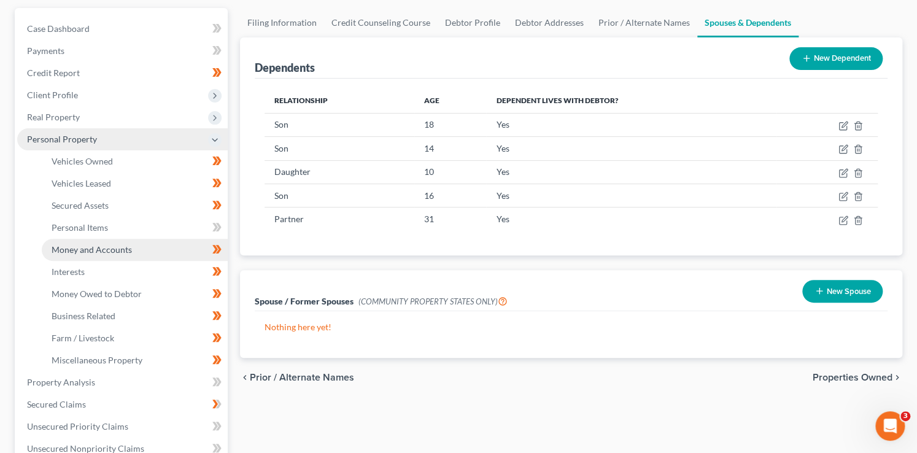
click at [99, 253] on span "Money and Accounts" at bounding box center [92, 249] width 80 height 10
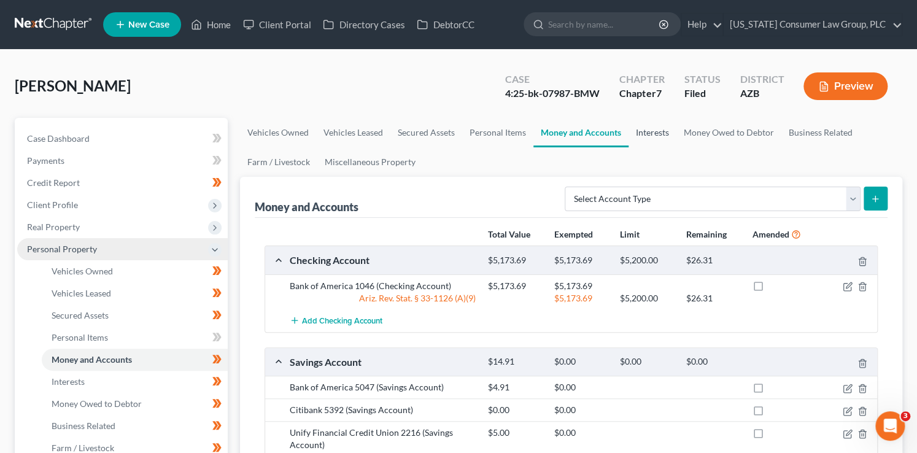
click at [658, 127] on link "Interests" at bounding box center [653, 132] width 48 height 29
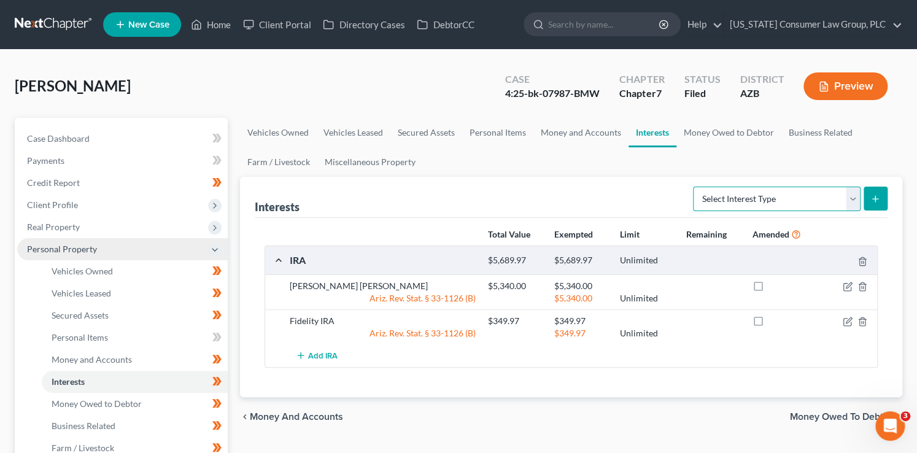
click at [808, 200] on select "Select Interest Type 401K (A/B: 21) Annuity (A/B: 23) Bond (A/B: 18) Education …" at bounding box center [777, 199] width 168 height 25
select select "term_life_insurance"
click at [695, 187] on select "Select Interest Type 401K (A/B: 21) Annuity (A/B: 23) Bond (A/B: 18) Education …" at bounding box center [777, 199] width 168 height 25
click at [882, 200] on button "submit" at bounding box center [876, 199] width 24 height 24
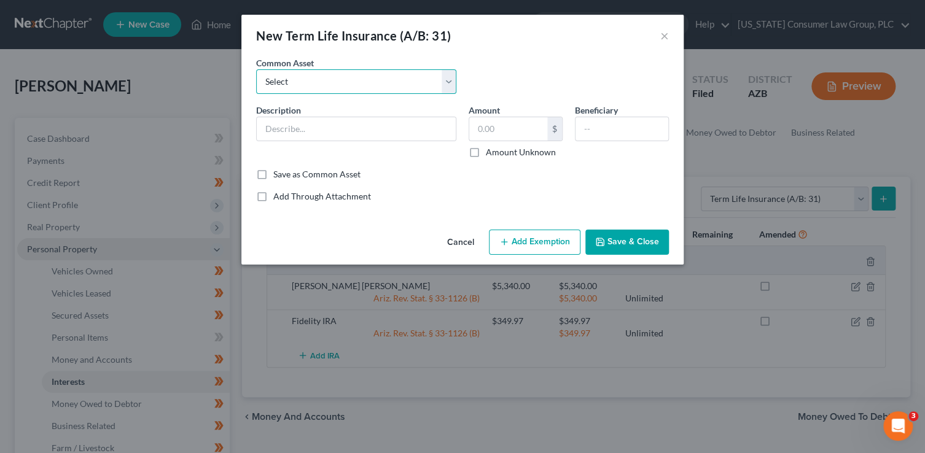
click at [380, 74] on select "Select Employer sponsored term life insurance policy" at bounding box center [356, 81] width 200 height 25
select select "0"
click at [256, 69] on select "Select Employer sponsored term life insurance policy" at bounding box center [356, 81] width 200 height 25
type input "Employer sponsored term life insurance policy"
type input "0"
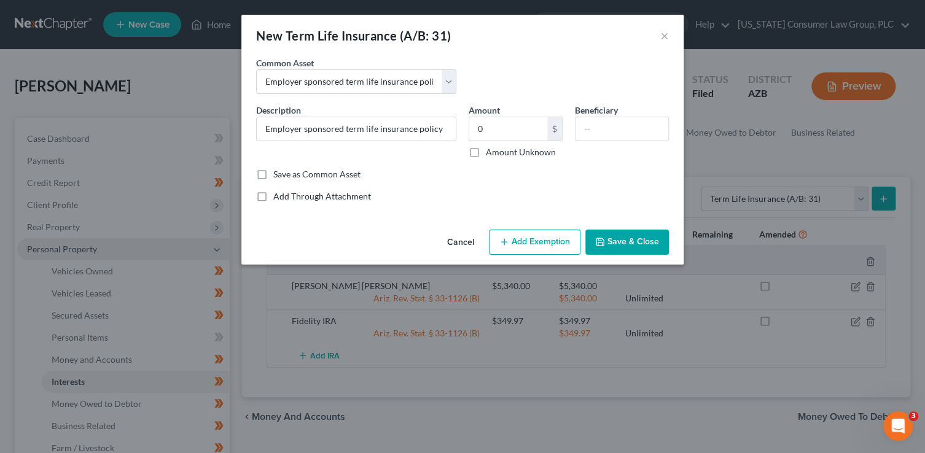
click at [529, 241] on button "Add Exemption" at bounding box center [534, 243] width 91 height 26
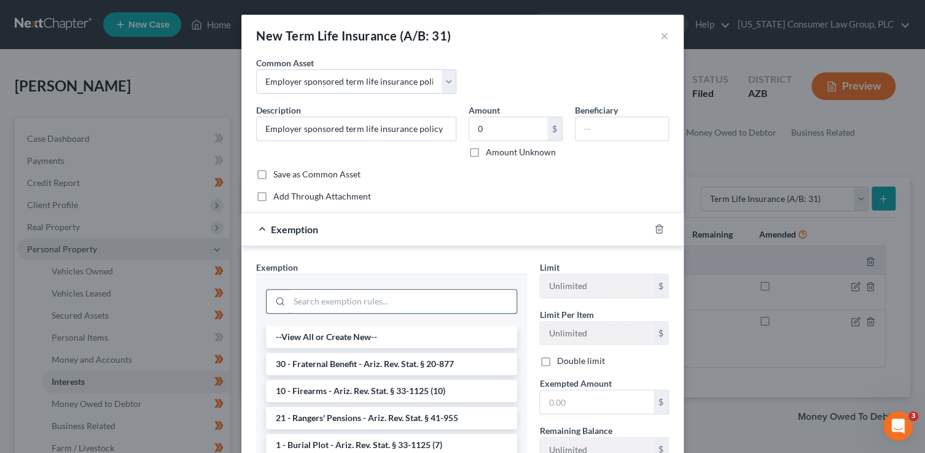
click at [298, 298] on input "search" at bounding box center [402, 301] width 227 height 23
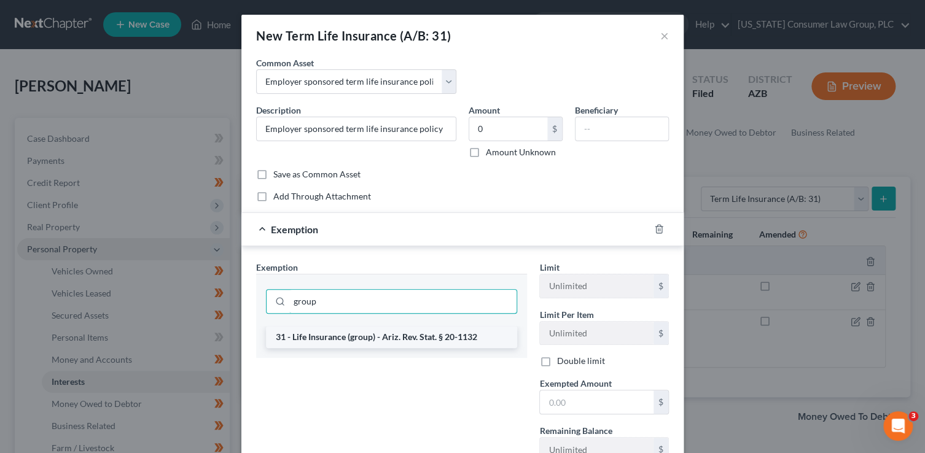
type input "group"
click at [324, 339] on li "31 - Life Insurance (group) - Ariz. Rev. Stat. § 20-1132" at bounding box center [391, 337] width 251 height 22
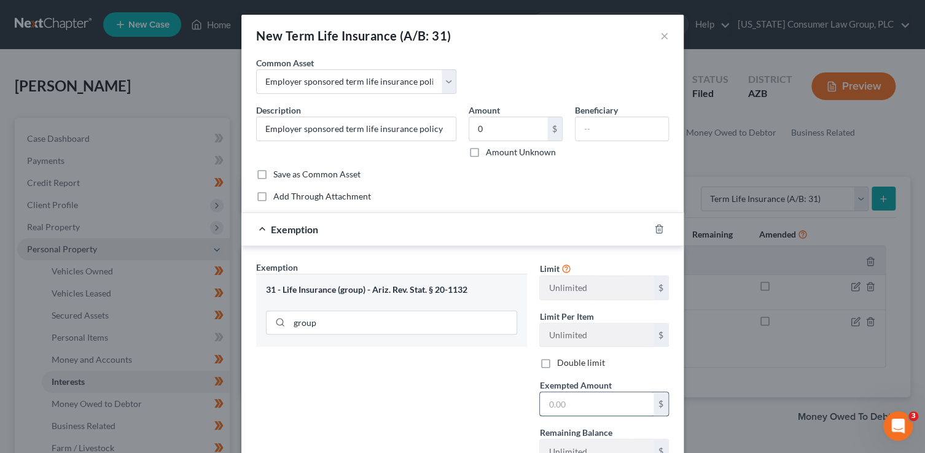
click at [546, 400] on input "text" at bounding box center [597, 403] width 114 height 23
type input "0"
click at [505, 391] on div "Exemption Set must be selected for CA. Exemption * 31 - Life Insurance (group) …" at bounding box center [391, 367] width 283 height 212
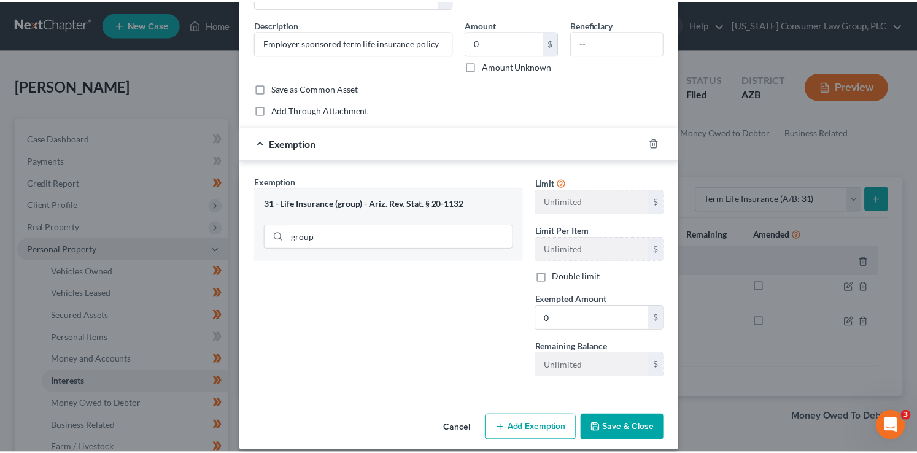
scroll to position [96, 0]
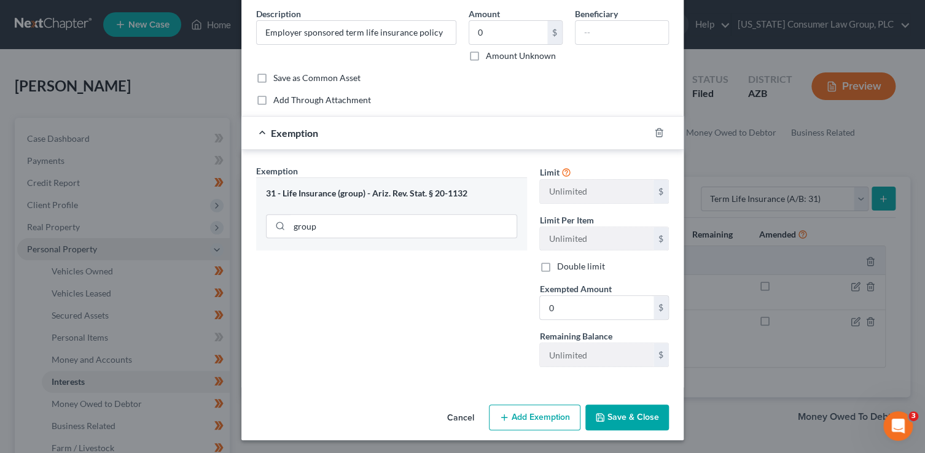
click at [628, 410] on button "Save & Close" at bounding box center [627, 418] width 84 height 26
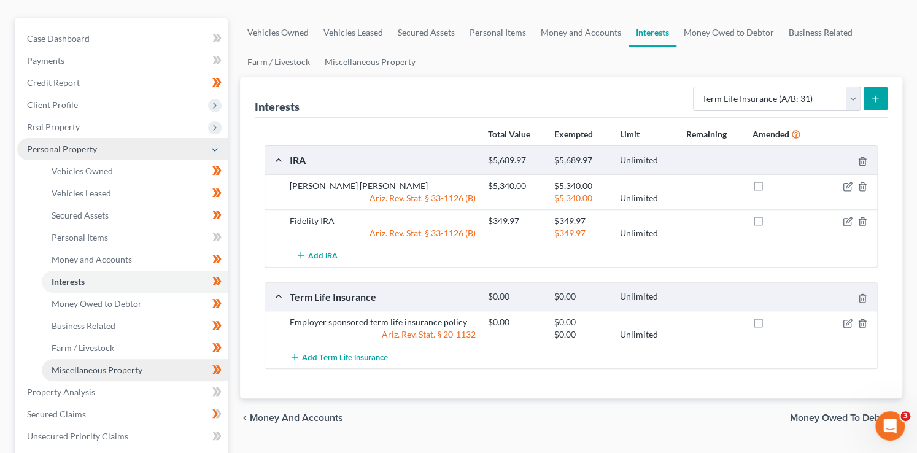
scroll to position [140, 0]
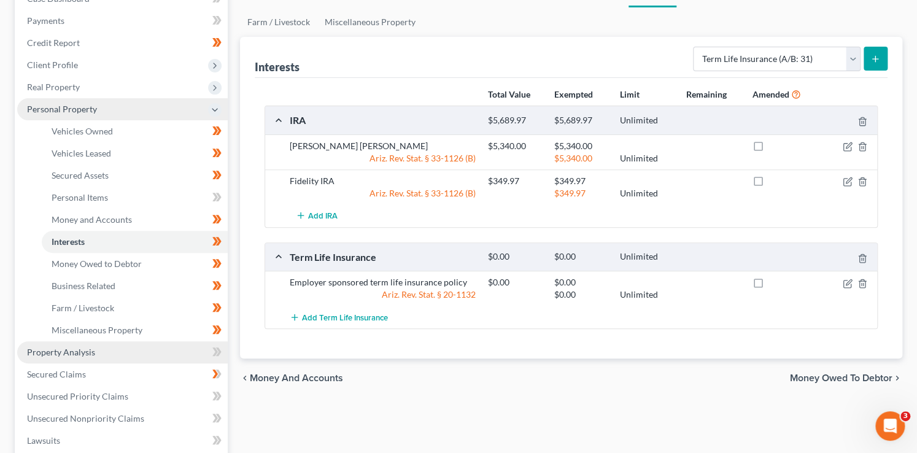
click at [93, 357] on span "Property Analysis" at bounding box center [61, 352] width 68 height 10
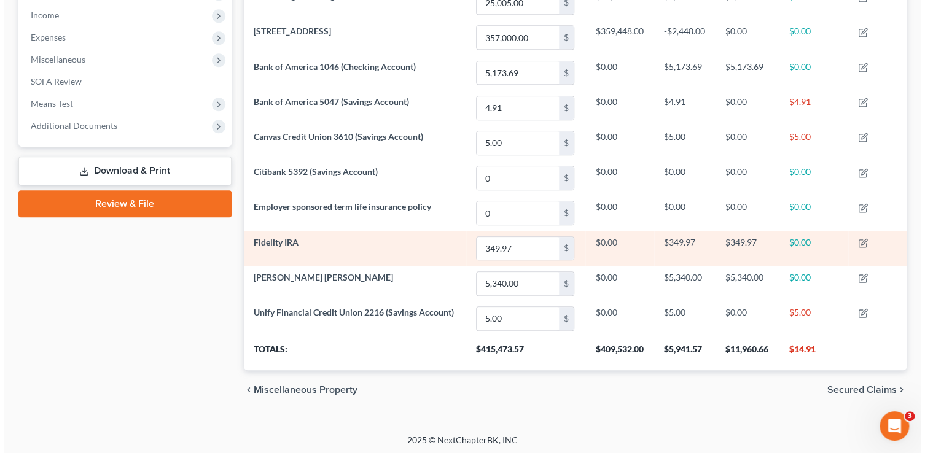
scroll to position [409, 0]
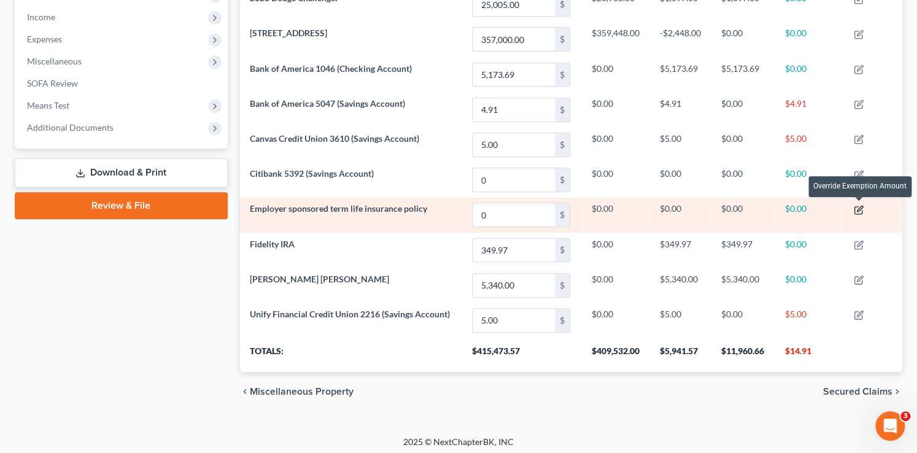
click at [859, 207] on icon "button" at bounding box center [859, 210] width 10 height 10
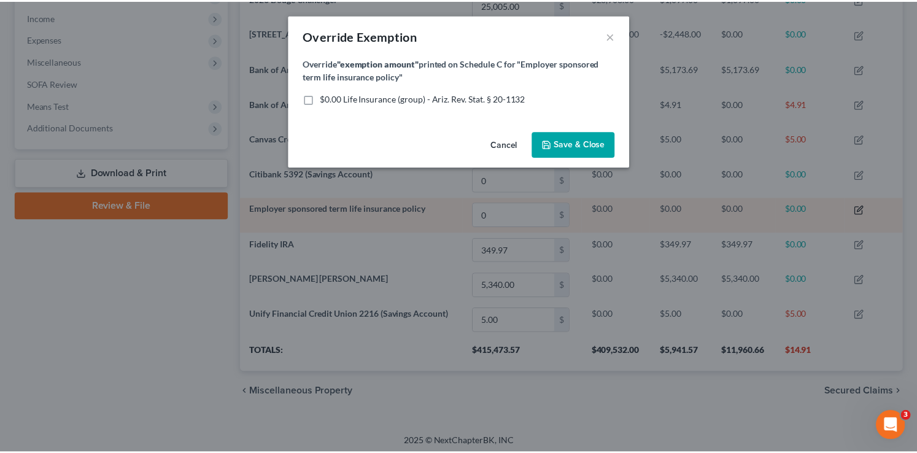
scroll to position [206, 668]
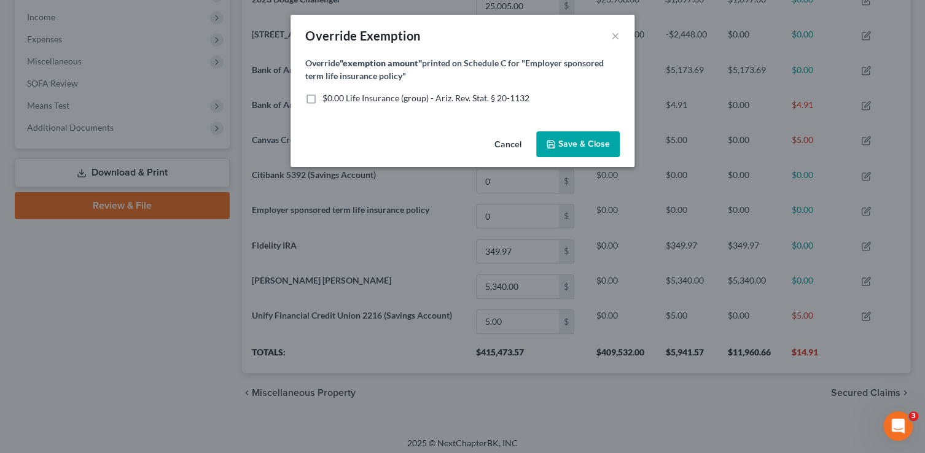
click at [389, 93] on span "$0.00 Life Insurance (group) - Ariz. Rev. Stat. § 20-1132" at bounding box center [425, 98] width 207 height 10
click at [335, 93] on input "$0.00 Life Insurance (group) - Ariz. Rev. Stat. § 20-1132" at bounding box center [331, 96] width 8 height 8
checkbox input "true"
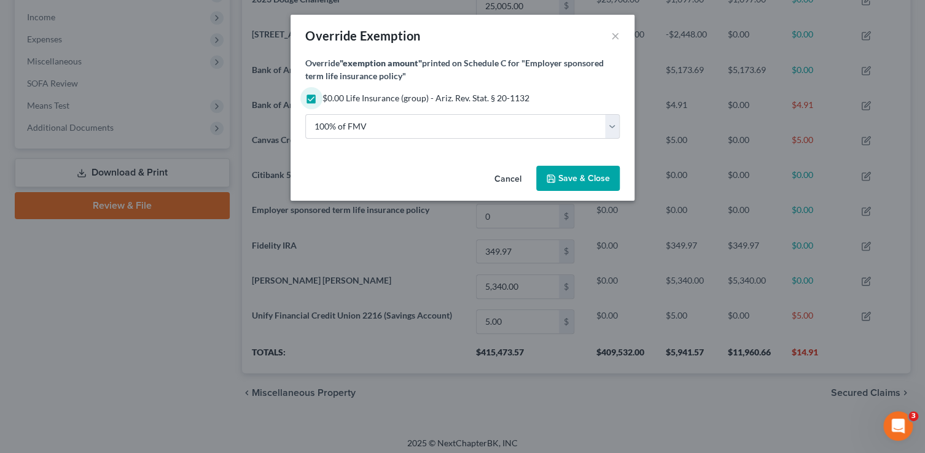
click at [591, 181] on span "Save & Close" at bounding box center [584, 178] width 52 height 10
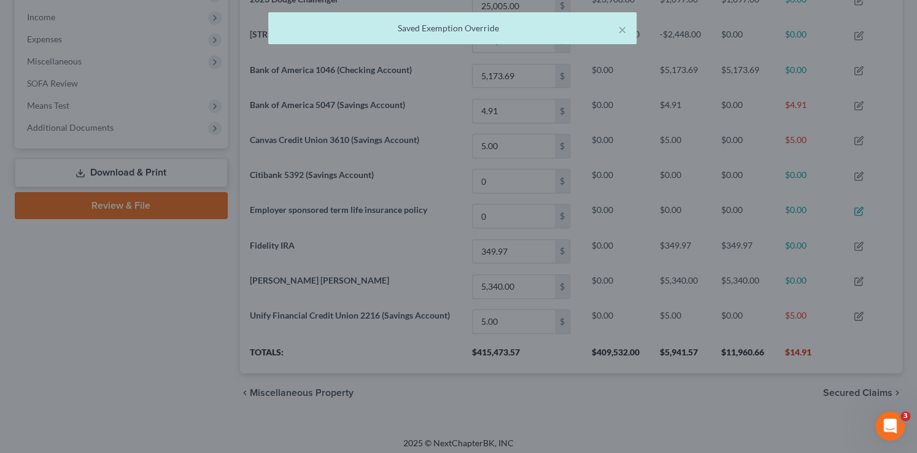
scroll to position [205, 663]
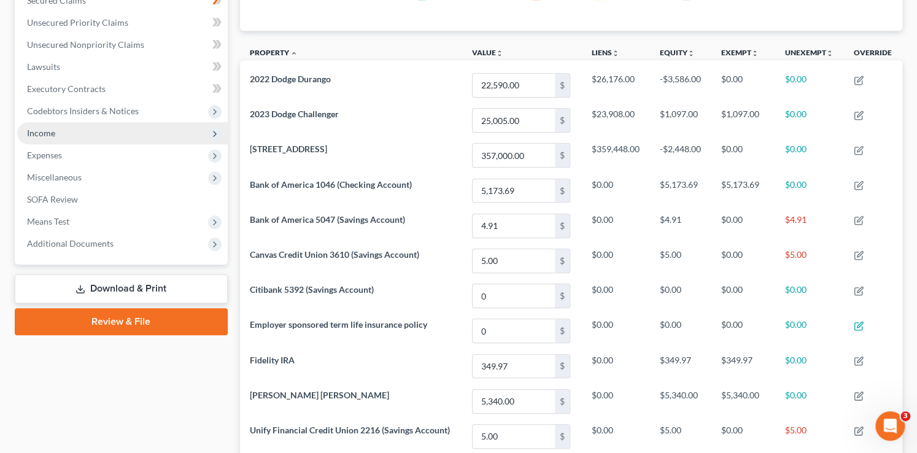
click at [49, 134] on span "Income" at bounding box center [41, 133] width 28 height 10
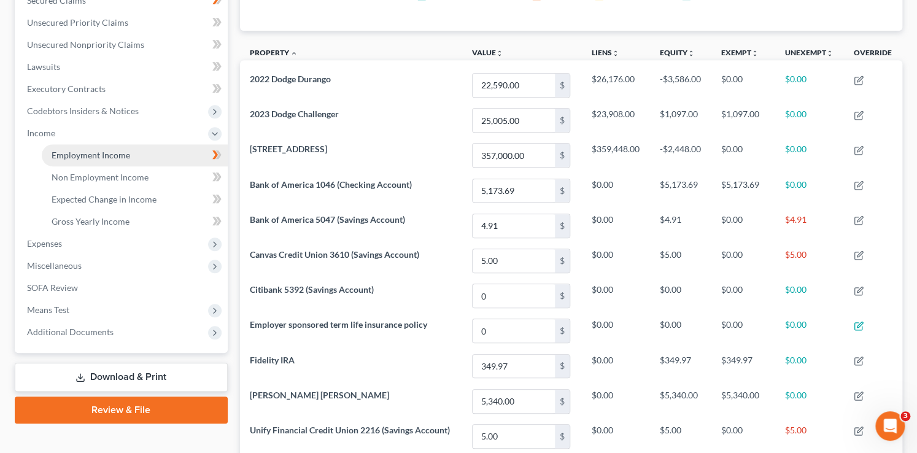
click at [84, 155] on span "Employment Income" at bounding box center [91, 155] width 79 height 10
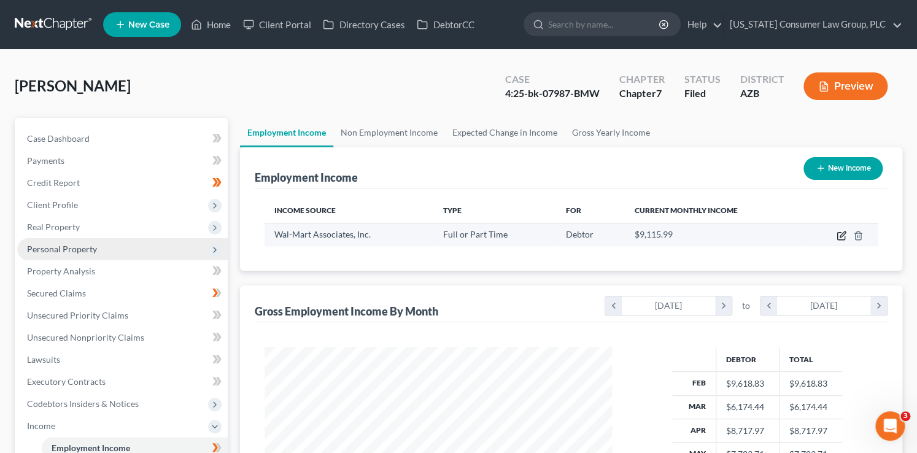
click at [839, 234] on icon "button" at bounding box center [842, 236] width 10 height 10
select select "0"
select select "2"
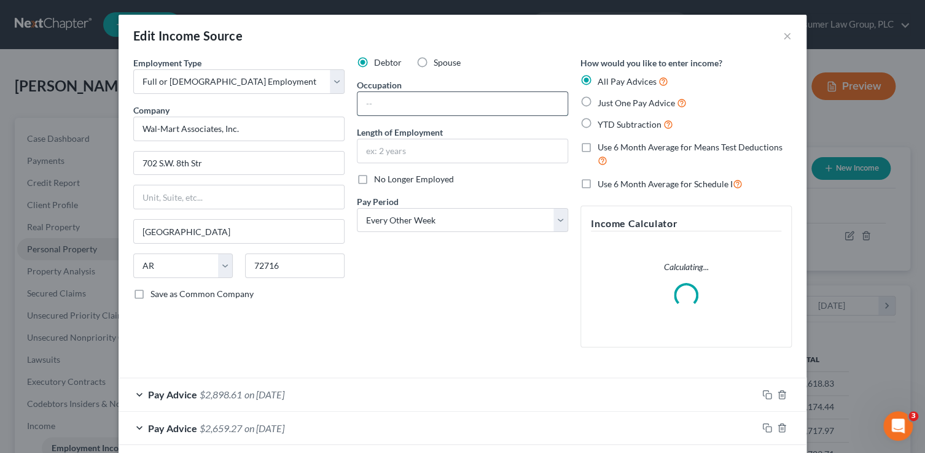
click at [394, 108] on input "text" at bounding box center [462, 103] width 210 height 23
type input "Truck Driver"
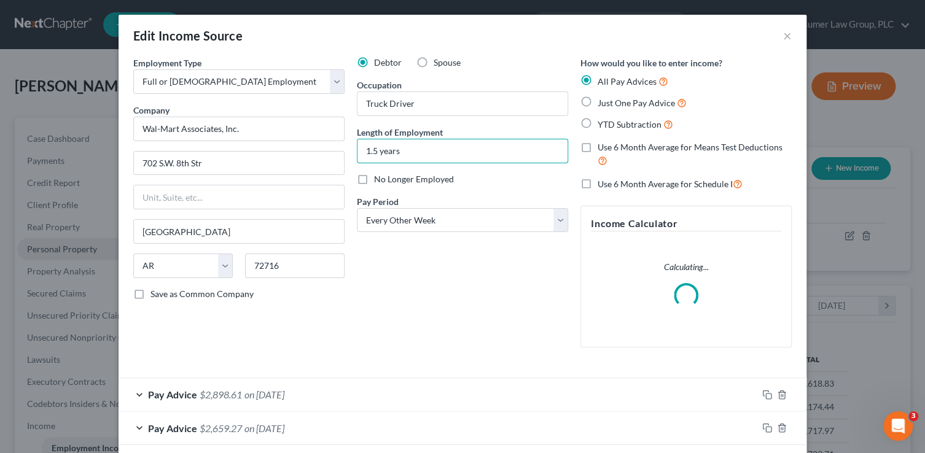
type input "1.5 years"
click at [445, 296] on div "Debtor Spouse Occupation Truck Driver Length of Employment 1.5 years No Longer …" at bounding box center [463, 206] width 224 height 301
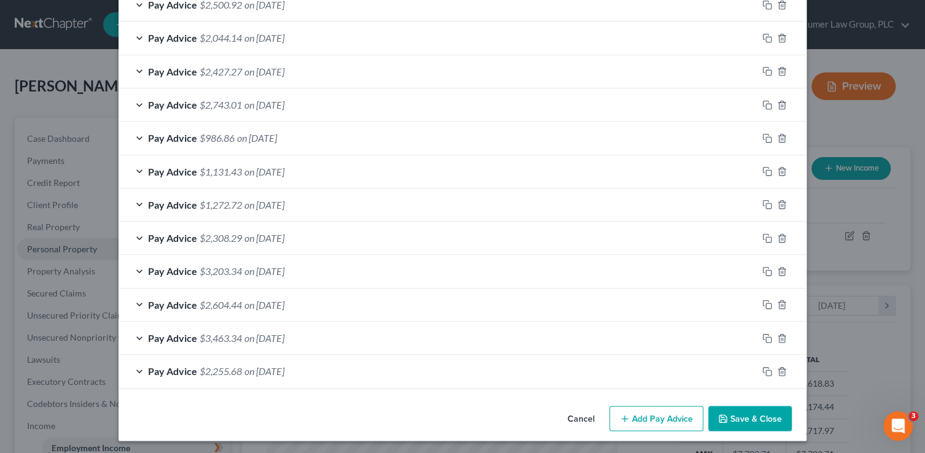
click at [750, 416] on button "Save & Close" at bounding box center [750, 419] width 84 height 26
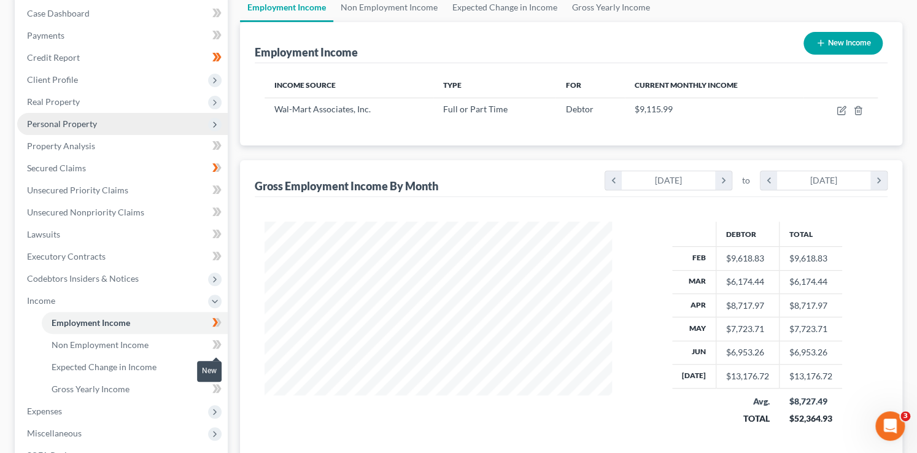
click at [223, 349] on span at bounding box center [216, 346] width 21 height 18
click at [223, 366] on span at bounding box center [216, 368] width 21 height 18
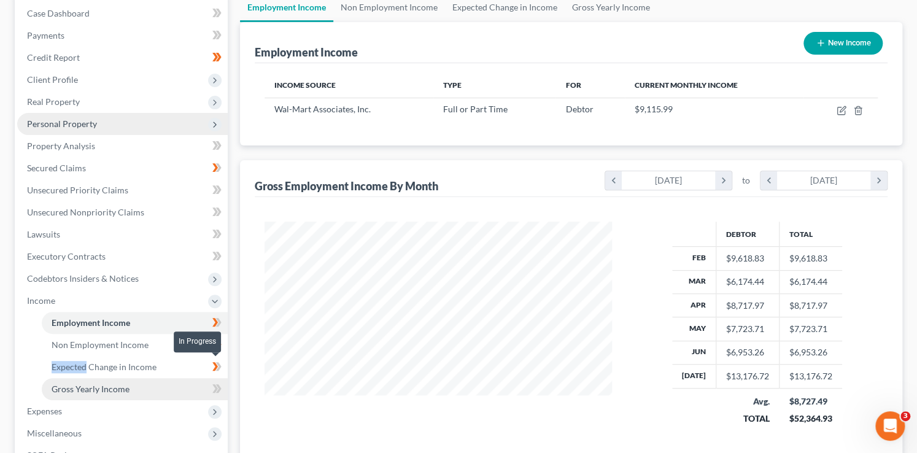
drag, startPoint x: 223, startPoint y: 366, endPoint x: 146, endPoint y: 384, distance: 78.9
click at [223, 366] on span at bounding box center [216, 368] width 21 height 18
click at [144, 385] on link "Gross Yearly Income" at bounding box center [135, 389] width 186 height 22
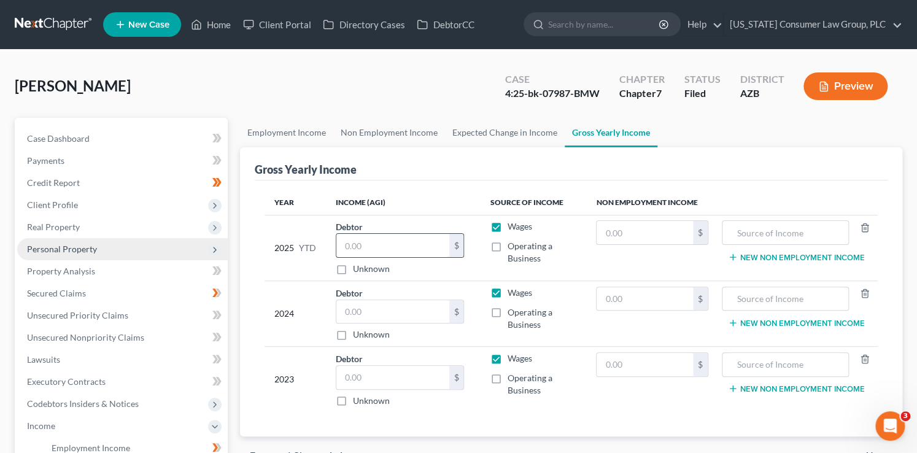
click at [378, 244] on input "text" at bounding box center [392, 245] width 113 height 23
type input "71,228.92"
click at [370, 308] on input "text" at bounding box center [392, 311] width 113 height 23
type input "114,007"
click at [361, 376] on input "text" at bounding box center [392, 377] width 113 height 23
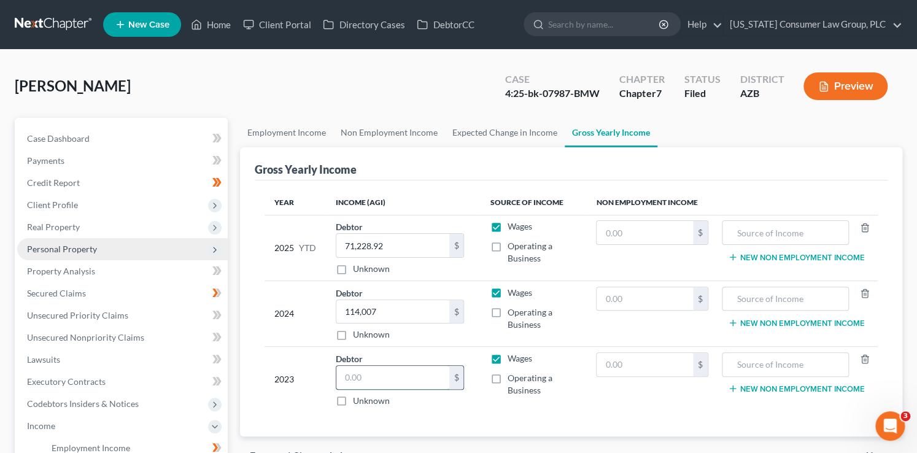
click at [361, 376] on input "text" at bounding box center [392, 377] width 113 height 23
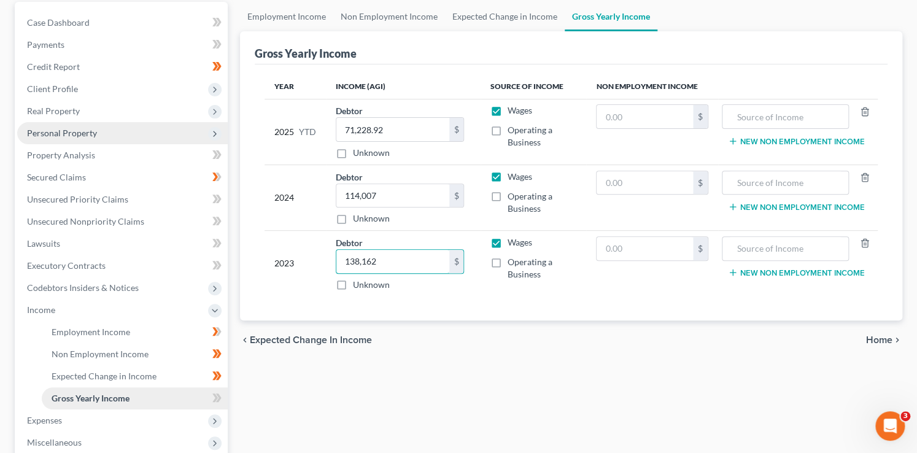
scroll to position [120, 0]
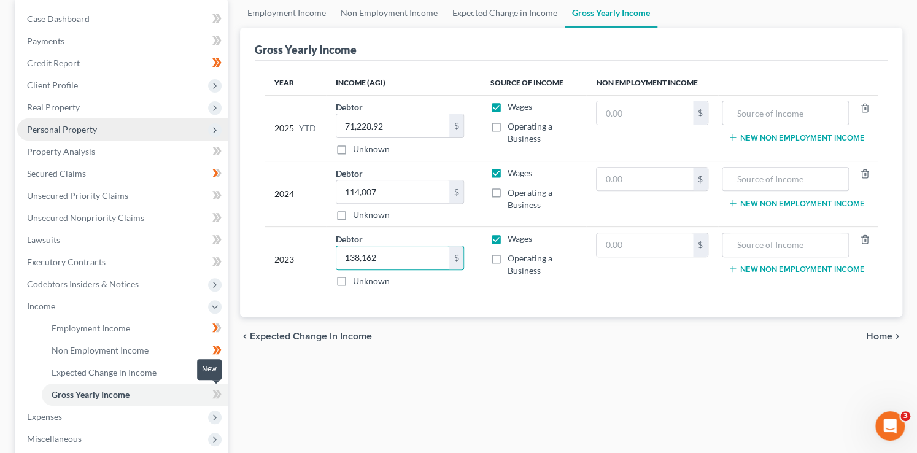
type input "138,162"
click at [219, 396] on icon at bounding box center [216, 394] width 9 height 15
click at [222, 329] on span at bounding box center [216, 330] width 21 height 18
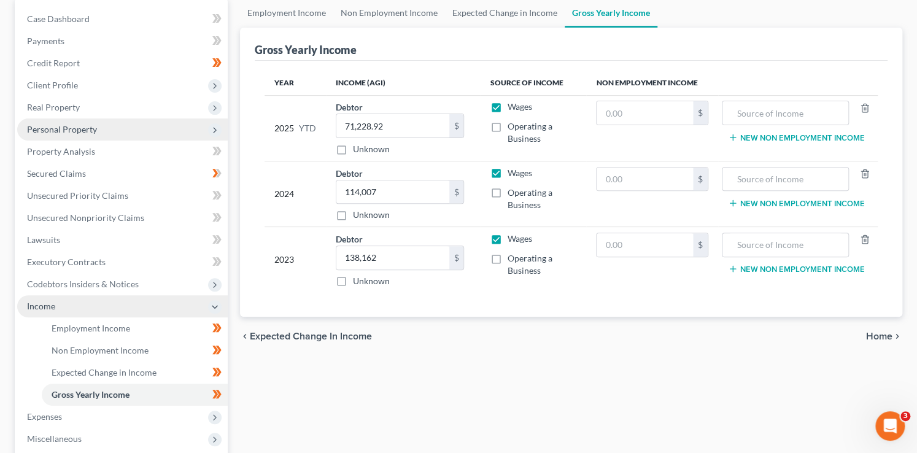
click at [215, 306] on polyline at bounding box center [214, 307] width 5 height 2
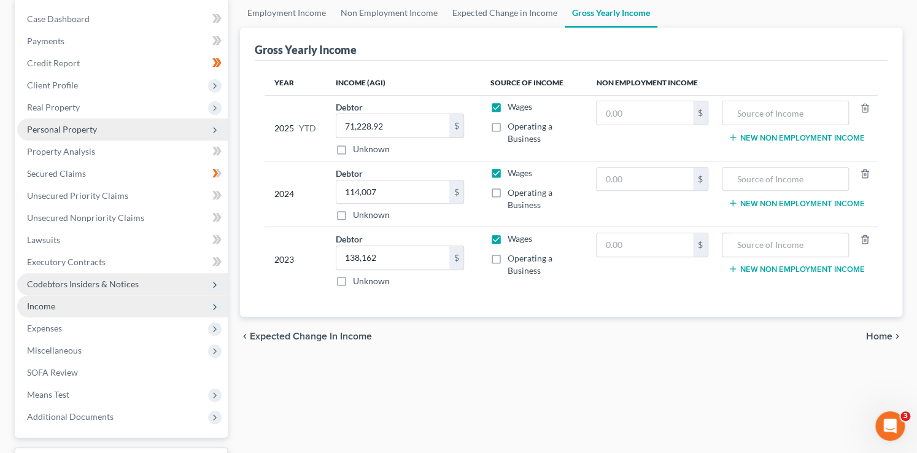
click at [214, 285] on polyline at bounding box center [215, 284] width 2 height 5
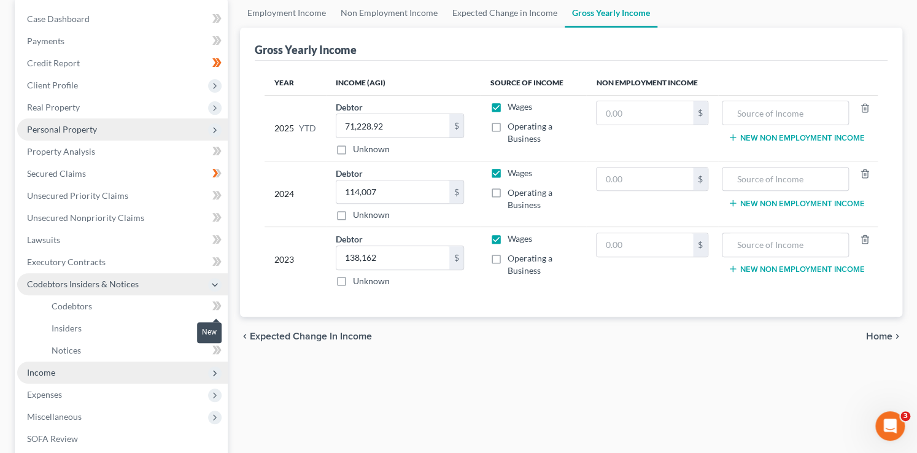
click at [219, 309] on icon at bounding box center [216, 305] width 9 height 15
click at [223, 326] on span at bounding box center [216, 330] width 21 height 18
click at [221, 351] on span at bounding box center [216, 352] width 21 height 18
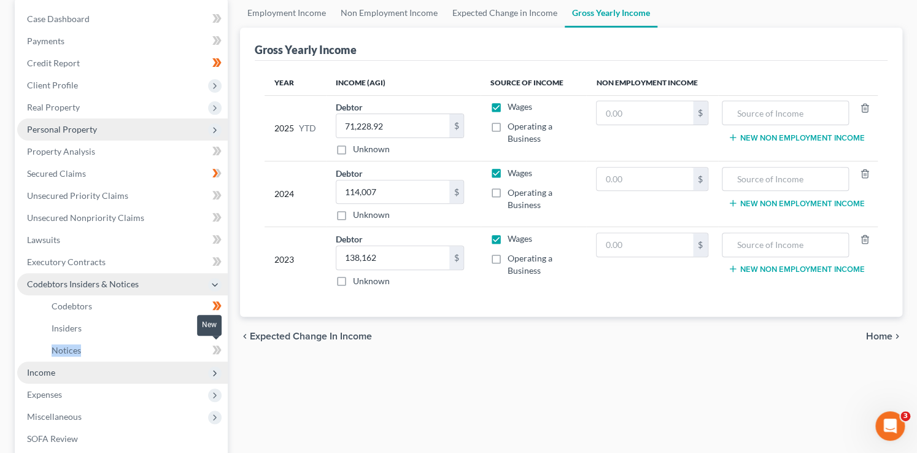
click at [221, 351] on span at bounding box center [216, 352] width 21 height 18
click at [218, 284] on icon at bounding box center [215, 285] width 10 height 10
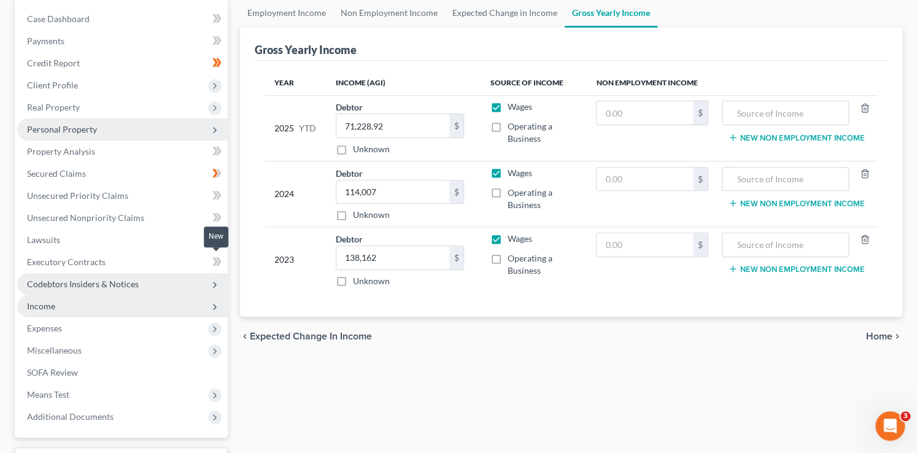
click at [215, 261] on icon at bounding box center [215, 261] width 6 height 9
click at [217, 242] on icon at bounding box center [219, 239] width 6 height 9
click at [221, 214] on span at bounding box center [216, 219] width 21 height 18
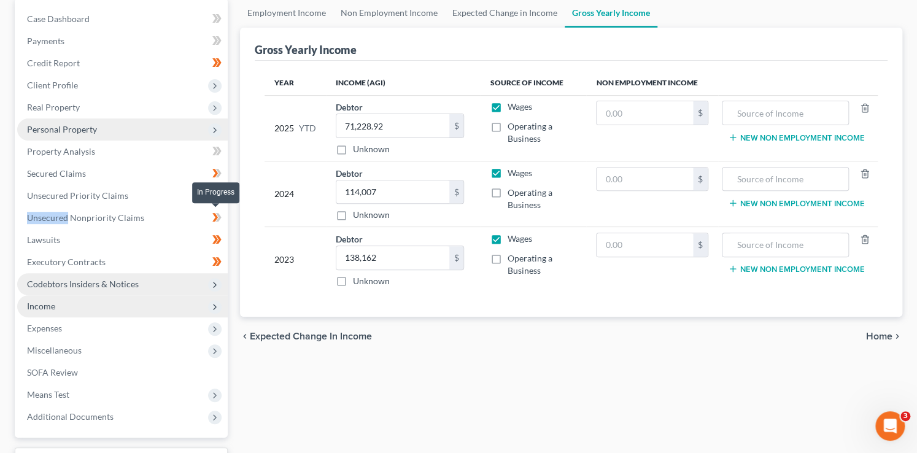
click at [221, 214] on span at bounding box center [216, 219] width 21 height 18
click at [224, 193] on span at bounding box center [216, 197] width 21 height 18
click at [224, 152] on span at bounding box center [216, 153] width 21 height 18
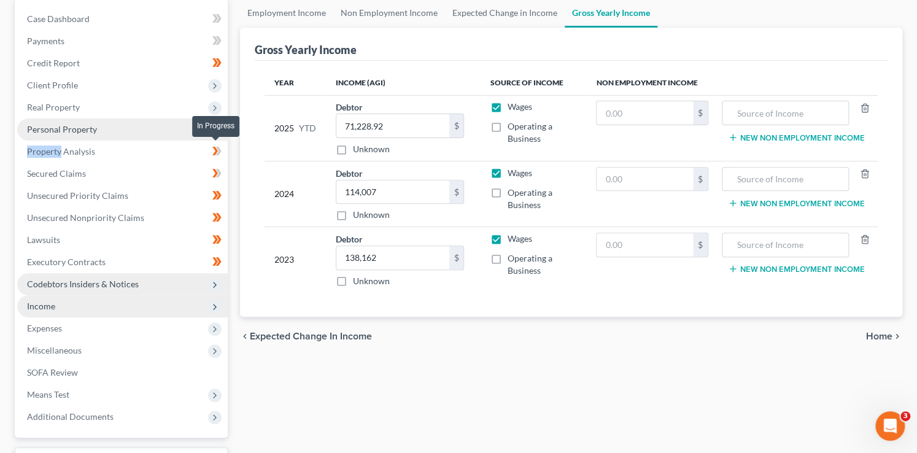
click at [224, 152] on span at bounding box center [216, 153] width 21 height 18
click at [208, 130] on icon at bounding box center [215, 130] width 14 height 14
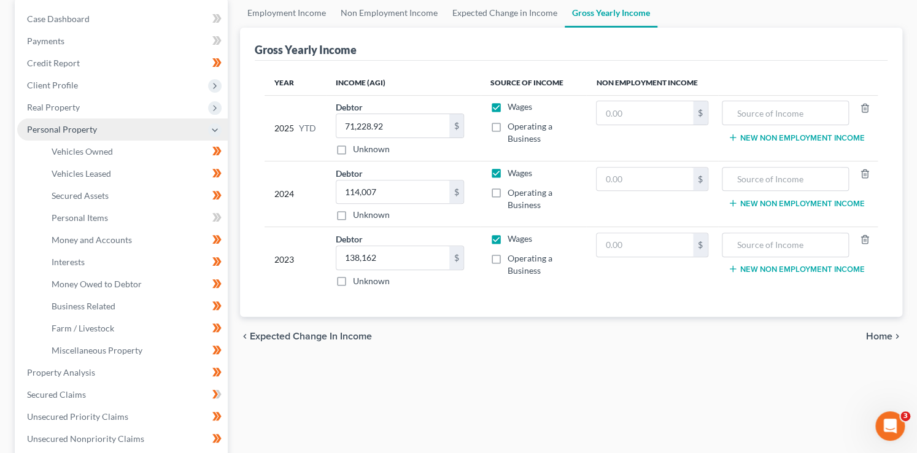
click at [210, 130] on icon at bounding box center [215, 130] width 10 height 10
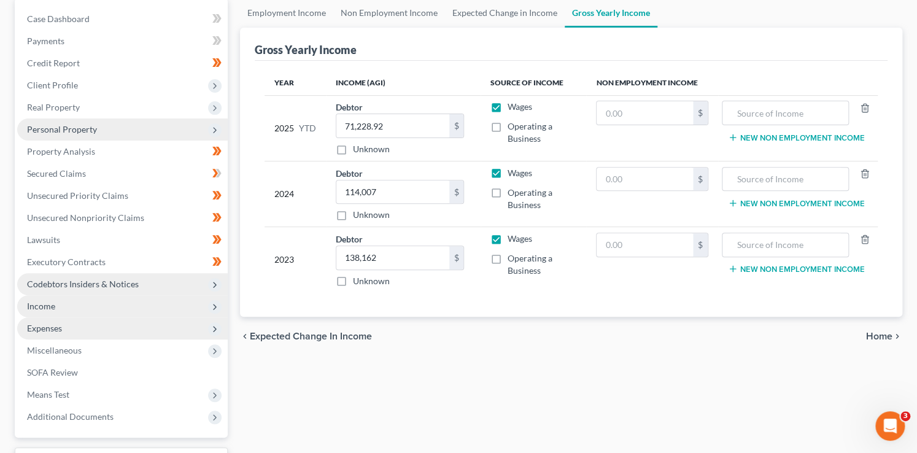
click at [109, 324] on span "Expenses" at bounding box center [122, 328] width 211 height 22
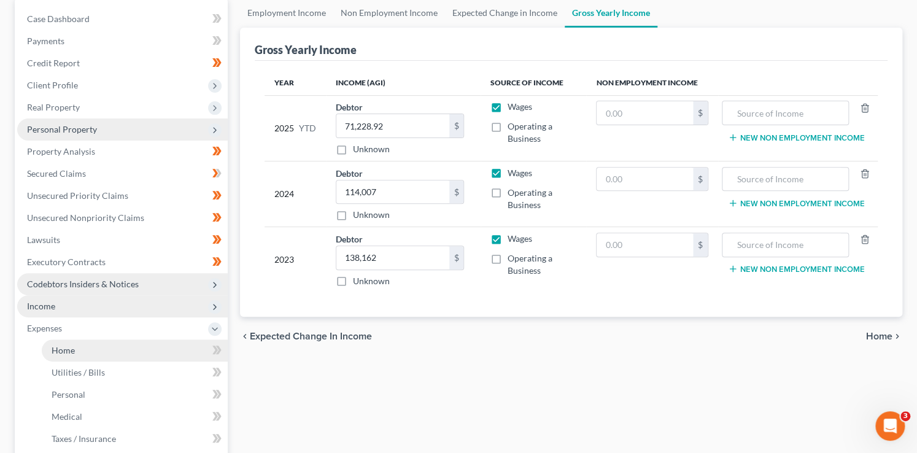
click at [120, 344] on link "Home" at bounding box center [135, 351] width 186 height 22
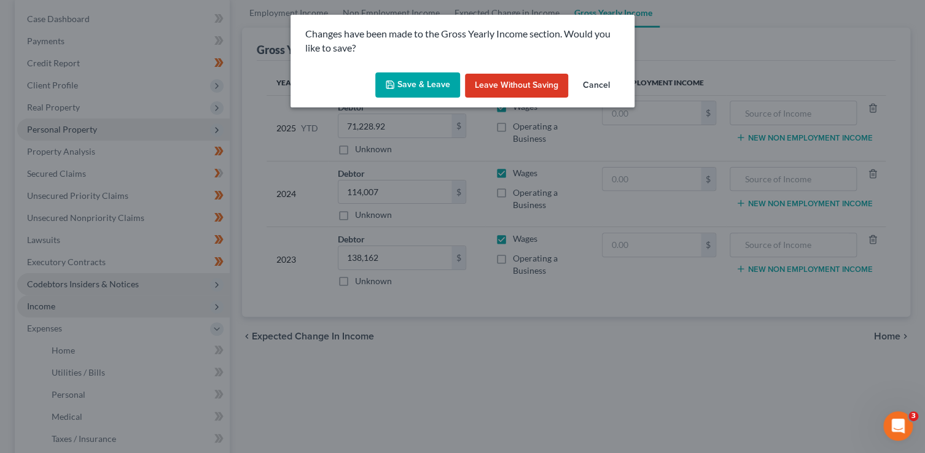
click at [439, 79] on button "Save & Leave" at bounding box center [417, 85] width 85 height 26
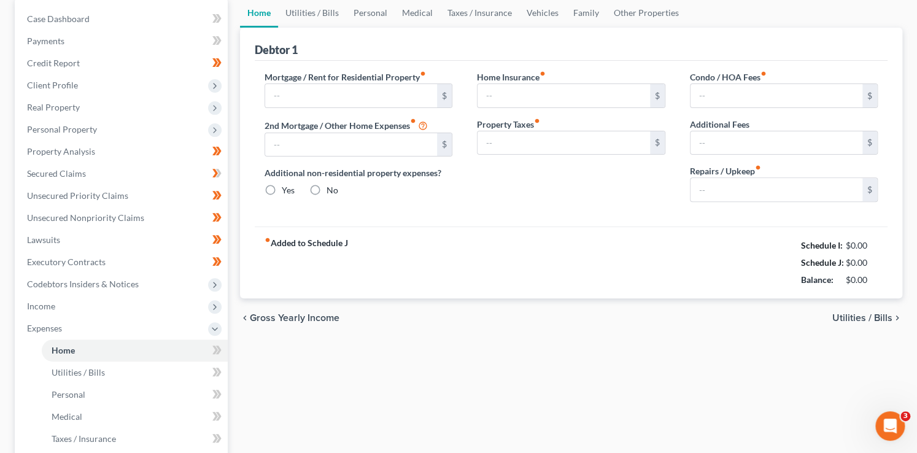
scroll to position [71, 0]
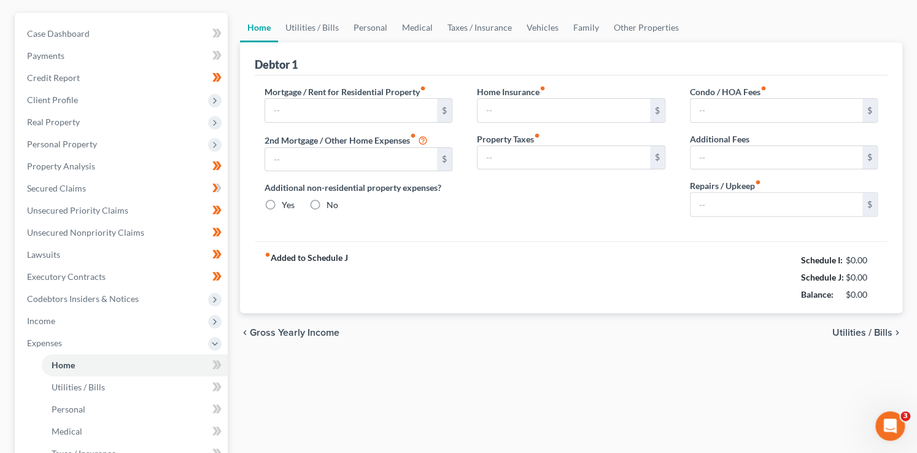
type input "0.00"
radio input "true"
type input "0.00"
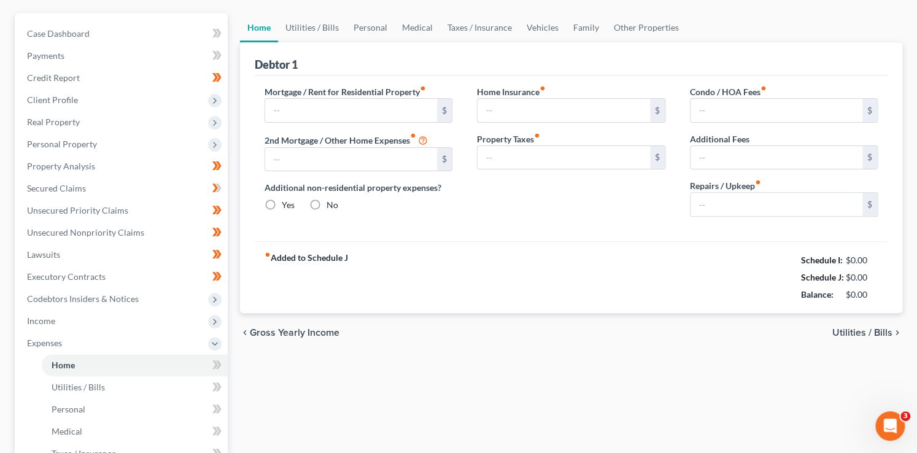
type input "0.00"
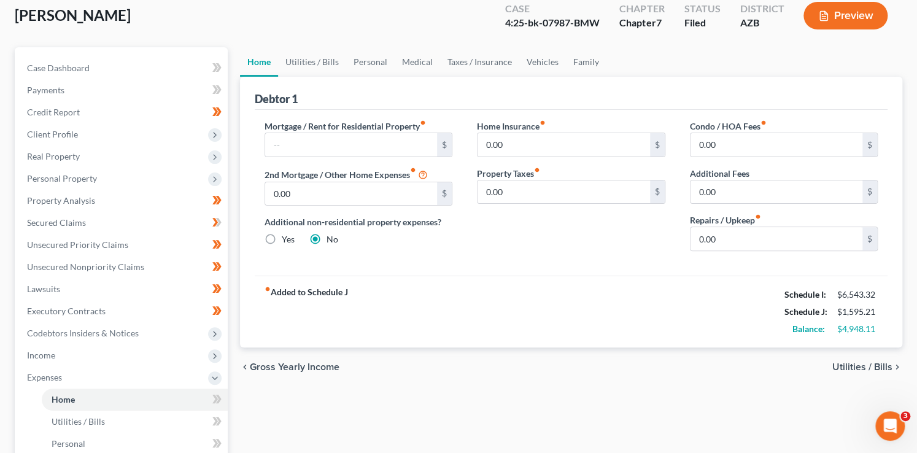
scroll to position [0, 0]
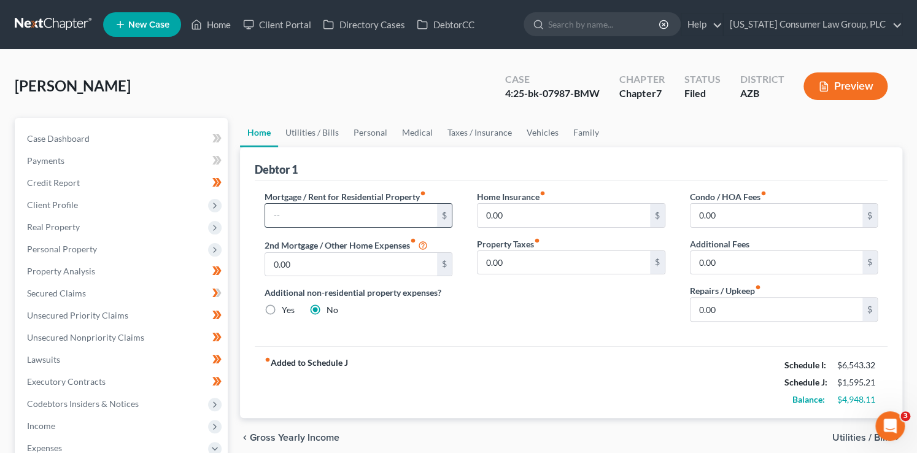
click at [394, 210] on input "text" at bounding box center [351, 215] width 173 height 23
type input "2,310"
type input "100"
click at [307, 135] on link "Utilities / Bills" at bounding box center [312, 132] width 68 height 29
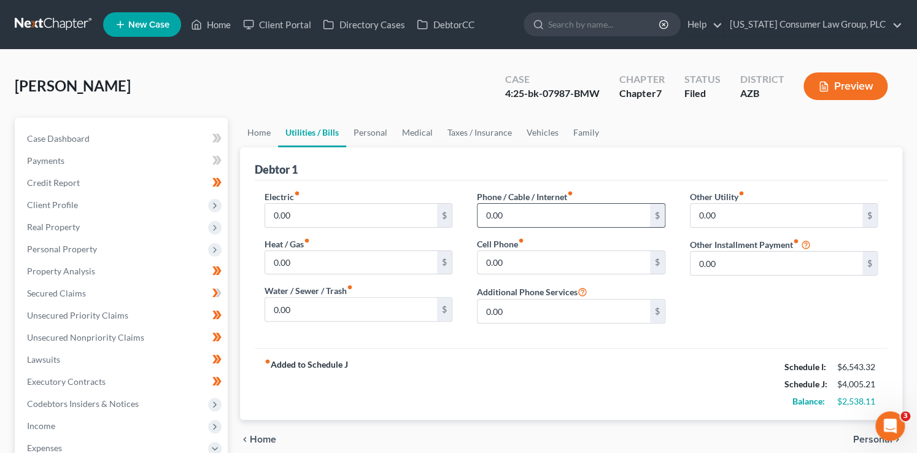
click at [523, 214] on input "0.00" at bounding box center [564, 215] width 173 height 23
type input "75"
type input "246"
click at [552, 130] on link "Vehicles" at bounding box center [542, 132] width 47 height 29
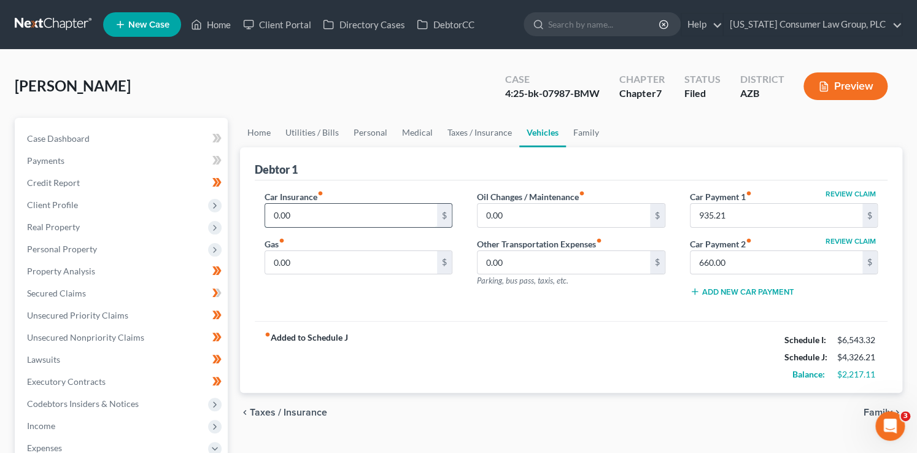
click at [333, 214] on input "0.00" at bounding box center [351, 215] width 173 height 23
type input "383"
type input "200"
type input "30"
click at [372, 133] on link "Personal" at bounding box center [370, 132] width 49 height 29
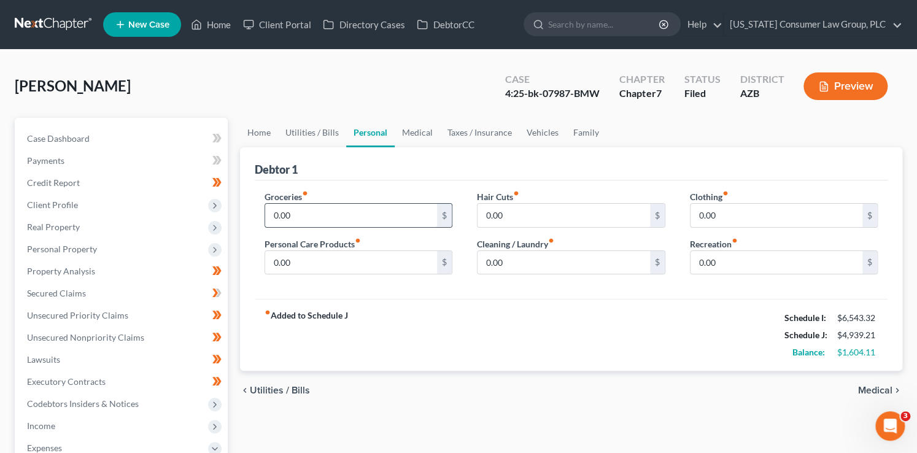
click at [301, 208] on input "0.00" at bounding box center [351, 215] width 173 height 23
type input "1,200"
type input "100"
type input "75"
type input "150"
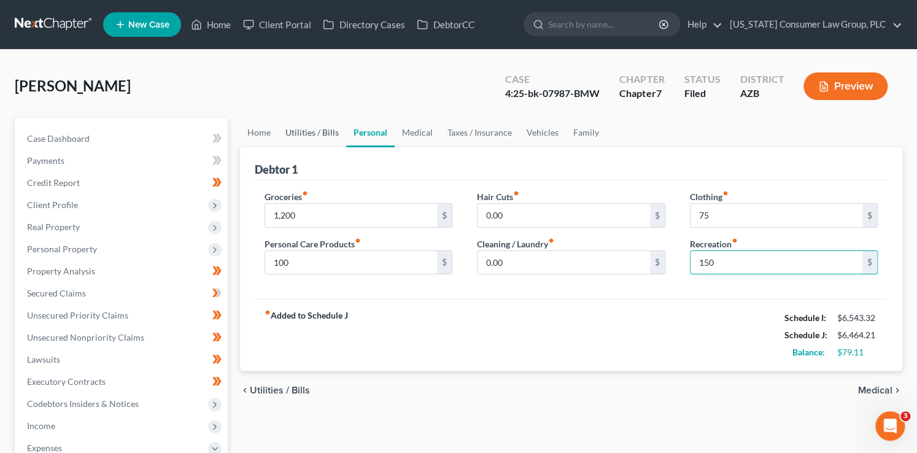
click at [305, 137] on link "Utilities / Bills" at bounding box center [312, 132] width 68 height 29
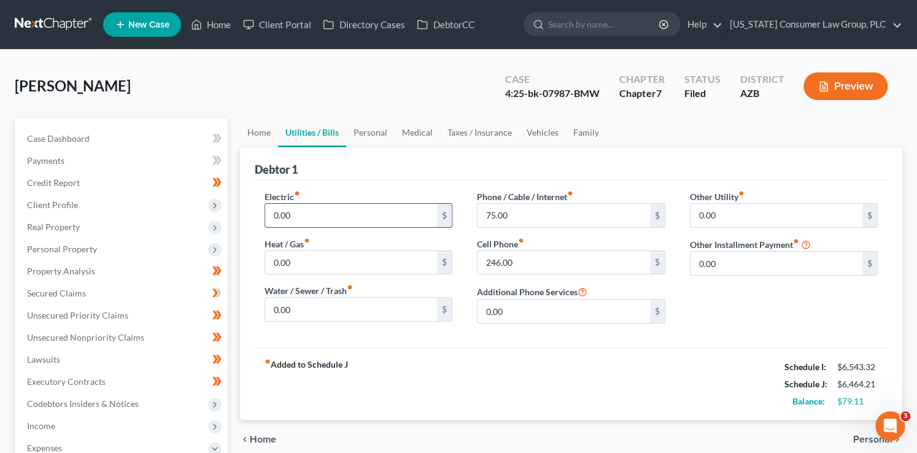
click at [329, 207] on input "0.00" at bounding box center [351, 215] width 173 height 23
type input "118"
click at [305, 265] on input "0.00" at bounding box center [351, 262] width 173 height 23
type input "20"
click at [275, 313] on input "0.00" at bounding box center [351, 309] width 173 height 23
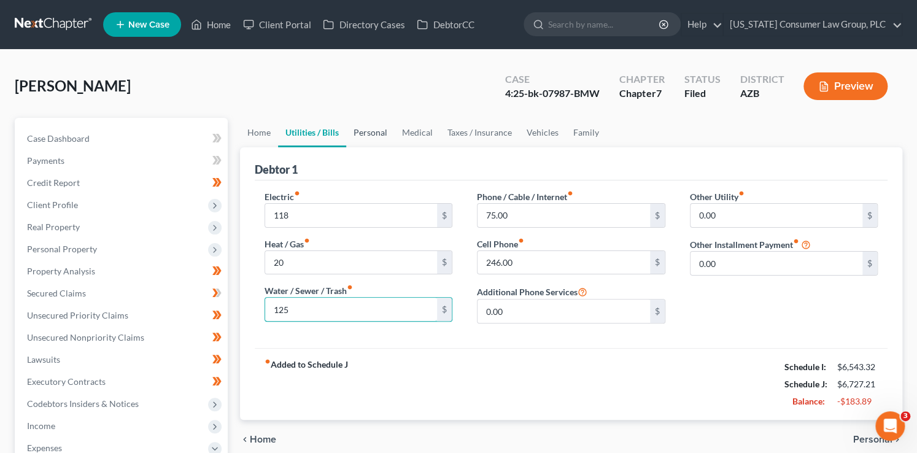
type input "125"
click at [376, 136] on link "Personal" at bounding box center [370, 132] width 49 height 29
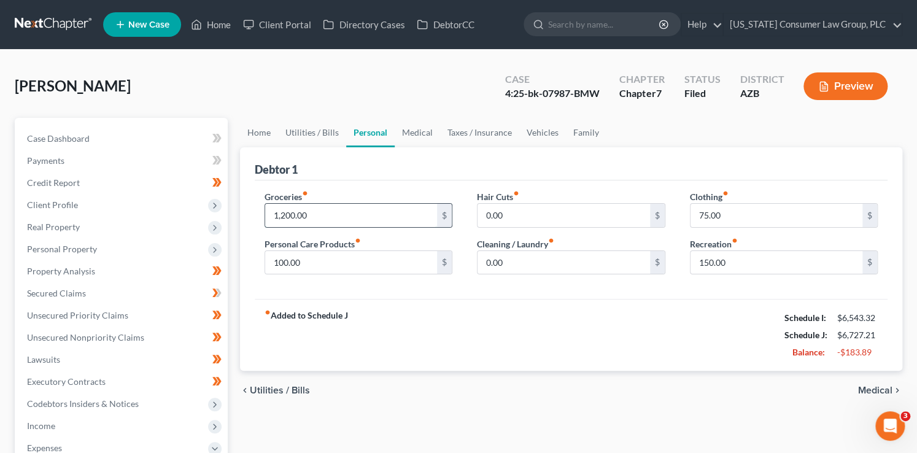
click at [338, 217] on input "1,200.00" at bounding box center [351, 215] width 173 height 23
click at [470, 317] on div "fiber_manual_record Added to Schedule J Schedule I: $6,543.32 Schedule J: $6,52…" at bounding box center [572, 335] width 634 height 72
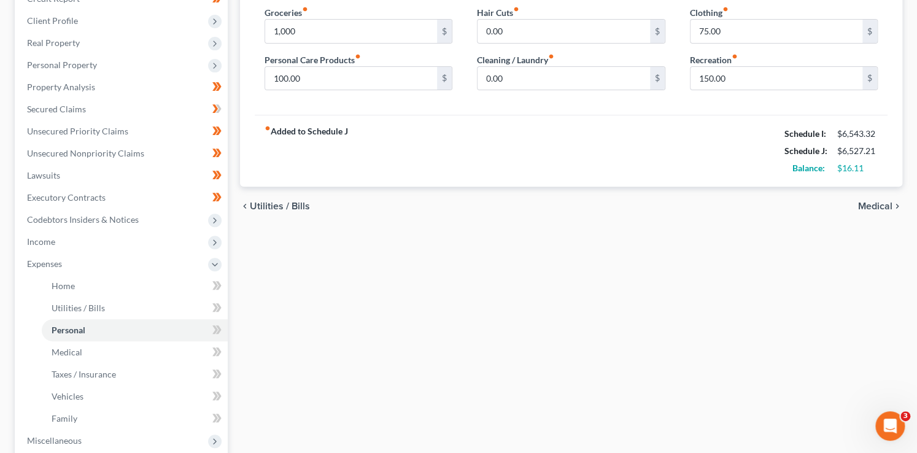
scroll to position [192, 0]
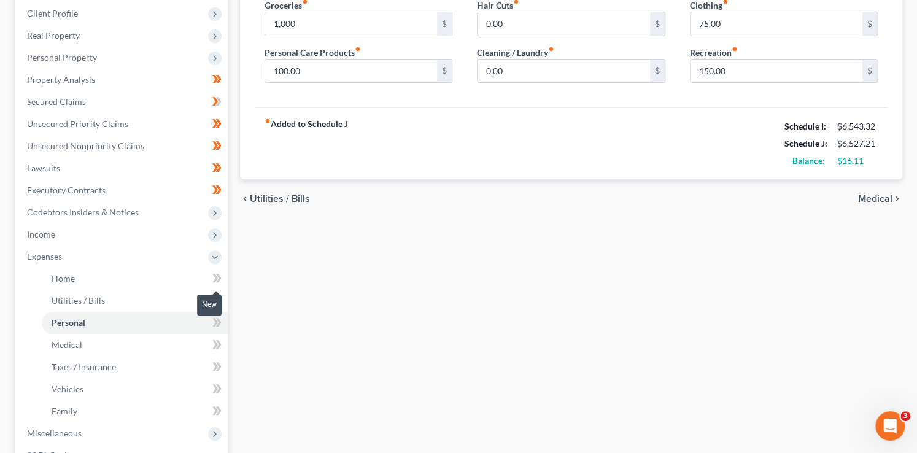
click at [221, 280] on span at bounding box center [216, 280] width 21 height 18
click at [220, 308] on span at bounding box center [216, 302] width 21 height 18
click at [222, 303] on span at bounding box center [216, 302] width 21 height 18
click at [225, 328] on span at bounding box center [216, 324] width 21 height 18
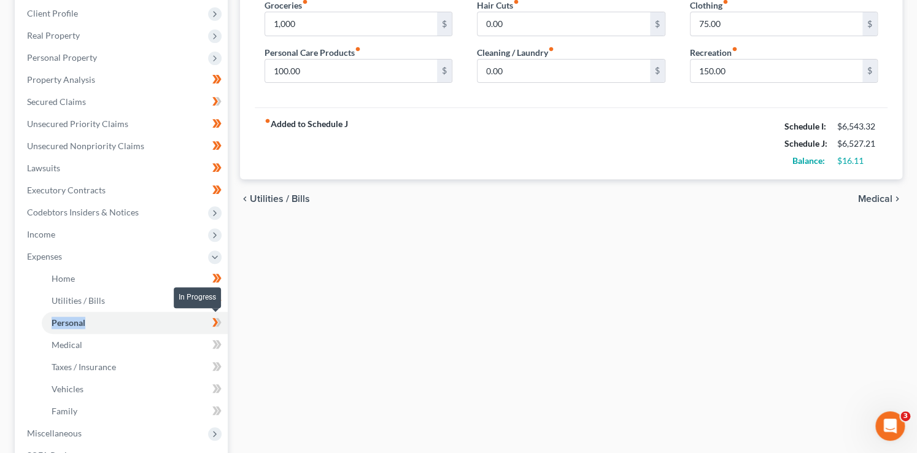
click at [225, 328] on span at bounding box center [216, 324] width 21 height 18
click at [225, 340] on span at bounding box center [216, 346] width 21 height 18
click at [224, 370] on span at bounding box center [216, 368] width 21 height 18
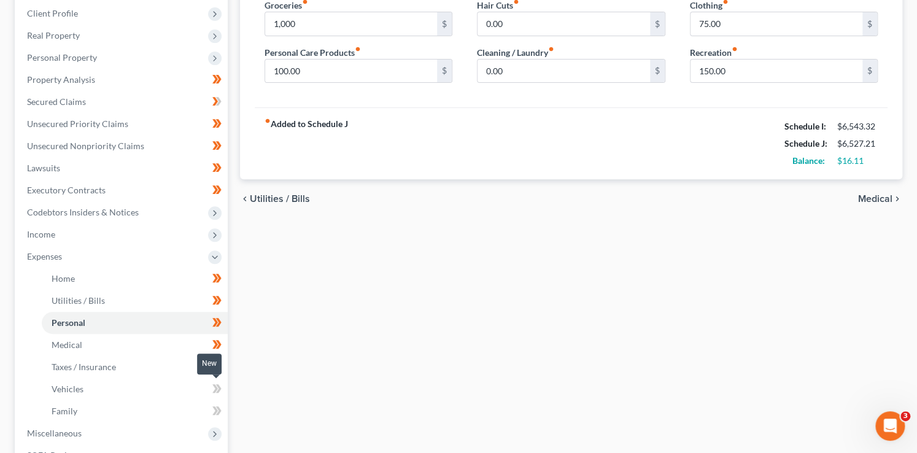
click at [222, 388] on span at bounding box center [216, 390] width 21 height 18
click at [222, 410] on span at bounding box center [216, 412] width 21 height 18
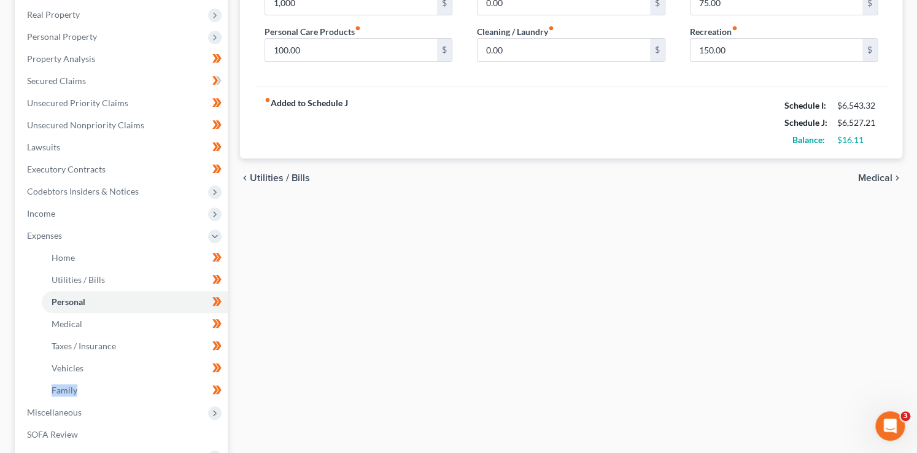
scroll to position [298, 0]
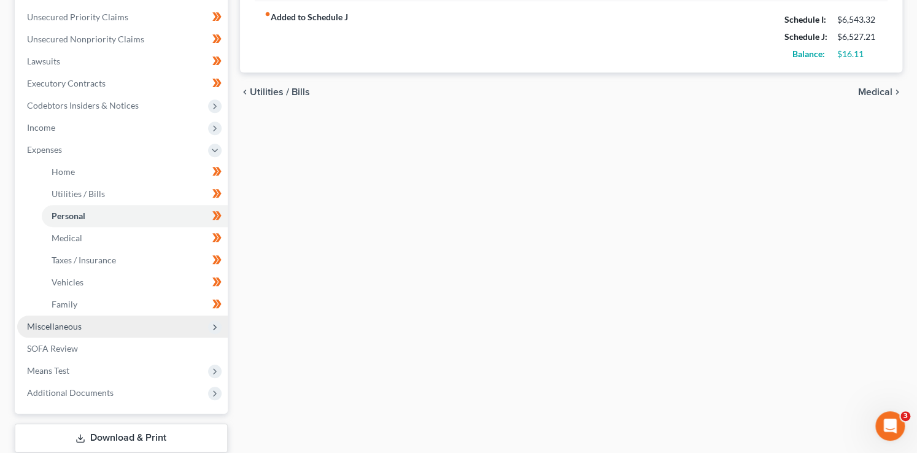
click at [214, 322] on icon at bounding box center [215, 327] width 10 height 10
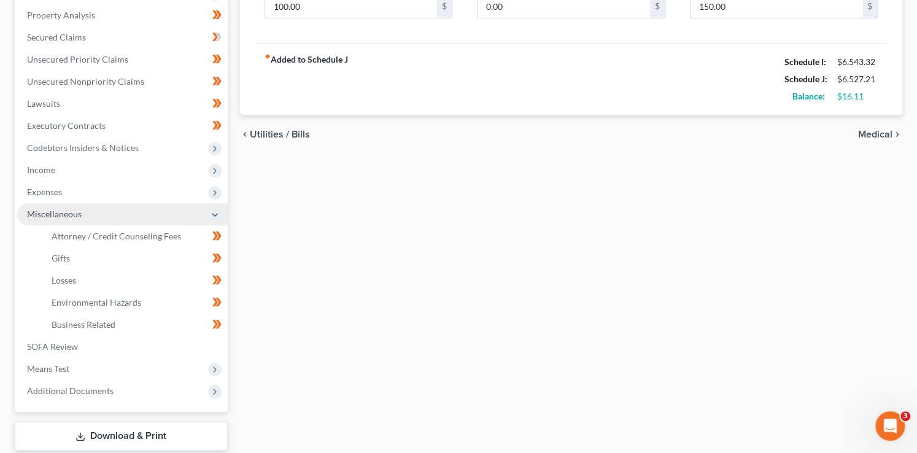
scroll to position [255, 0]
click at [112, 80] on span "Unsecured Nonpriority Claims" at bounding box center [85, 82] width 117 height 10
click at [112, 80] on body "Home New Case Client Portal Directory Cases DebtorCC Arizona Consumer Law Group…" at bounding box center [458, 137] width 917 height 785
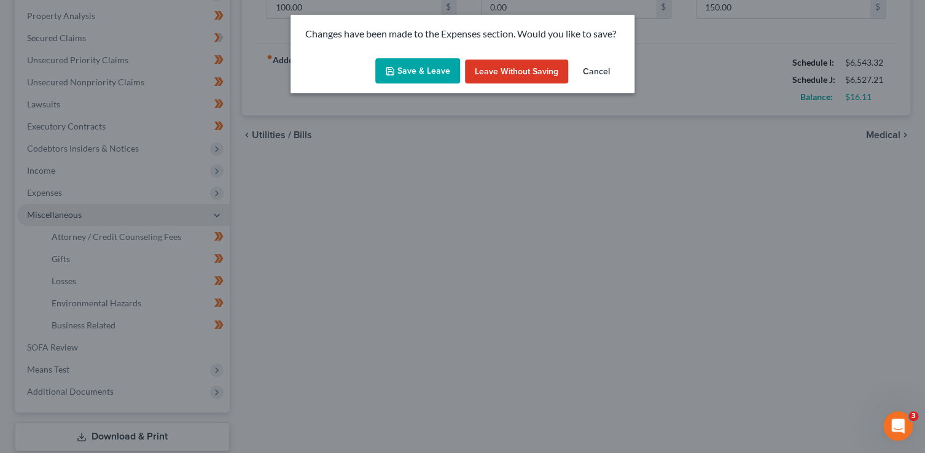
click at [404, 67] on button "Save & Leave" at bounding box center [417, 71] width 85 height 26
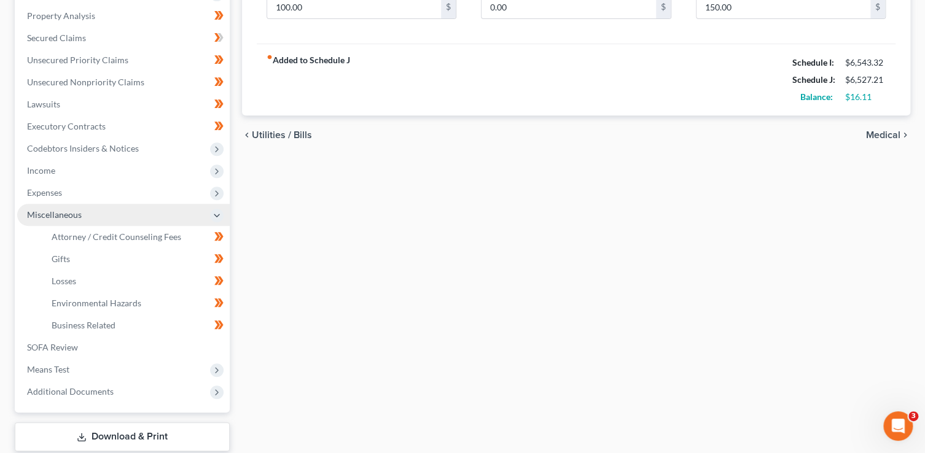
type input "1,000.00"
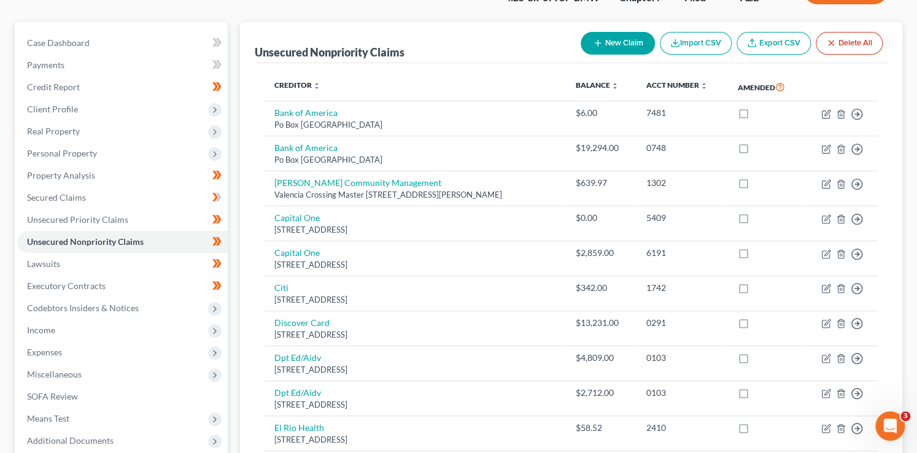
scroll to position [80, 0]
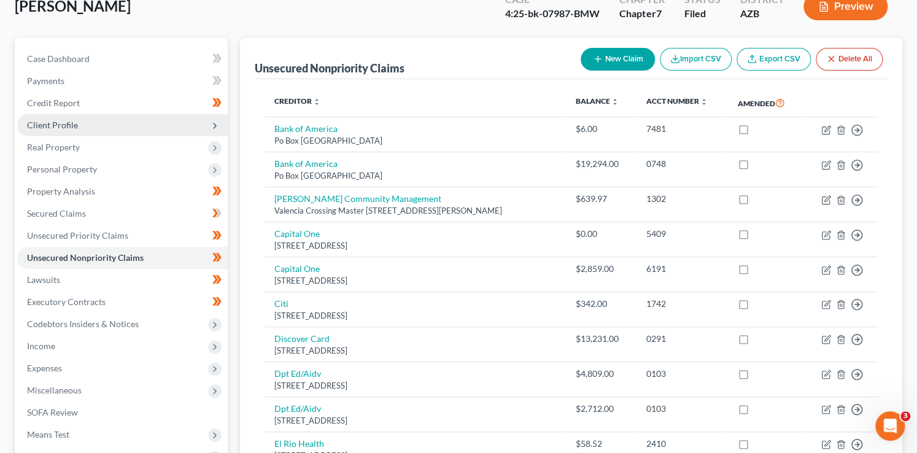
click at [214, 127] on polyline at bounding box center [215, 125] width 2 height 5
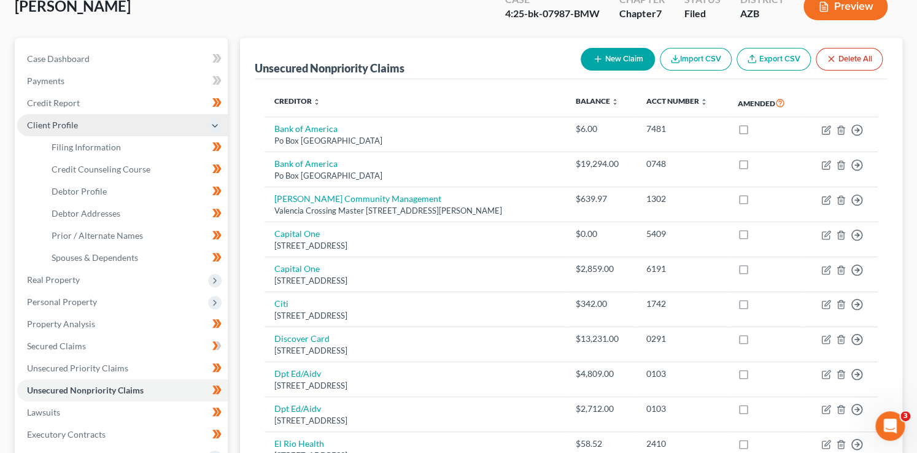
scroll to position [0, 0]
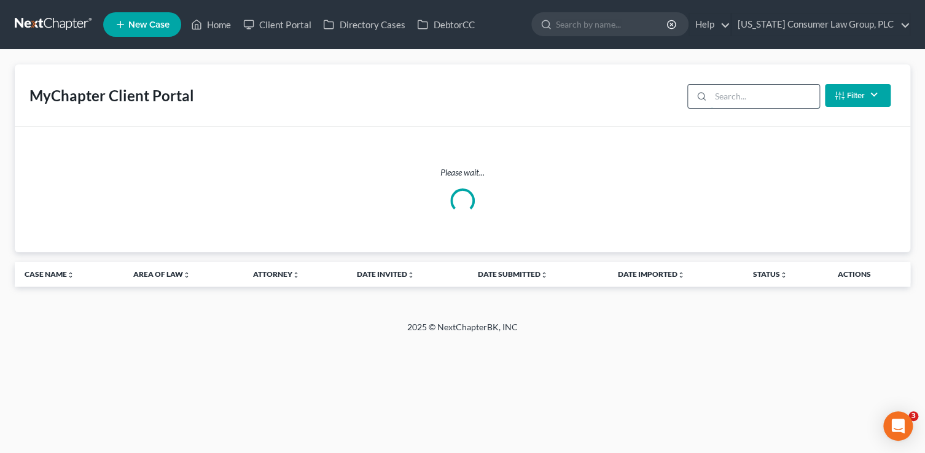
click at [734, 94] on input "search" at bounding box center [764, 96] width 109 height 23
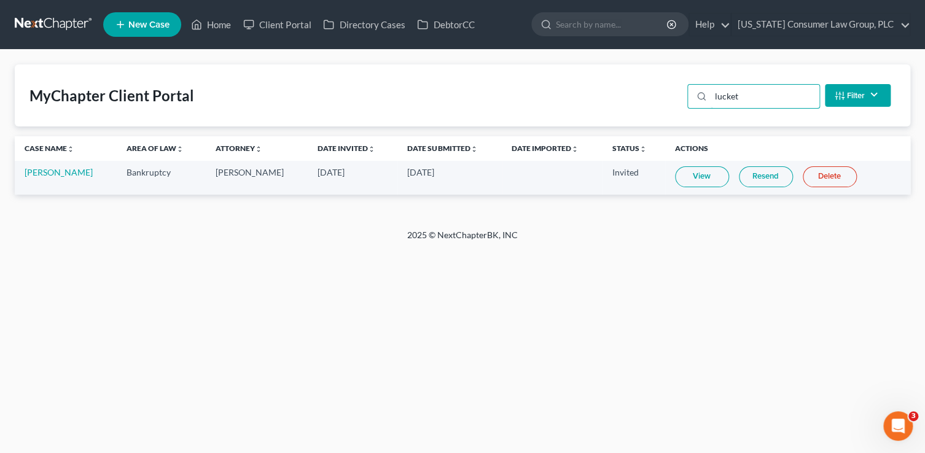
type input "lucket"
click at [695, 179] on link "View" at bounding box center [702, 176] width 54 height 21
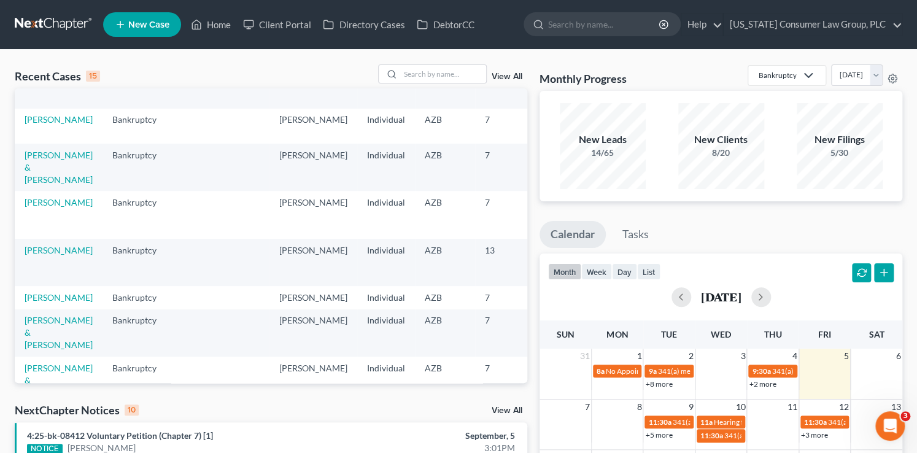
scroll to position [161, 0]
click at [41, 206] on link "[PERSON_NAME]" at bounding box center [59, 200] width 68 height 10
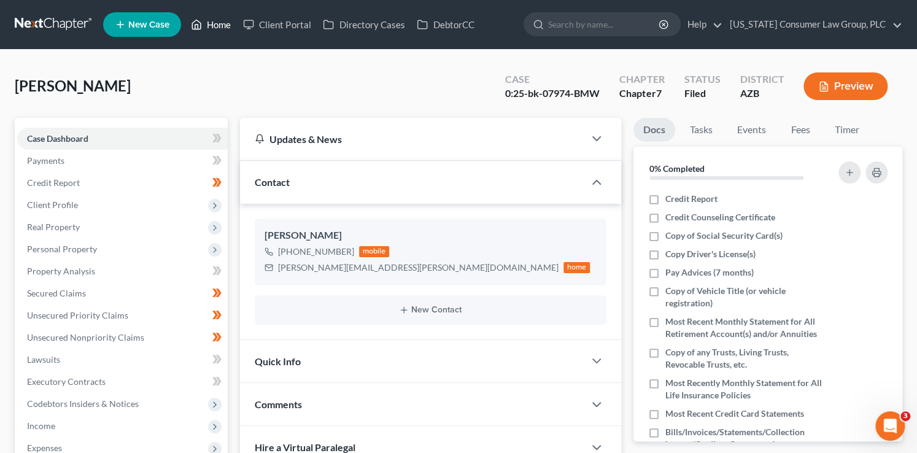
click at [222, 14] on link "Home" at bounding box center [211, 25] width 52 height 22
click at [221, 14] on link "Home" at bounding box center [211, 25] width 52 height 22
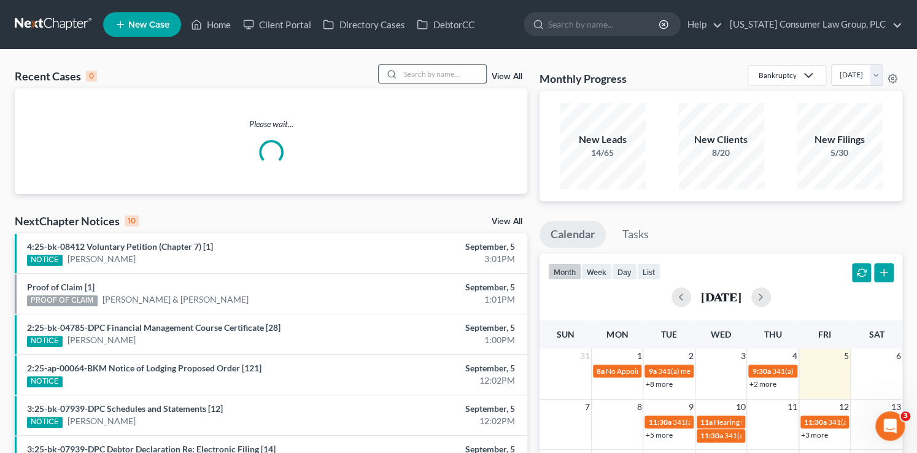
click at [406, 76] on input "search" at bounding box center [443, 74] width 86 height 18
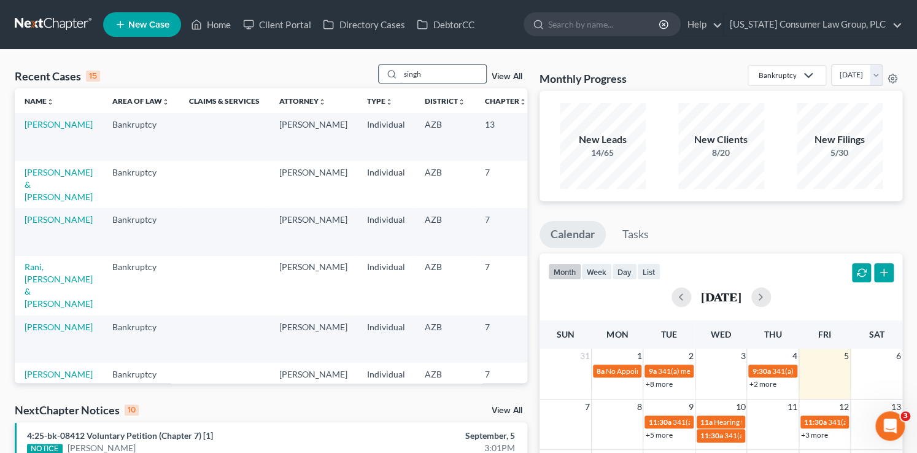
type input "singh"
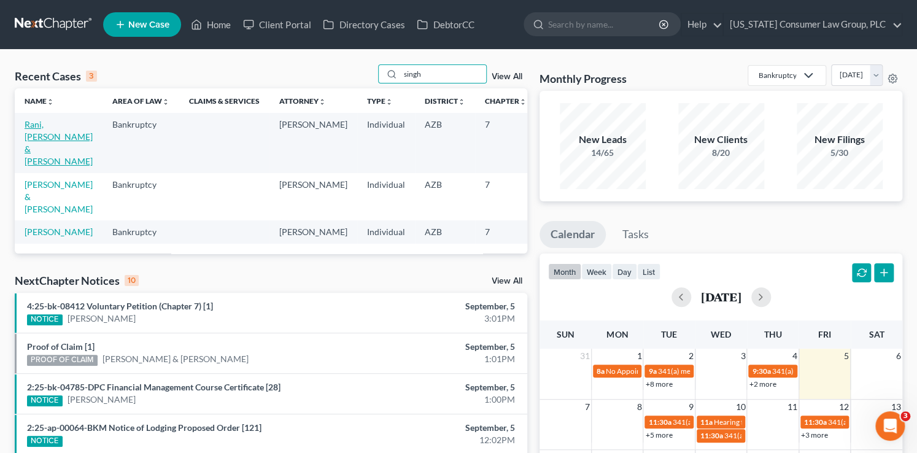
click at [29, 165] on link "Rani, [PERSON_NAME] & [PERSON_NAME]" at bounding box center [59, 142] width 68 height 47
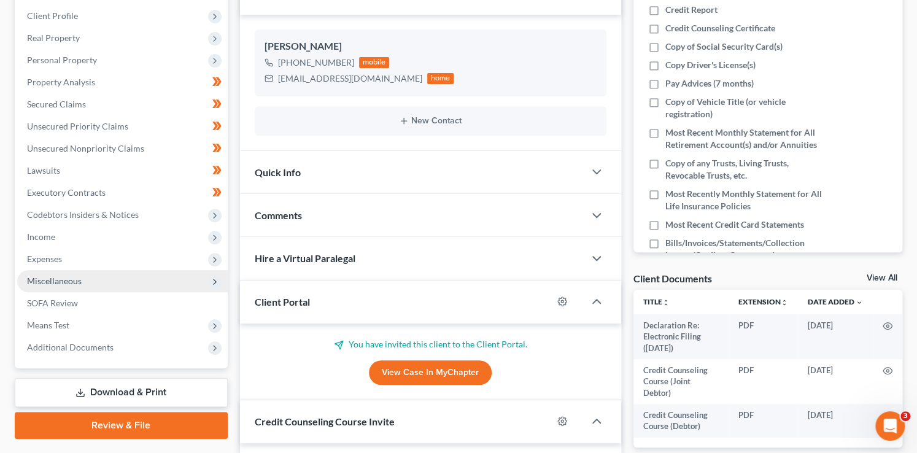
scroll to position [210, 0]
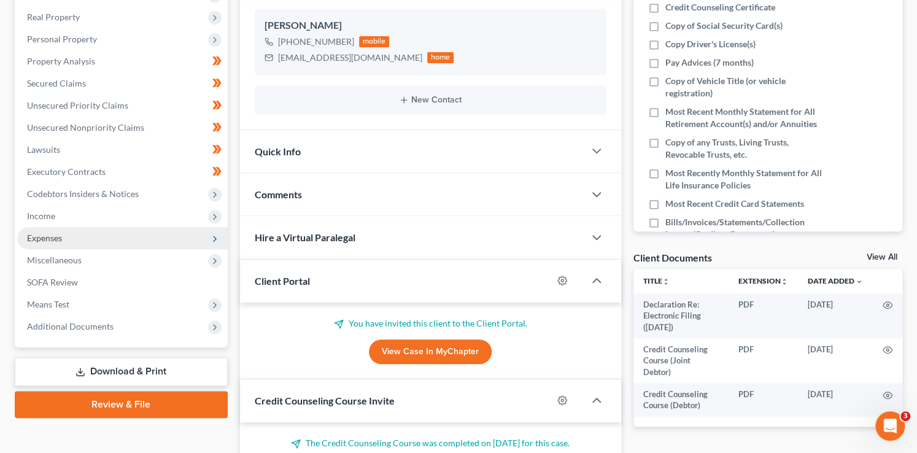
click at [66, 235] on span "Expenses" at bounding box center [122, 238] width 211 height 22
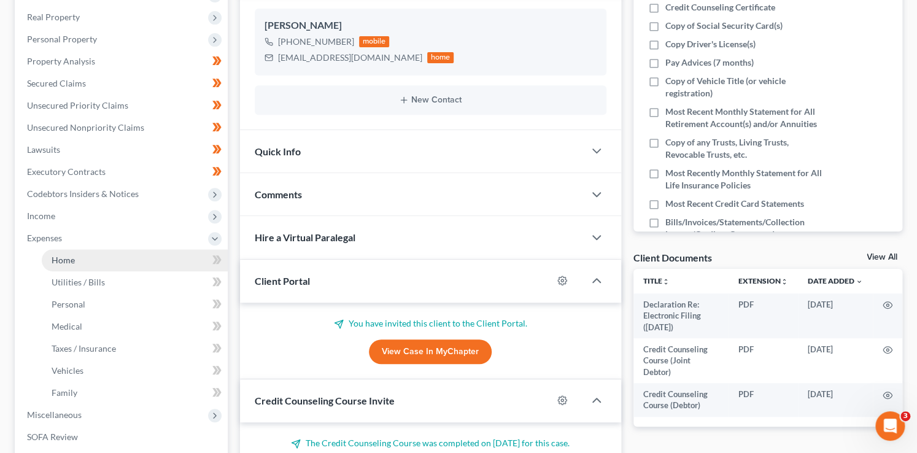
click at [74, 254] on link "Home" at bounding box center [135, 260] width 186 height 22
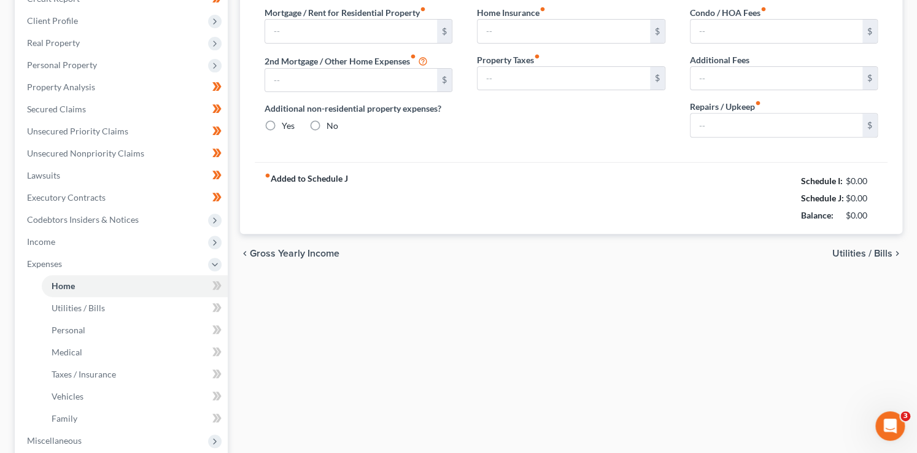
type input "2,150.00"
type input "0.00"
radio input "true"
type input "0.00"
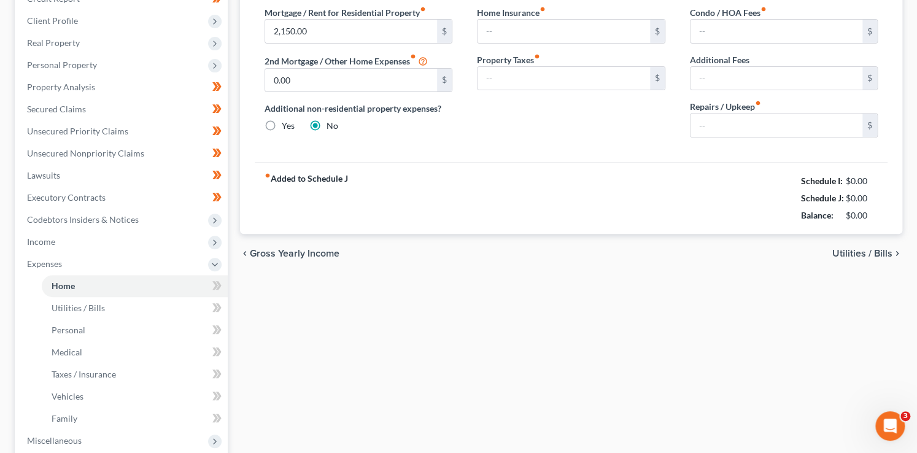
type input "0.00"
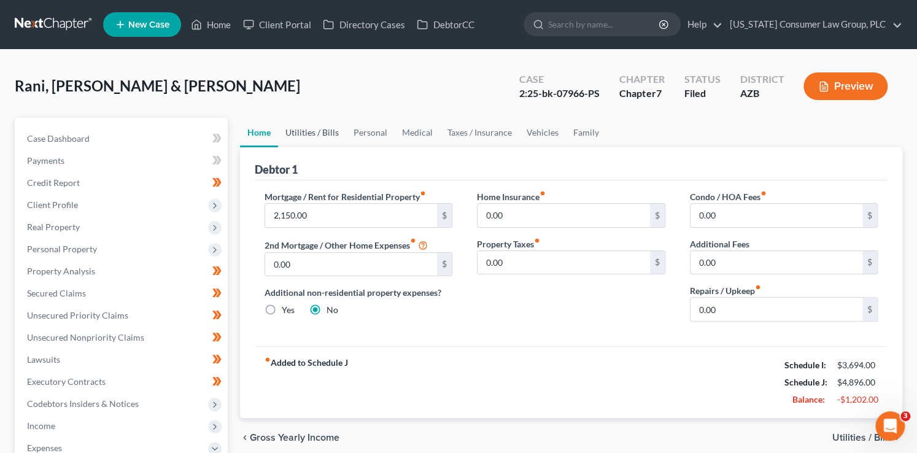
click at [329, 127] on link "Utilities / Bills" at bounding box center [312, 132] width 68 height 29
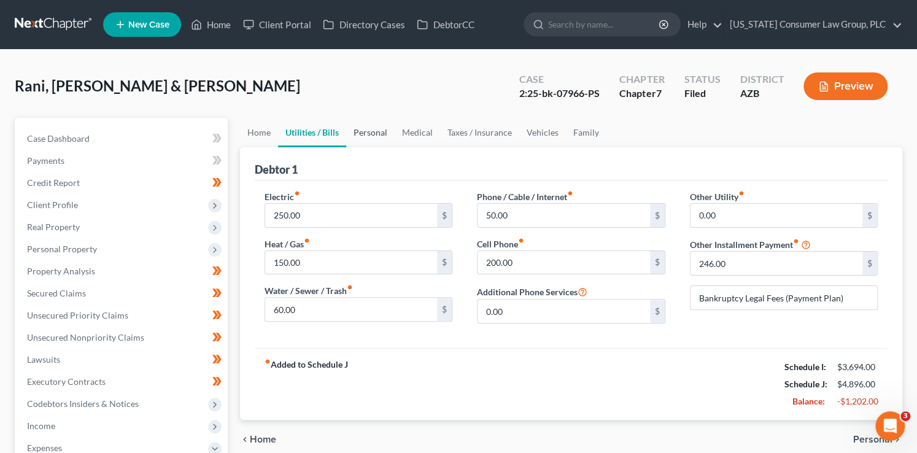
click at [350, 127] on link "Personal" at bounding box center [370, 132] width 49 height 29
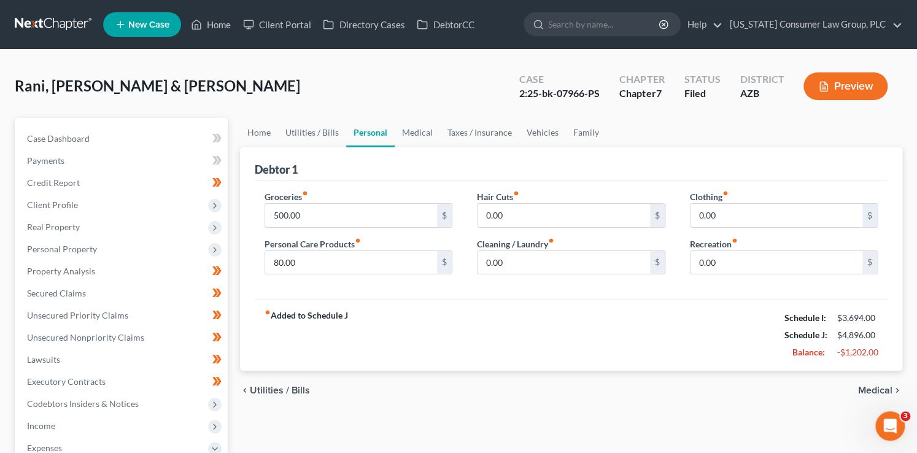
click at [388, 130] on link "Personal" at bounding box center [370, 132] width 49 height 29
click at [414, 133] on link "Medical" at bounding box center [417, 132] width 45 height 29
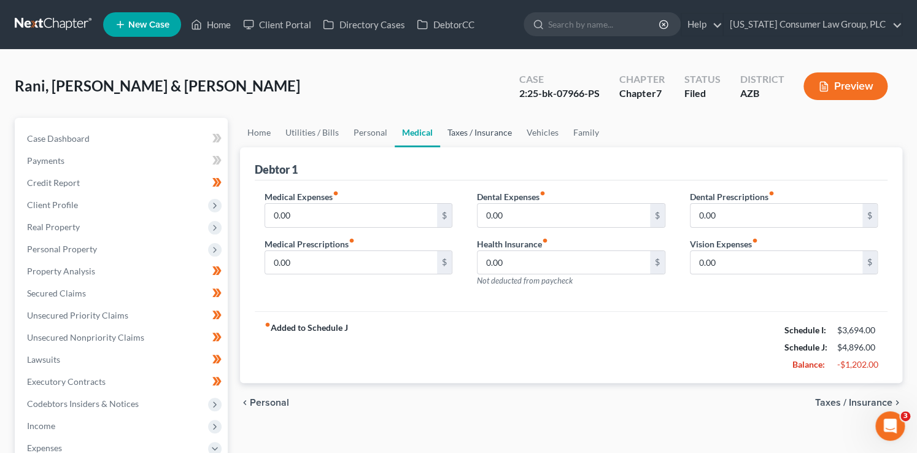
click at [446, 134] on link "Taxes / Insurance" at bounding box center [479, 132] width 79 height 29
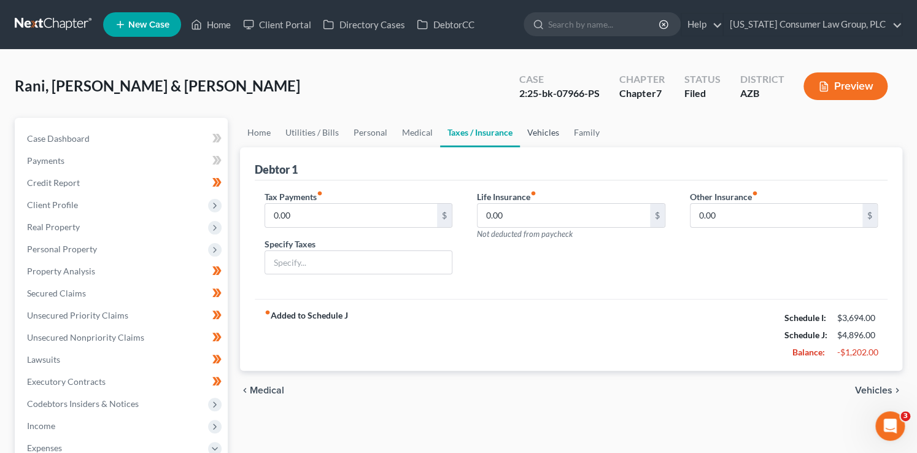
click at [521, 135] on link "Vehicles" at bounding box center [543, 132] width 47 height 29
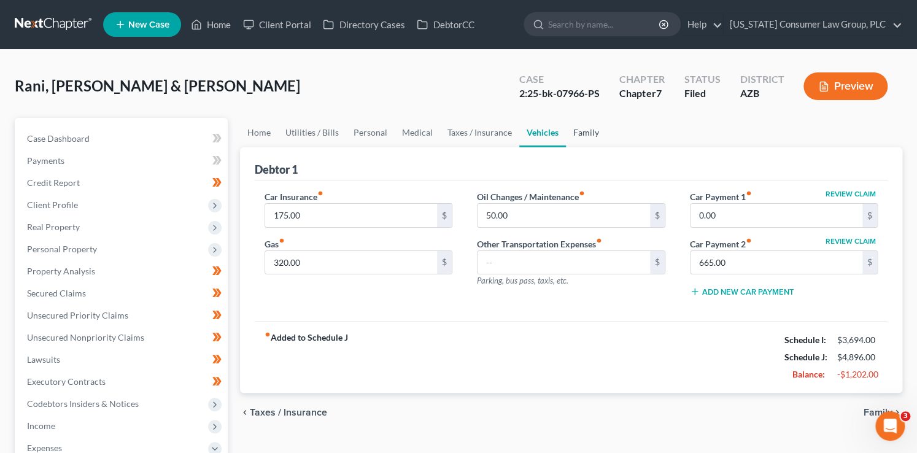
click at [574, 130] on link "Family" at bounding box center [586, 132] width 41 height 29
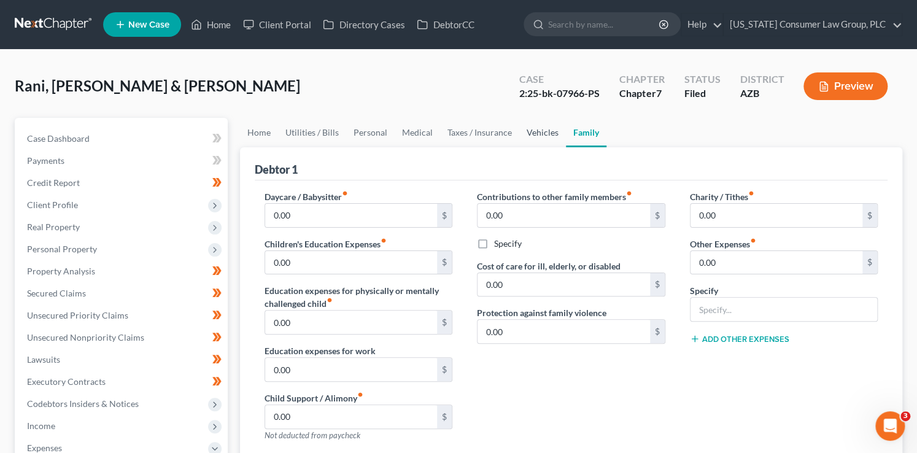
click at [536, 130] on link "Vehicles" at bounding box center [542, 132] width 47 height 29
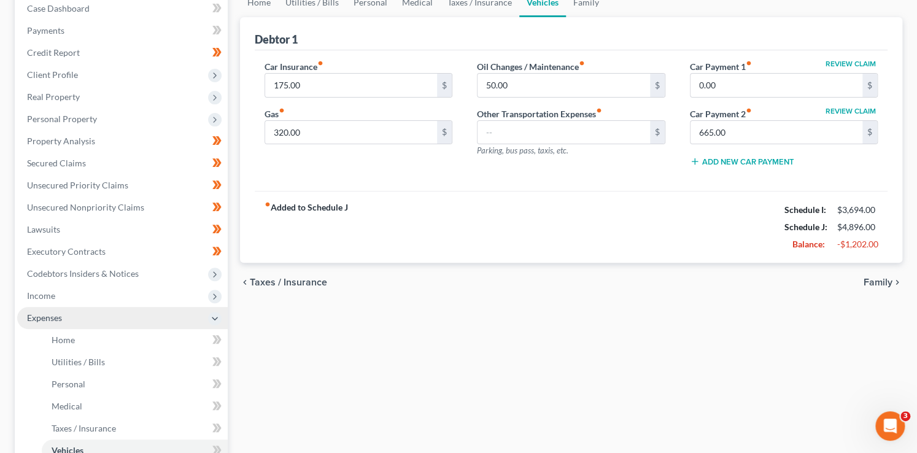
scroll to position [167, 0]
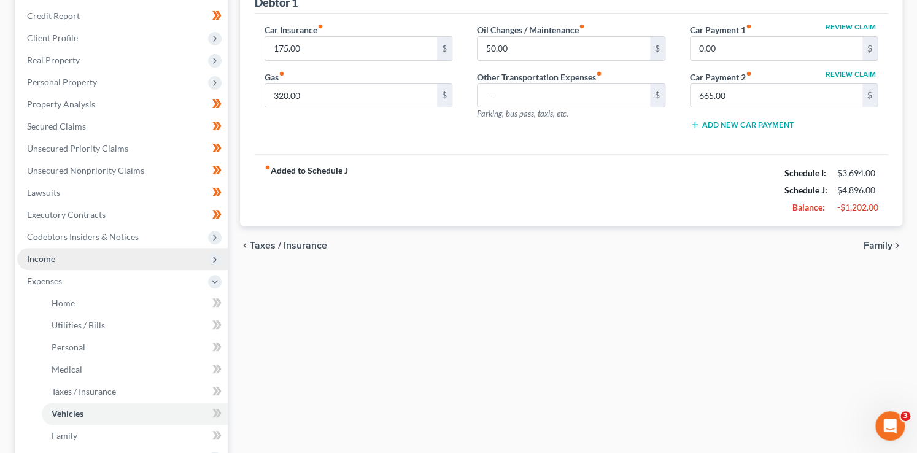
click at [55, 259] on span "Income" at bounding box center [122, 259] width 211 height 22
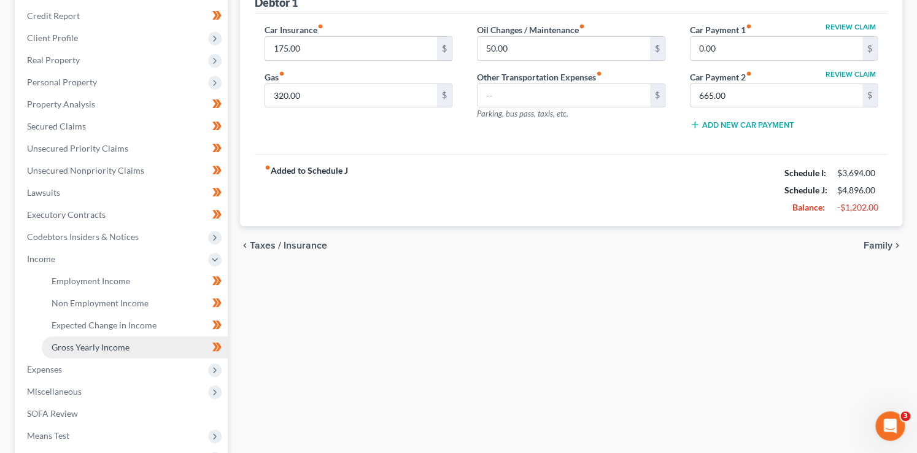
click at [103, 351] on span "Gross Yearly Income" at bounding box center [91, 347] width 78 height 10
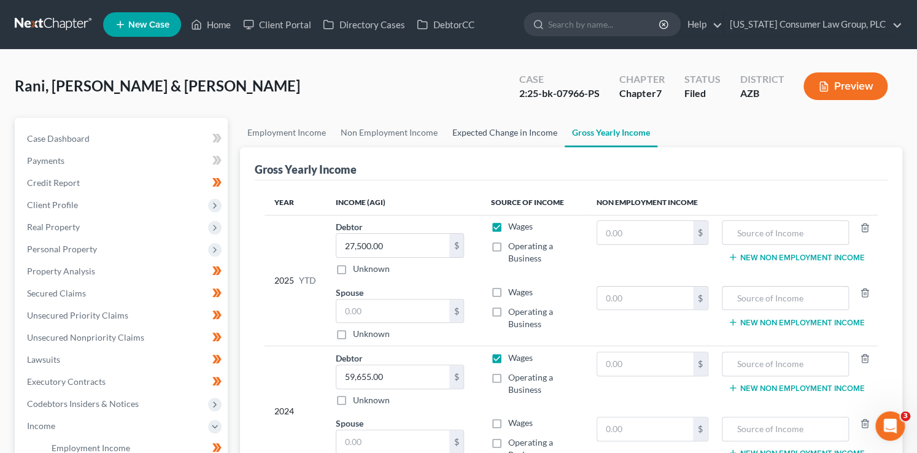
click at [490, 133] on link "Expected Change in Income" at bounding box center [505, 132] width 120 height 29
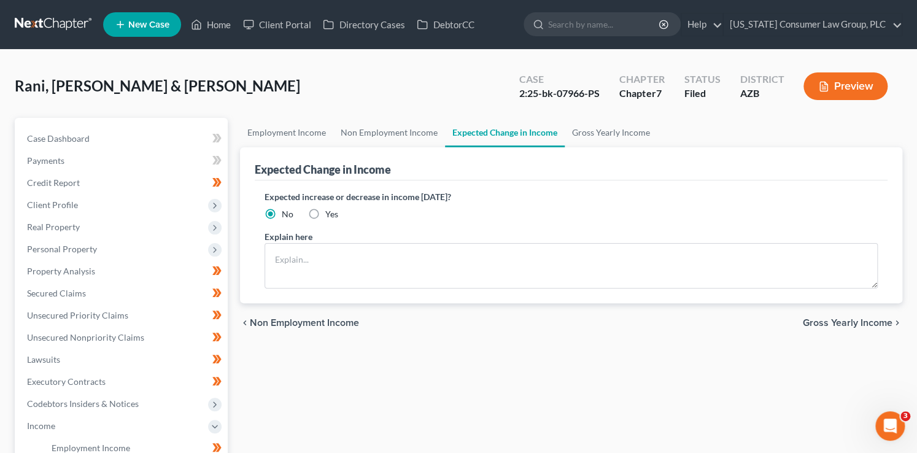
drag, startPoint x: 317, startPoint y: 211, endPoint x: 317, endPoint y: 230, distance: 18.4
click at [325, 211] on label "Yes" at bounding box center [331, 214] width 13 height 12
click at [330, 211] on input "Yes" at bounding box center [334, 212] width 8 height 8
radio input "true"
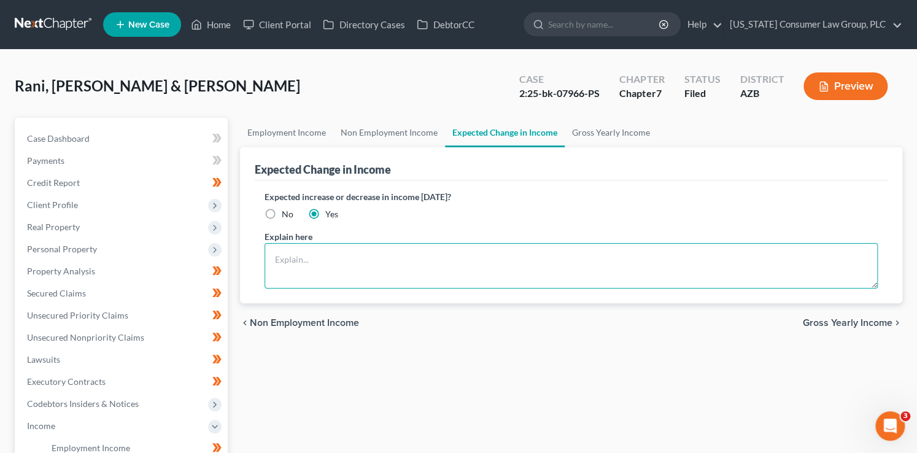
click at [312, 263] on textarea at bounding box center [572, 265] width 614 height 45
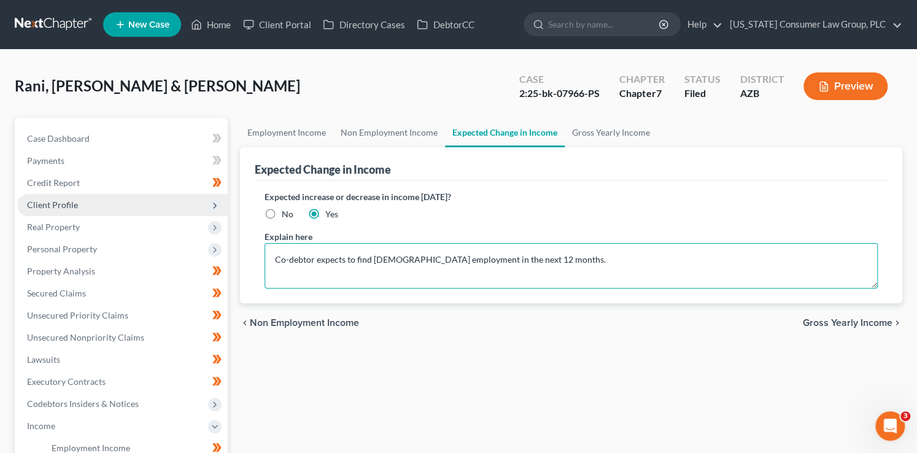
type textarea "Co-debtor expects to find full time employment in the next 12 months."
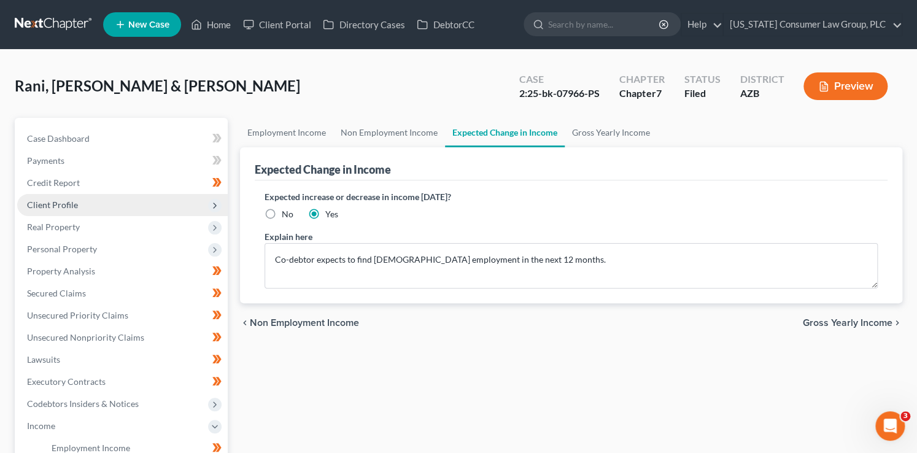
click at [223, 203] on span "Client Profile" at bounding box center [122, 205] width 211 height 22
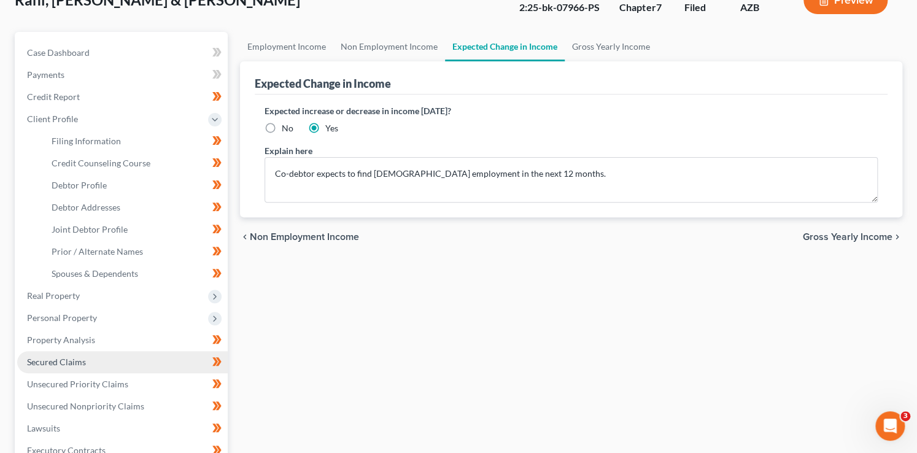
scroll to position [87, 0]
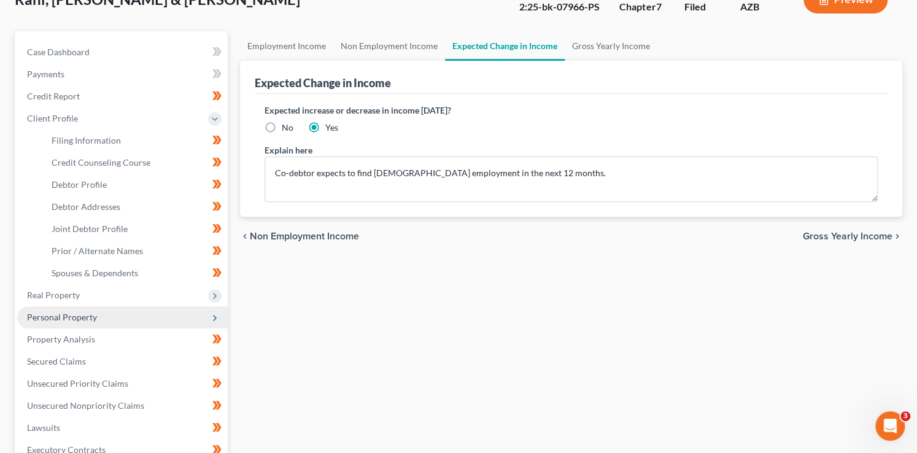
click at [105, 313] on span "Personal Property" at bounding box center [122, 317] width 211 height 22
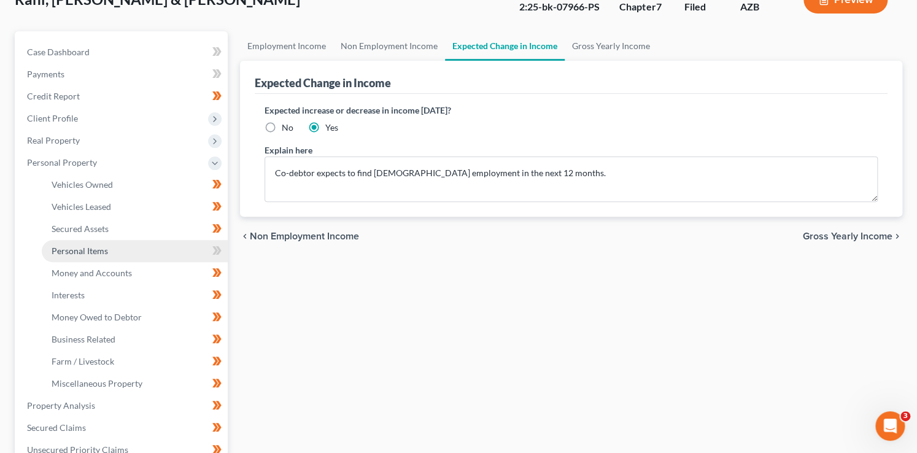
click at [103, 250] on span "Personal Items" at bounding box center [80, 251] width 56 height 10
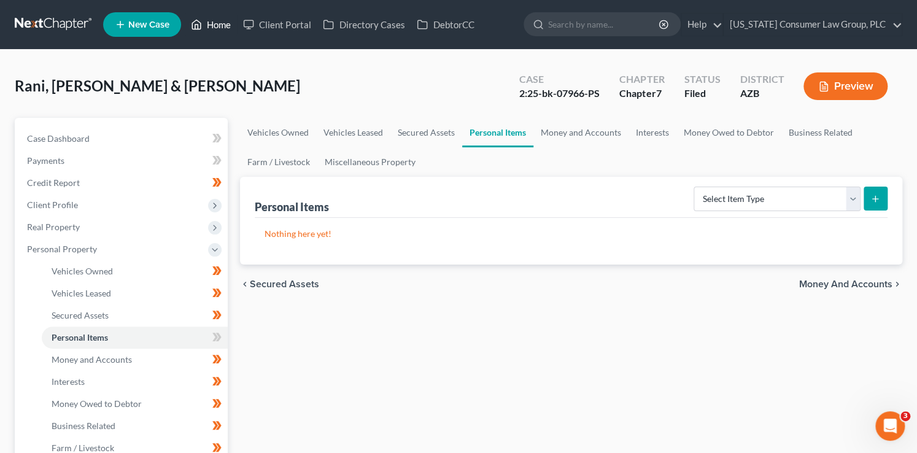
click at [221, 28] on link "Home" at bounding box center [211, 25] width 52 height 22
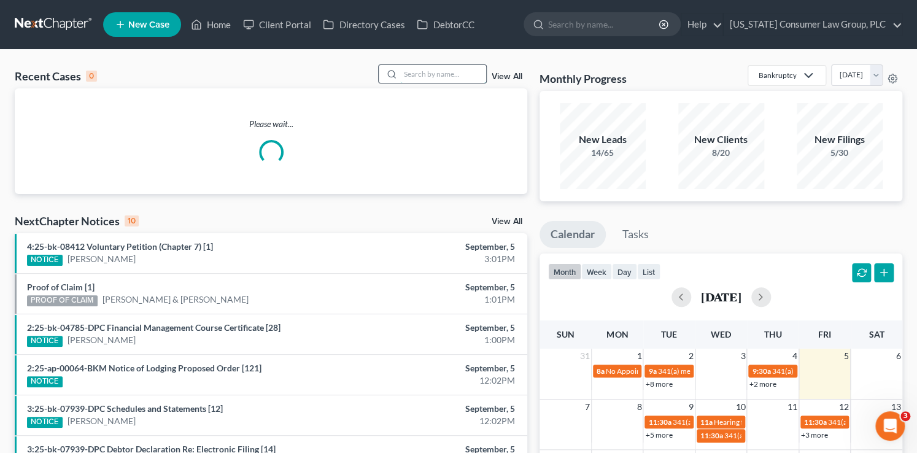
click at [453, 69] on input "search" at bounding box center [443, 74] width 86 height 18
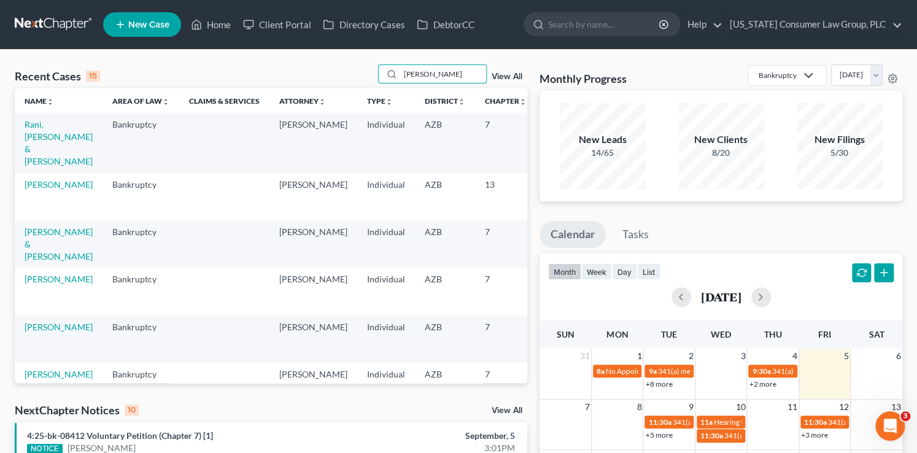
type input "strickland"
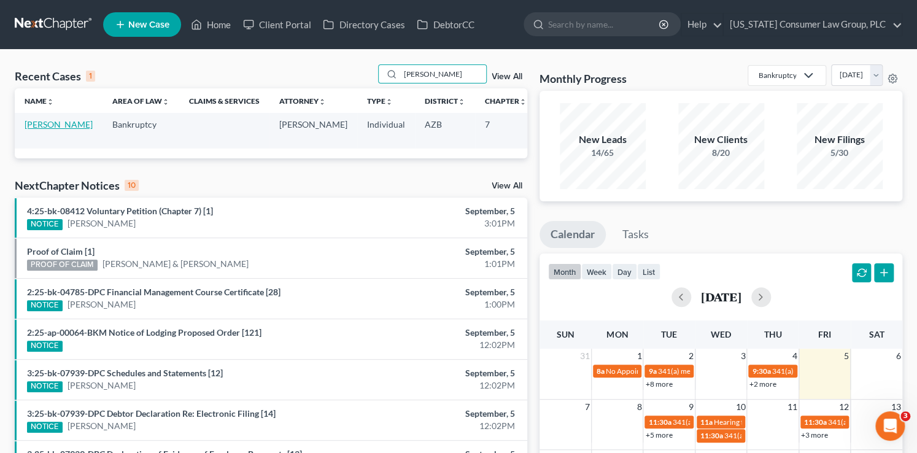
click at [32, 130] on link "[PERSON_NAME]" at bounding box center [59, 124] width 68 height 10
select select "1"
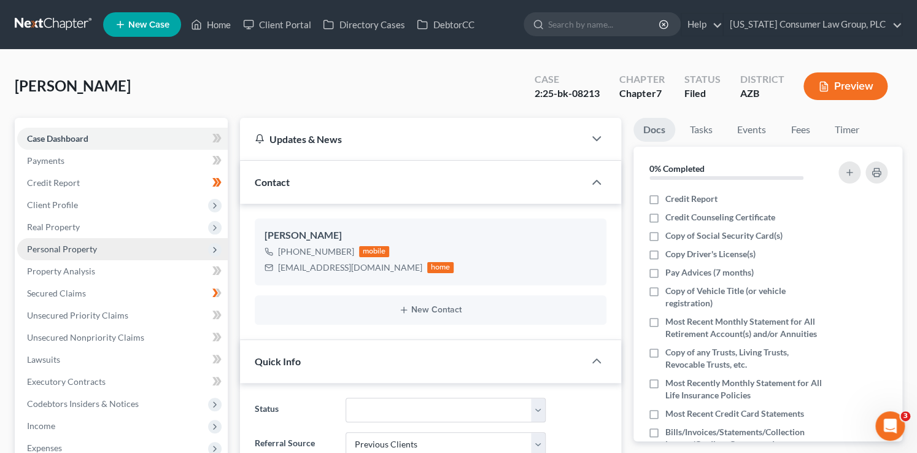
click at [95, 254] on span "Personal Property" at bounding box center [122, 249] width 211 height 22
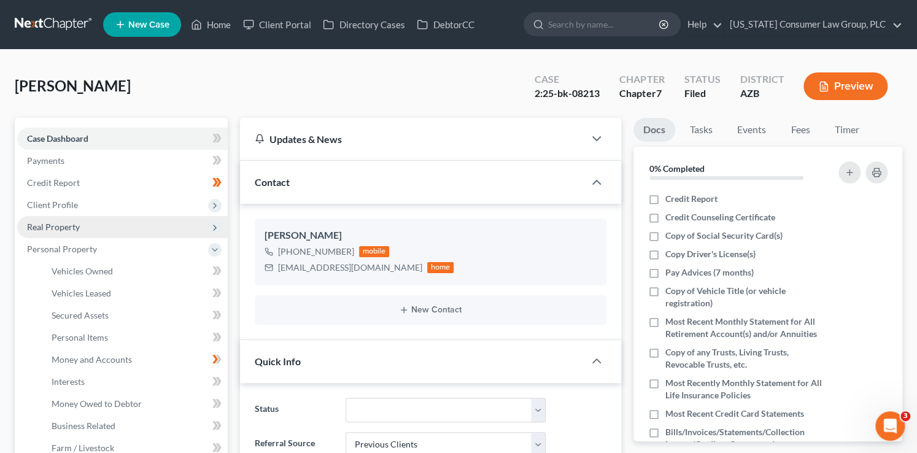
click at [88, 230] on span "Real Property" at bounding box center [122, 227] width 211 height 22
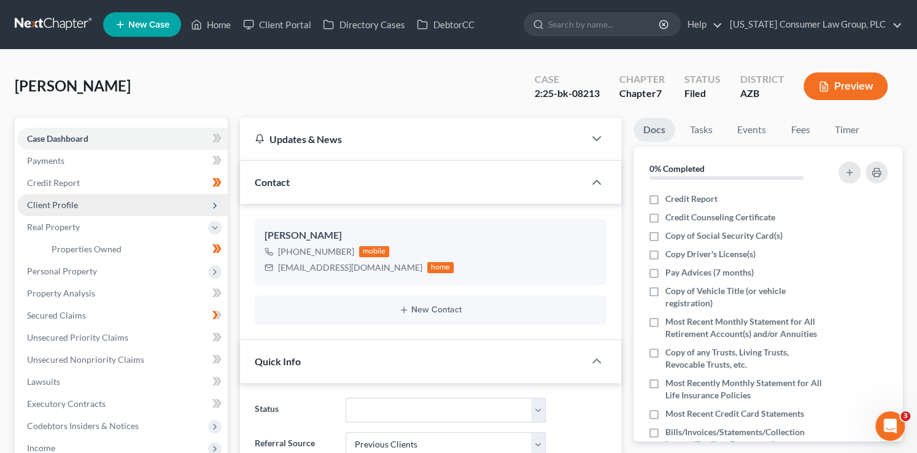
click at [93, 211] on span "Client Profile" at bounding box center [122, 205] width 211 height 22
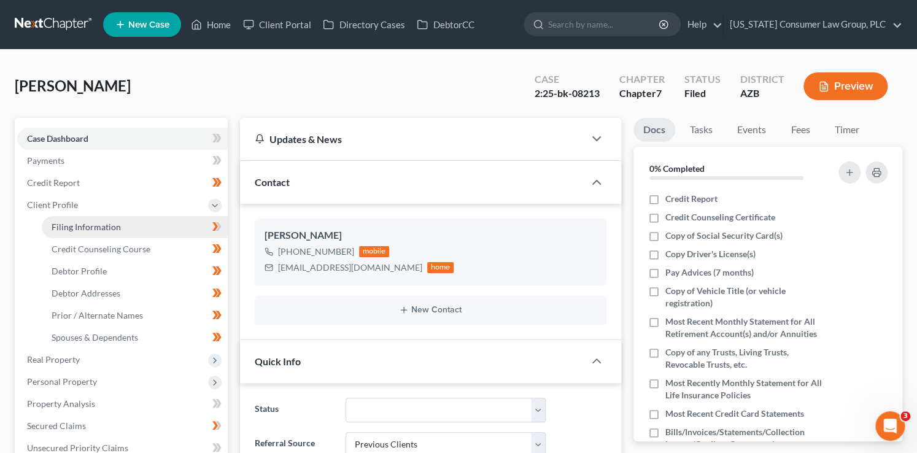
click at [112, 225] on span "Filing Information" at bounding box center [86, 227] width 69 height 10
select select "1"
select select "0"
select select "3"
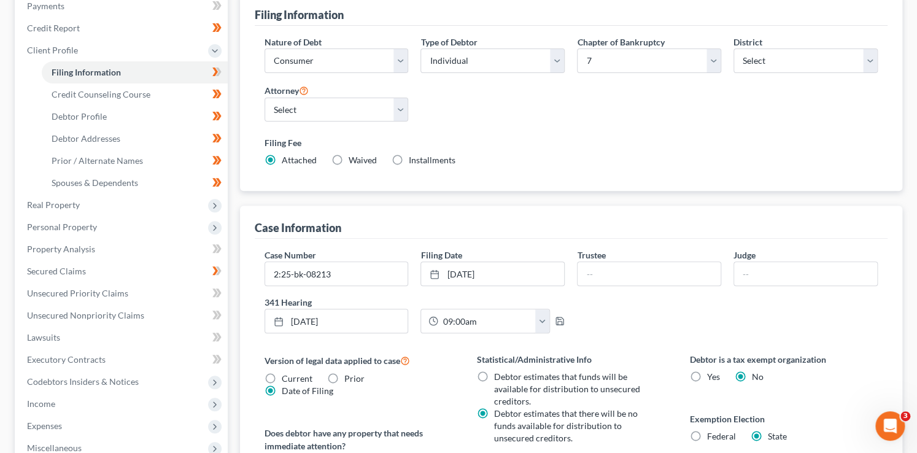
scroll to position [251, 0]
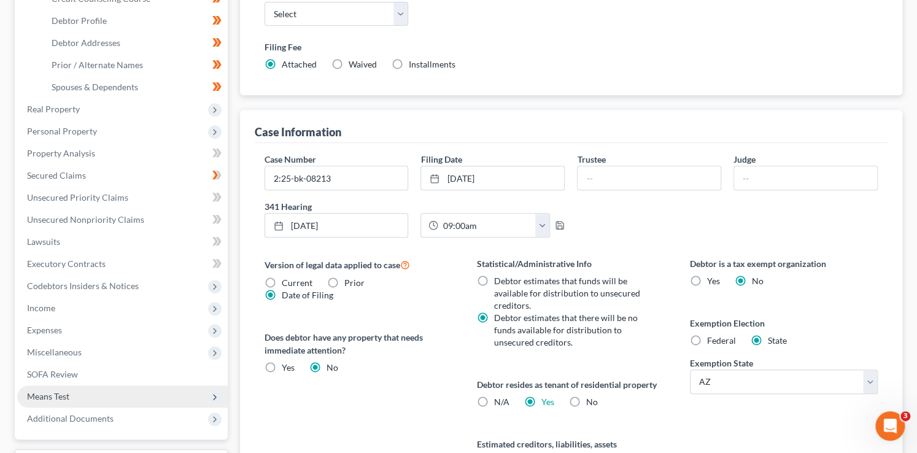
click at [74, 392] on span "Means Test" at bounding box center [122, 397] width 211 height 22
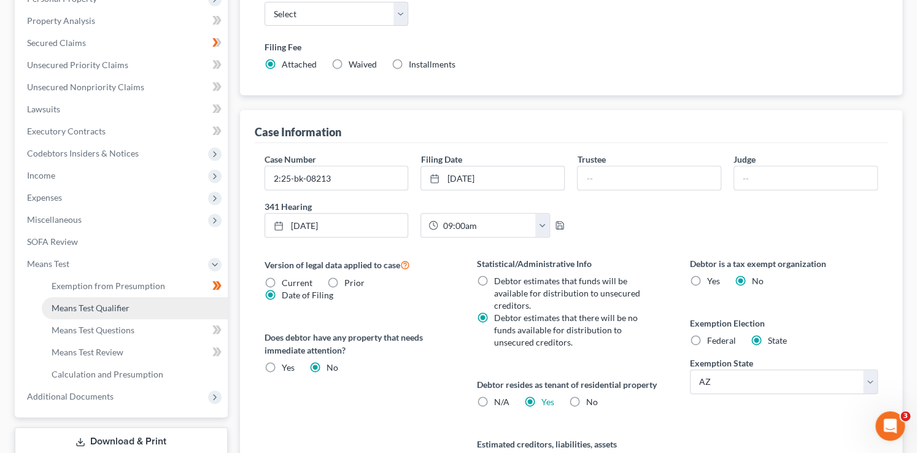
click at [131, 301] on link "Means Test Qualifier" at bounding box center [135, 308] width 186 height 22
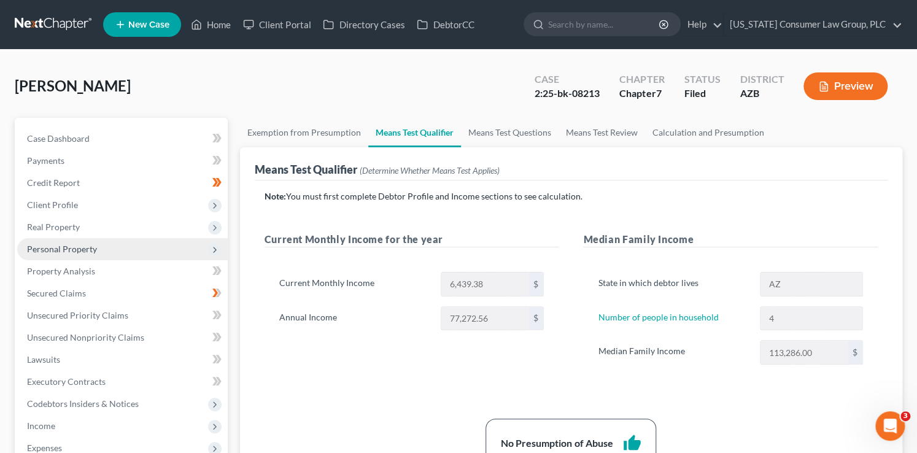
click at [75, 244] on span "Personal Property" at bounding box center [62, 249] width 70 height 10
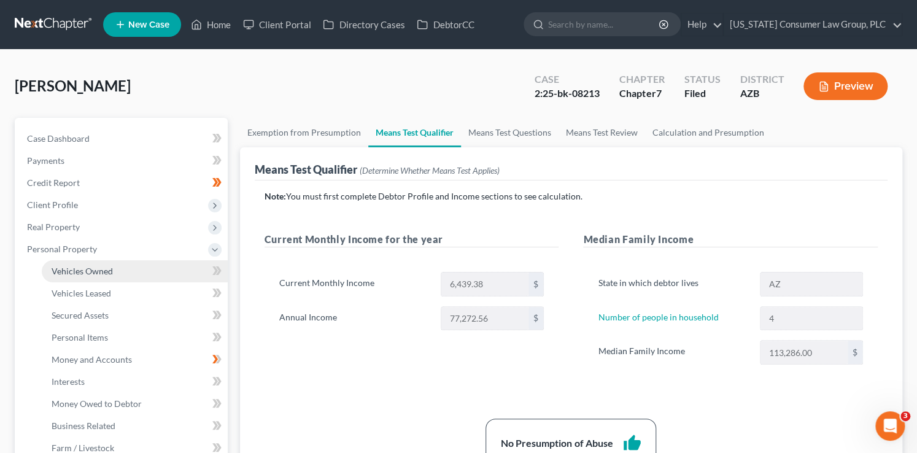
click at [97, 266] on span "Vehicles Owned" at bounding box center [82, 271] width 61 height 10
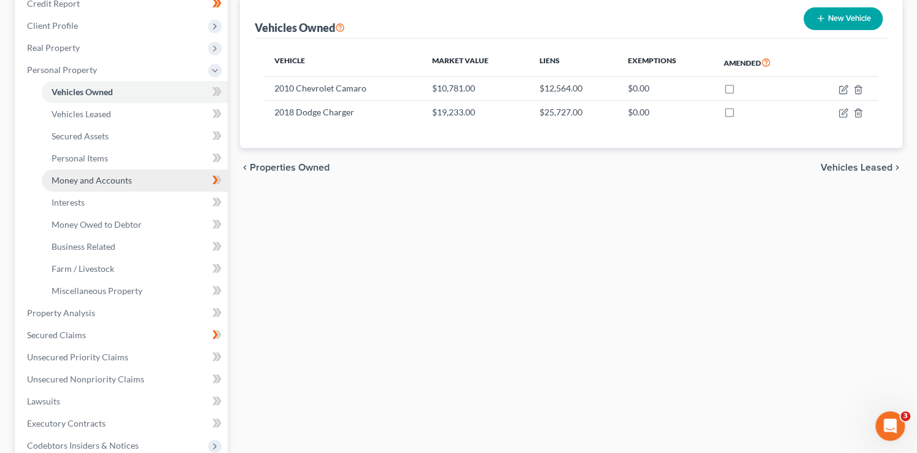
scroll to position [207, 0]
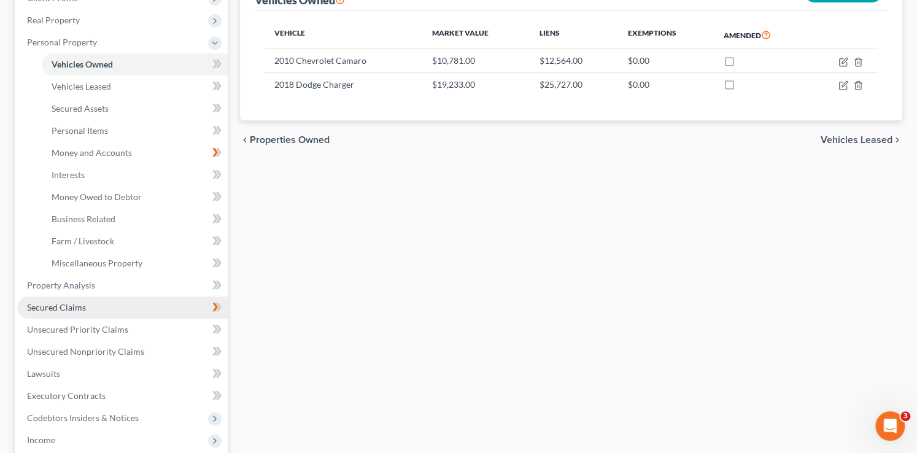
click at [98, 306] on link "Secured Claims" at bounding box center [122, 308] width 211 height 22
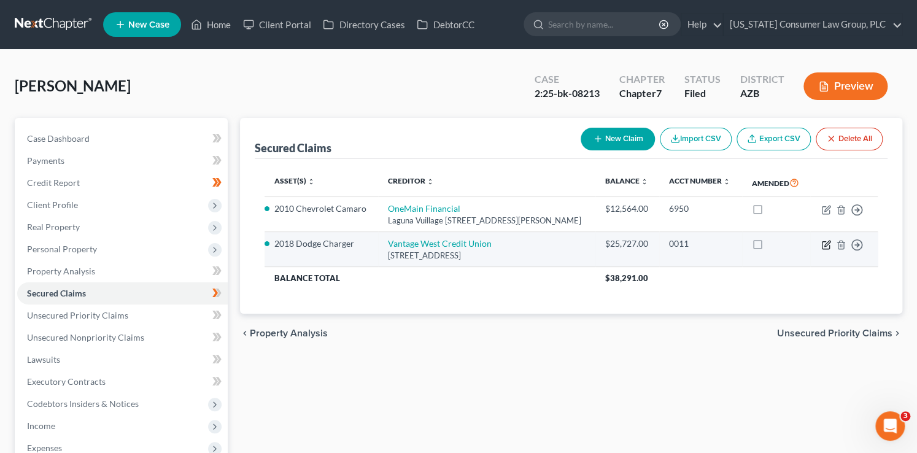
click at [825, 249] on icon "button" at bounding box center [825, 244] width 7 height 7
select select "3"
select select "2"
select select "0"
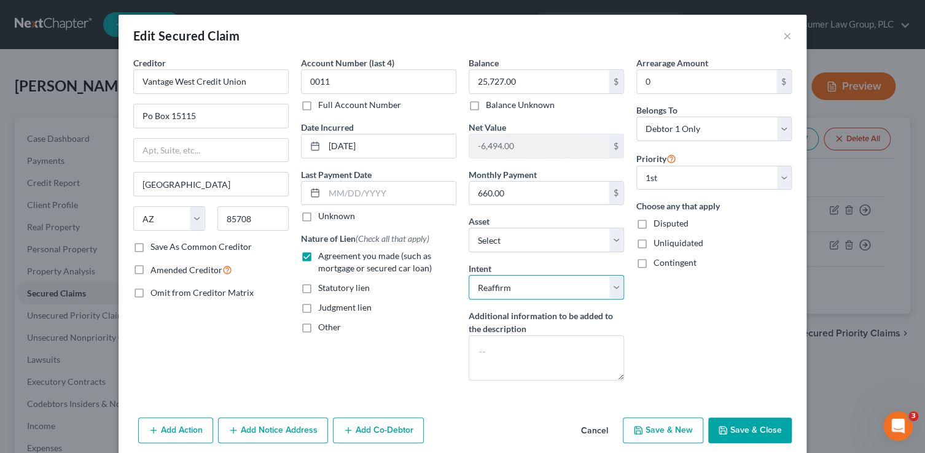
click at [533, 284] on select "Select Surrender Redeem Reaffirm Avoid Other" at bounding box center [546, 287] width 155 height 25
select select "0"
click at [469, 275] on select "Select Surrender Redeem Reaffirm Avoid Other" at bounding box center [546, 287] width 155 height 25
click at [752, 427] on button "Save & Close" at bounding box center [750, 431] width 84 height 26
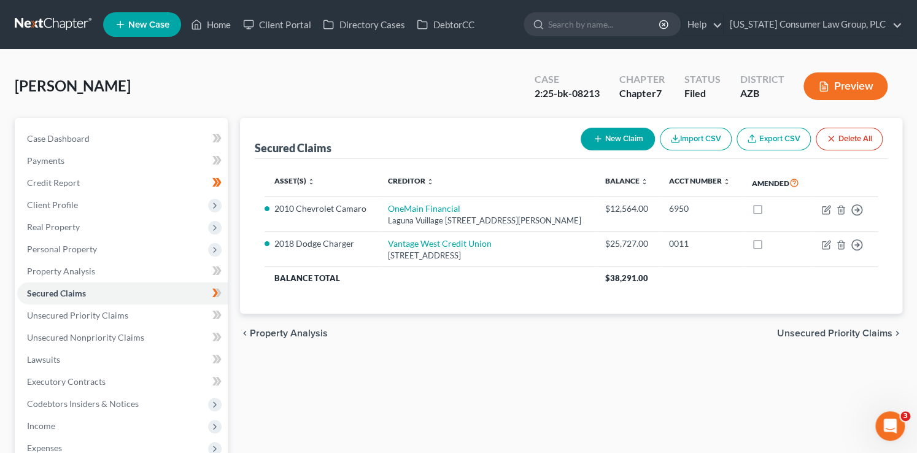
scroll to position [177, 0]
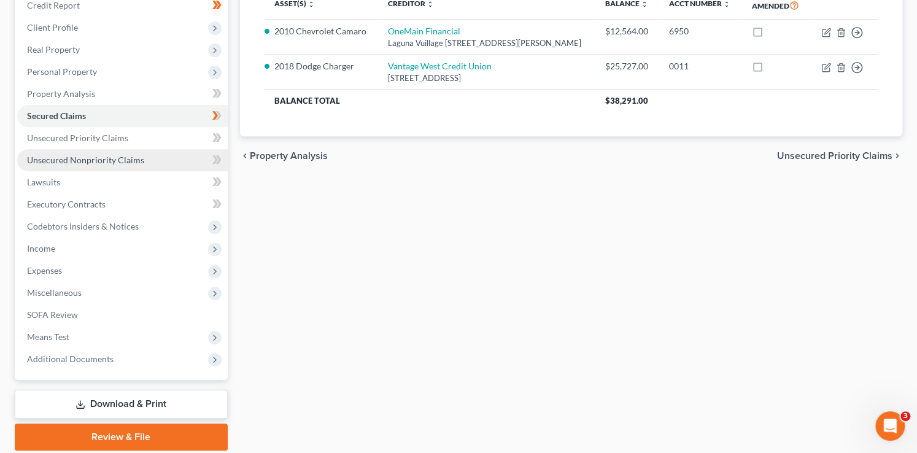
click at [99, 163] on span "Unsecured Nonpriority Claims" at bounding box center [85, 160] width 117 height 10
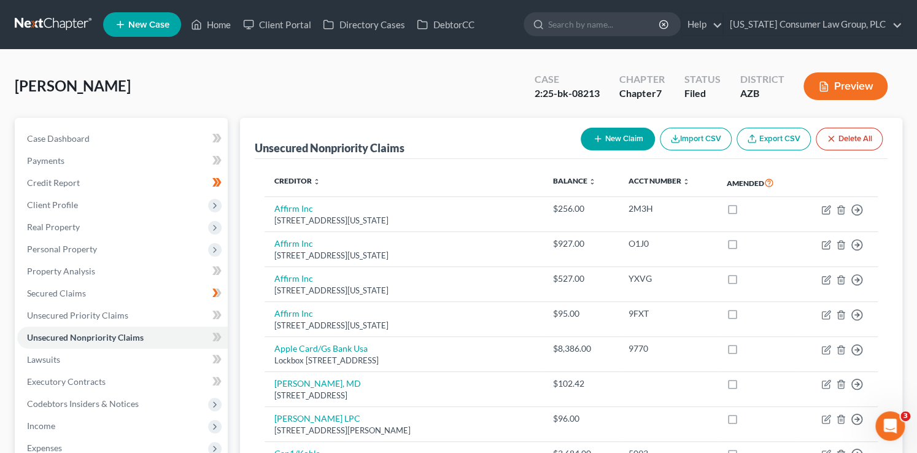
click at [616, 138] on button "New Claim" at bounding box center [618, 139] width 74 height 23
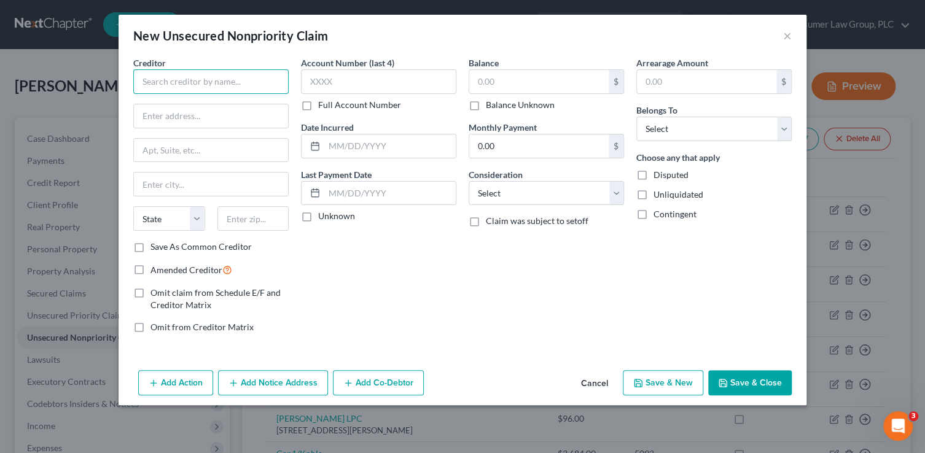
click at [208, 86] on input "text" at bounding box center [210, 81] width 155 height 25
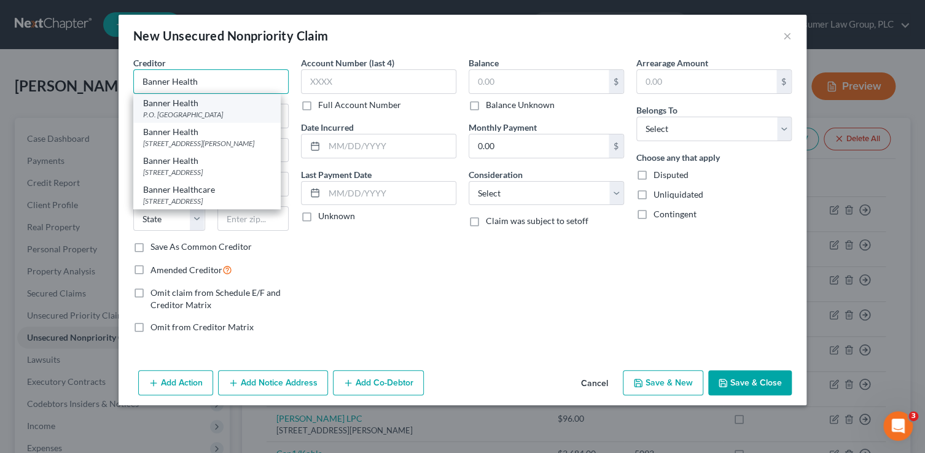
type input "Banner Health"
click at [228, 104] on div "Banner Health" at bounding box center [207, 103] width 128 height 12
type input "P.O. Box 52616"
type input "Phoenix"
select select "3"
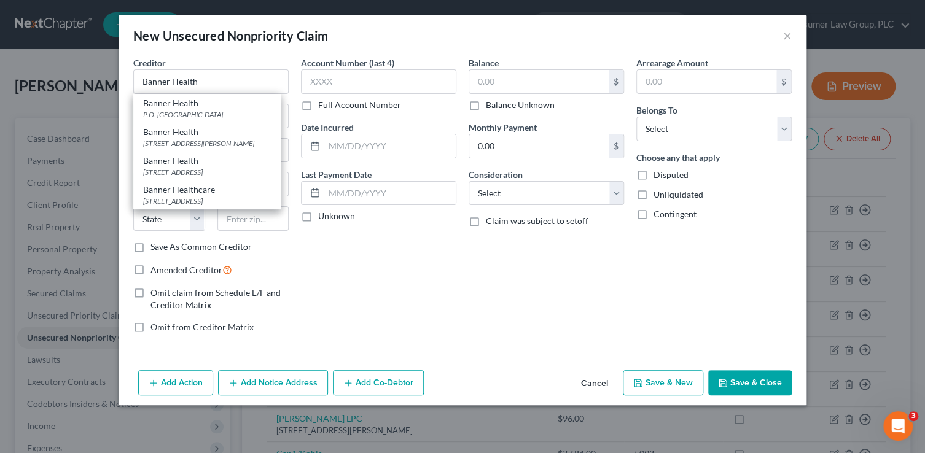
type input "85072"
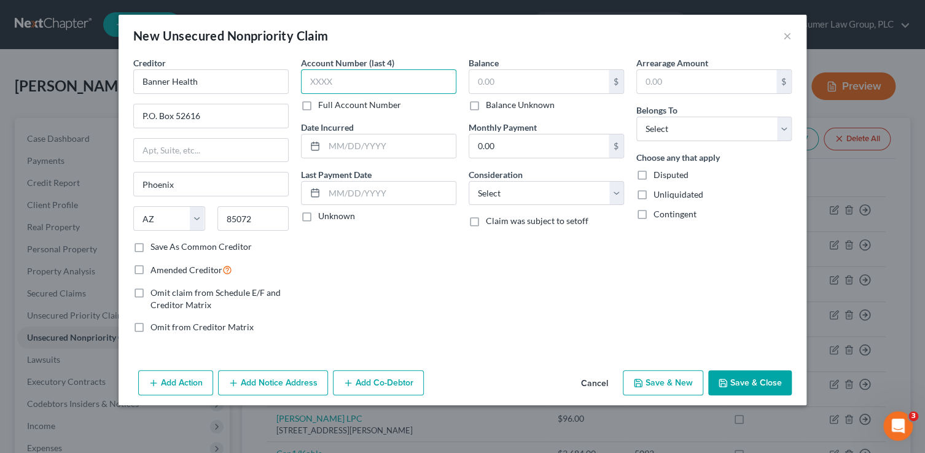
click at [359, 82] on input "text" at bounding box center [378, 81] width 155 height 25
type input "7215"
click at [497, 85] on input "text" at bounding box center [538, 81] width 139 height 23
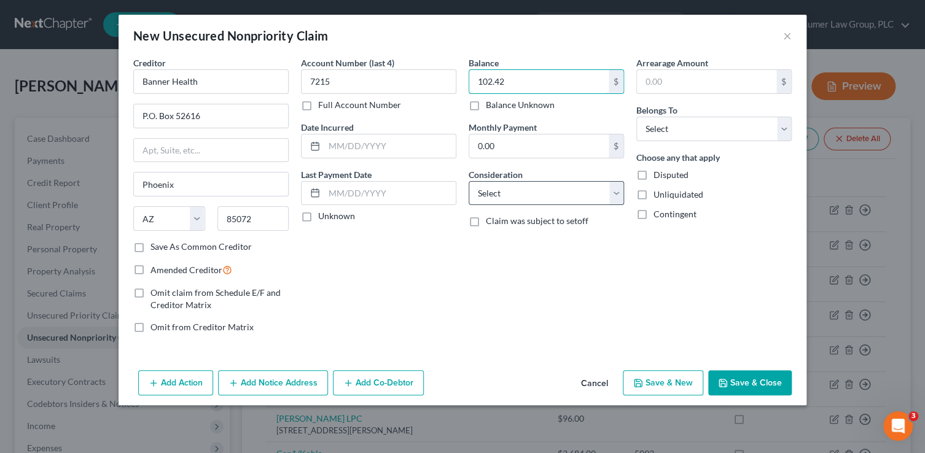
type input "102.42"
click at [517, 196] on select "Select Cable / Satellite Services Collection Agency Credit Card Debt Debt Couns…" at bounding box center [546, 193] width 155 height 25
select select "9"
click at [469, 181] on select "Select Cable / Satellite Services Collection Agency Credit Card Debt Debt Couns…" at bounding box center [546, 193] width 155 height 25
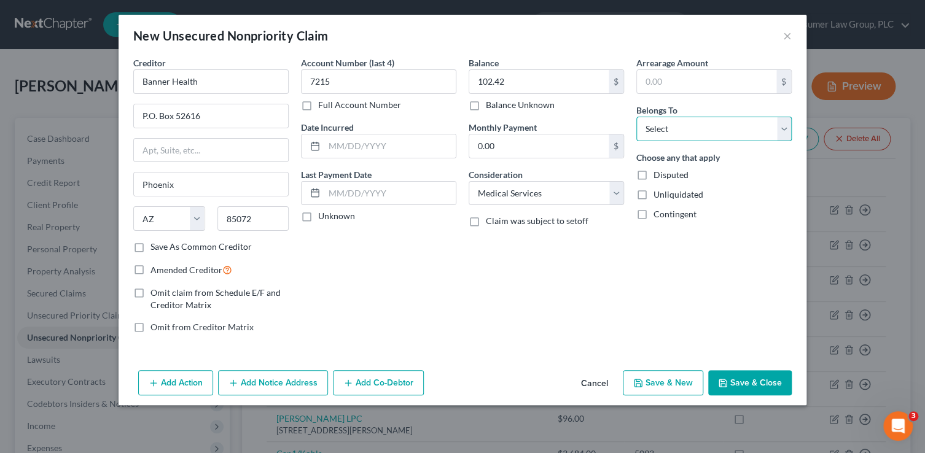
click at [667, 133] on select "Select Debtor 1 Only Debtor 2 Only Debtor 1 And Debtor 2 Only At Least One Of T…" at bounding box center [713, 129] width 155 height 25
select select "0"
click at [636, 117] on select "Select Debtor 1 Only Debtor 2 Only Debtor 1 And Debtor 2 Only At Least One Of T…" at bounding box center [713, 129] width 155 height 25
click at [676, 383] on button "Save & New" at bounding box center [663, 383] width 80 height 26
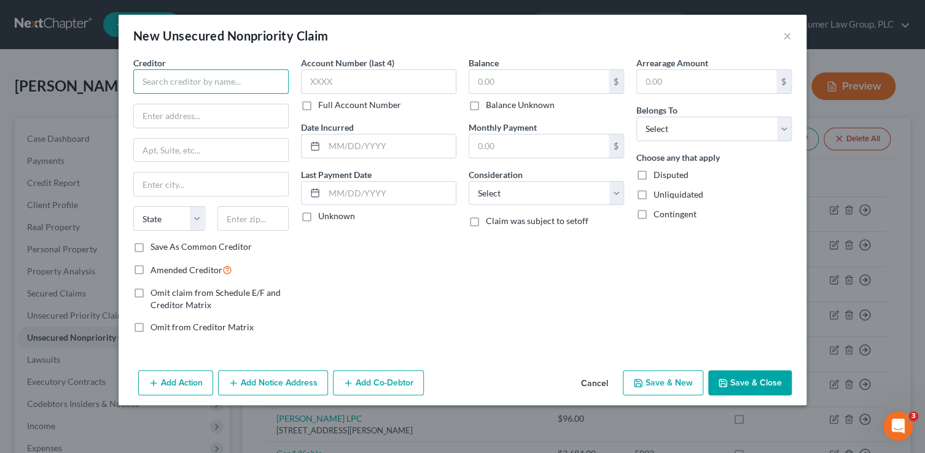
click at [178, 76] on input "text" at bounding box center [210, 81] width 155 height 25
drag, startPoint x: 270, startPoint y: 76, endPoint x: 106, endPoint y: 55, distance: 165.9
click at [106, 55] on div "New Unsecured Nonpriority Claim × Creditor * Dr. Roso & Dr. Hajbandeh State AL …" at bounding box center [462, 226] width 925 height 453
type input "Dr. Roso & Dr. Hajbandeh"
drag, startPoint x: 178, startPoint y: 117, endPoint x: 178, endPoint y: 111, distance: 6.8
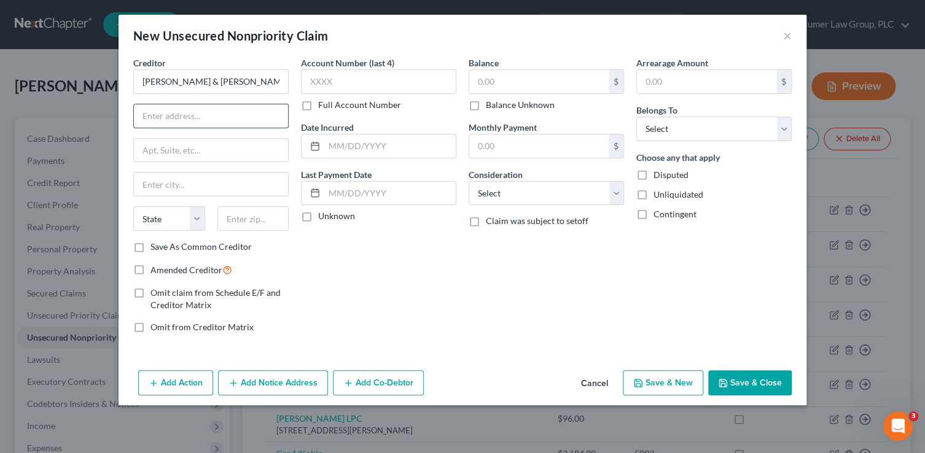
click at [178, 117] on input "text" at bounding box center [211, 115] width 154 height 23
paste input "255 S. Dobson Rd. Ste #1"
type input "255 S. Dobson Rd. Ste #1"
click at [238, 213] on input "text" at bounding box center [253, 218] width 72 height 25
type input "85224"
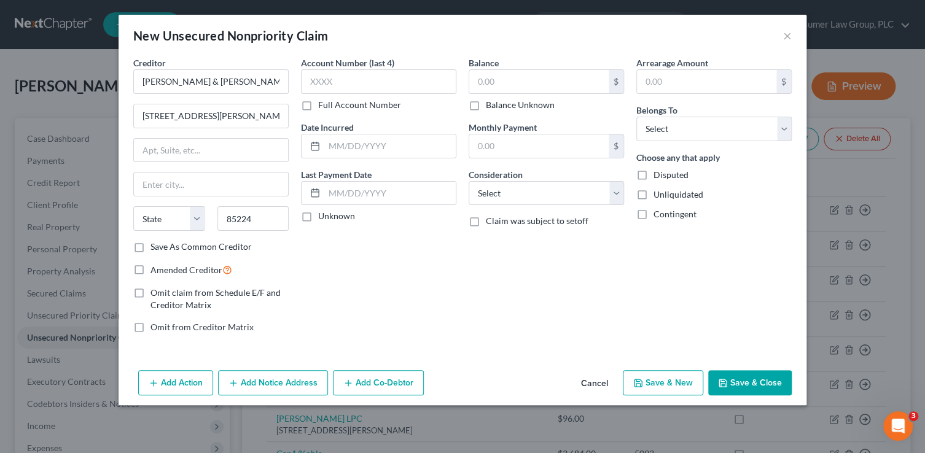
click at [531, 324] on div "Balance $ Balance Unknown Balance Undetermined $ Balance Unknown Monthly Paymen…" at bounding box center [546, 199] width 168 height 287
type input "Chandler"
select select "3"
click at [517, 79] on input "text" at bounding box center [538, 81] width 139 height 23
type input "170.05"
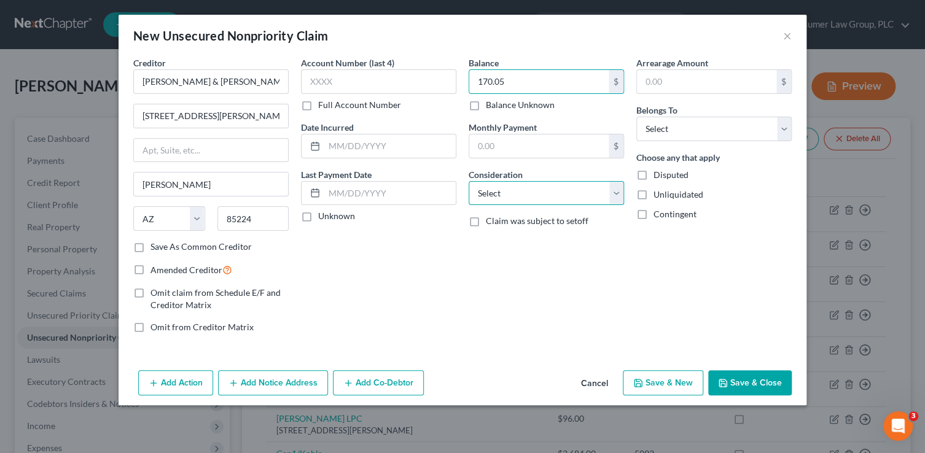
click at [544, 188] on select "Select Cable / Satellite Services Collection Agency Credit Card Debt Debt Couns…" at bounding box center [546, 193] width 155 height 25
select select "9"
click at [469, 181] on select "Select Cable / Satellite Services Collection Agency Credit Card Debt Debt Couns…" at bounding box center [546, 193] width 155 height 25
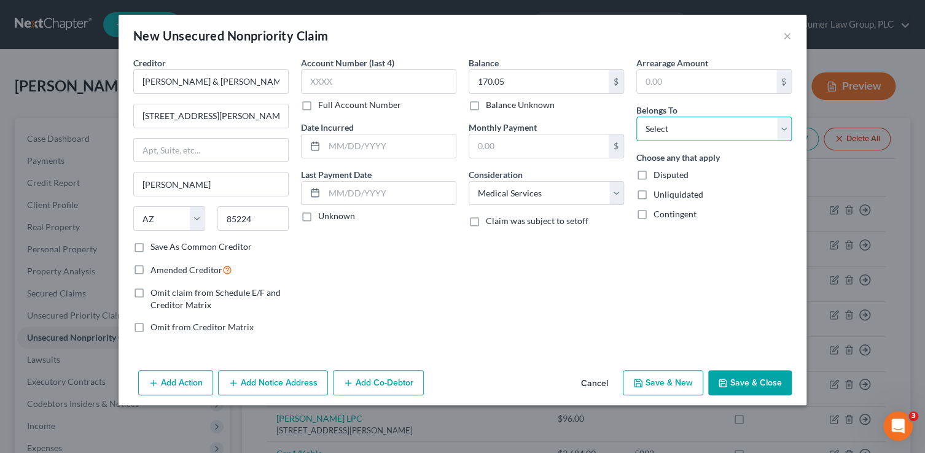
click at [691, 132] on select "Select Debtor 1 Only Debtor 2 Only Debtor 1 And Debtor 2 Only At Least One Of T…" at bounding box center [713, 129] width 155 height 25
select select "0"
click at [636, 117] on select "Select Debtor 1 Only Debtor 2 Only Debtor 1 And Debtor 2 Only At Least One Of T…" at bounding box center [713, 129] width 155 height 25
click at [275, 382] on button "Add Notice Address" at bounding box center [273, 383] width 110 height 26
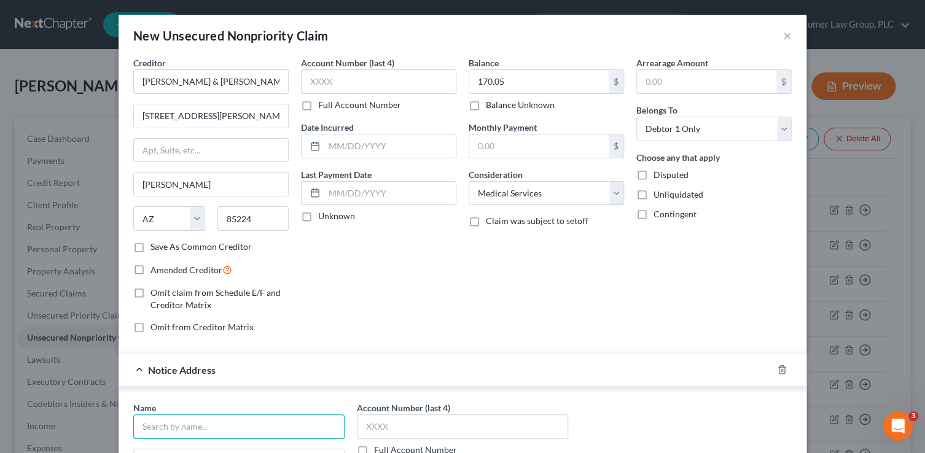
click at [280, 425] on input "text" at bounding box center [238, 426] width 211 height 25
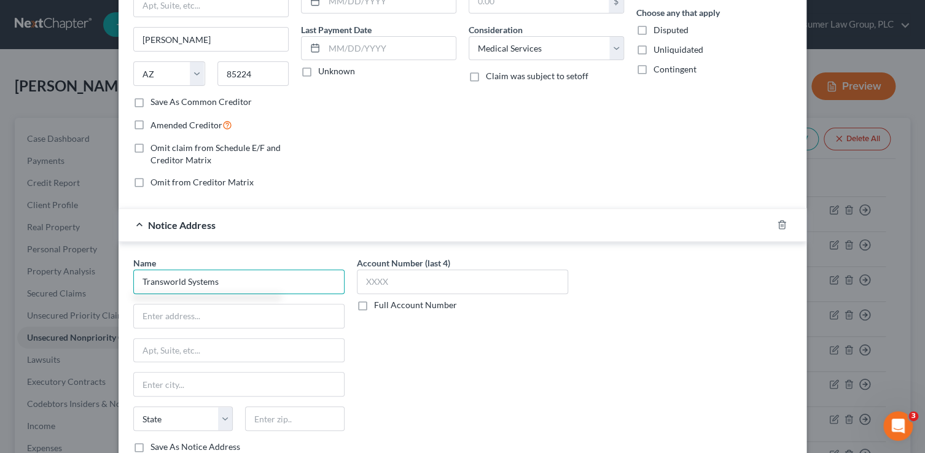
scroll to position [147, 0]
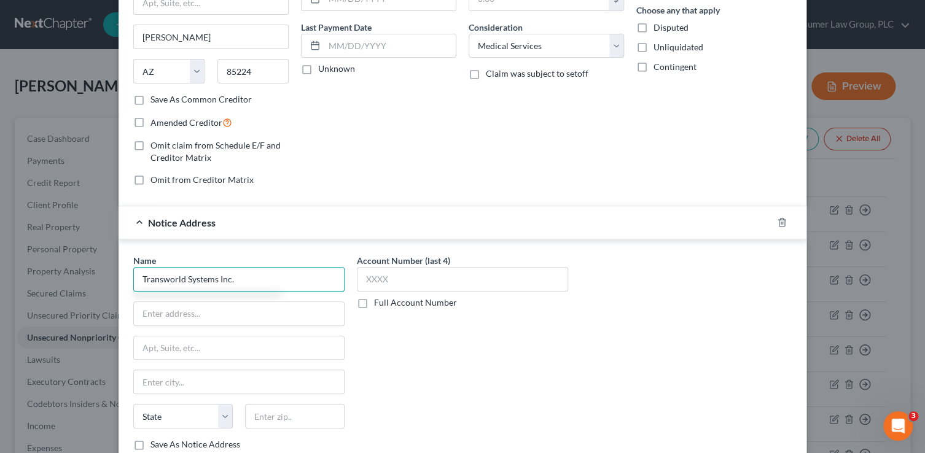
type input "Transworld Systems Inc."
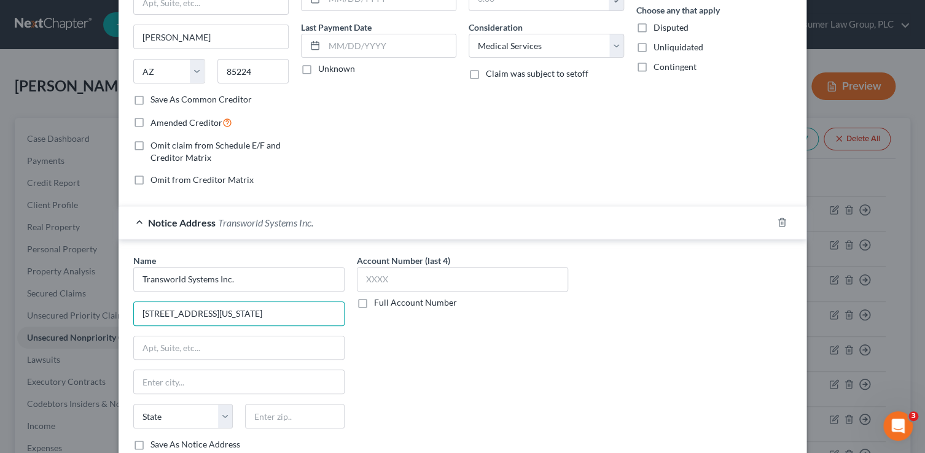
type input "500 Virginia Dr., Suite 514"
type input "19034"
type input "Fort Washington"
select select "39"
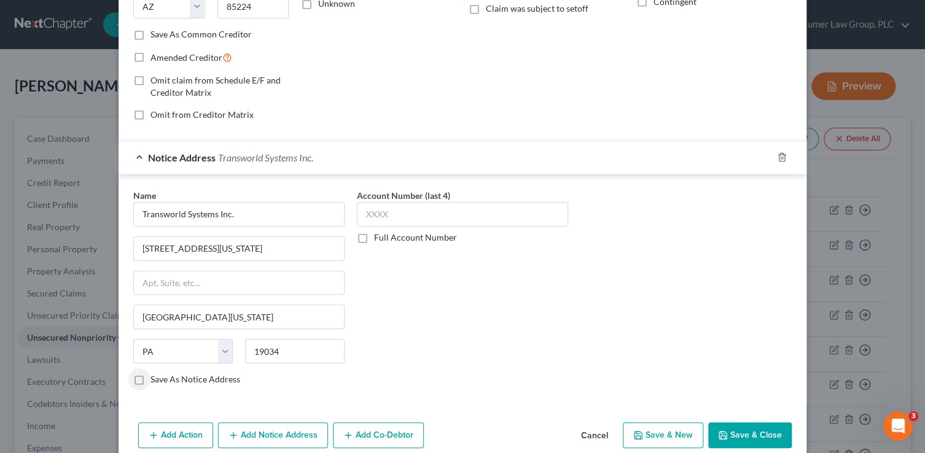
scroll to position [229, 0]
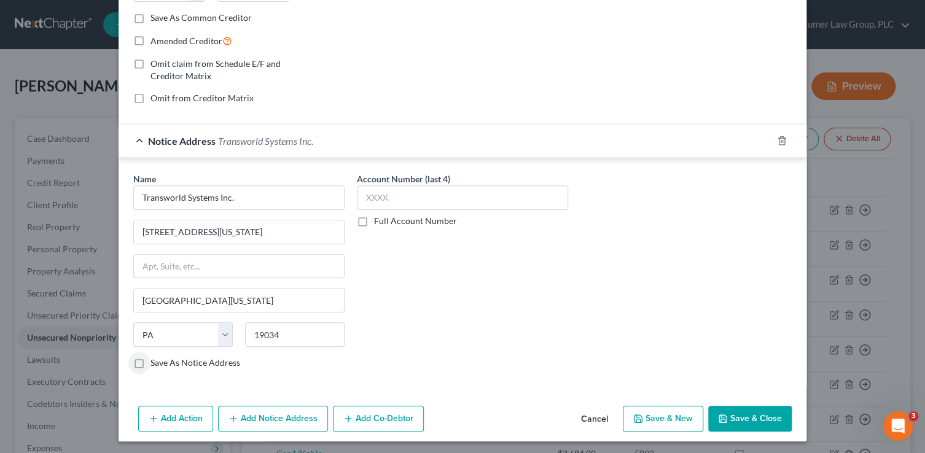
click at [155, 357] on input "Save As Notice Address" at bounding box center [159, 361] width 8 height 8
checkbox input "true"
click at [686, 415] on button "Save & New" at bounding box center [663, 419] width 80 height 26
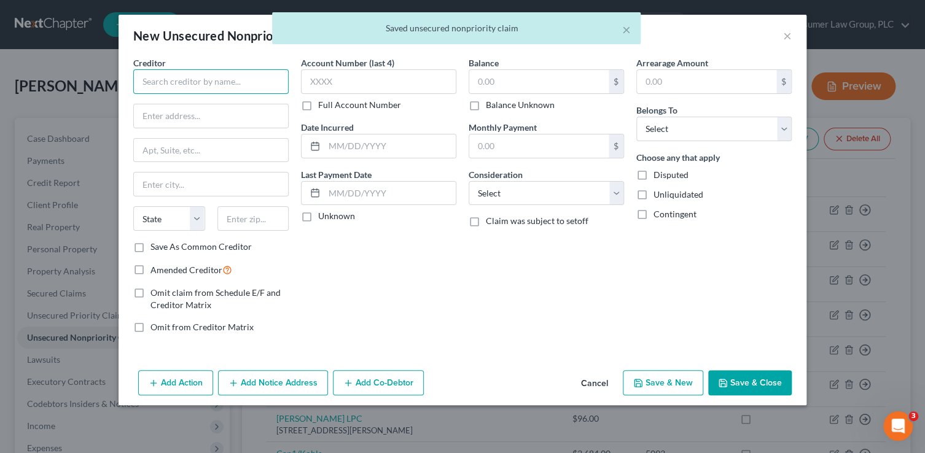
click at [220, 76] on input "text" at bounding box center [210, 81] width 155 height 25
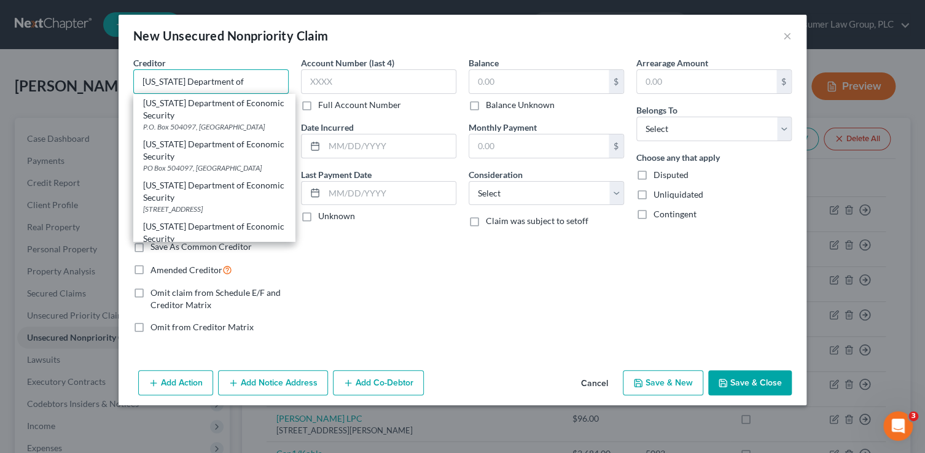
click at [235, 93] on input "Arizona Department of" at bounding box center [210, 81] width 155 height 25
click at [187, 99] on div "Arizona Department of Economic Security" at bounding box center [214, 109] width 142 height 25
type input "Arizona Department of Economic Security"
type input "P.O. Box 504097"
type input "St. Louis"
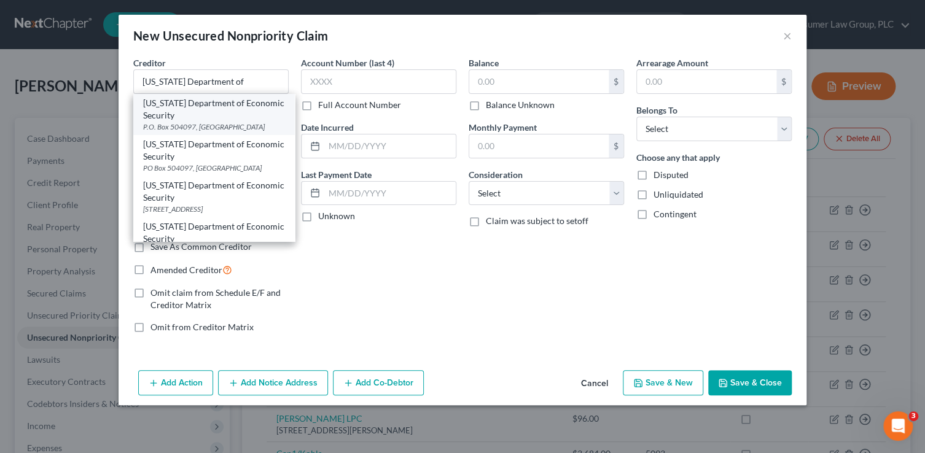
select select "23"
type input "63150"
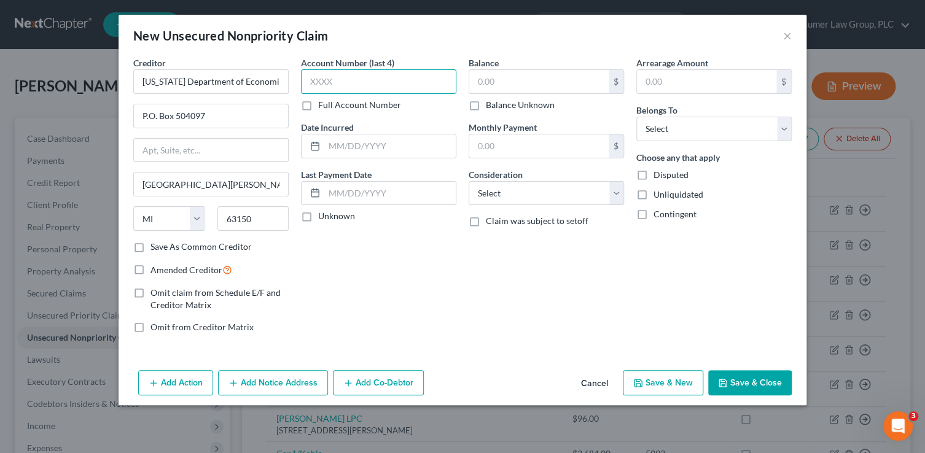
click at [356, 87] on input "text" at bounding box center [378, 81] width 155 height 25
type input "1495"
click at [497, 84] on input "text" at bounding box center [538, 81] width 139 height 23
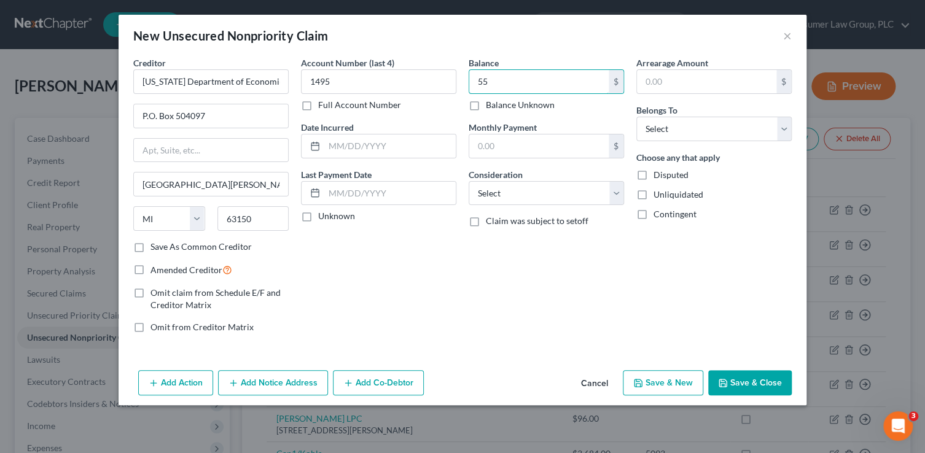
type input "5"
type input "1,153.82"
click at [710, 128] on select "Select Debtor 1 Only Debtor 2 Only Debtor 1 And Debtor 2 Only At Least One Of T…" at bounding box center [713, 129] width 155 height 25
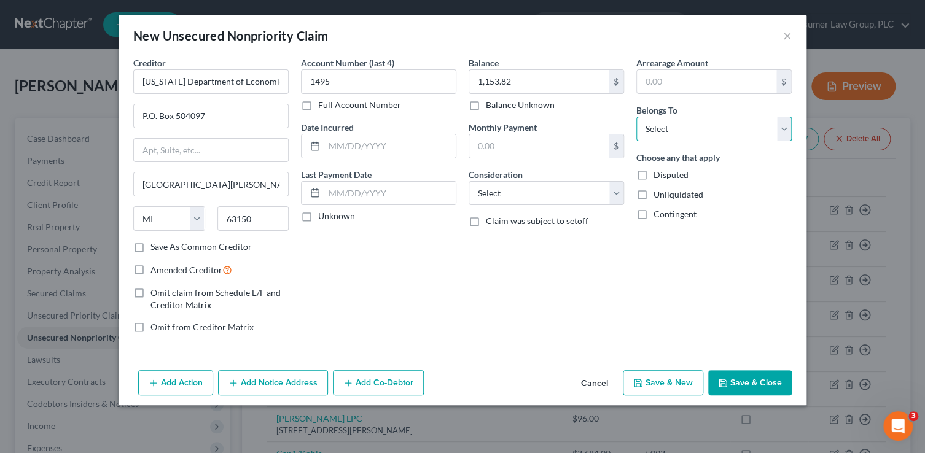
select select "0"
click at [636, 117] on select "Select Debtor 1 Only Debtor 2 Only Debtor 1 And Debtor 2 Only At Least One Of T…" at bounding box center [713, 129] width 155 height 25
click at [686, 378] on button "Save & New" at bounding box center [663, 383] width 80 height 26
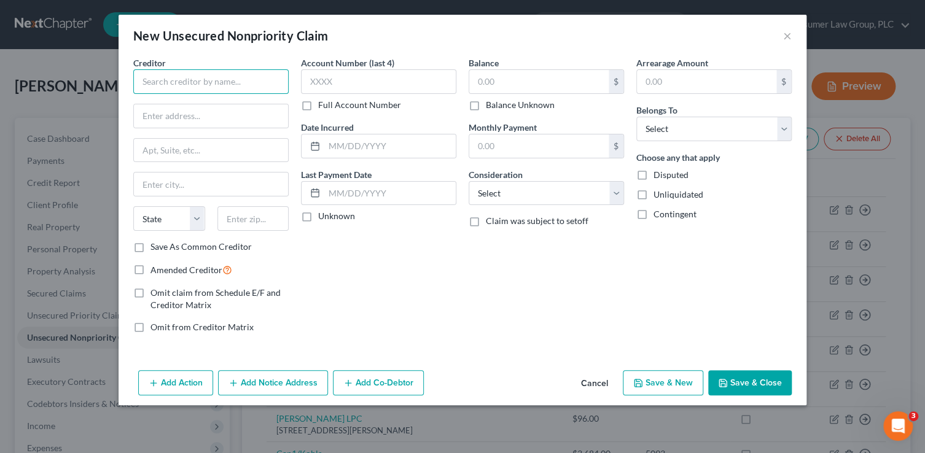
click at [216, 80] on input "text" at bounding box center [210, 81] width 155 height 25
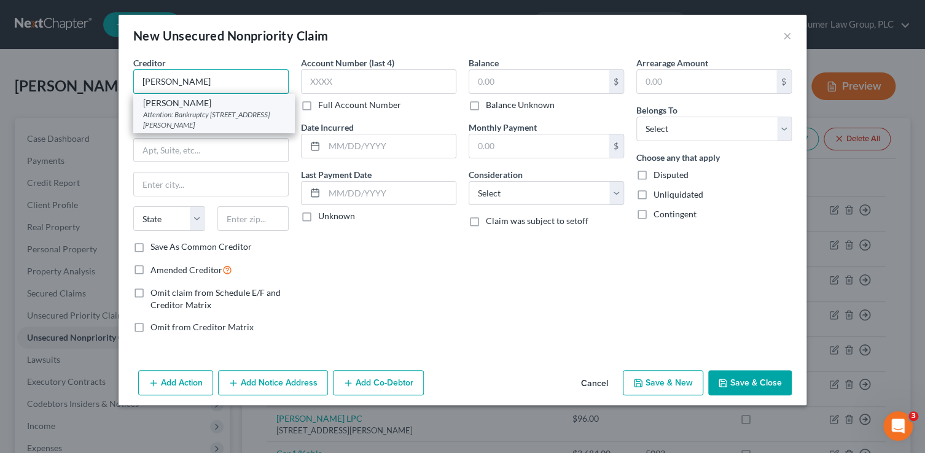
type input "Dave"
click at [216, 107] on div "Dave" at bounding box center [214, 103] width 142 height 12
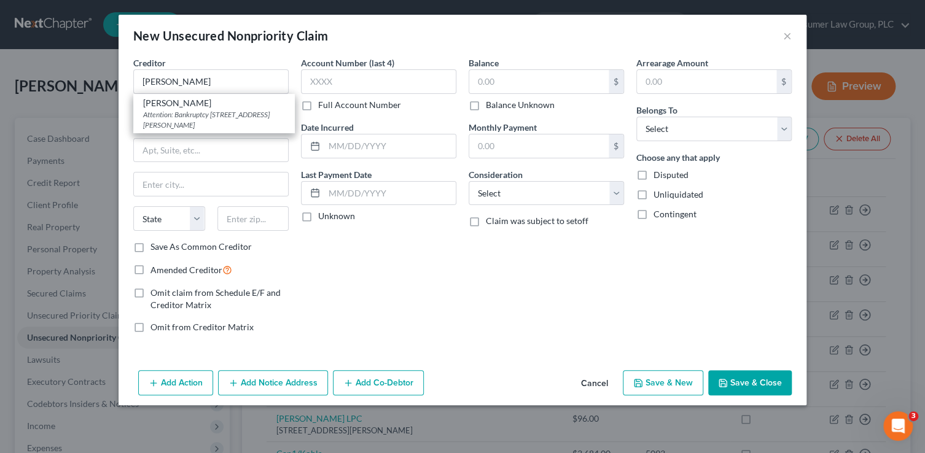
type input "Attention: Bankruptcy"
type input "1265 S. Cochran Avenue"
type input "Los Angeles"
select select "4"
type input "90019"
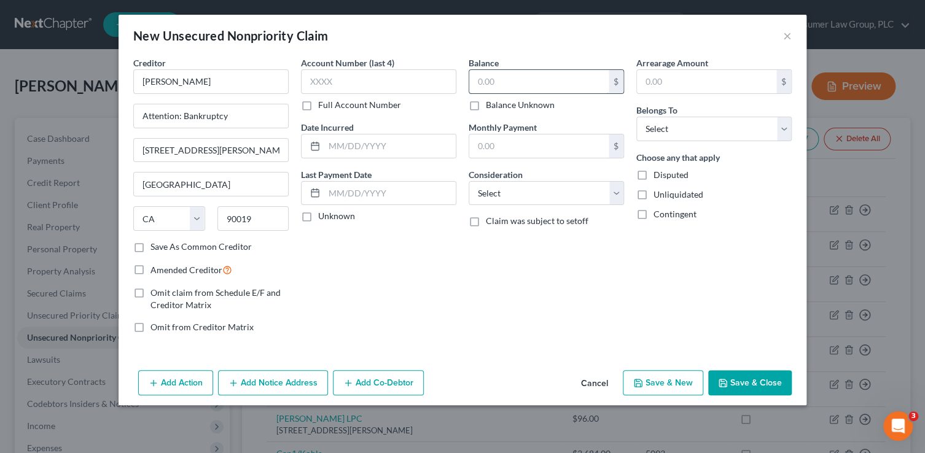
click at [484, 82] on input "text" at bounding box center [538, 81] width 139 height 23
type input "320.75"
click at [536, 184] on select "Select Cable / Satellite Services Collection Agency Credit Card Debt Debt Couns…" at bounding box center [546, 193] width 155 height 25
select select "10"
click at [469, 181] on select "Select Cable / Satellite Services Collection Agency Credit Card Debt Debt Couns…" at bounding box center [546, 193] width 155 height 25
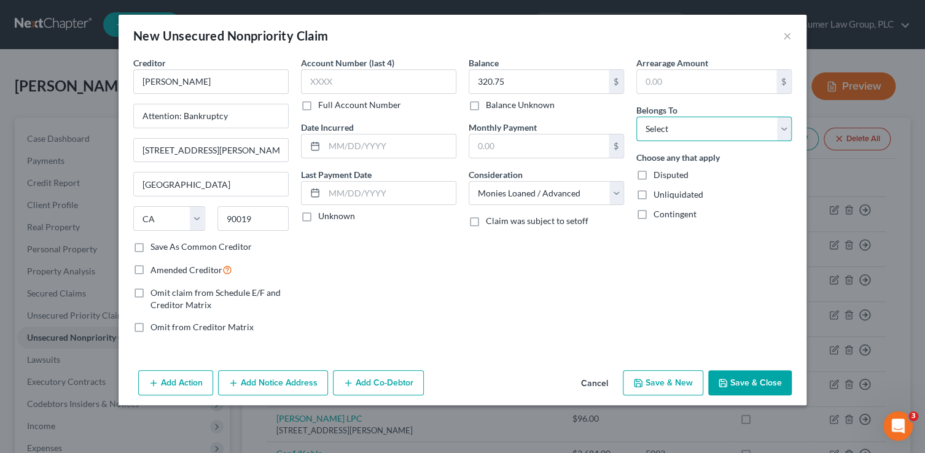
click at [682, 128] on select "Select Debtor 1 Only Debtor 2 Only Debtor 1 And Debtor 2 Only At Least One Of T…" at bounding box center [713, 129] width 155 height 25
select select "0"
click at [636, 117] on select "Select Debtor 1 Only Debtor 2 Only Debtor 1 And Debtor 2 Only At Least One Of T…" at bounding box center [713, 129] width 155 height 25
click at [664, 381] on button "Save & New" at bounding box center [663, 383] width 80 height 26
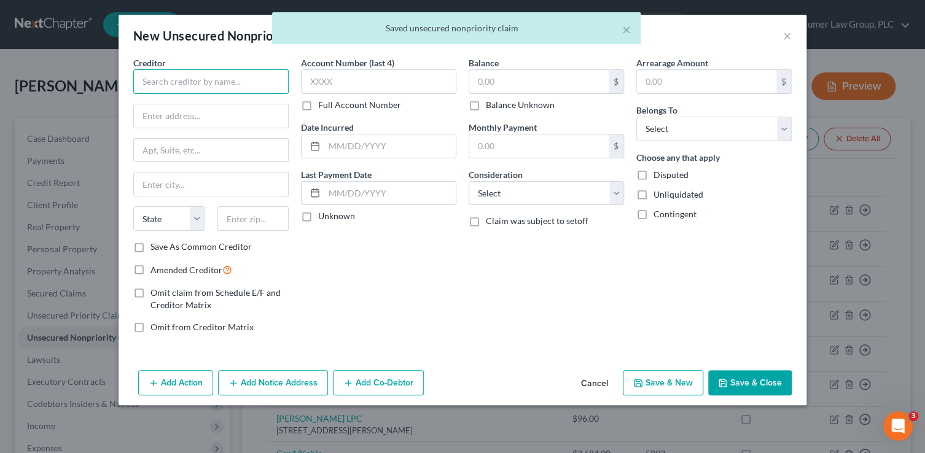
click at [192, 84] on input "text" at bounding box center [210, 81] width 155 height 25
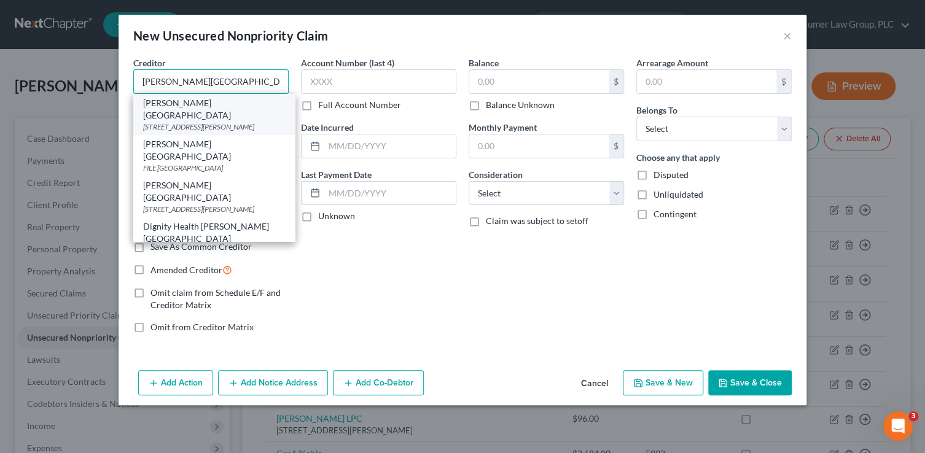
type input "Chandler Regional Medical Center"
click at [189, 122] on div "1955 W. Frye Rd., Chandler, AZ 85224" at bounding box center [214, 127] width 142 height 10
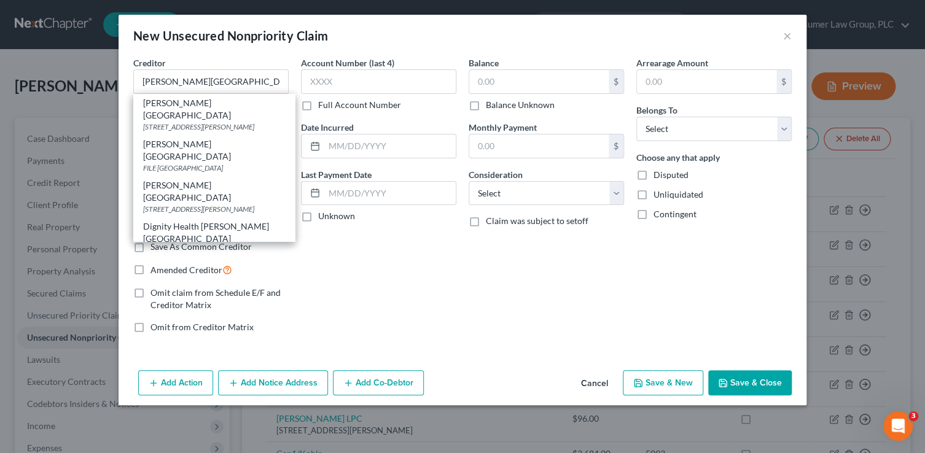
type input "1955 W. Frye Rd."
type input "Chandler"
select select "3"
type input "85224"
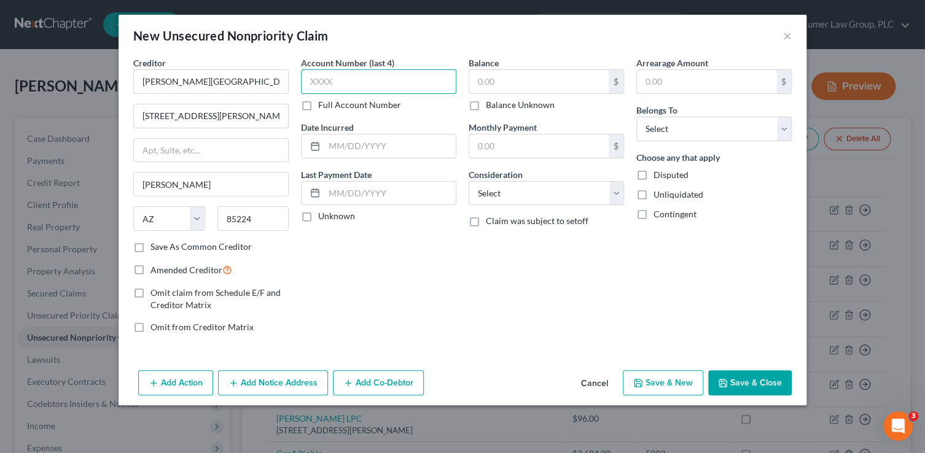
click at [313, 86] on input "text" at bounding box center [378, 81] width 155 height 25
click at [540, 82] on input "text" at bounding box center [538, 81] width 139 height 23
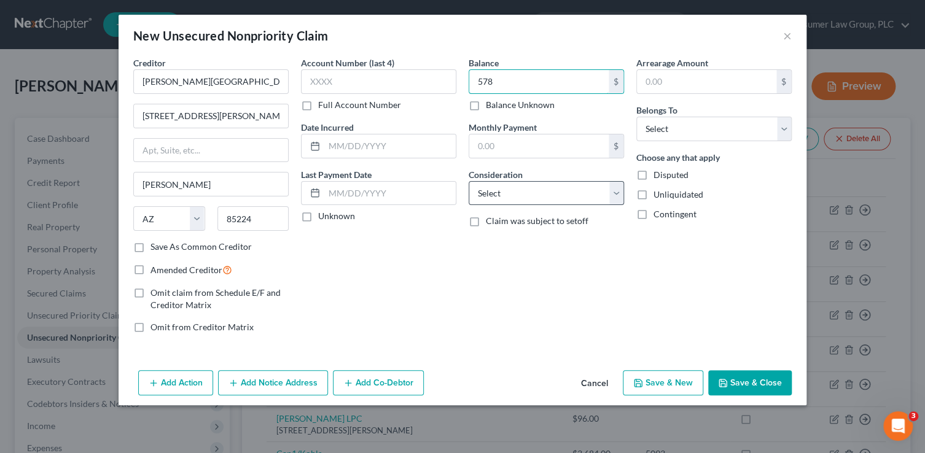
type input "578"
click at [494, 195] on select "Select Cable / Satellite Services Collection Agency Credit Card Debt Debt Couns…" at bounding box center [546, 193] width 155 height 25
select select "9"
click at [469, 181] on select "Select Cable / Satellite Services Collection Agency Credit Card Debt Debt Couns…" at bounding box center [546, 193] width 155 height 25
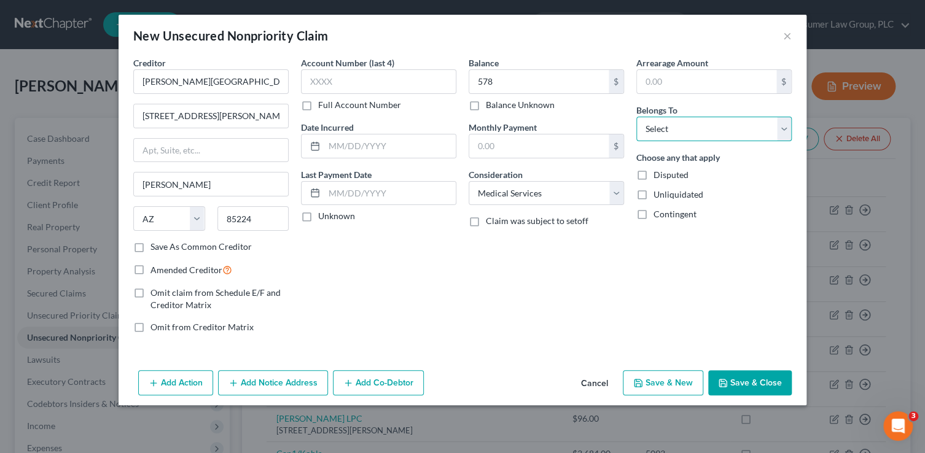
click at [656, 131] on select "Select Debtor 1 Only Debtor 2 Only Debtor 1 And Debtor 2 Only At Least One Of T…" at bounding box center [713, 129] width 155 height 25
select select "0"
click at [636, 117] on select "Select Debtor 1 Only Debtor 2 Only Debtor 1 And Debtor 2 Only At Least One Of T…" at bounding box center [713, 129] width 155 height 25
click at [294, 386] on button "Add Notice Address" at bounding box center [273, 383] width 110 height 26
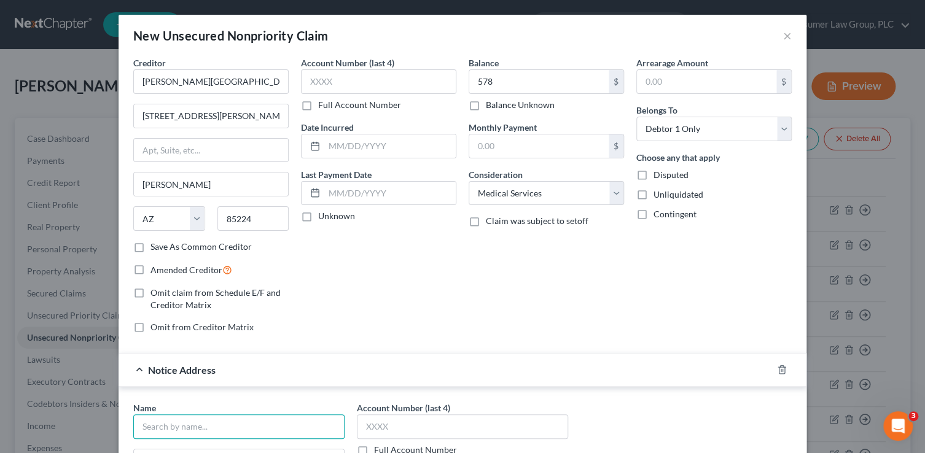
drag, startPoint x: 278, startPoint y: 423, endPoint x: 281, endPoint y: 405, distance: 18.2
click at [278, 423] on input "text" at bounding box center [238, 426] width 211 height 25
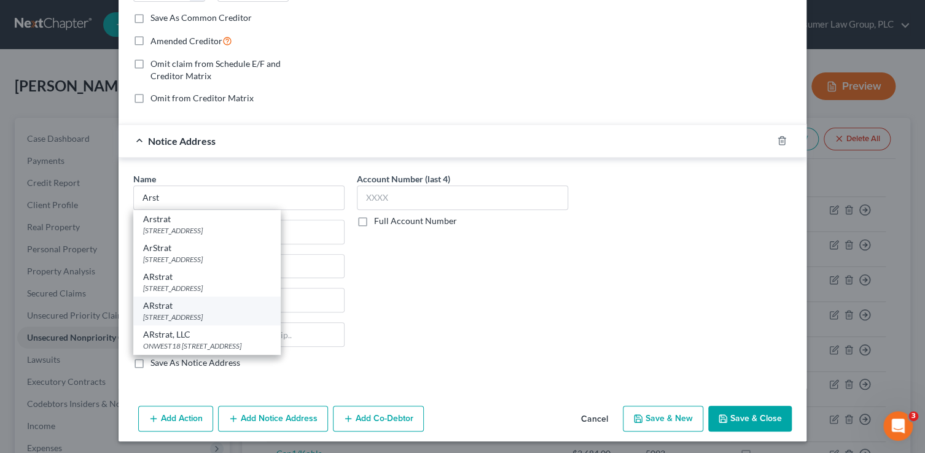
click at [257, 312] on div "14141 Southwest Freeway, Suite 300, Sugar Land, TX 77478" at bounding box center [207, 317] width 128 height 10
type input "ARstrat"
type input "14141 Southwest Freeway, Suite 300"
type input "Sugar Land"
select select "45"
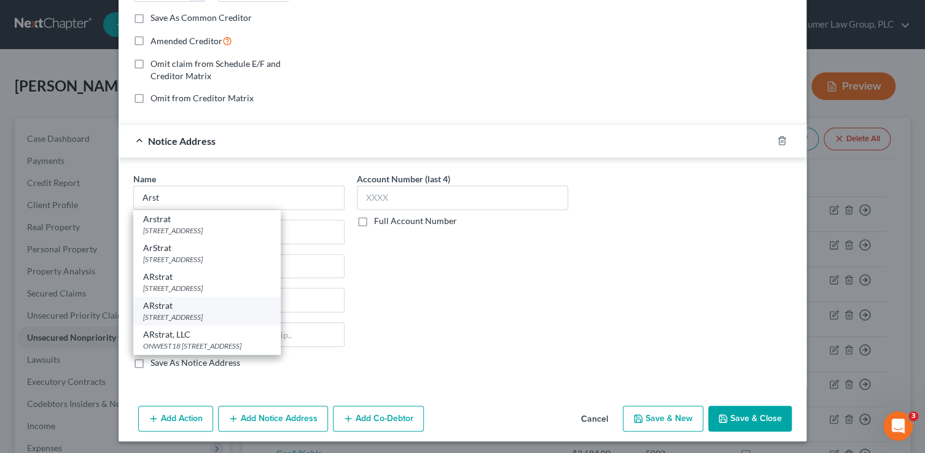
type input "77478"
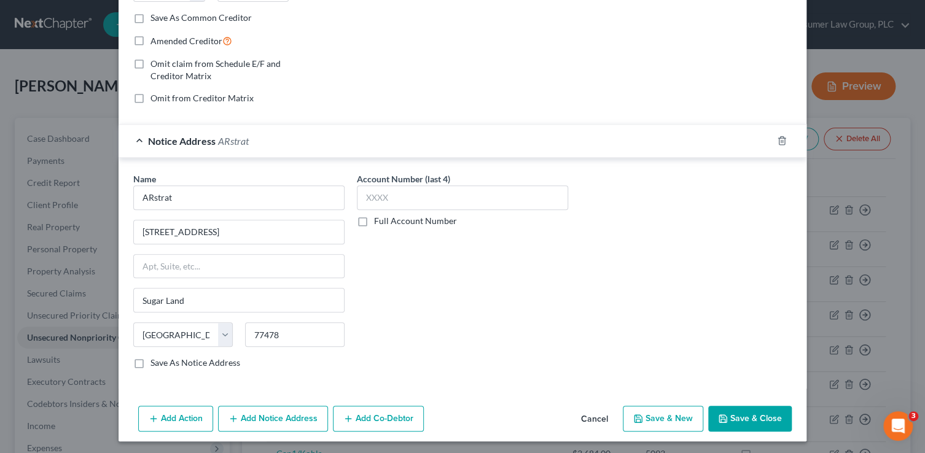
scroll to position [0, 0]
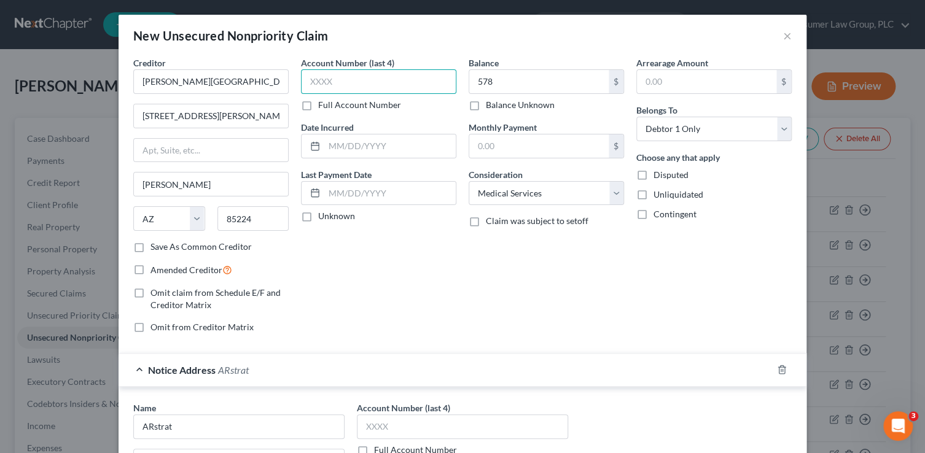
click at [378, 76] on input "text" at bounding box center [378, 81] width 155 height 25
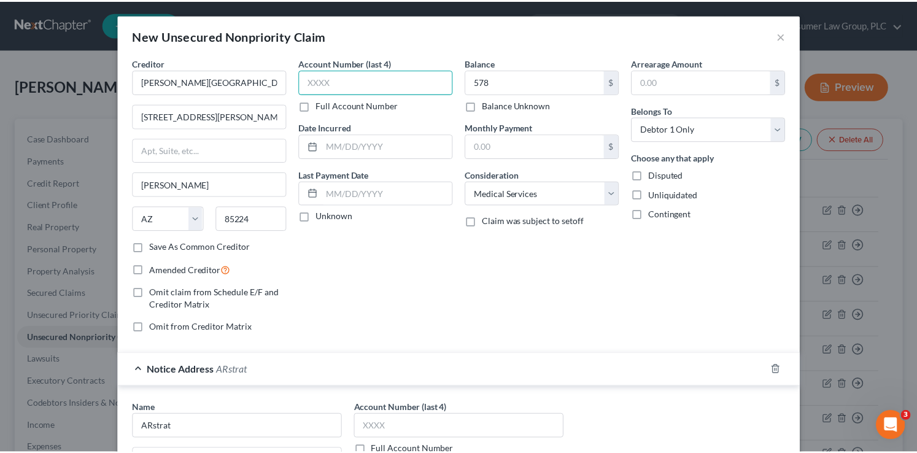
scroll to position [229, 0]
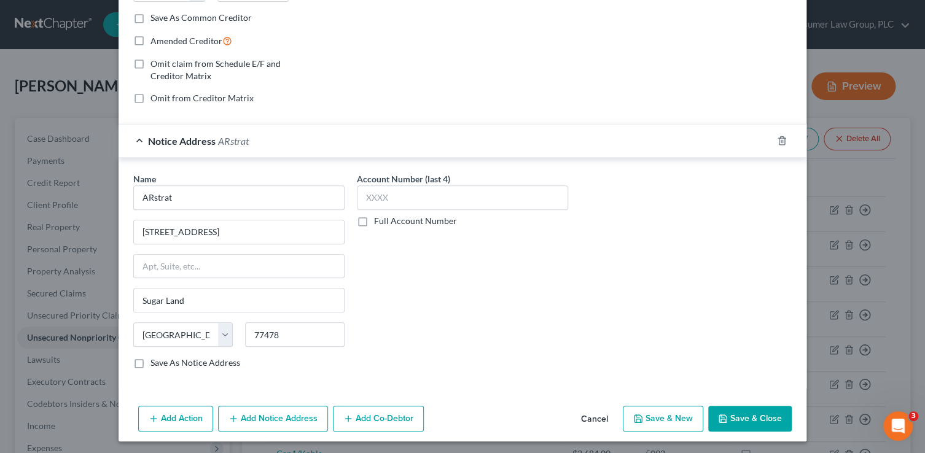
click at [761, 421] on button "Save & Close" at bounding box center [750, 419] width 84 height 26
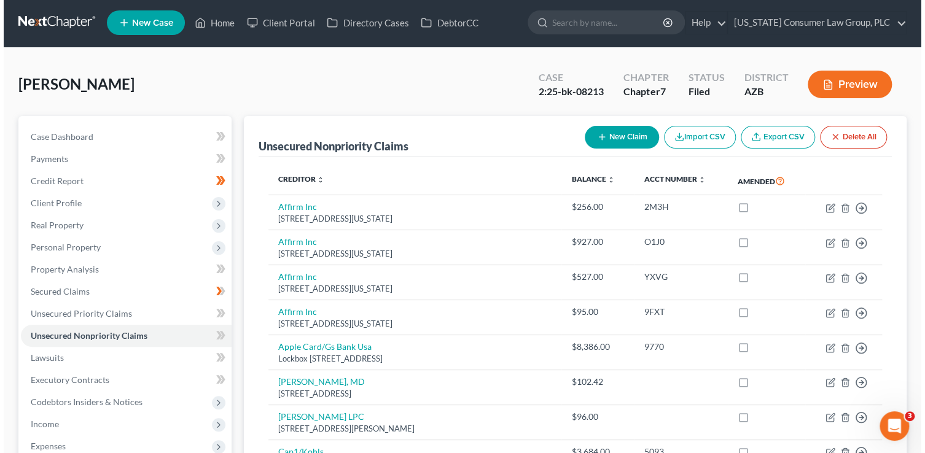
scroll to position [0, 0]
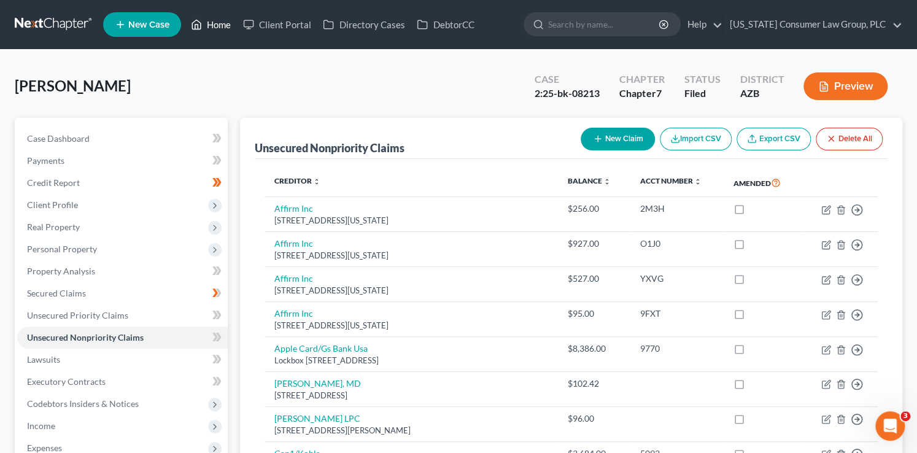
click at [217, 29] on link "Home" at bounding box center [211, 25] width 52 height 22
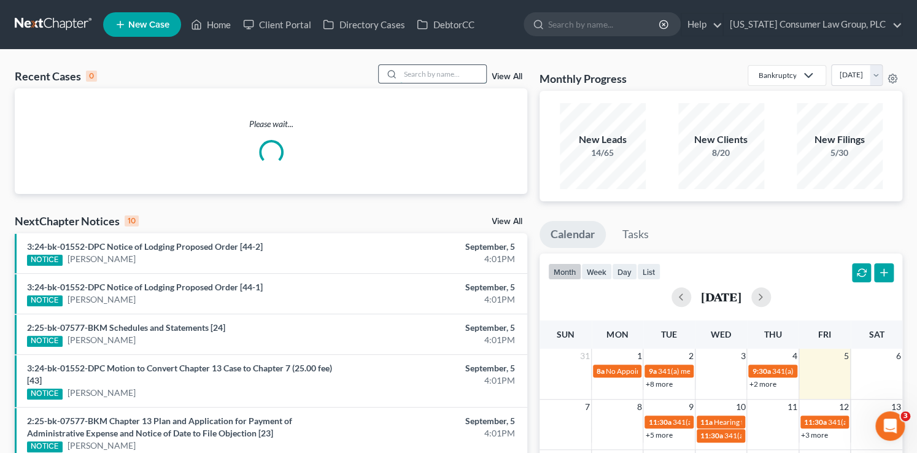
click at [441, 70] on input "search" at bounding box center [443, 74] width 86 height 18
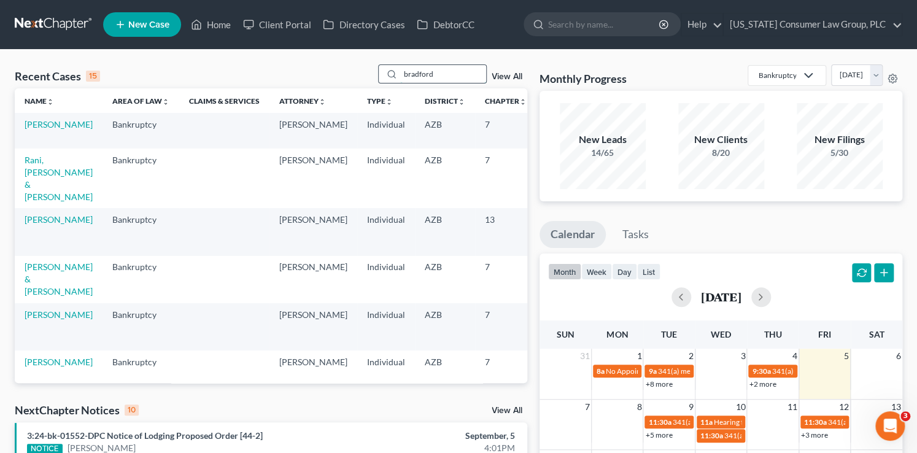
type input "bradford"
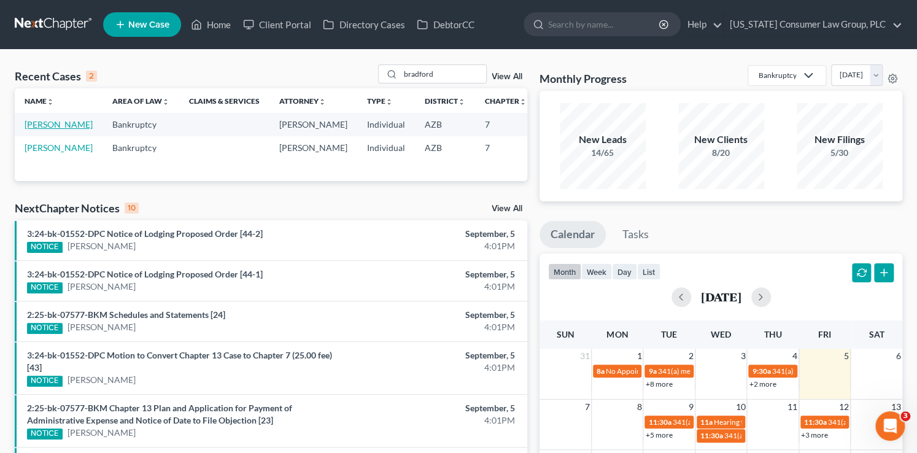
click at [39, 130] on link "[PERSON_NAME]" at bounding box center [59, 124] width 68 height 10
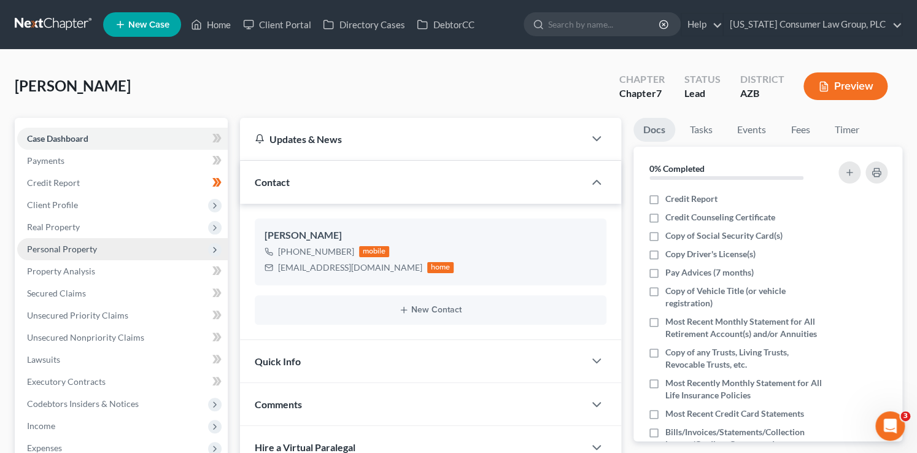
click at [65, 246] on span "Personal Property" at bounding box center [62, 249] width 70 height 10
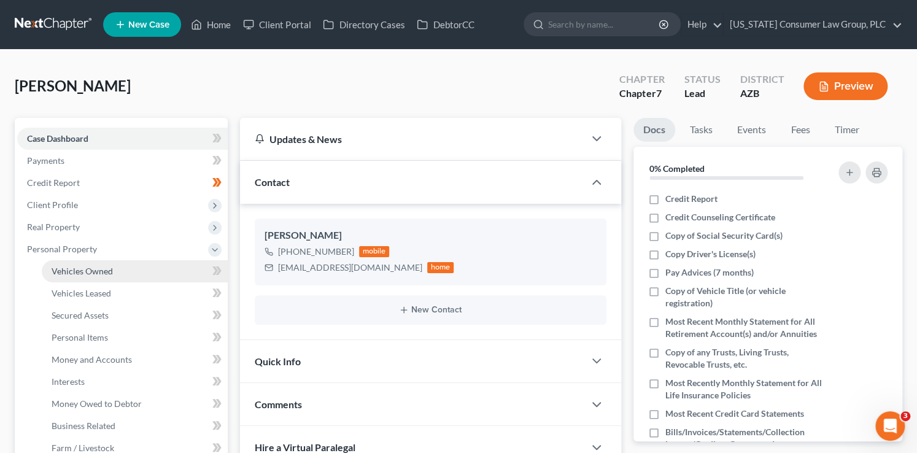
click at [105, 263] on link "Vehicles Owned" at bounding box center [135, 271] width 186 height 22
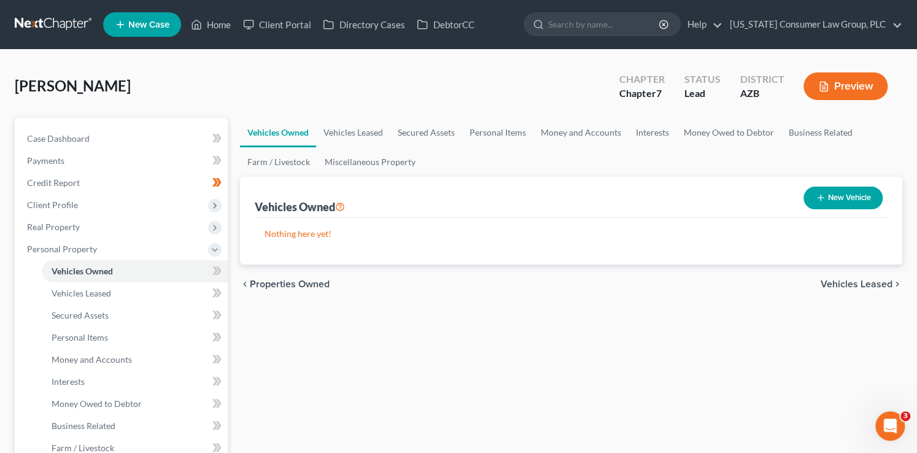
click at [842, 201] on button "New Vehicle" at bounding box center [843, 198] width 79 height 23
select select "0"
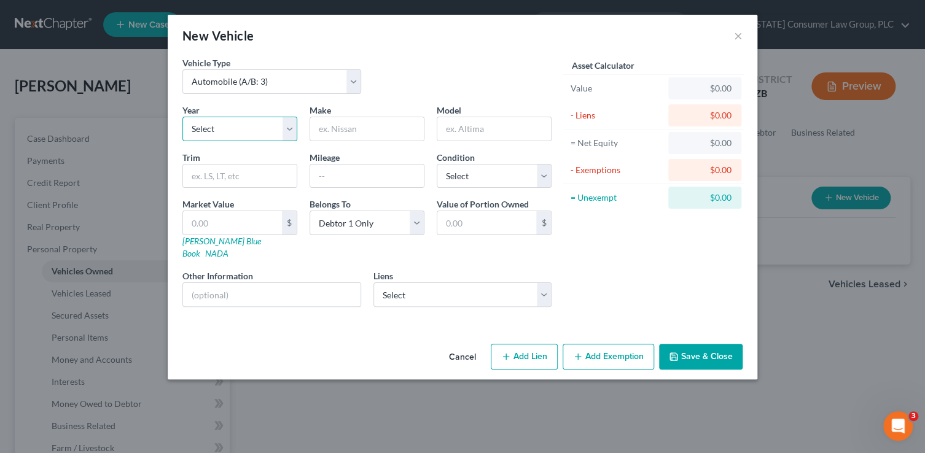
click at [227, 127] on select "Select 2026 2025 2024 2023 2022 2021 2020 2019 2018 2017 2016 2015 2014 2013 20…" at bounding box center [239, 129] width 115 height 25
select select "18"
click at [182, 117] on select "Select 2026 2025 2024 2023 2022 2021 2020 2019 2018 2017 2016 2015 2014 2013 20…" at bounding box center [239, 129] width 115 height 25
click at [338, 132] on input "text" at bounding box center [367, 128] width 114 height 23
type input "GMC"
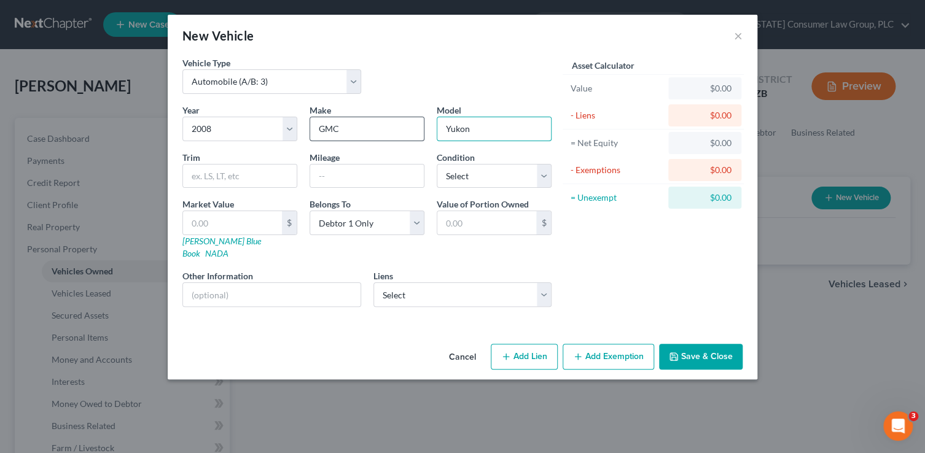
type input "Yukon"
type input "Denali"
type input "225912"
select select "3"
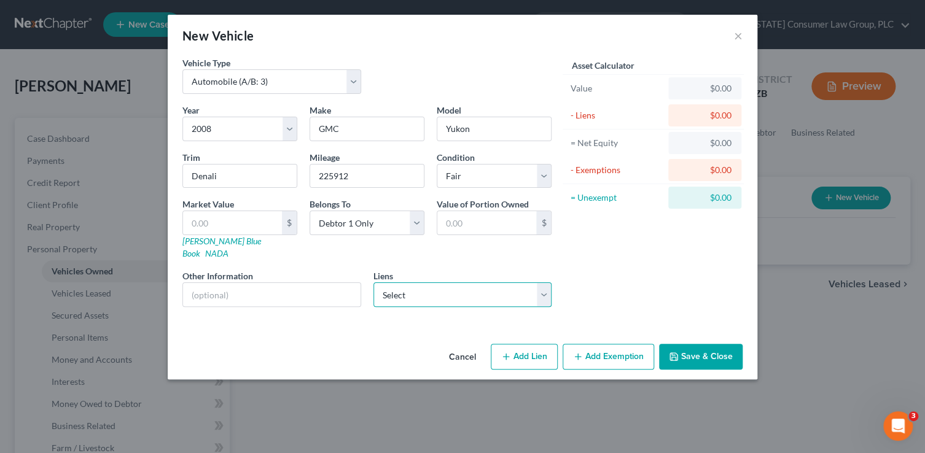
click at [481, 290] on select "Select Hughes Federal Cr Un - $22,820.00 Esb/Harley Davidson Cr - $15,175.00 We…" at bounding box center [462, 294] width 179 height 25
click at [716, 344] on button "Save & Close" at bounding box center [701, 357] width 84 height 26
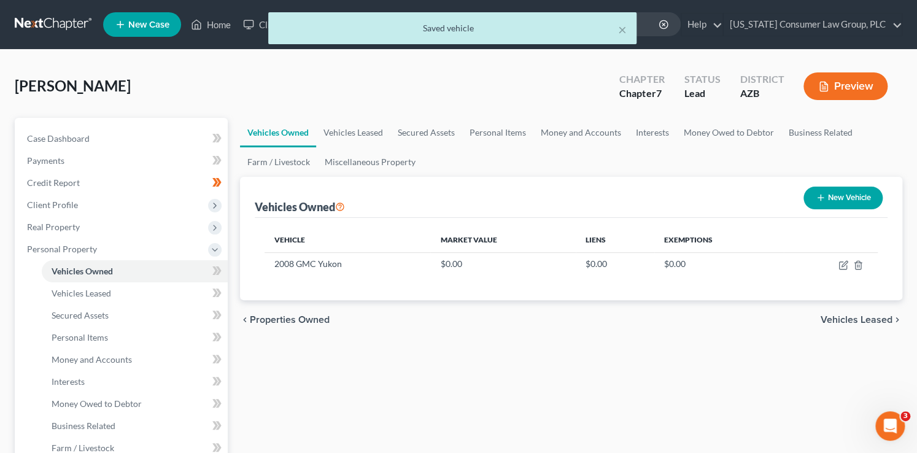
click at [838, 196] on button "New Vehicle" at bounding box center [843, 198] width 79 height 23
select select "0"
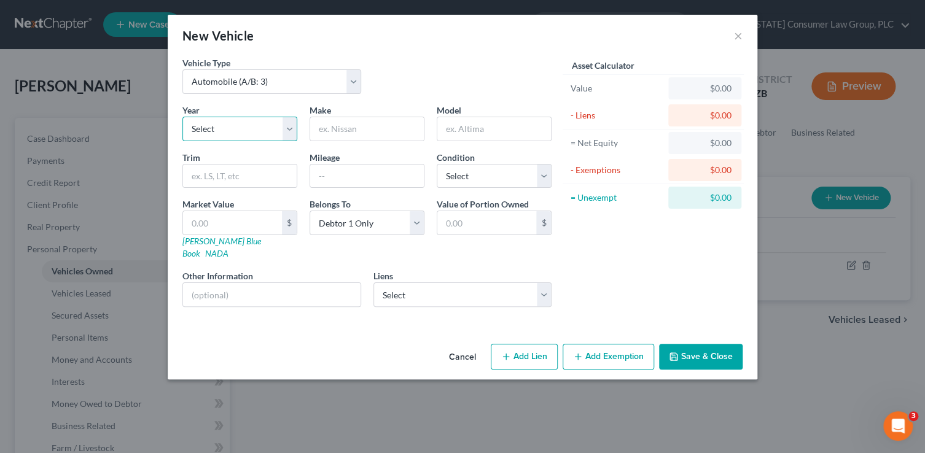
click at [247, 125] on select "Select 2026 2025 2024 2023 2022 2021 2020 2019 2018 2017 2016 2015 2014 2013 20…" at bounding box center [239, 129] width 115 height 25
select select "22"
click at [182, 117] on select "Select 2026 2025 2024 2023 2022 2021 2020 2019 2018 2017 2016 2015 2014 2013 20…" at bounding box center [239, 129] width 115 height 25
click at [343, 131] on input "text" at bounding box center [367, 128] width 114 height 23
type input "GMC"
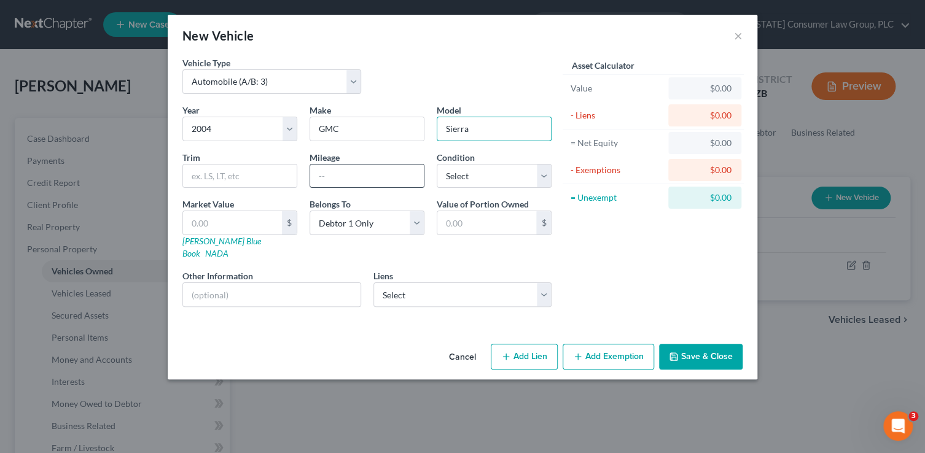
type input "Sierra"
click at [352, 182] on input "text" at bounding box center [367, 176] width 114 height 23
type input "143097"
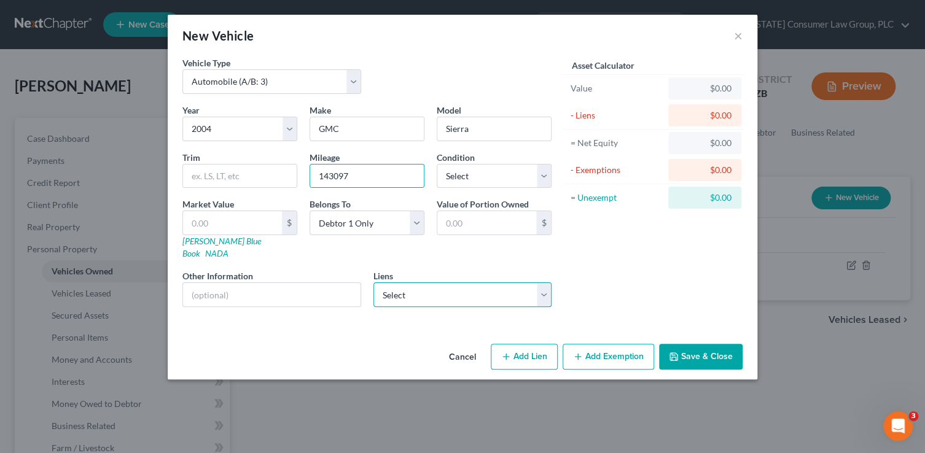
click at [407, 290] on select "Select Hughes Federal Cr Un - $22,820.00 Esb/Harley Davidson Cr - $15,175.00 We…" at bounding box center [462, 294] width 179 height 25
select select "0"
click at [373, 282] on select "Select Hughes Federal Cr Un - $22,820.00 Esb/Harley Davidson Cr - $15,175.00 We…" at bounding box center [462, 294] width 179 height 25
select select
select select "3"
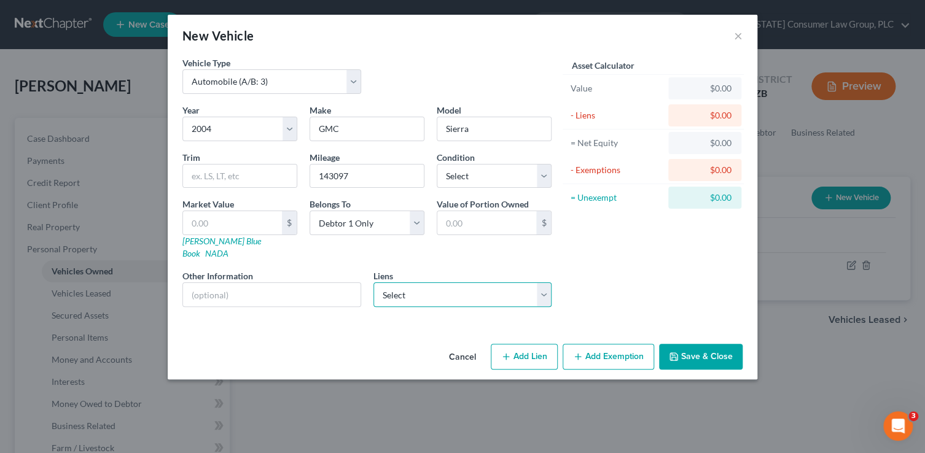
select select "0"
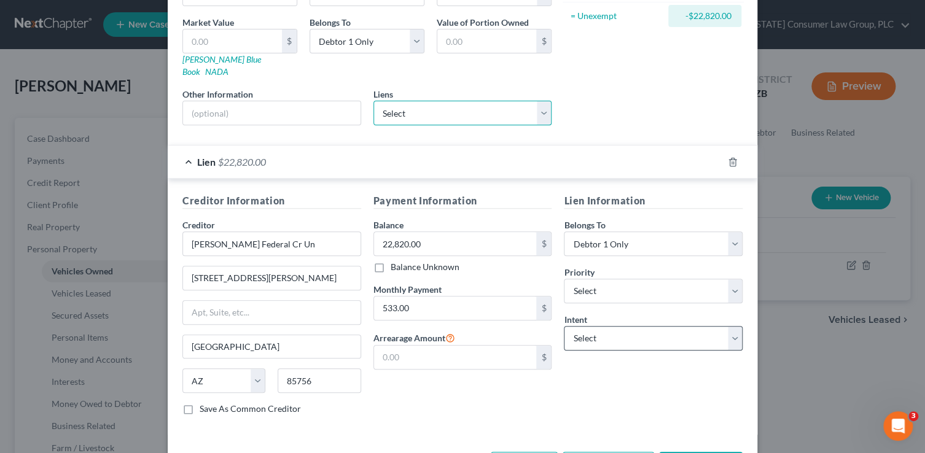
scroll to position [192, 0]
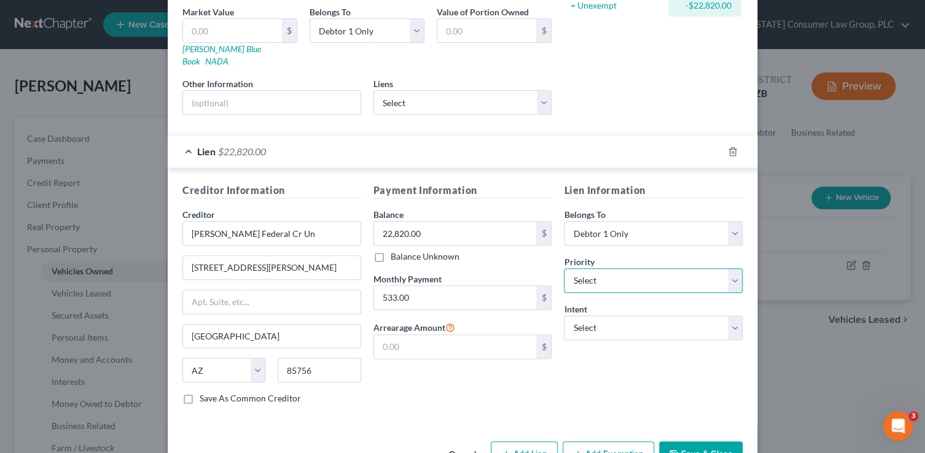
click at [596, 268] on select "Select 1st 2nd 3rd 4th 5th 6th 7th 8th 9th 10th 11th 12th 13th 14th 15th 16th 1…" at bounding box center [653, 280] width 179 height 25
select select "0"
click at [564, 268] on select "Select 1st 2nd 3rd 4th 5th 6th 7th 8th 9th 10th 11th 12th 13th 14th 15th 16th 1…" at bounding box center [653, 280] width 179 height 25
click at [706, 443] on button "Save & Close" at bounding box center [701, 454] width 84 height 26
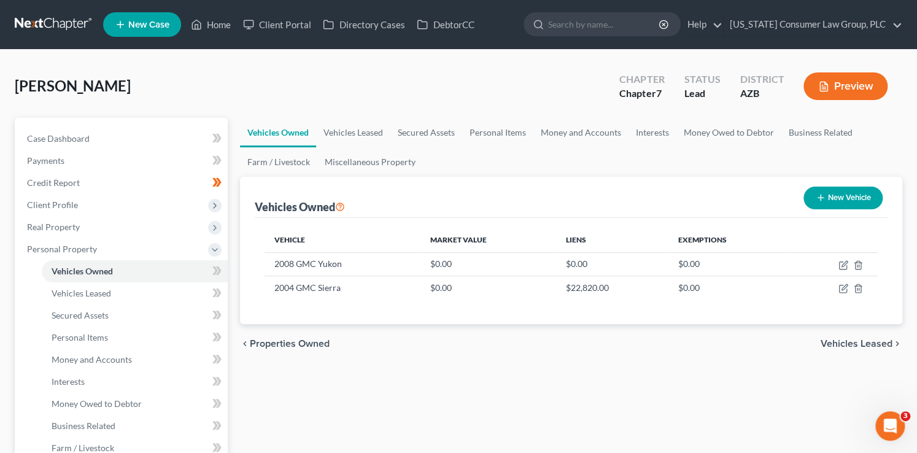
click at [826, 203] on button "New Vehicle" at bounding box center [843, 198] width 79 height 23
select select "0"
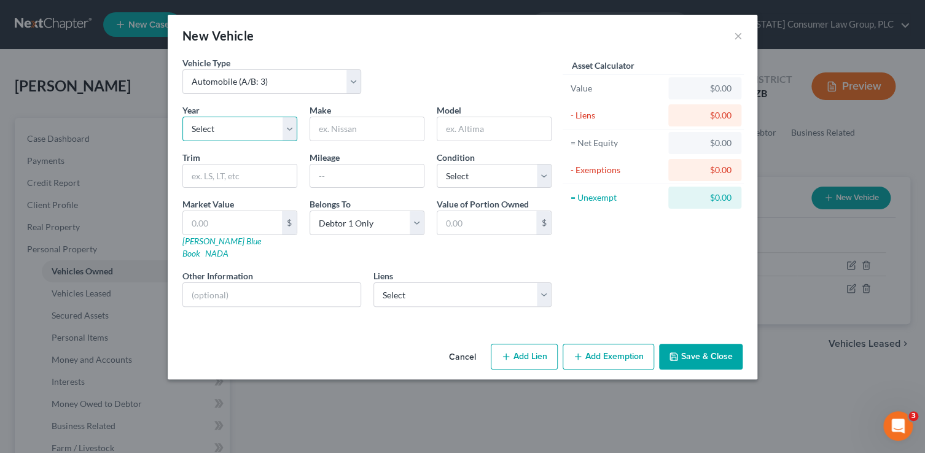
click at [223, 126] on select "Select 2026 2025 2024 2023 2022 2021 2020 2019 2018 2017 2016 2015 2014 2013 20…" at bounding box center [239, 129] width 115 height 25
select select "15"
click at [182, 117] on select "Select 2026 2025 2024 2023 2022 2021 2020 2019 2018 2017 2016 2015 2014 2013 20…" at bounding box center [239, 129] width 115 height 25
click at [358, 131] on input "text" at bounding box center [367, 128] width 114 height 23
type input "GMC"
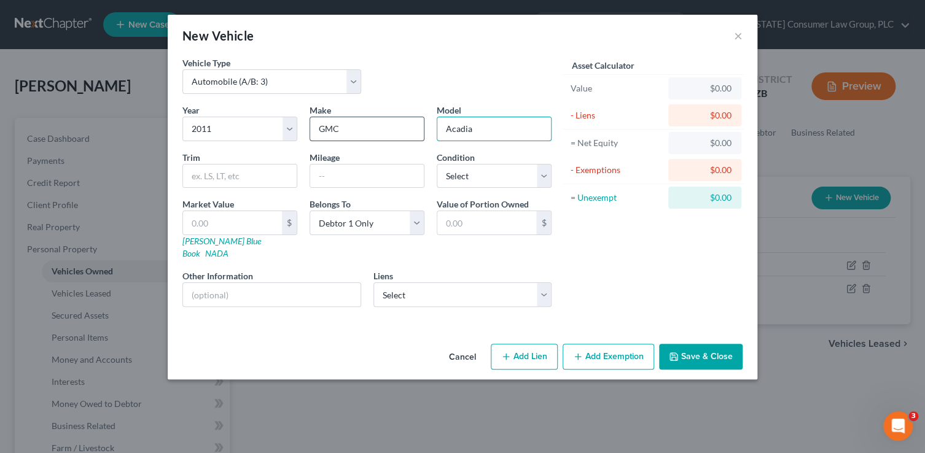
type input "Acadia"
type input "156387"
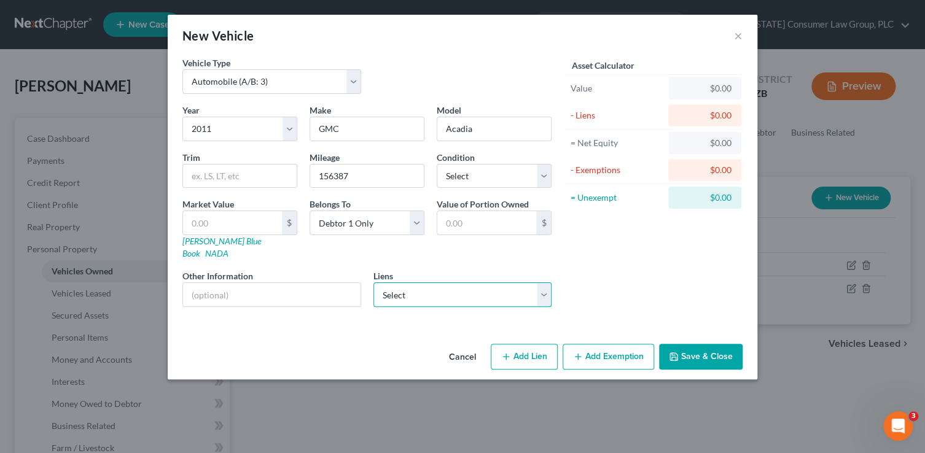
click at [476, 282] on select "Select Esb/Harley Davidson Cr - $15,175.00 Westlake Fin - $1,908.00 First Inv S…" at bounding box center [462, 294] width 179 height 25
select select "1"
click at [373, 282] on select "Select Esb/Harley Davidson Cr - $15,175.00 Westlake Fin - $1,908.00 First Inv S…" at bounding box center [462, 294] width 179 height 25
select select
select select "4"
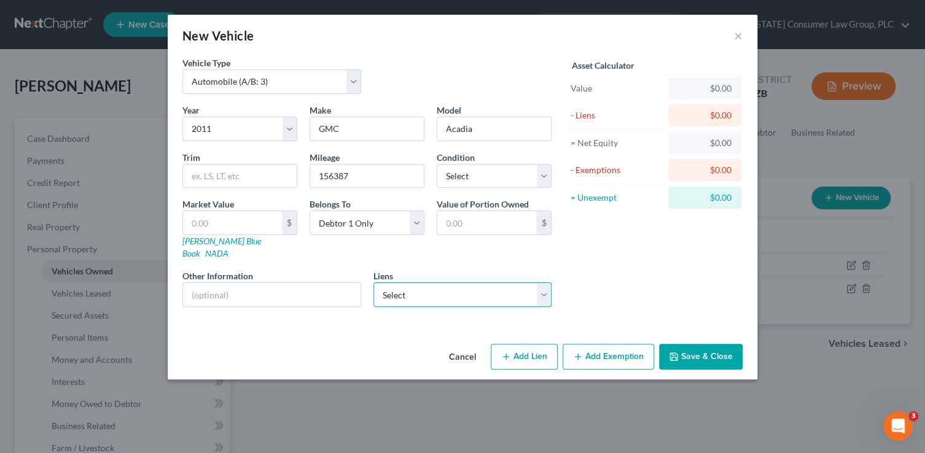
select select "0"
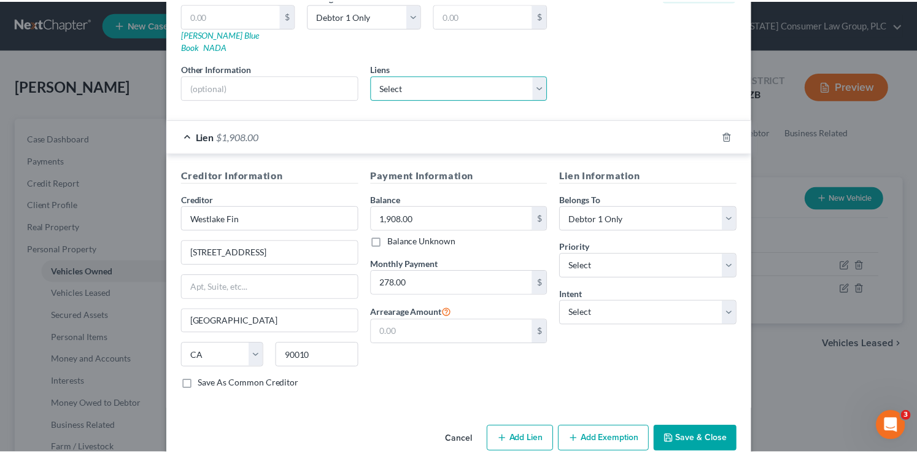
scroll to position [216, 0]
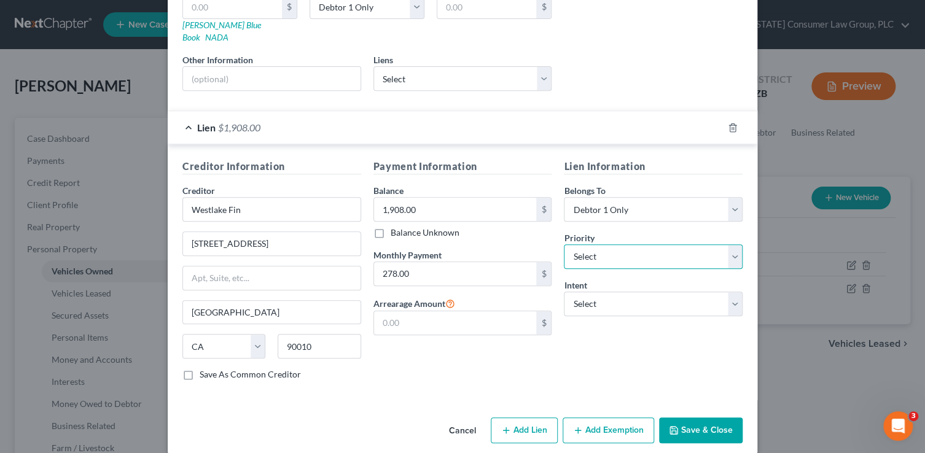
click at [586, 244] on select "Select 1st 2nd 3rd 4th 5th 6th 7th 8th 9th 10th 11th 12th 13th 14th 15th 16th 1…" at bounding box center [653, 256] width 179 height 25
select select "0"
click at [564, 244] on select "Select 1st 2nd 3rd 4th 5th 6th 7th 8th 9th 10th 11th 12th 13th 14th 15th 16th 1…" at bounding box center [653, 256] width 179 height 25
click at [693, 418] on button "Save & Close" at bounding box center [701, 431] width 84 height 26
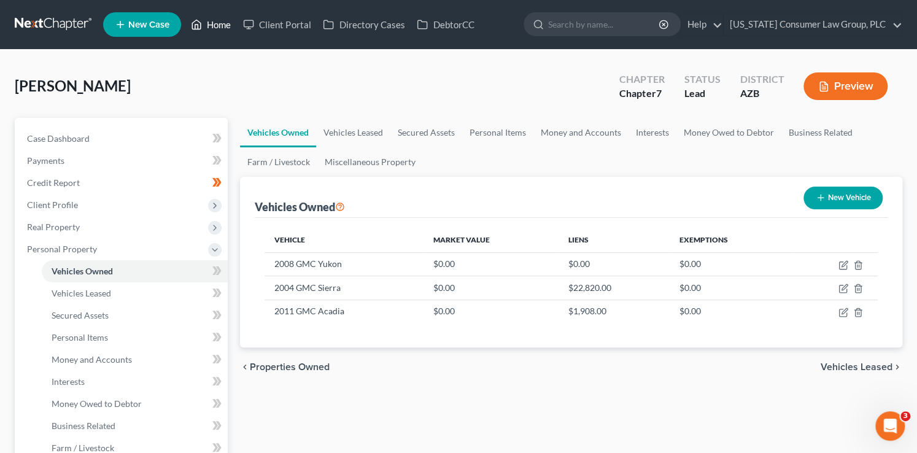
click at [203, 26] on link "Home" at bounding box center [211, 25] width 52 height 22
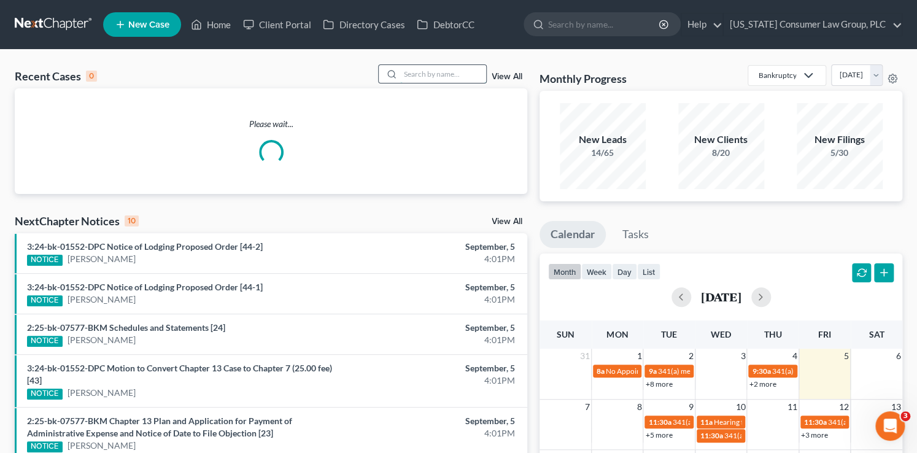
click at [445, 77] on input "search" at bounding box center [443, 74] width 86 height 18
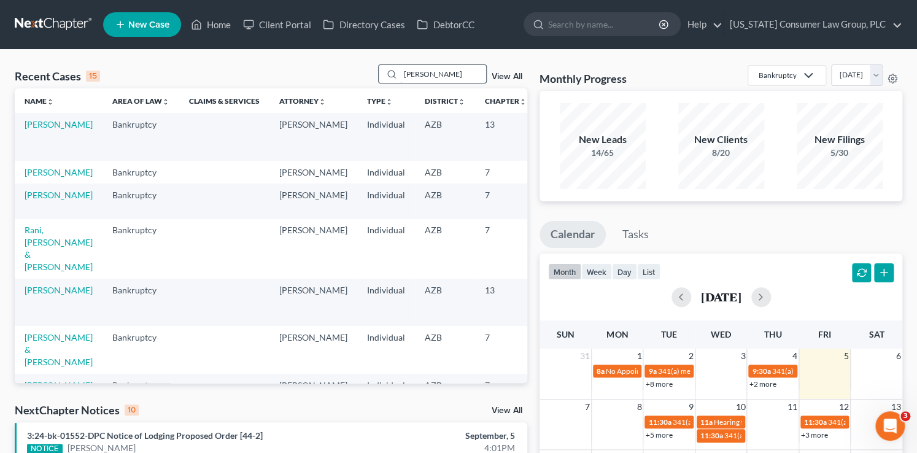
type input "bigley"
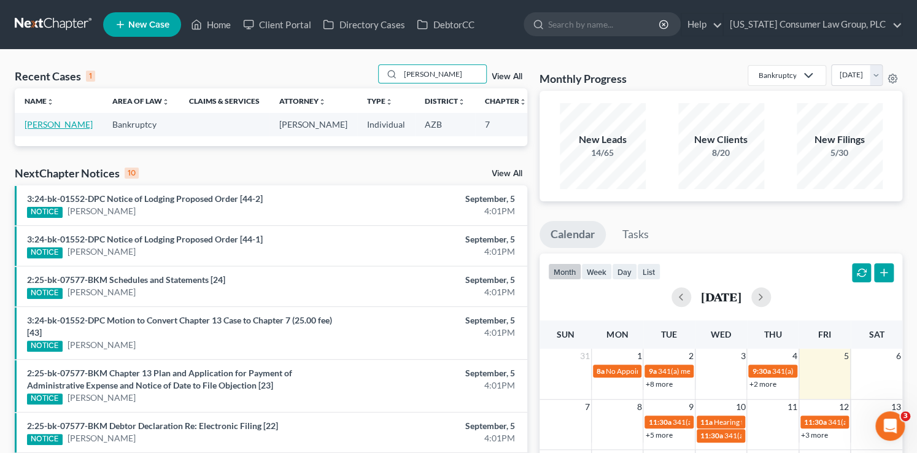
click at [34, 130] on link "[PERSON_NAME]" at bounding box center [59, 124] width 68 height 10
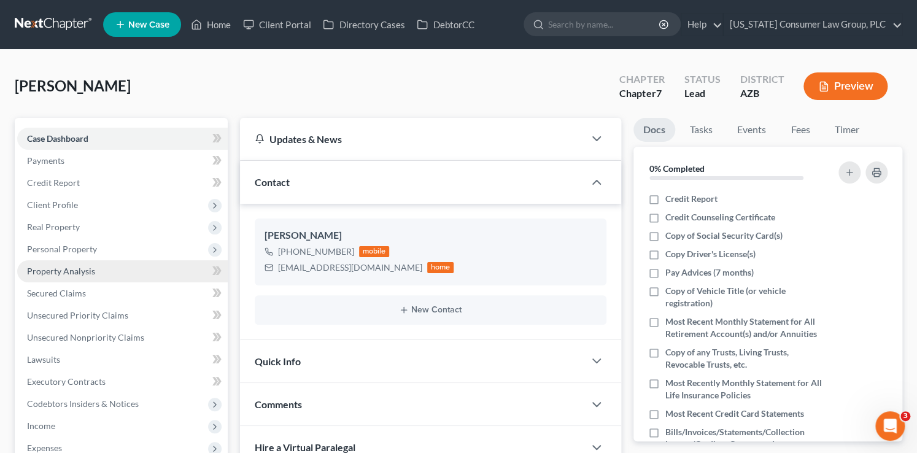
scroll to position [2, 0]
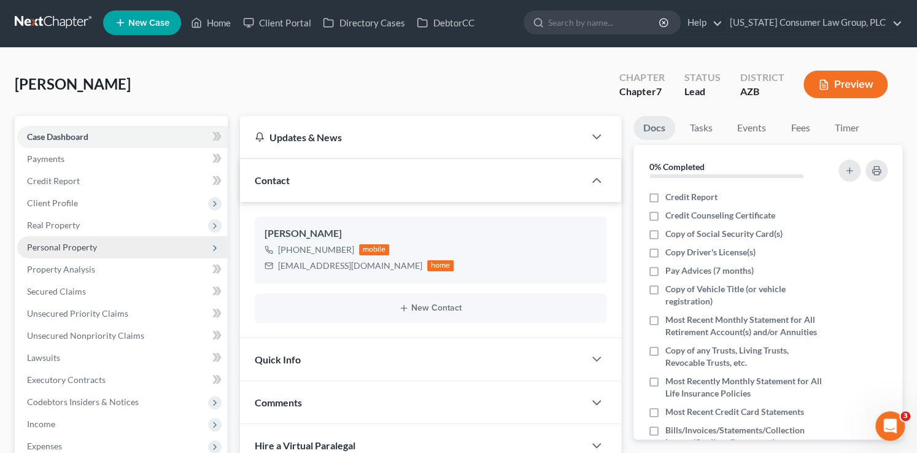
click at [90, 248] on span "Personal Property" at bounding box center [62, 247] width 70 height 10
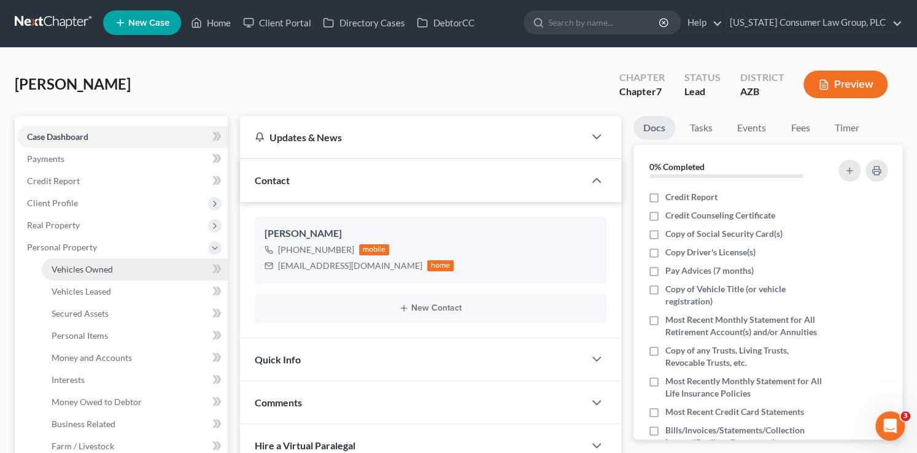
click at [119, 272] on link "Vehicles Owned" at bounding box center [135, 270] width 186 height 22
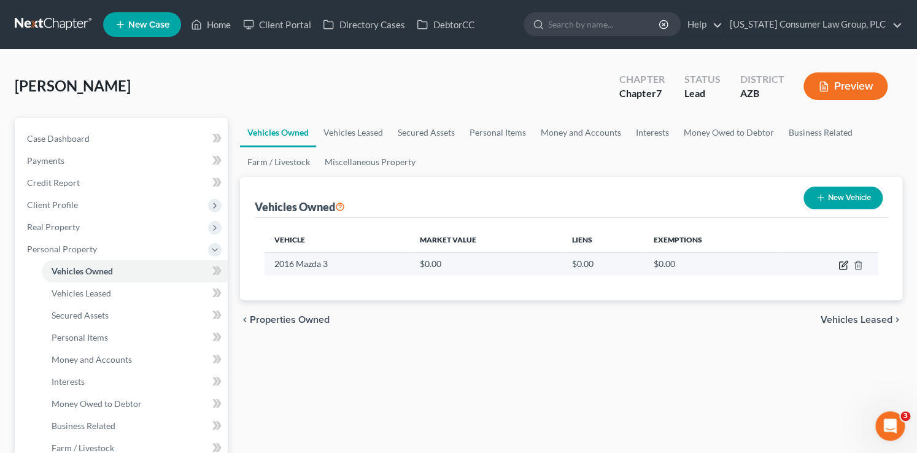
click at [845, 266] on icon "button" at bounding box center [844, 265] width 10 height 10
select select "0"
select select "10"
select select "3"
select select "0"
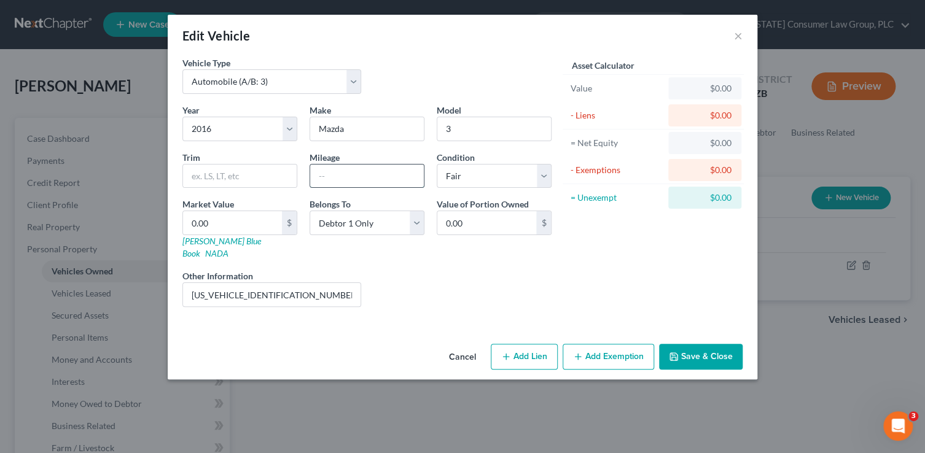
click at [371, 179] on input "text" at bounding box center [367, 176] width 114 height 23
type input "95000"
click at [303, 289] on input "3MZBM1M75GM329047" at bounding box center [271, 294] width 177 height 23
click at [228, 238] on link "Kelly Blue Book" at bounding box center [221, 247] width 79 height 23
click at [251, 220] on input "0.00" at bounding box center [232, 222] width 99 height 23
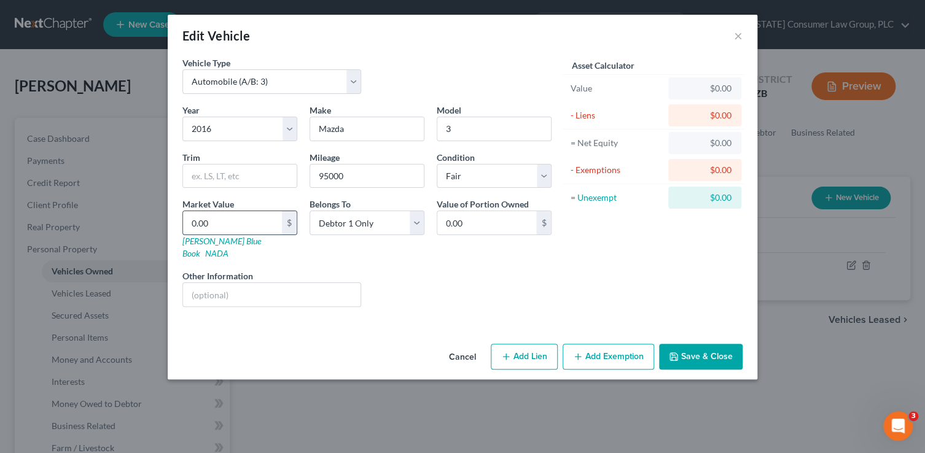
type input "6"
type input "6.00"
type input "62"
type input "62.00"
type input "625"
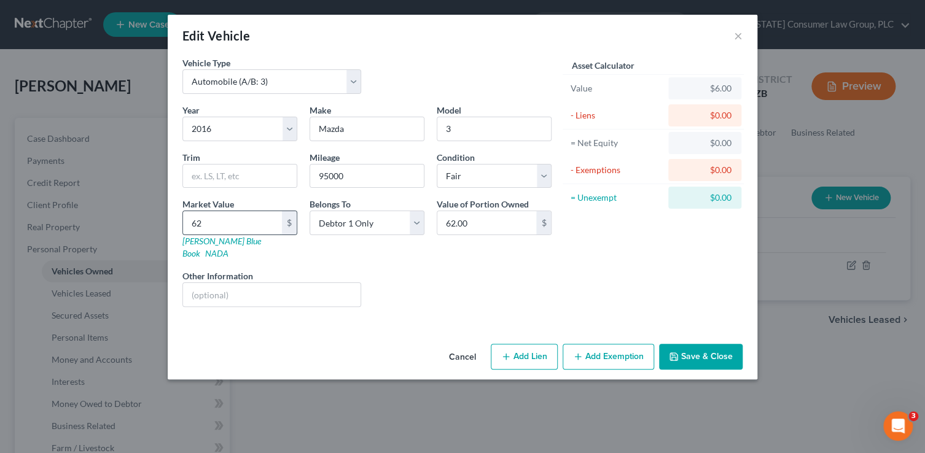
type input "625.00"
type input "6255"
type input "6,255.00"
type input "6,255"
click at [687, 346] on button "Save & Close" at bounding box center [701, 357] width 84 height 26
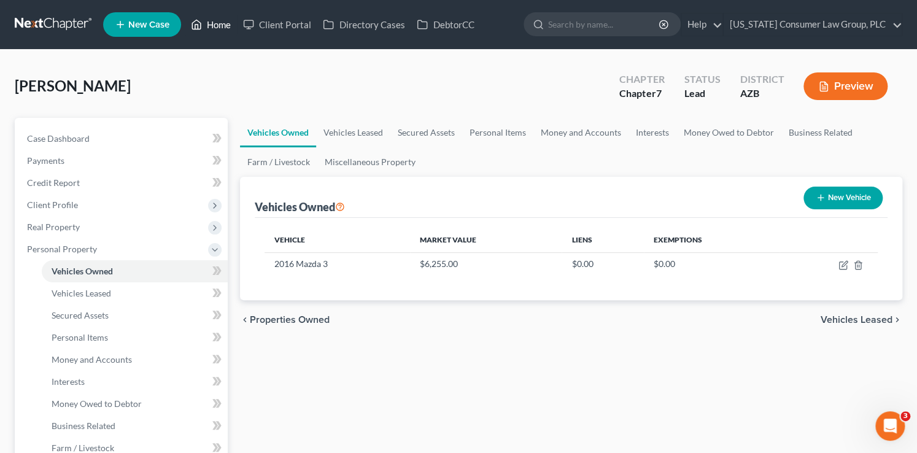
click at [228, 25] on link "Home" at bounding box center [211, 25] width 52 height 22
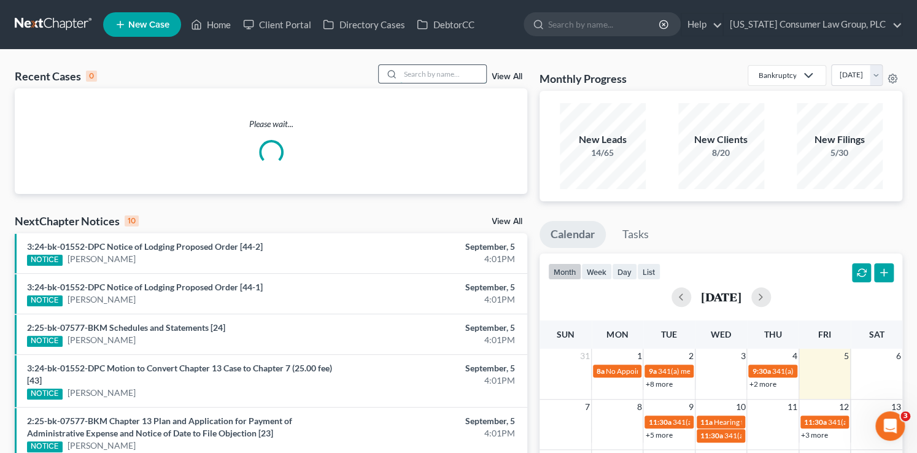
click at [456, 74] on input "search" at bounding box center [443, 74] width 86 height 18
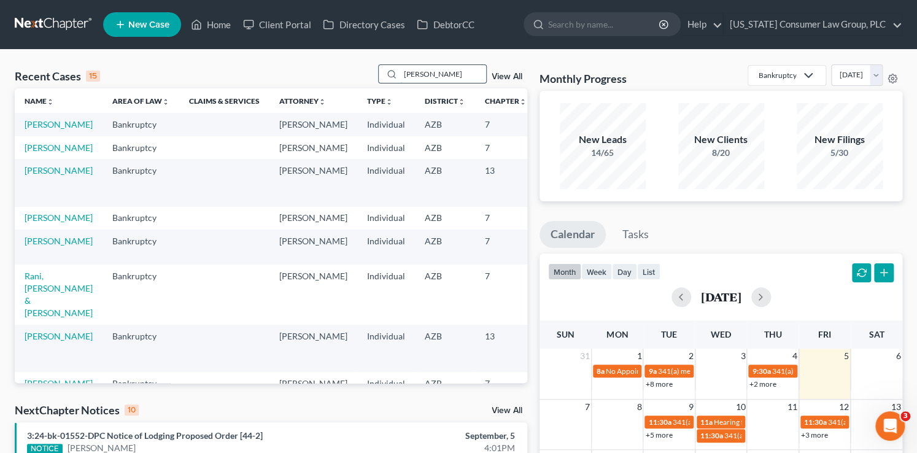
type input "luckett"
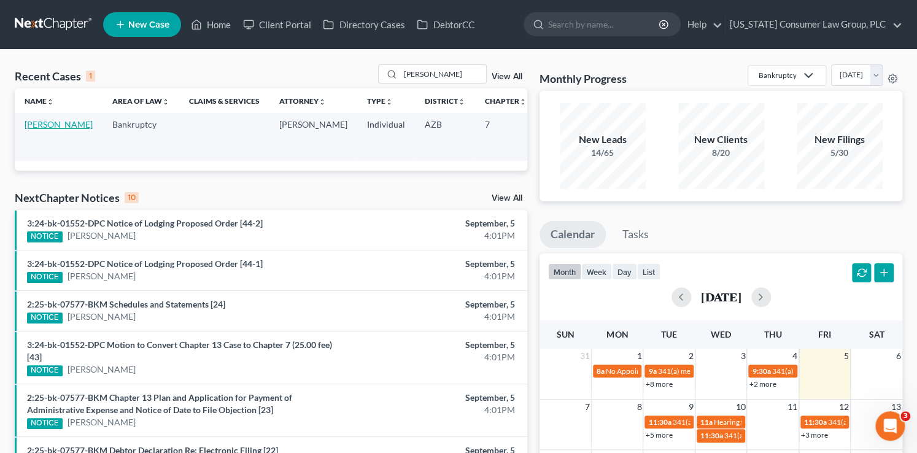
click at [37, 125] on link "[PERSON_NAME]" at bounding box center [59, 124] width 68 height 10
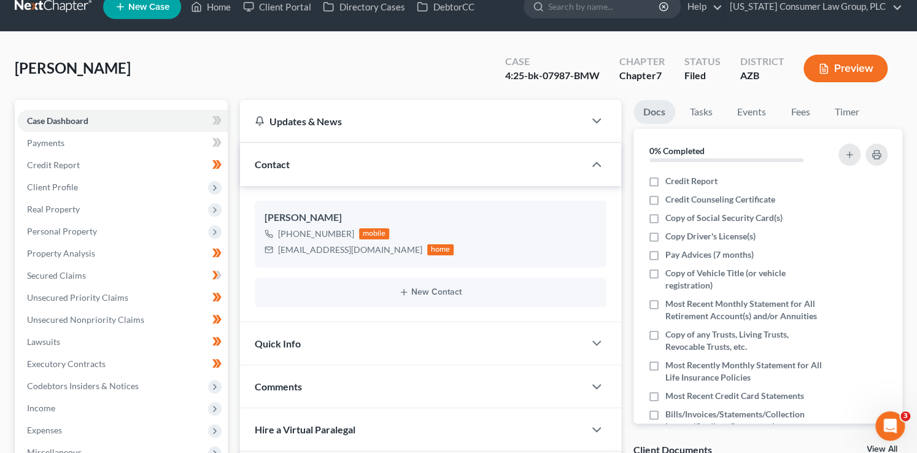
scroll to position [319, 0]
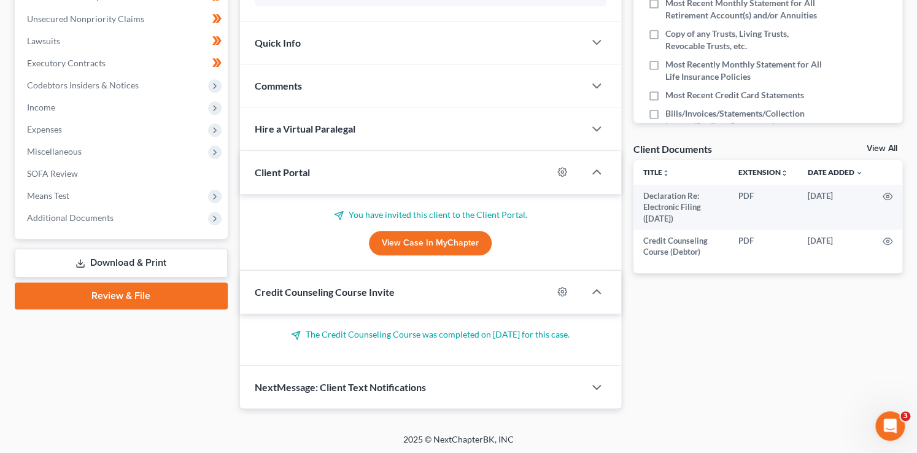
click at [441, 243] on link "View Case in MyChapter" at bounding box center [430, 243] width 123 height 25
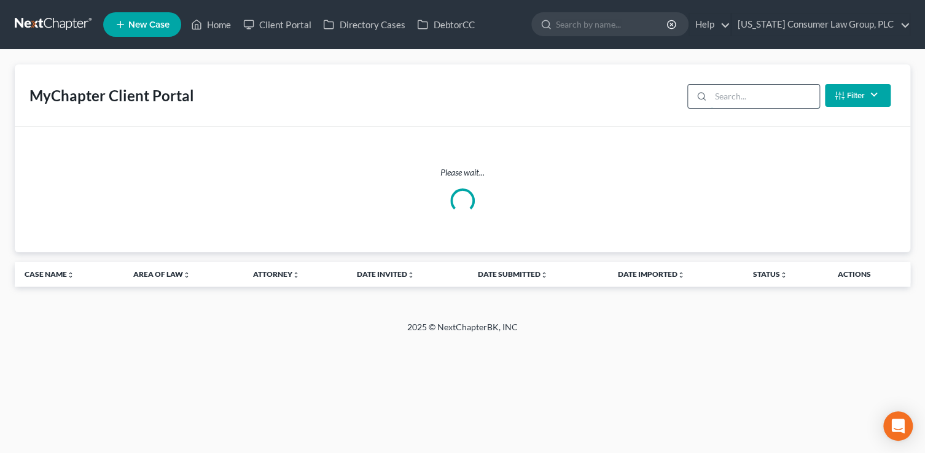
click at [737, 99] on input "search" at bounding box center [764, 96] width 109 height 23
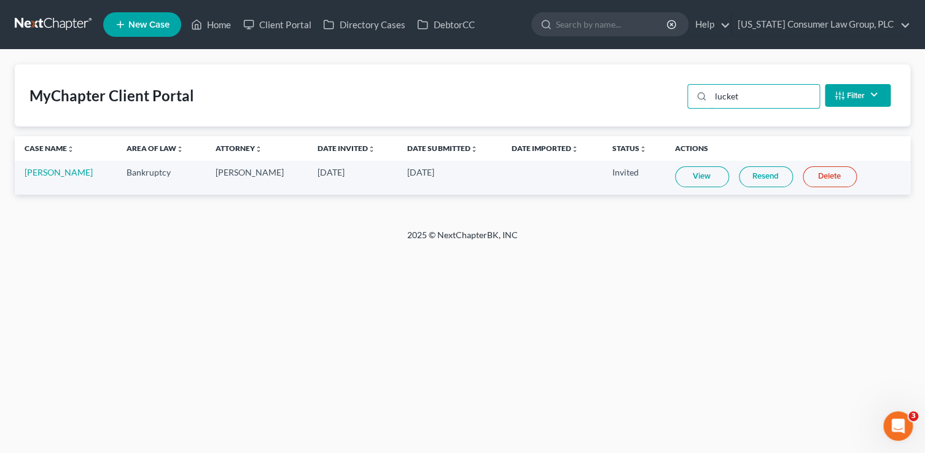
type input "lucket"
click at [752, 183] on link "Resend" at bounding box center [766, 176] width 54 height 21
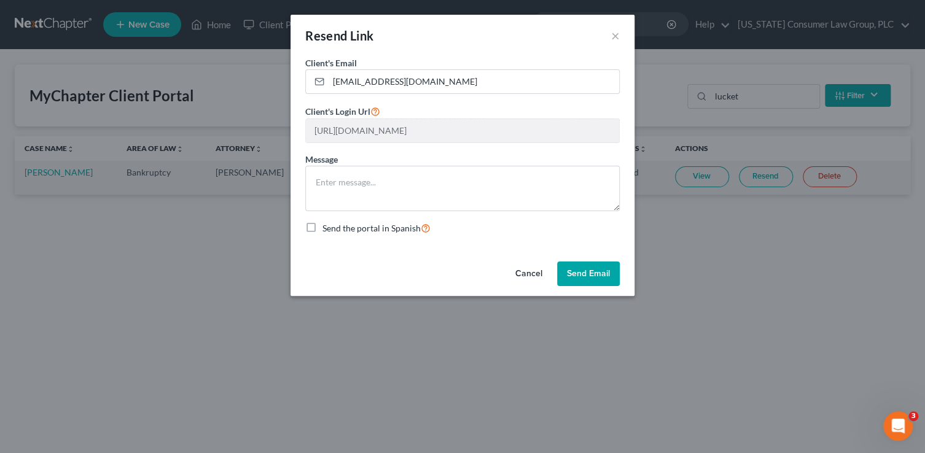
click at [604, 276] on button "Send Email" at bounding box center [588, 274] width 63 height 25
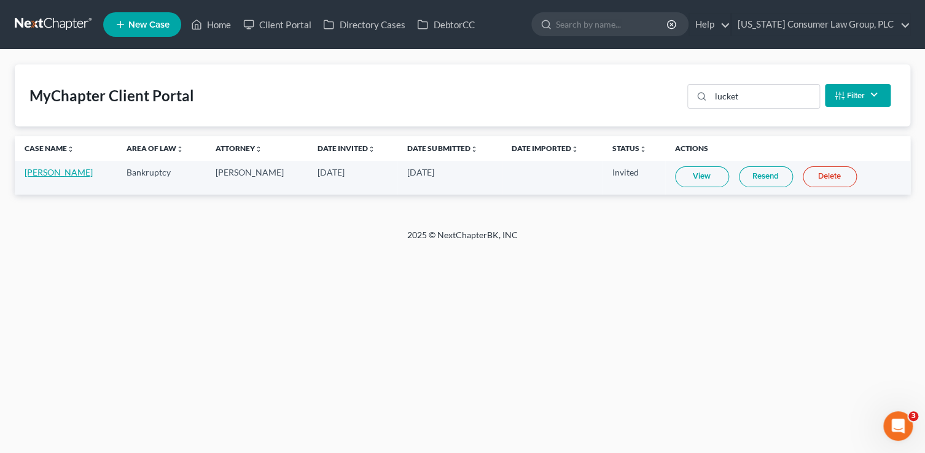
click at [55, 171] on link "[PERSON_NAME]" at bounding box center [59, 172] width 68 height 10
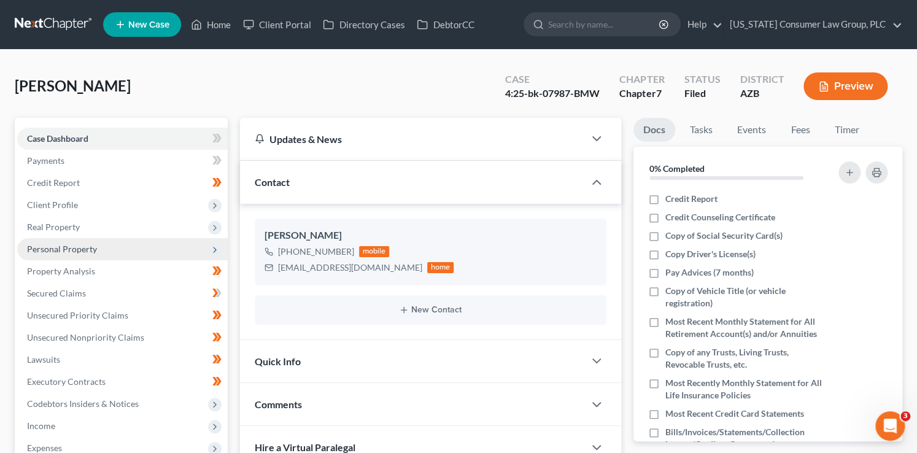
click at [60, 253] on span "Personal Property" at bounding box center [62, 249] width 70 height 10
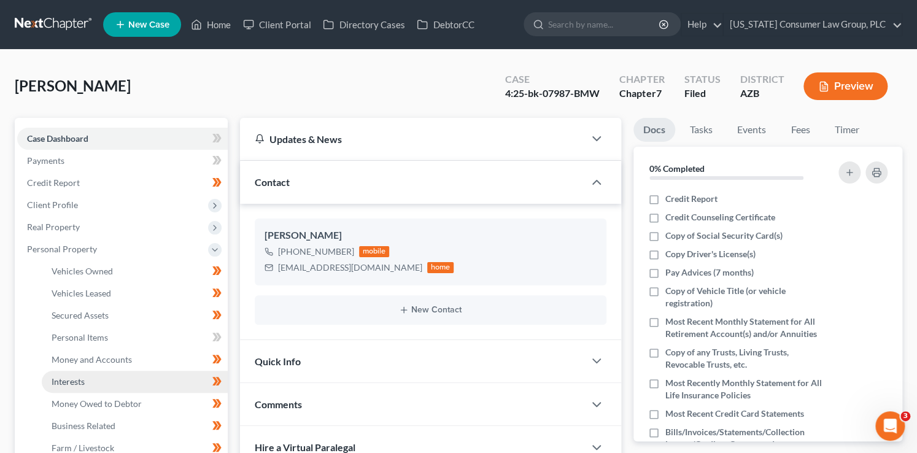
click at [101, 383] on link "Interests" at bounding box center [135, 382] width 186 height 22
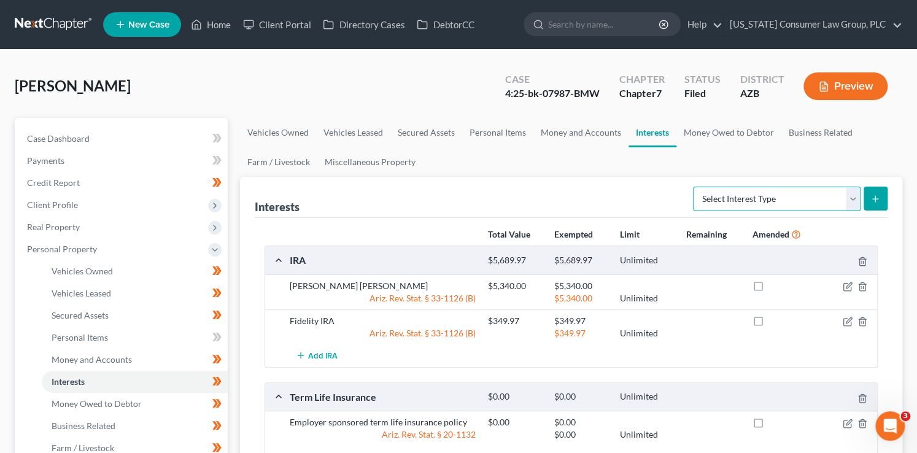
click at [771, 198] on select "Select Interest Type 401K (A/B: 21) Annuity (A/B: 23) Bond (A/B: 18) Education …" at bounding box center [777, 199] width 168 height 25
select select "401k"
click at [695, 187] on select "Select Interest Type 401K (A/B: 21) Annuity (A/B: 23) Bond (A/B: 18) Education …" at bounding box center [777, 199] width 168 height 25
click at [874, 197] on icon "submit" at bounding box center [876, 199] width 10 height 10
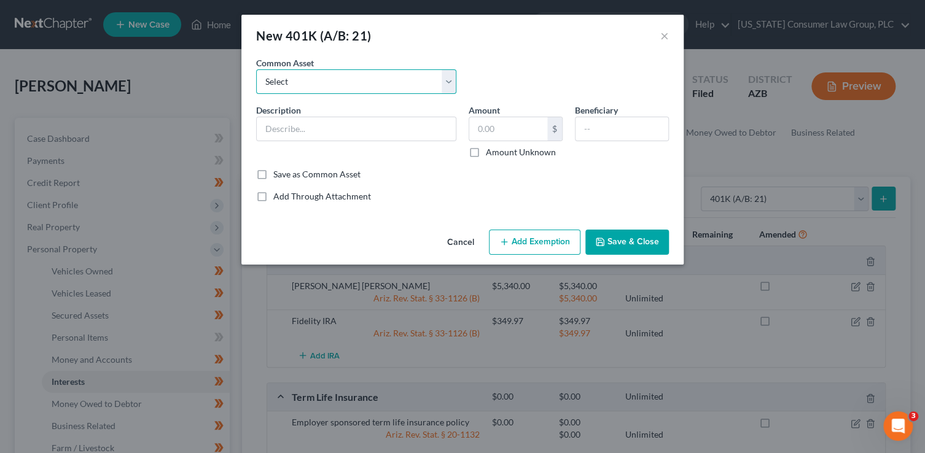
click at [317, 79] on select "Select 401(k)" at bounding box center [356, 81] width 200 height 25
select select "0"
click at [256, 69] on select "Select 401(k)" at bounding box center [356, 81] width 200 height 25
type input "401(k)"
click at [518, 128] on input "5,000.00" at bounding box center [508, 128] width 78 height 23
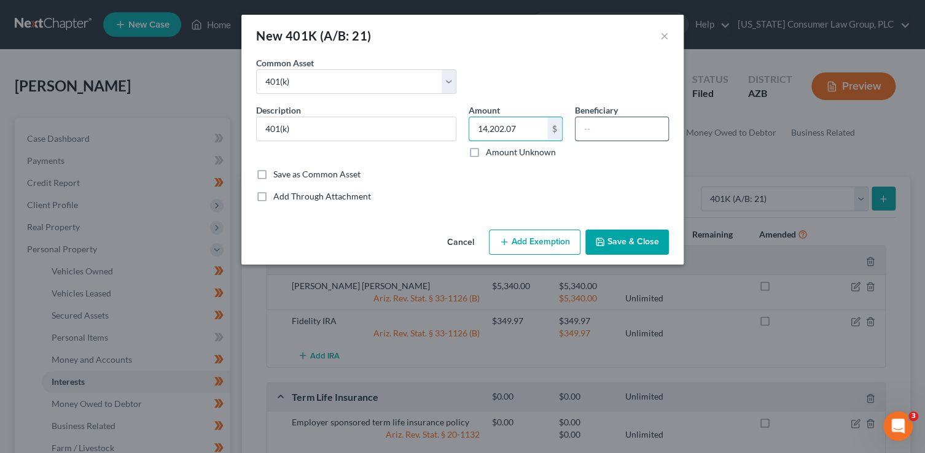
type input "14,202.07"
click at [596, 118] on input "text" at bounding box center [621, 128] width 93 height 23
type input "Children"
click at [532, 249] on button "Add Exemption" at bounding box center [534, 243] width 91 height 26
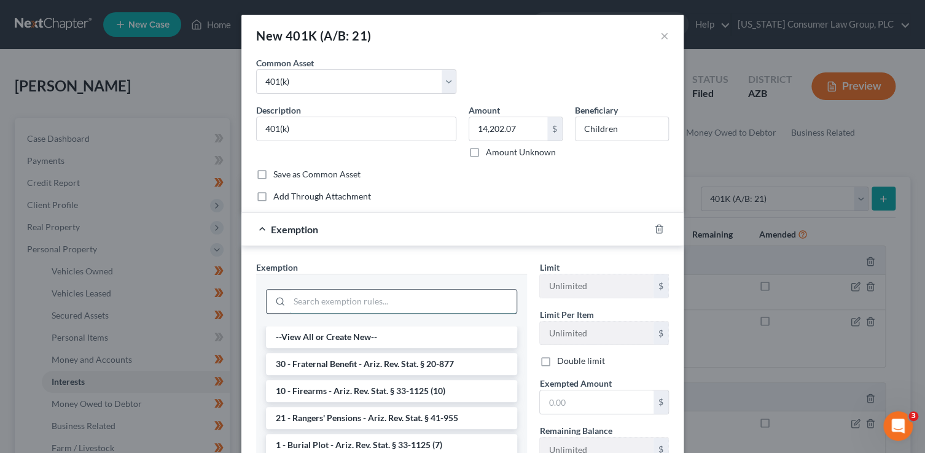
click at [366, 297] on input "search" at bounding box center [402, 301] width 227 height 23
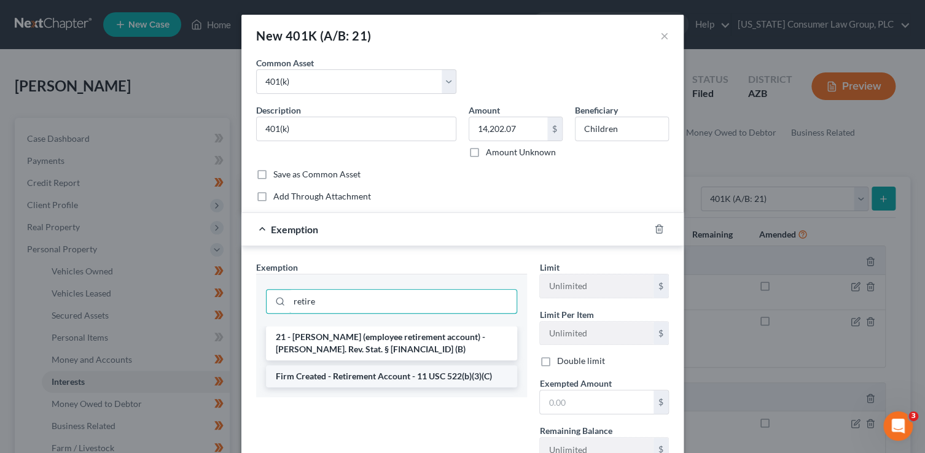
type input "retire"
click at [379, 379] on li "Firm Created - Retirement Account - 11 USC 522(b)(3)(C)" at bounding box center [391, 376] width 251 height 22
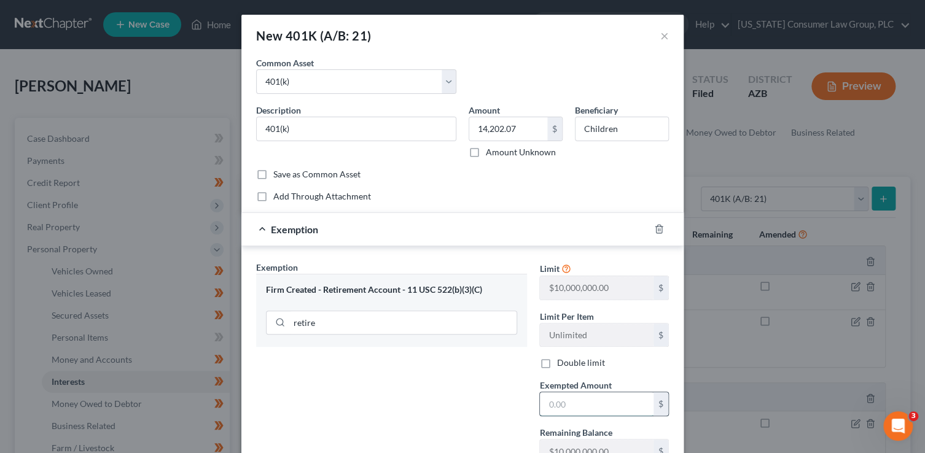
click at [548, 408] on input "text" at bounding box center [597, 403] width 114 height 23
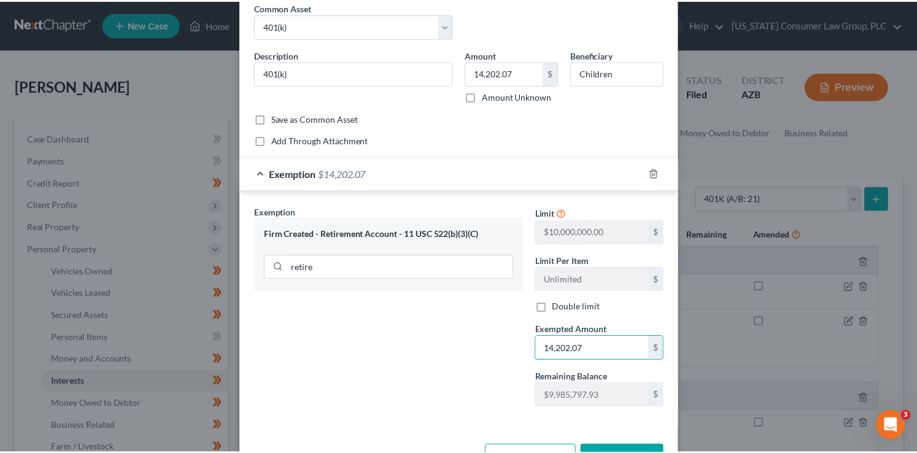
scroll to position [96, 0]
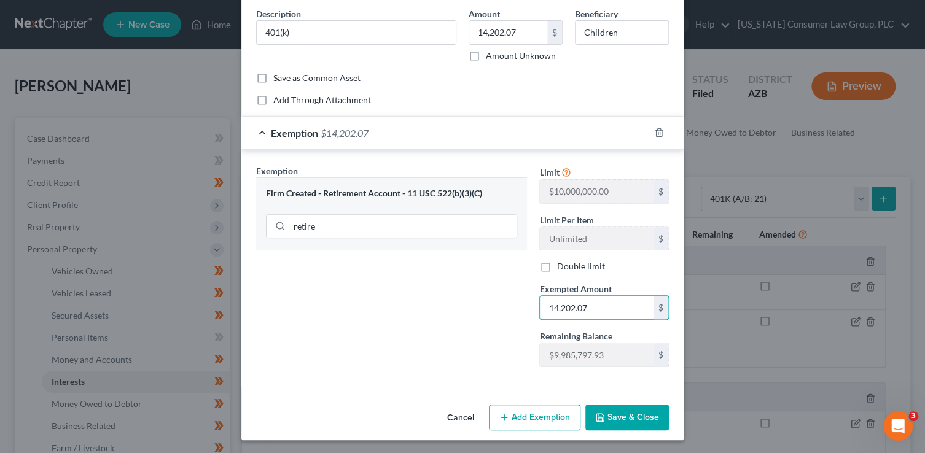
type input "14,202.07"
click at [643, 421] on button "Save & Close" at bounding box center [627, 418] width 84 height 26
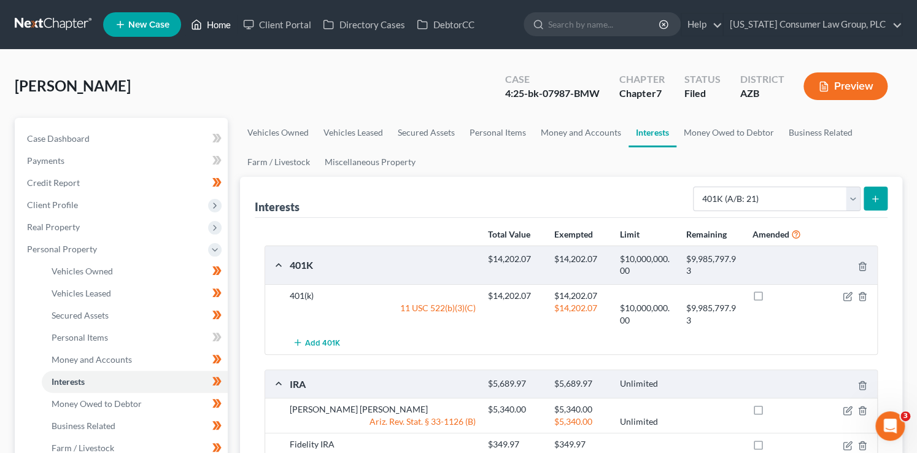
click at [215, 28] on link "Home" at bounding box center [211, 25] width 52 height 22
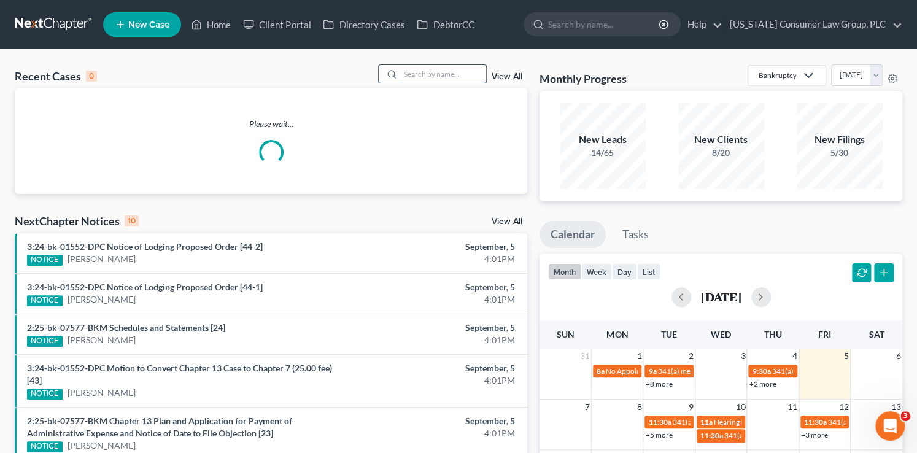
click at [405, 79] on input "search" at bounding box center [443, 74] width 86 height 18
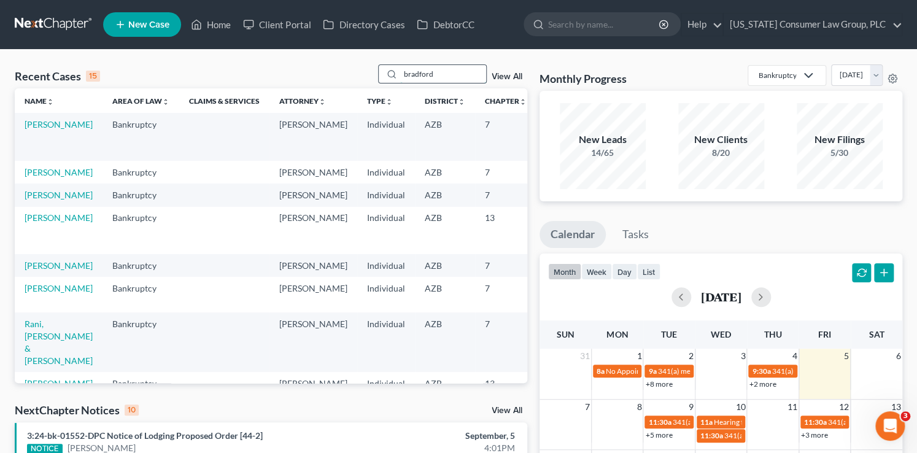
type input "bradford"
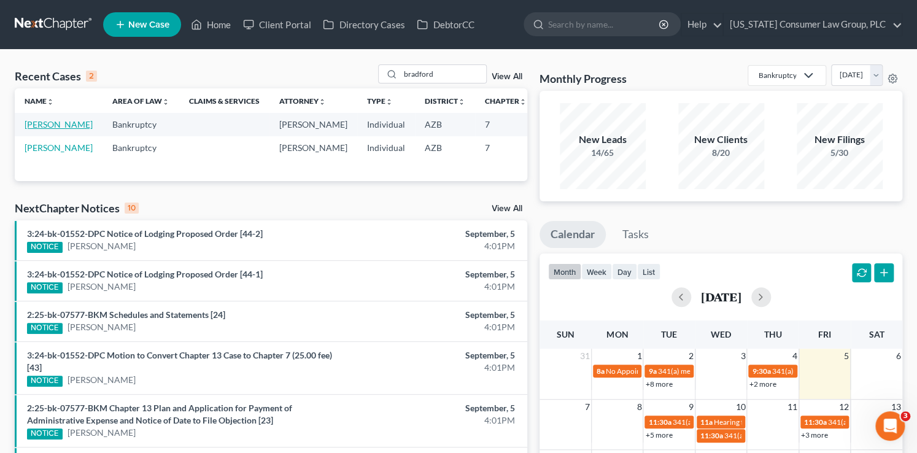
click at [28, 130] on link "[PERSON_NAME]" at bounding box center [59, 124] width 68 height 10
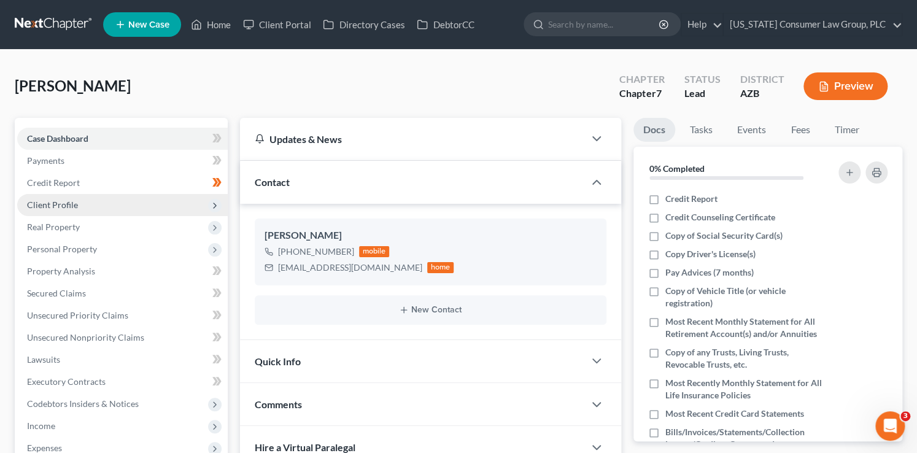
click at [72, 205] on span "Client Profile" at bounding box center [52, 205] width 51 height 10
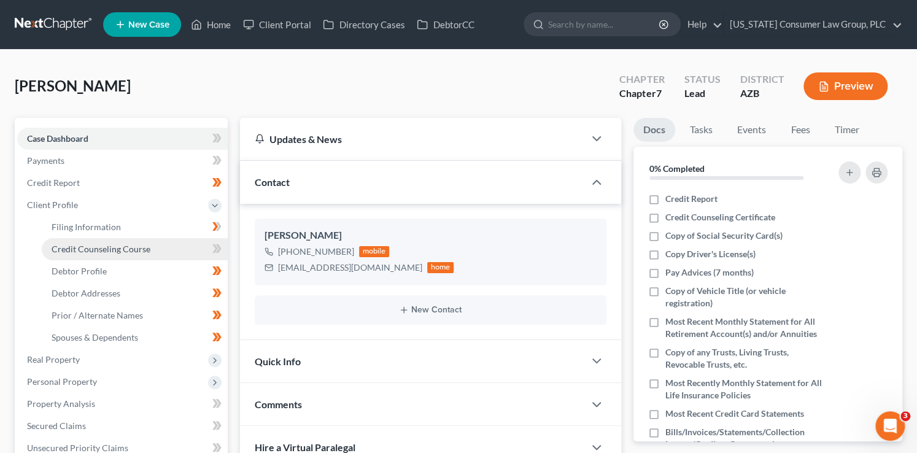
click at [77, 242] on link "Credit Counseling Course" at bounding box center [135, 249] width 186 height 22
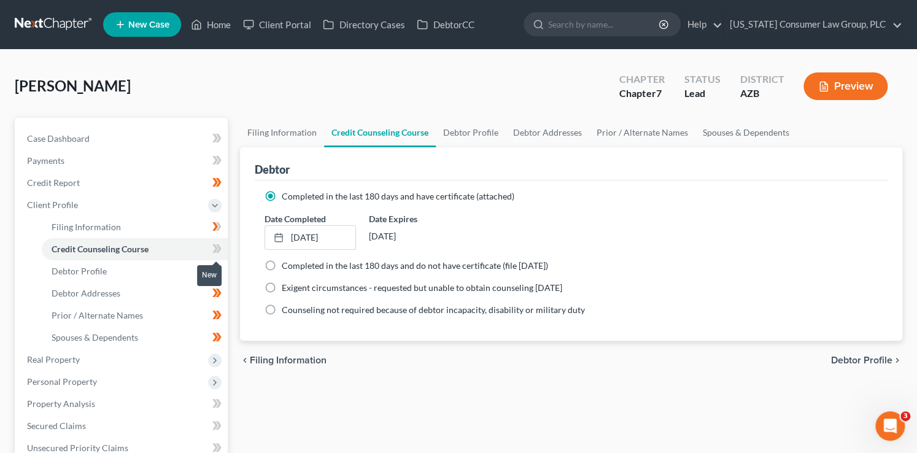
click at [212, 253] on icon at bounding box center [216, 248] width 9 height 15
drag, startPoint x: 79, startPoint y: 424, endPoint x: 87, endPoint y: 421, distance: 8.4
click at [79, 424] on span "Secured Claims" at bounding box center [56, 426] width 59 height 10
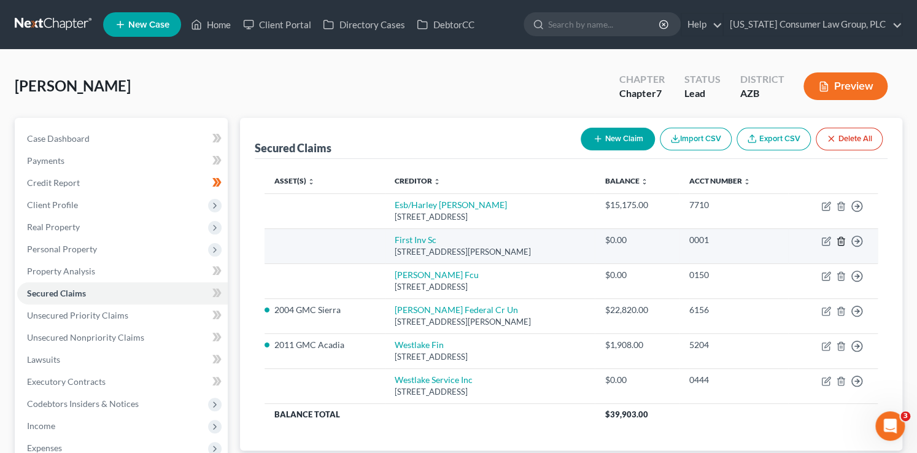
click at [842, 243] on icon "button" at bounding box center [841, 241] width 10 height 10
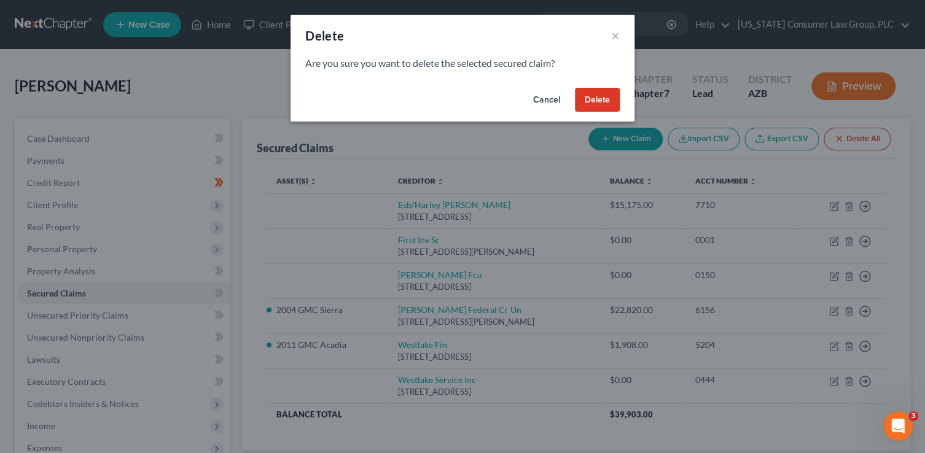
click at [601, 99] on button "Delete" at bounding box center [597, 100] width 45 height 25
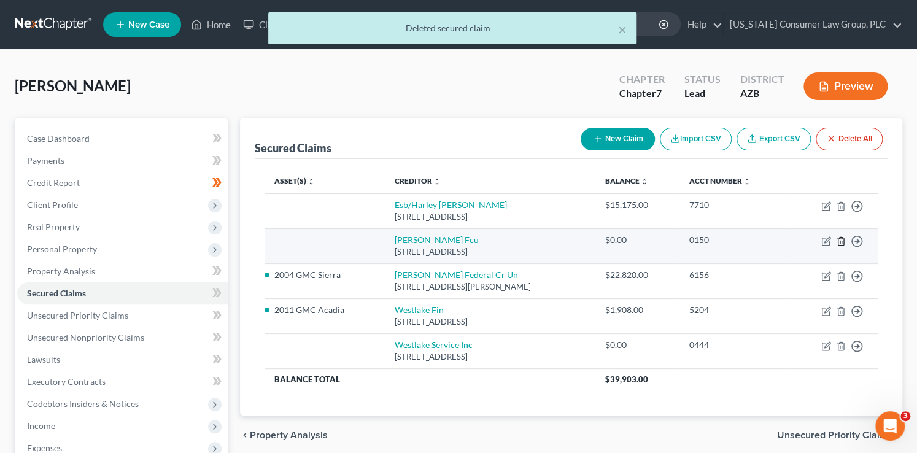
click at [841, 240] on icon "button" at bounding box center [841, 241] width 10 height 10
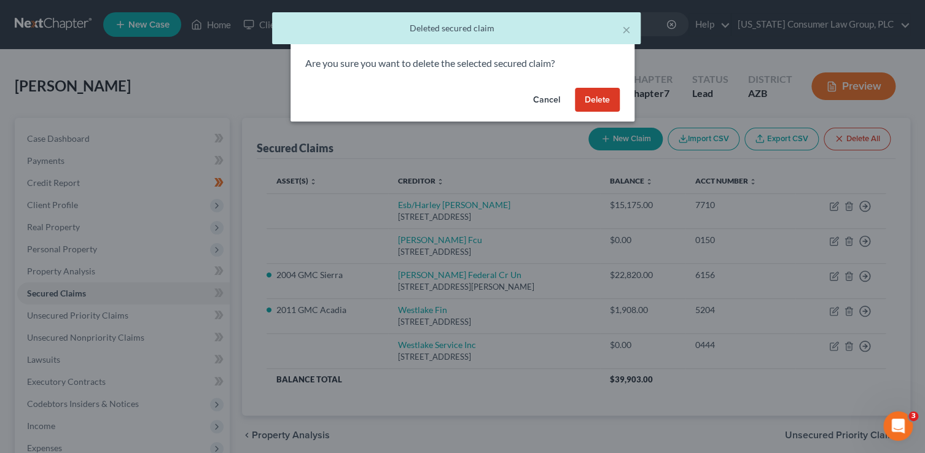
click at [594, 104] on button "Delete" at bounding box center [597, 100] width 45 height 25
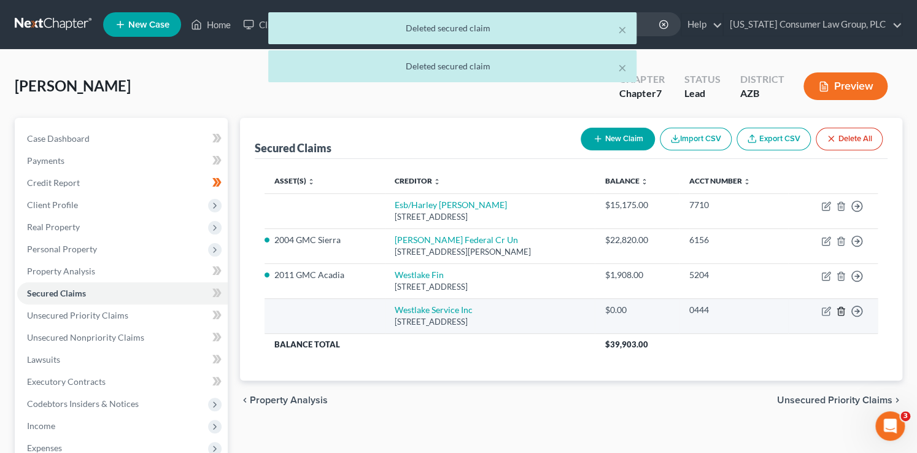
click at [841, 311] on line "button" at bounding box center [841, 312] width 0 height 2
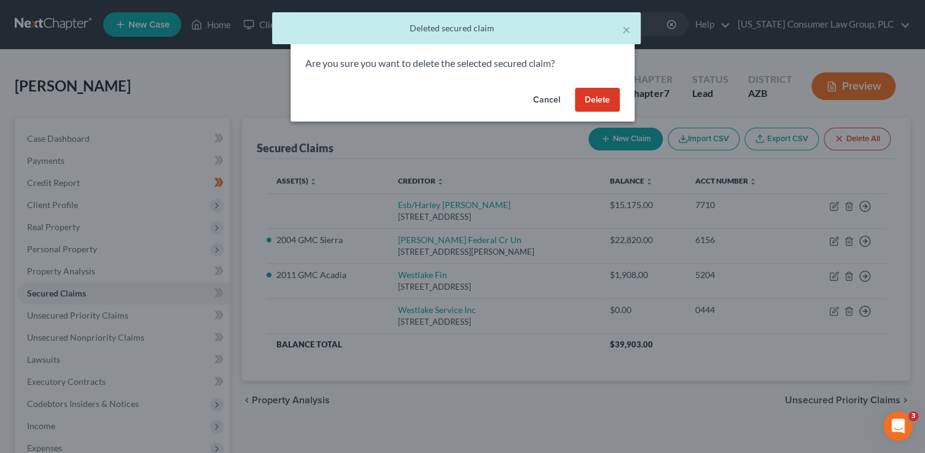
click at [589, 100] on button "Delete" at bounding box center [597, 100] width 45 height 25
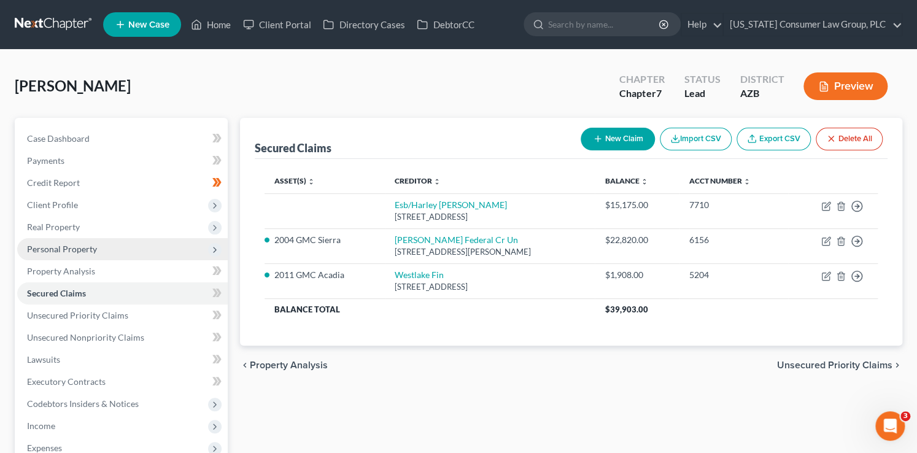
click at [57, 244] on span "Personal Property" at bounding box center [62, 249] width 70 height 10
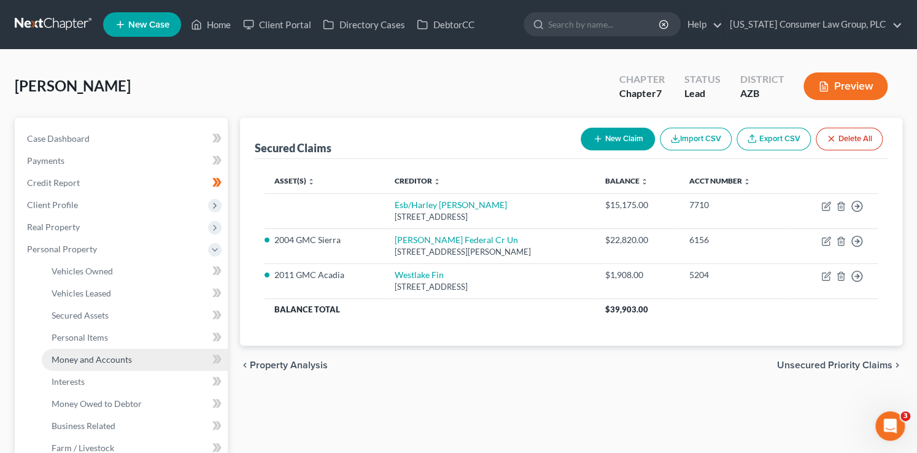
drag, startPoint x: 146, startPoint y: 357, endPoint x: 163, endPoint y: 349, distance: 18.1
click at [146, 357] on link "Money and Accounts" at bounding box center [135, 360] width 186 height 22
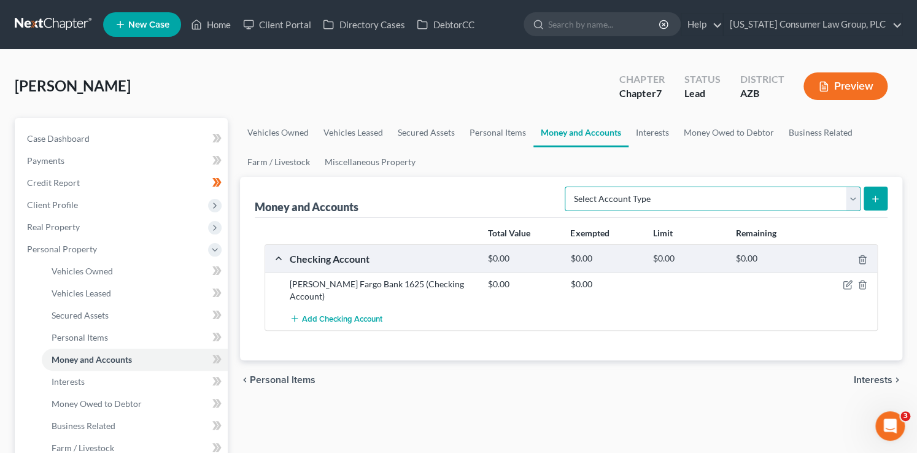
click at [612, 198] on select "Select Account Type Brokerage (A/B: 18, SOFA: 20) Cash on Hand (A/B: 16) Certif…" at bounding box center [713, 199] width 296 height 25
select select "savings"
click at [569, 187] on select "Select Account Type Brokerage (A/B: 18, SOFA: 20) Cash on Hand (A/B: 16) Certif…" at bounding box center [713, 199] width 296 height 25
click at [878, 200] on icon "submit" at bounding box center [876, 199] width 10 height 10
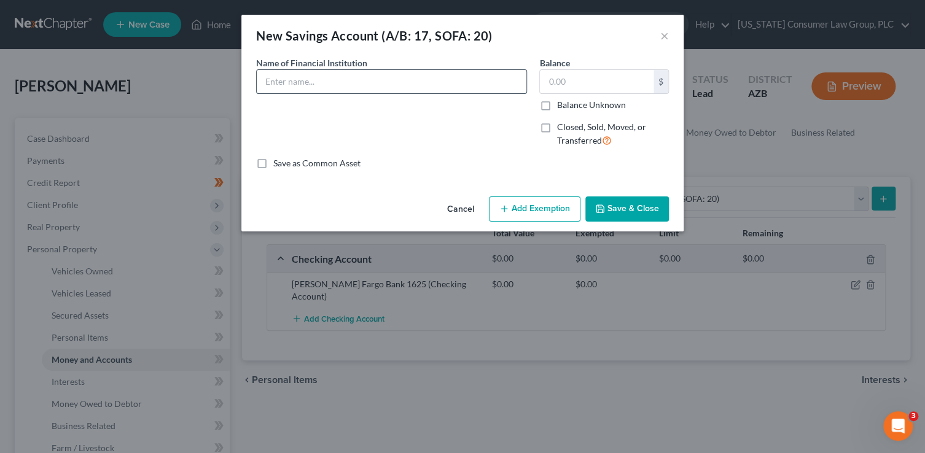
click at [346, 79] on input "text" at bounding box center [392, 81] width 270 height 23
type input "[PERSON_NAME] Federal Credit Union"
type input "79.43"
click at [638, 208] on button "Save & Close" at bounding box center [627, 209] width 84 height 26
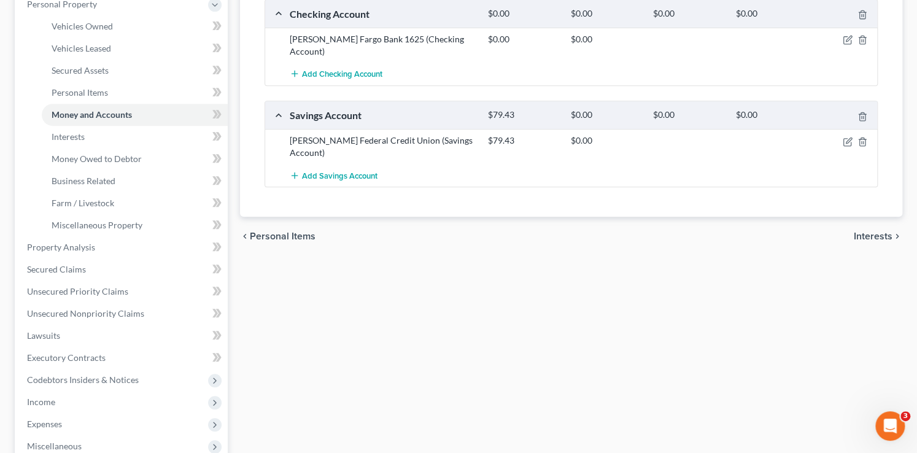
scroll to position [279, 0]
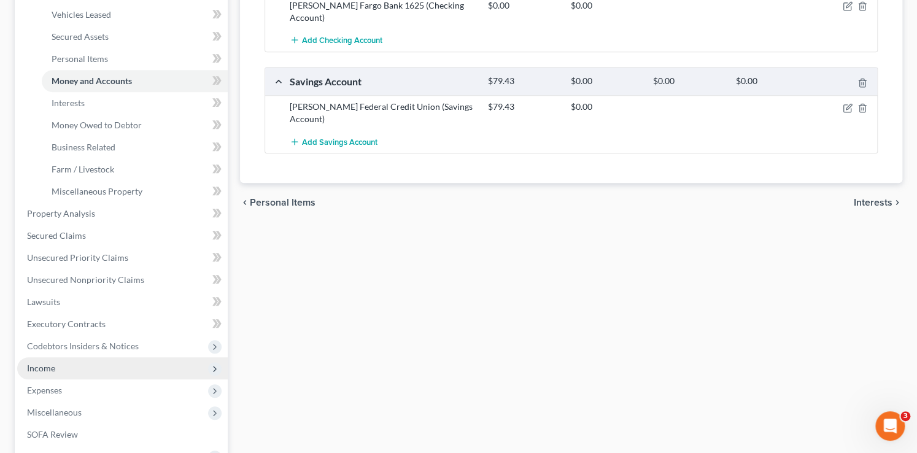
click at [64, 365] on span "Income" at bounding box center [122, 368] width 211 height 22
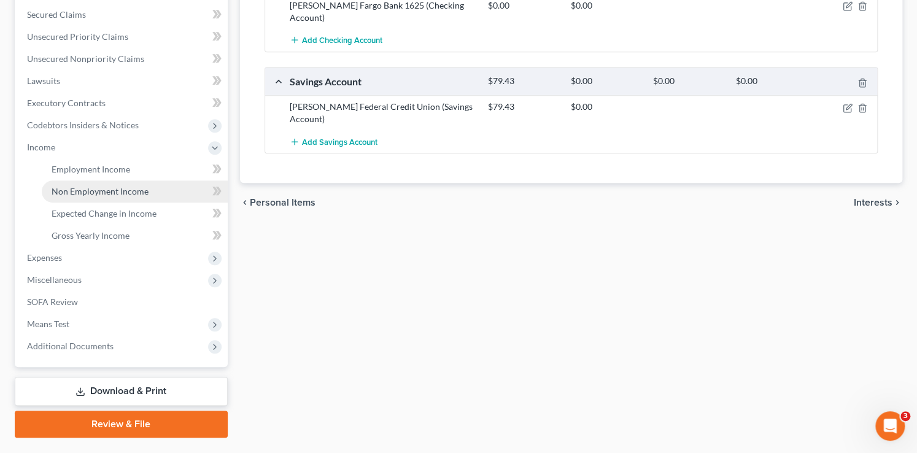
click at [109, 198] on link "Non Employment Income" at bounding box center [135, 192] width 186 height 22
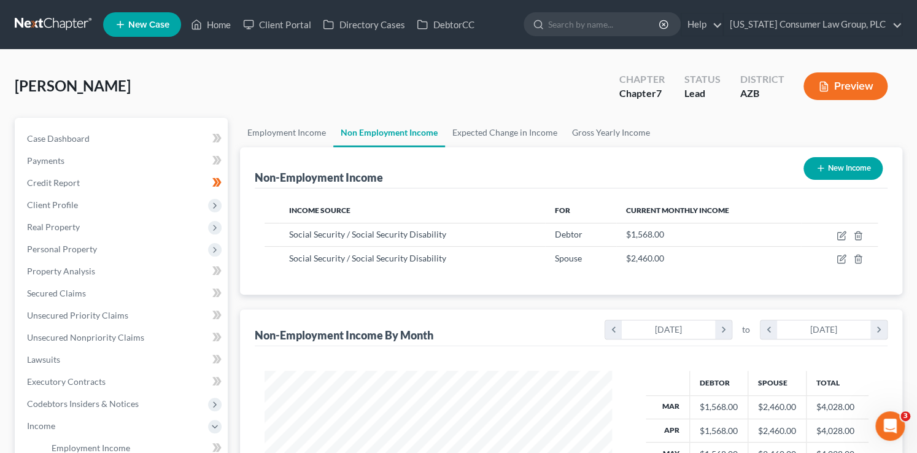
scroll to position [219, 372]
click at [81, 296] on span "Secured Claims" at bounding box center [56, 293] width 59 height 10
